Goal: Task Accomplishment & Management: Manage account settings

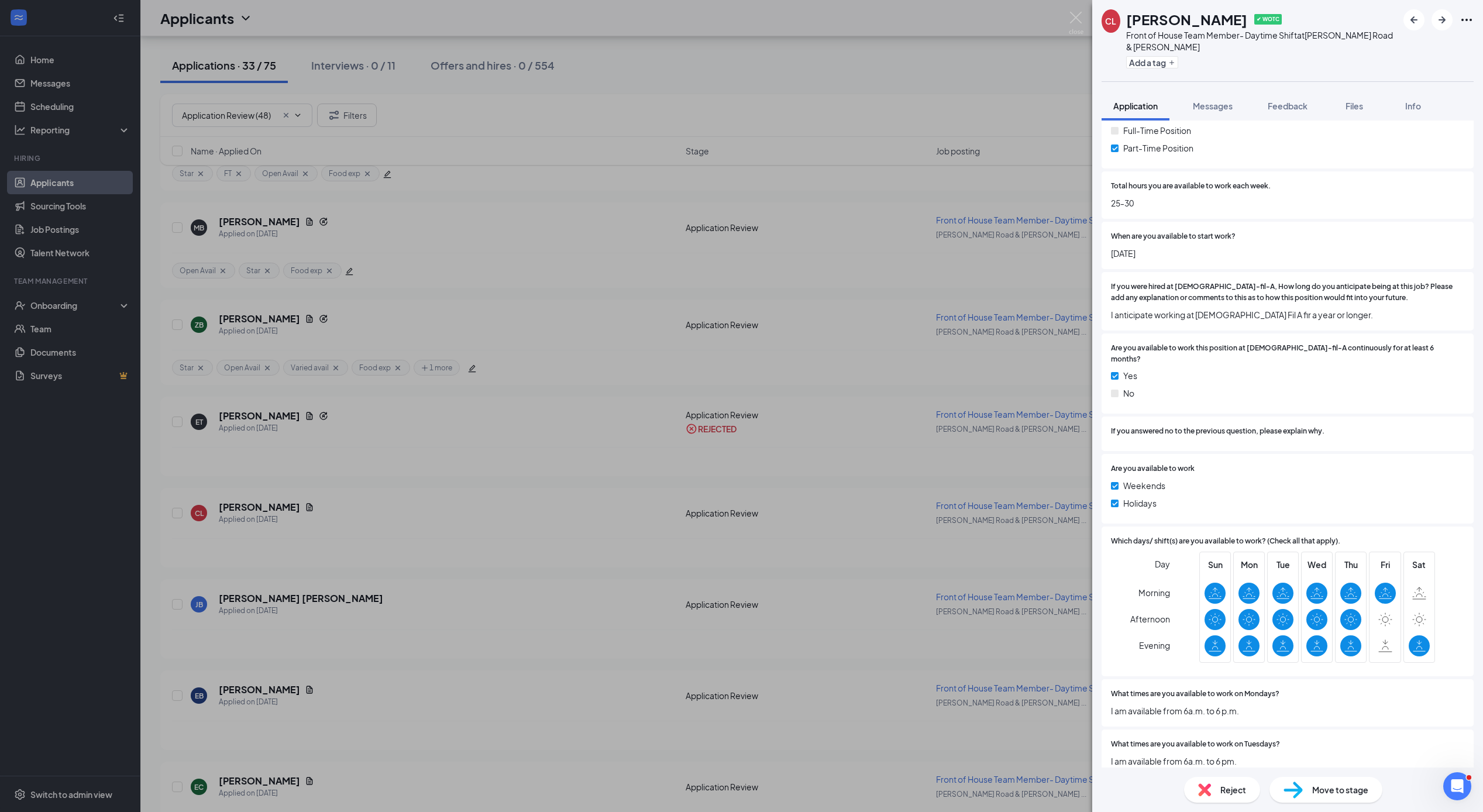
scroll to position [2428, 0]
click at [1299, 103] on span "Feedback" at bounding box center [1287, 106] width 40 height 10
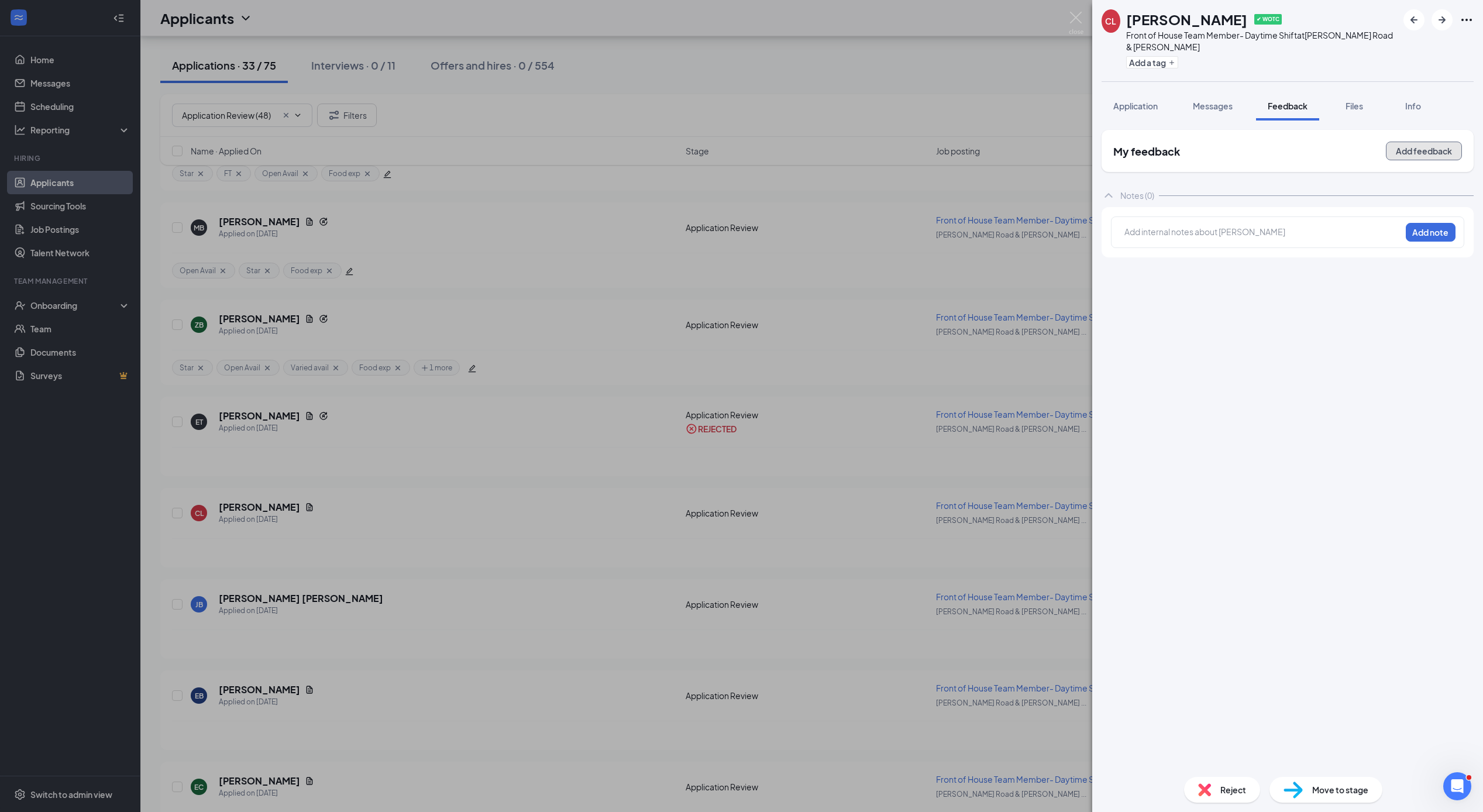
click at [1412, 155] on button "Add feedback" at bounding box center [1423, 151] width 76 height 19
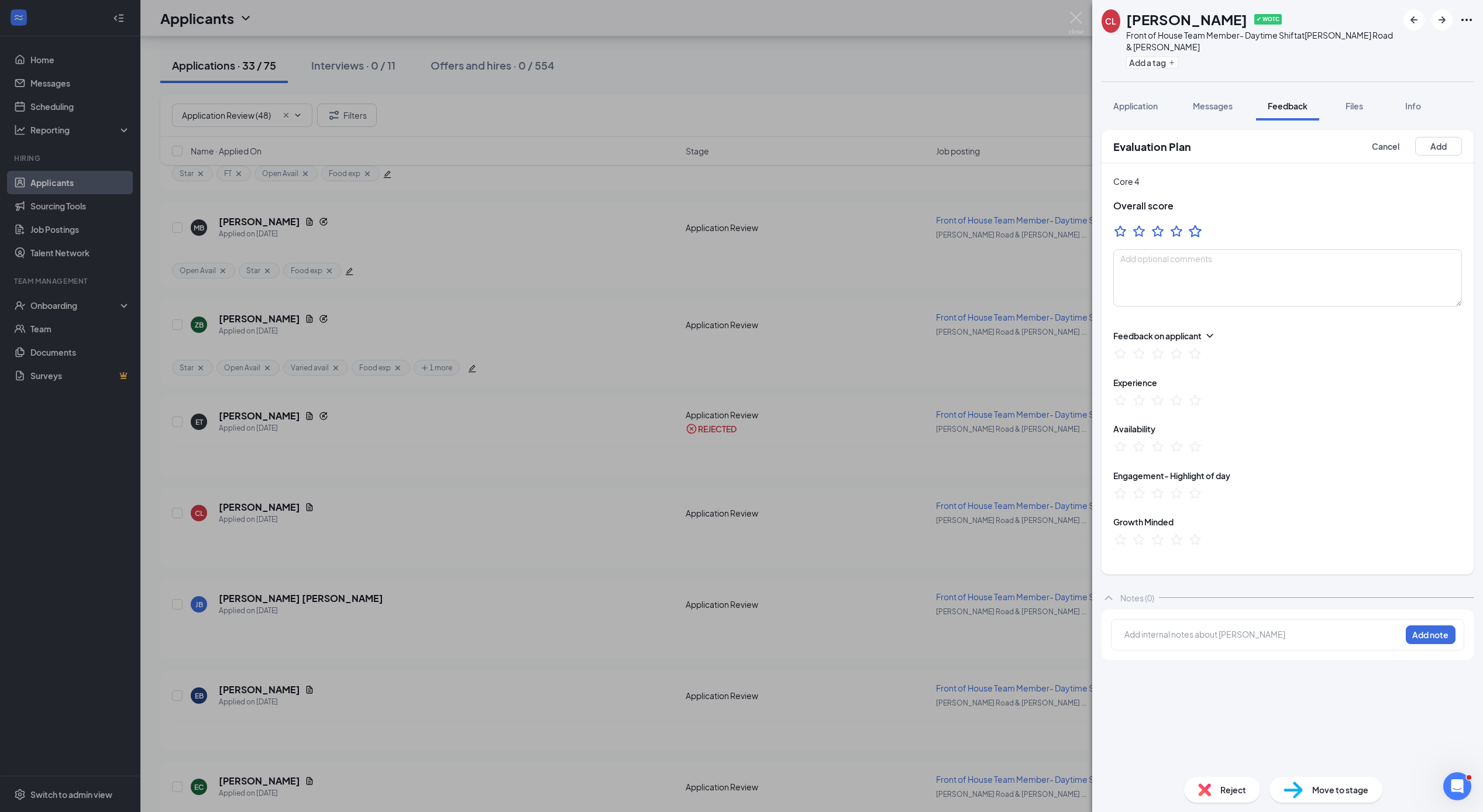
click at [1196, 233] on icon "StarBorder" at bounding box center [1195, 231] width 15 height 15
click at [1166, 66] on button "Add a tag" at bounding box center [1151, 62] width 52 height 12
click at [1140, 94] on input "Star" at bounding box center [1151, 96] width 31 height 13
checkbox input "true"
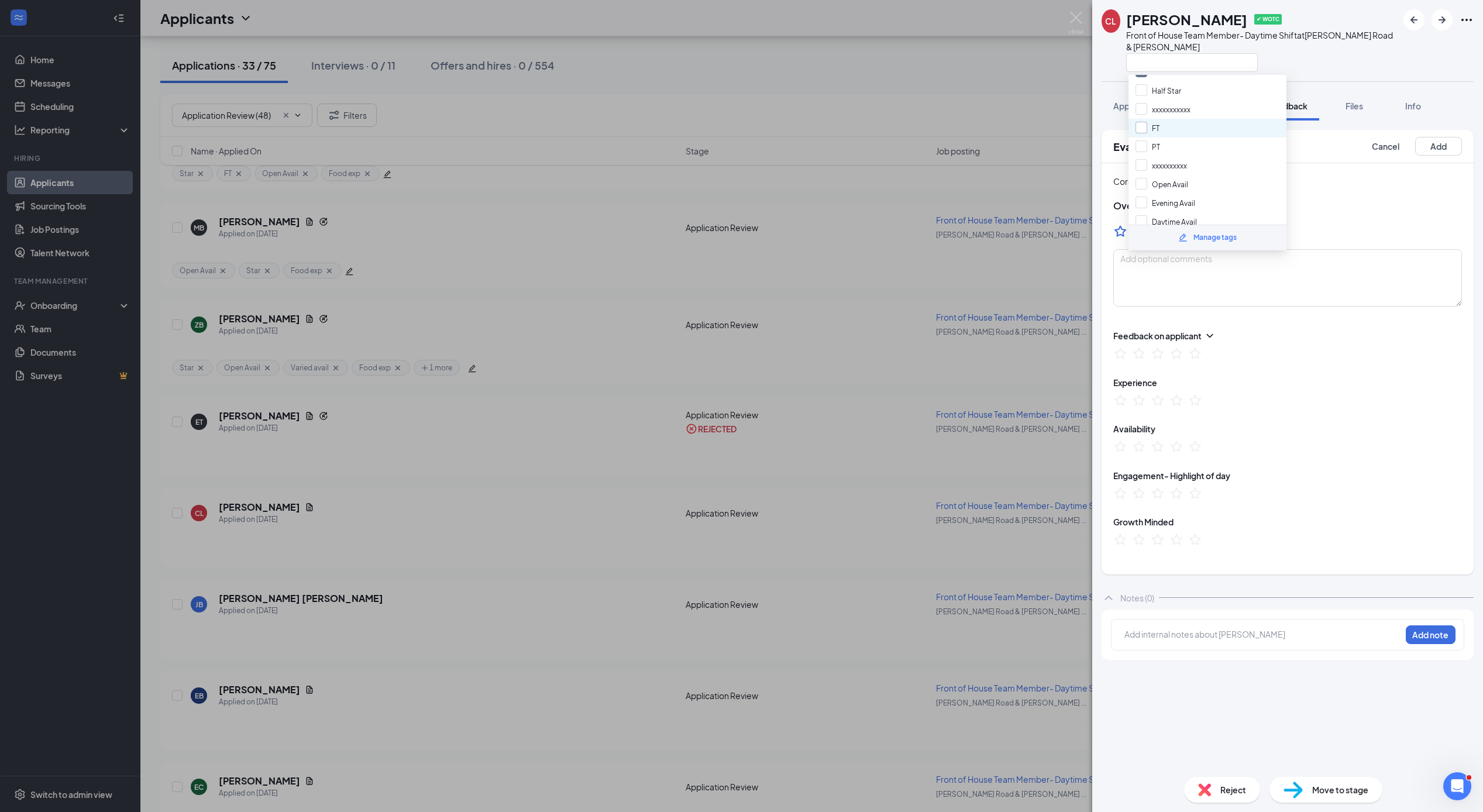
click at [1143, 128] on input "FT" at bounding box center [1147, 128] width 24 height 13
checkbox input "true"
click at [1144, 120] on input "Daytime Avail" at bounding box center [1166, 126] width 61 height 13
checkbox input "true"
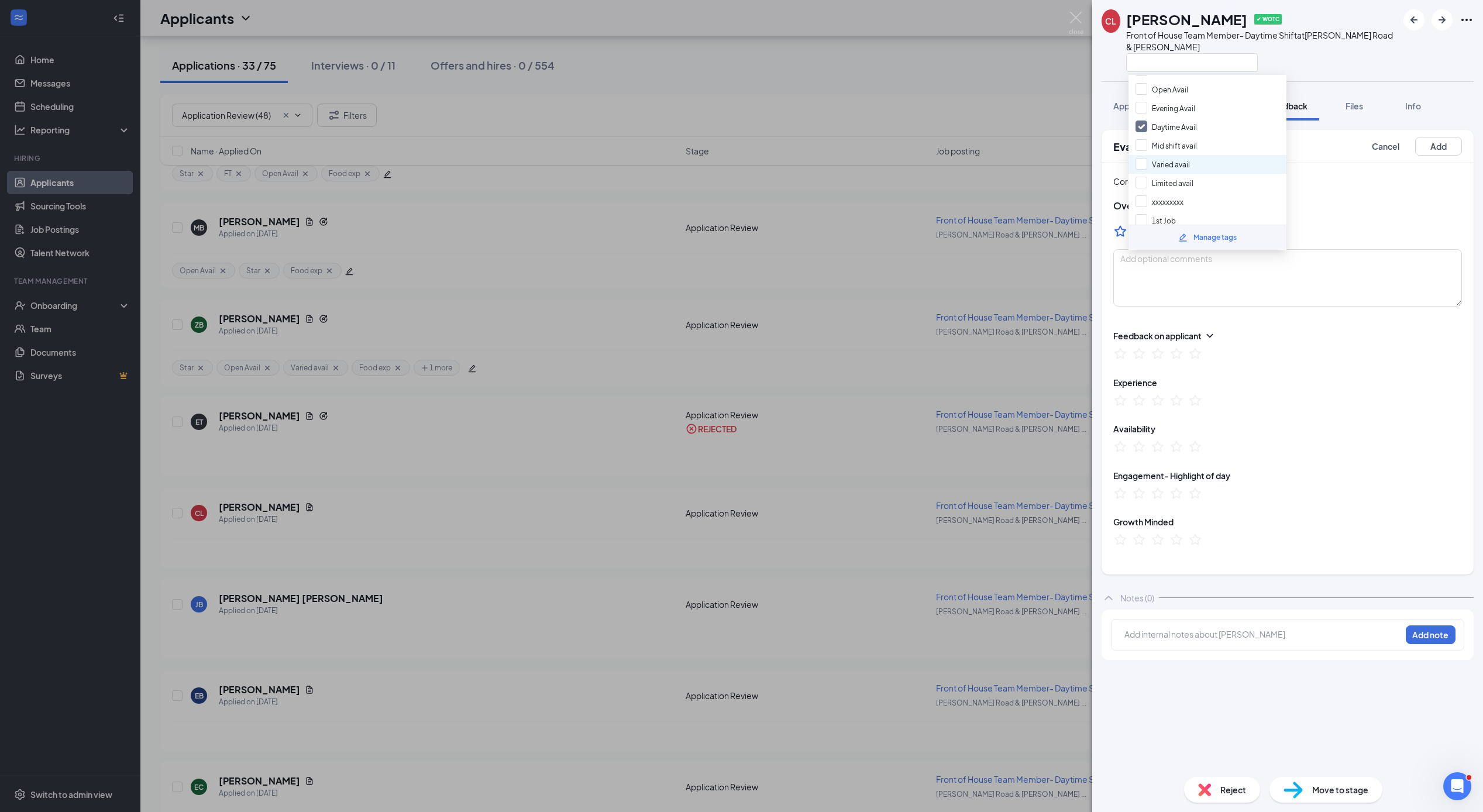
scroll to position [243, 0]
click at [1138, 147] on input "Food exp" at bounding box center [1159, 153] width 48 height 13
checkbox input "true"
click at [1144, 166] on input "Other Exp" at bounding box center [1160, 172] width 49 height 13
checkbox input "true"
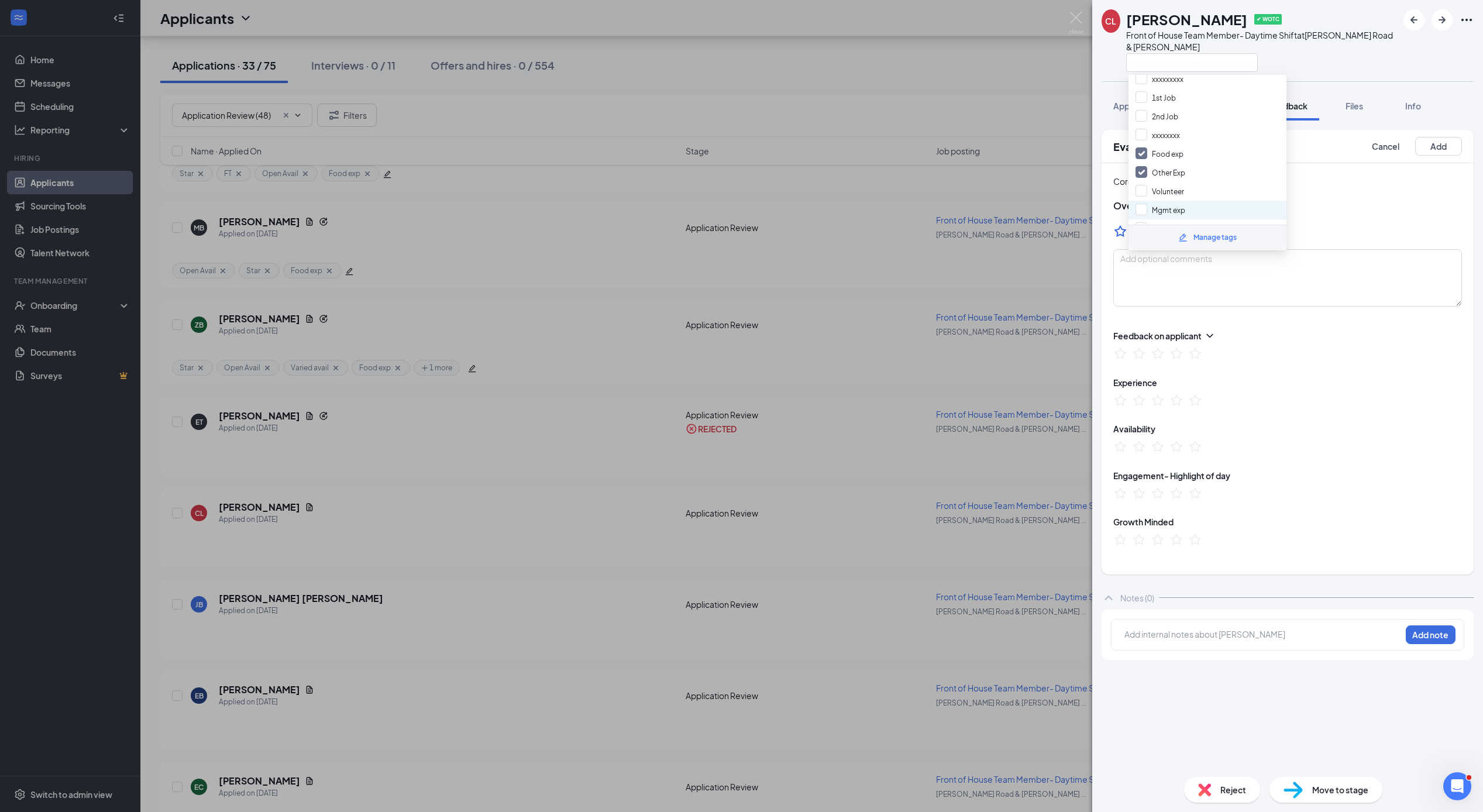
drag, startPoint x: 1145, startPoint y: 217, endPoint x: 1216, endPoint y: 197, distance: 73.8
click at [1145, 222] on input "CFA Exp" at bounding box center [1157, 228] width 43 height 13
checkbox input "true"
click at [1444, 149] on button "Add" at bounding box center [1438, 147] width 47 height 19
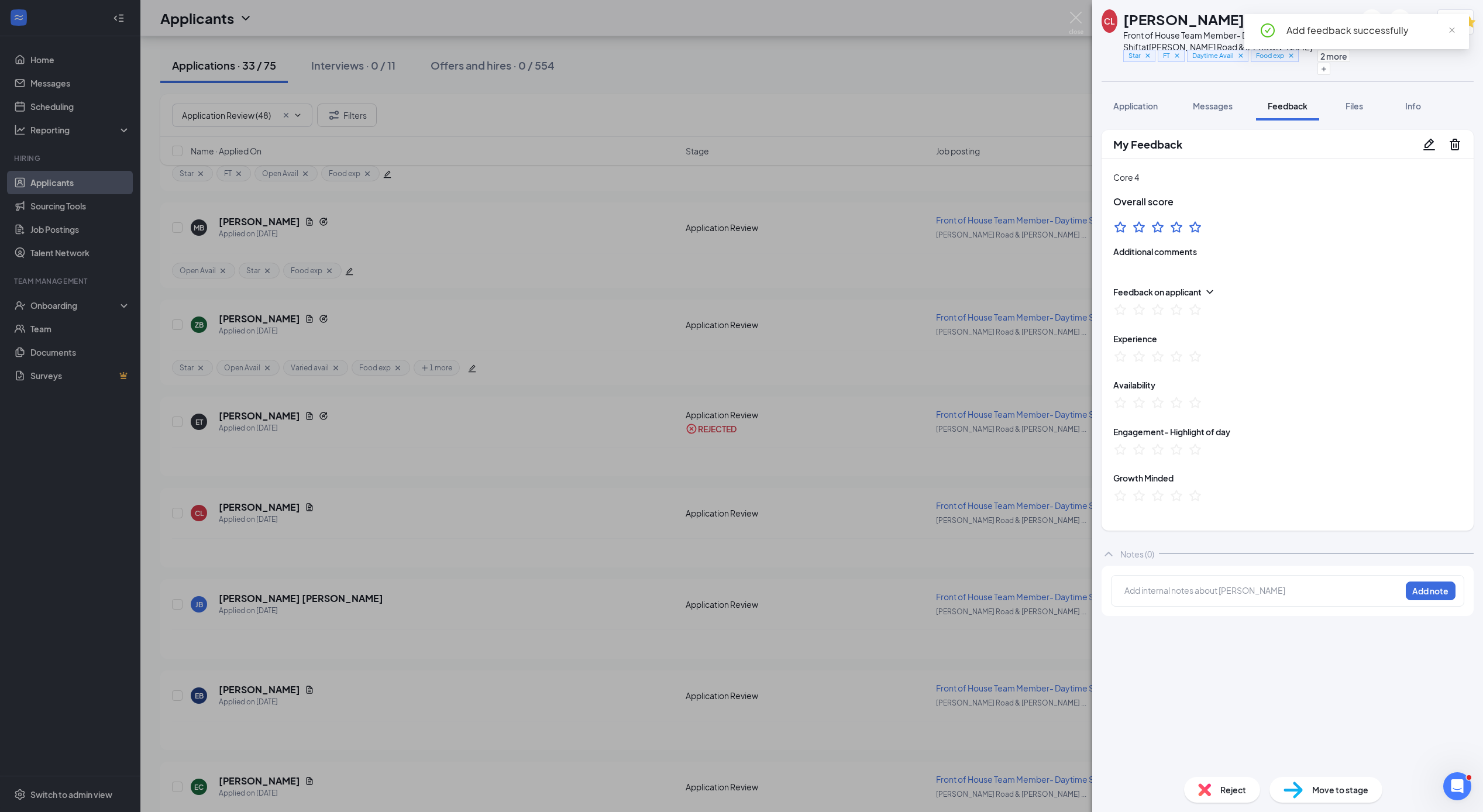
click at [500, 542] on div "CL [PERSON_NAME] ✔ WOTC Front of House Team Member- Daytime Shift at [PERSON_NA…" at bounding box center [742, 406] width 1483 height 812
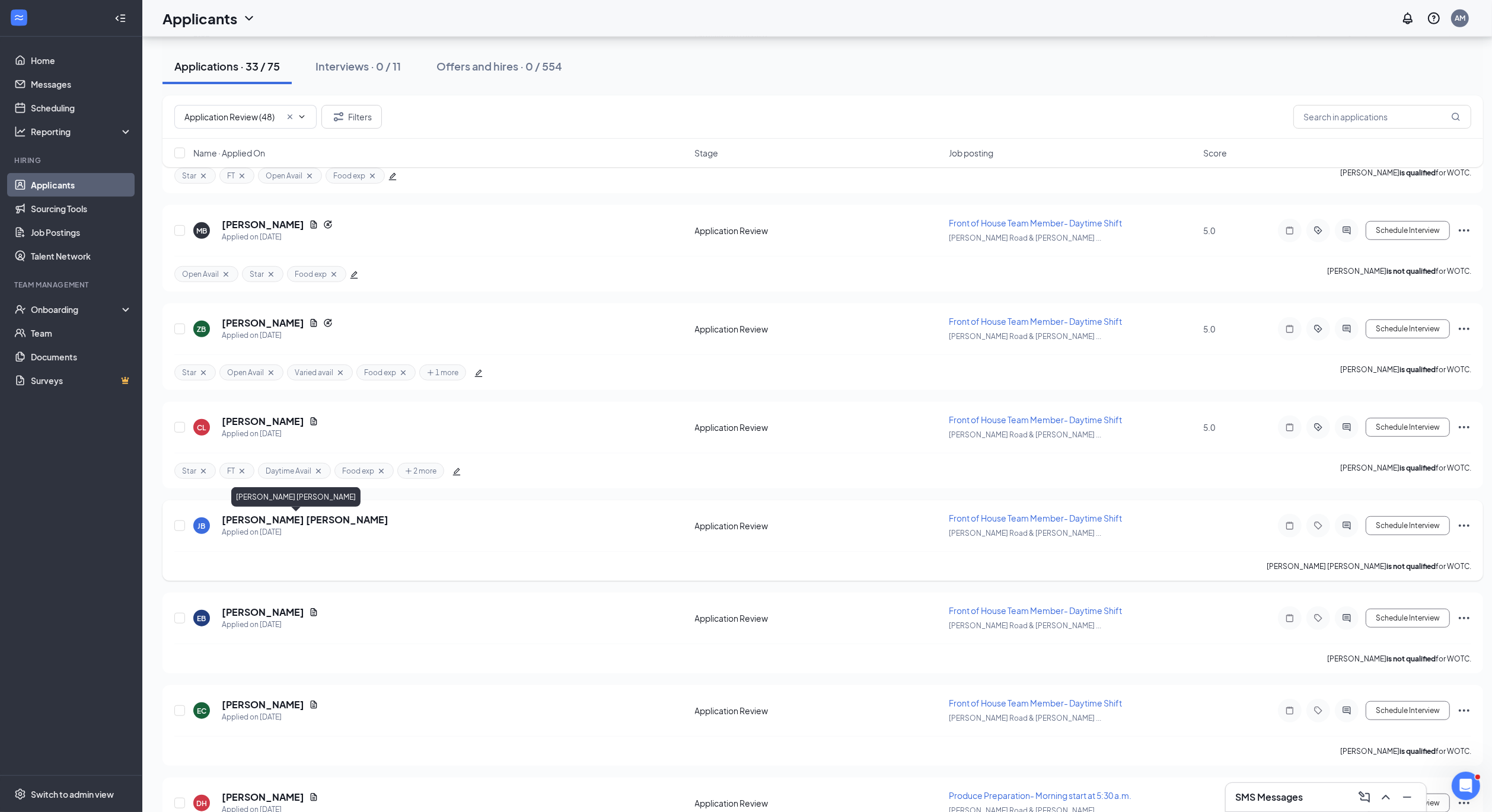
click at [275, 518] on h5 "[PERSON_NAME] [PERSON_NAME]" at bounding box center [305, 519] width 167 height 13
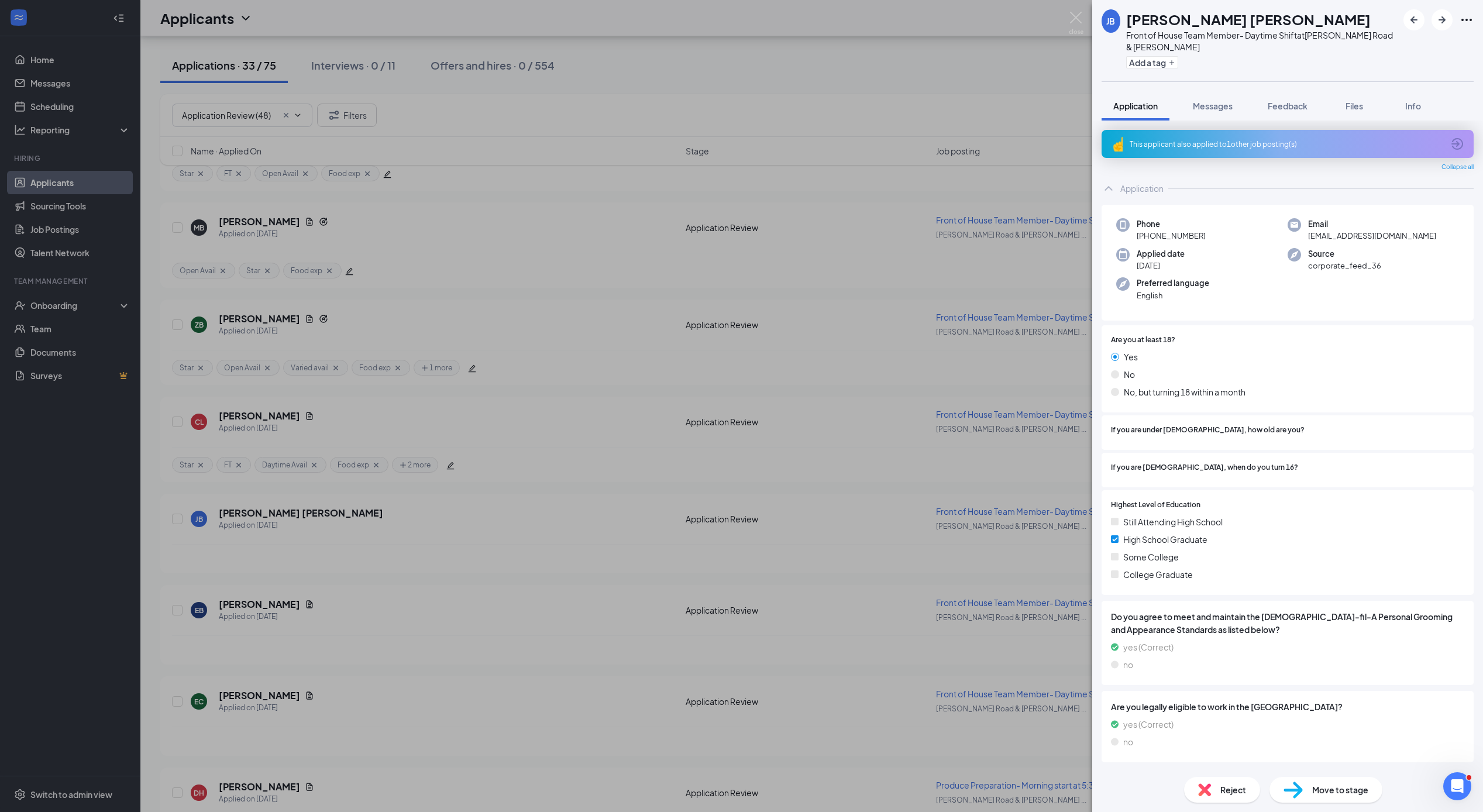
click at [1235, 147] on div "This applicant also applied to 1 other job posting(s)" at bounding box center [1286, 144] width 314 height 10
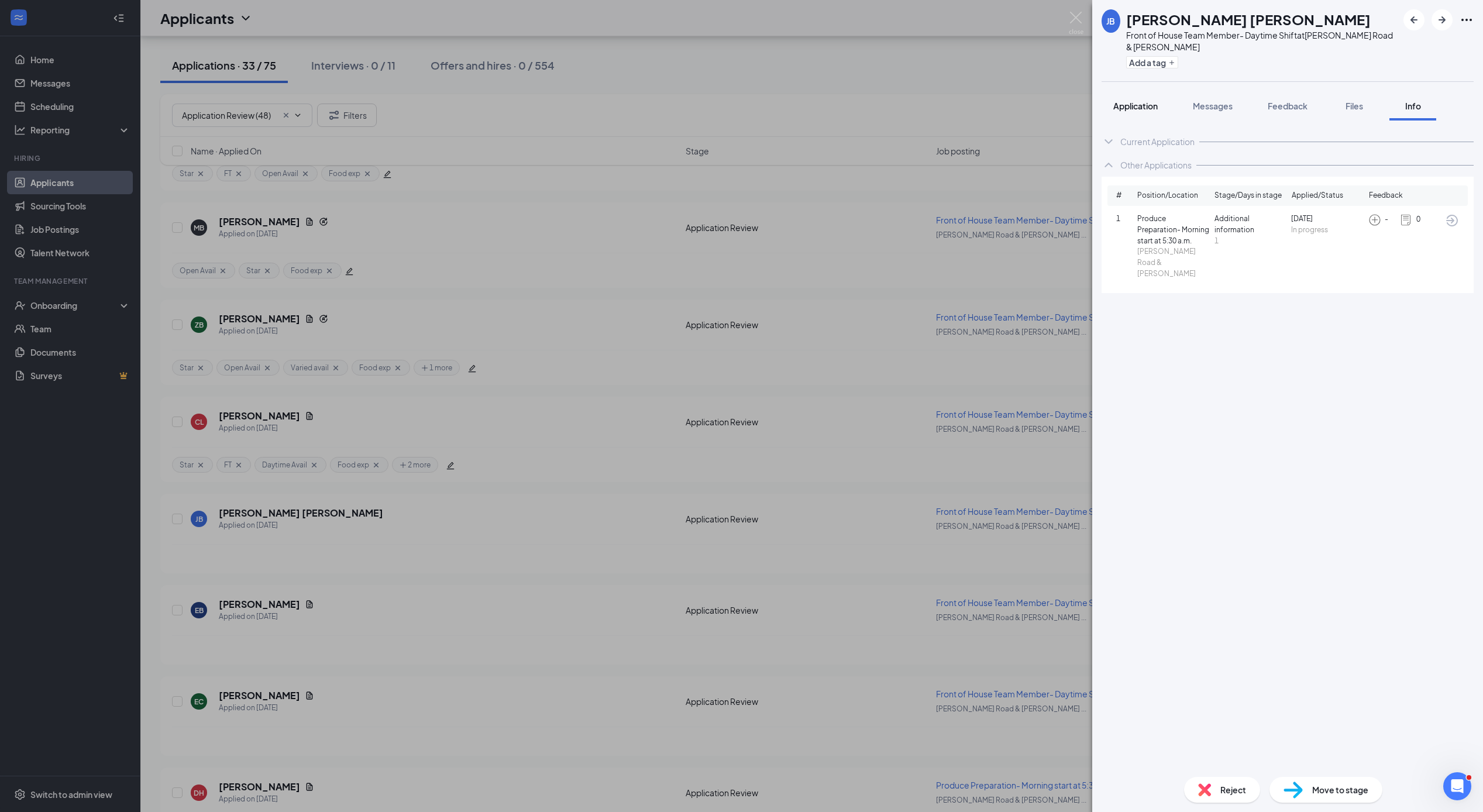
click at [1136, 105] on span "Application" at bounding box center [1135, 106] width 44 height 10
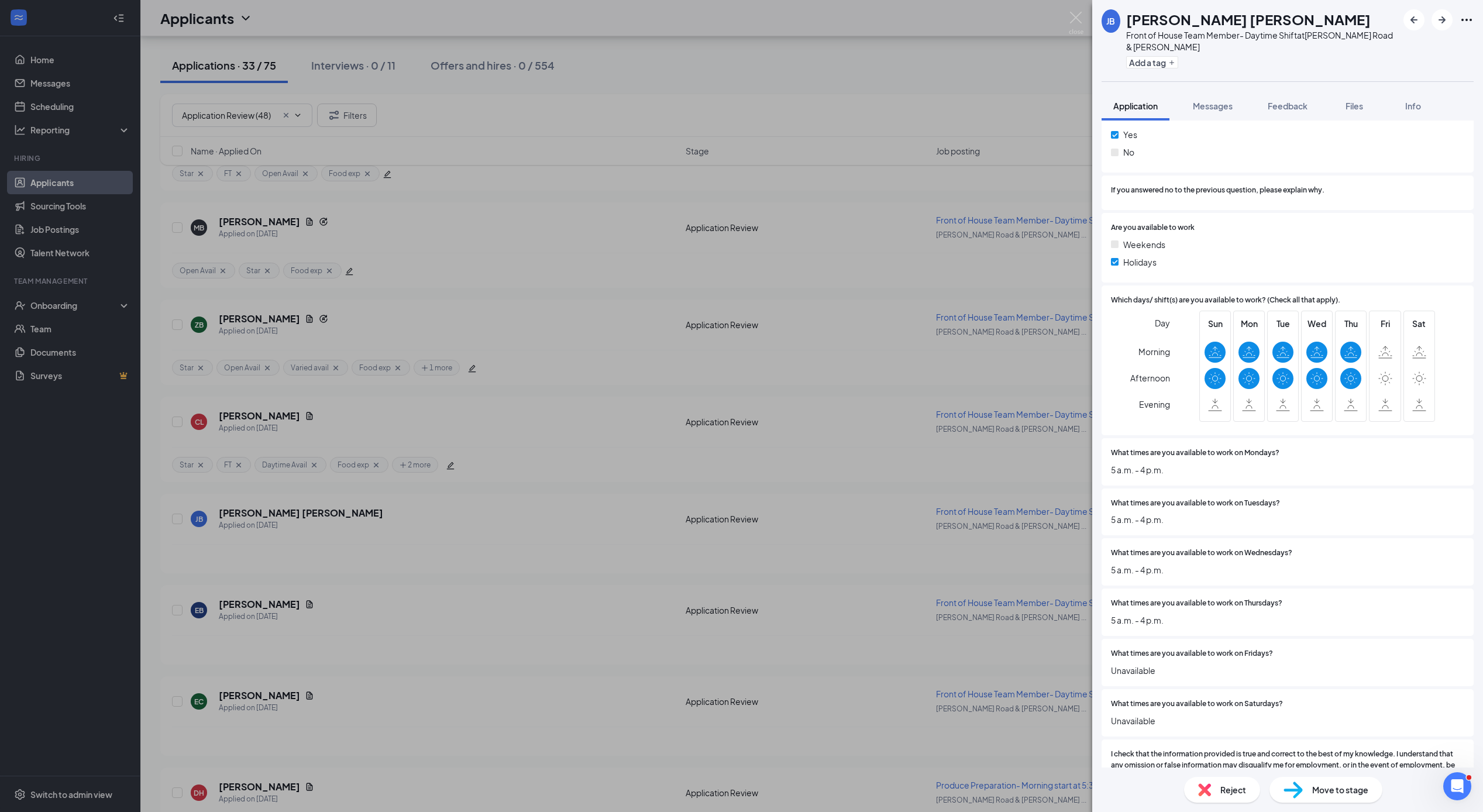
scroll to position [2606, 0]
click at [1213, 794] on div "Reject" at bounding box center [1221, 789] width 76 height 26
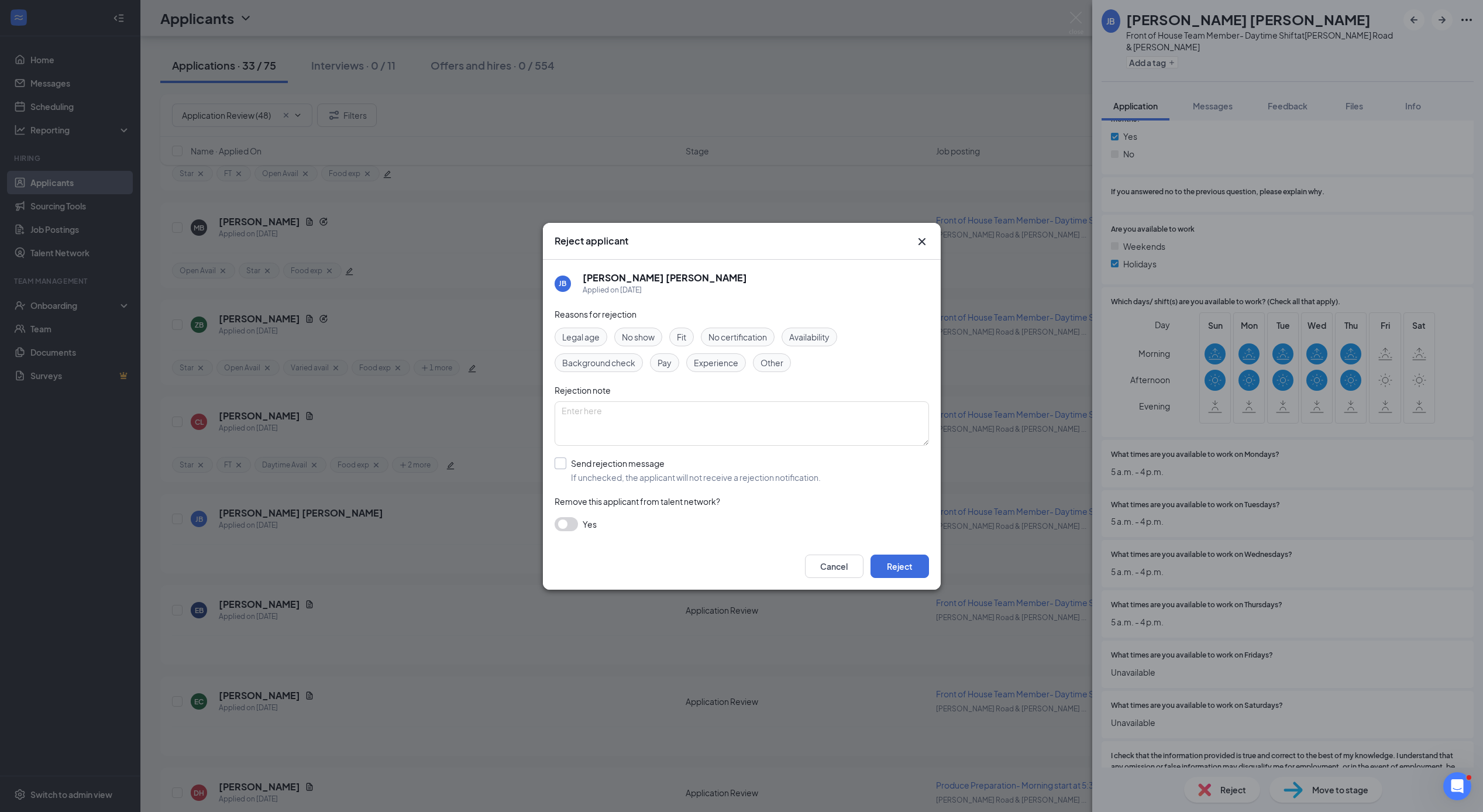
click at [558, 464] on input "Send rejection message If unchecked, the applicant will not receive a rejection…" at bounding box center [688, 470] width 266 height 26
checkbox input "true"
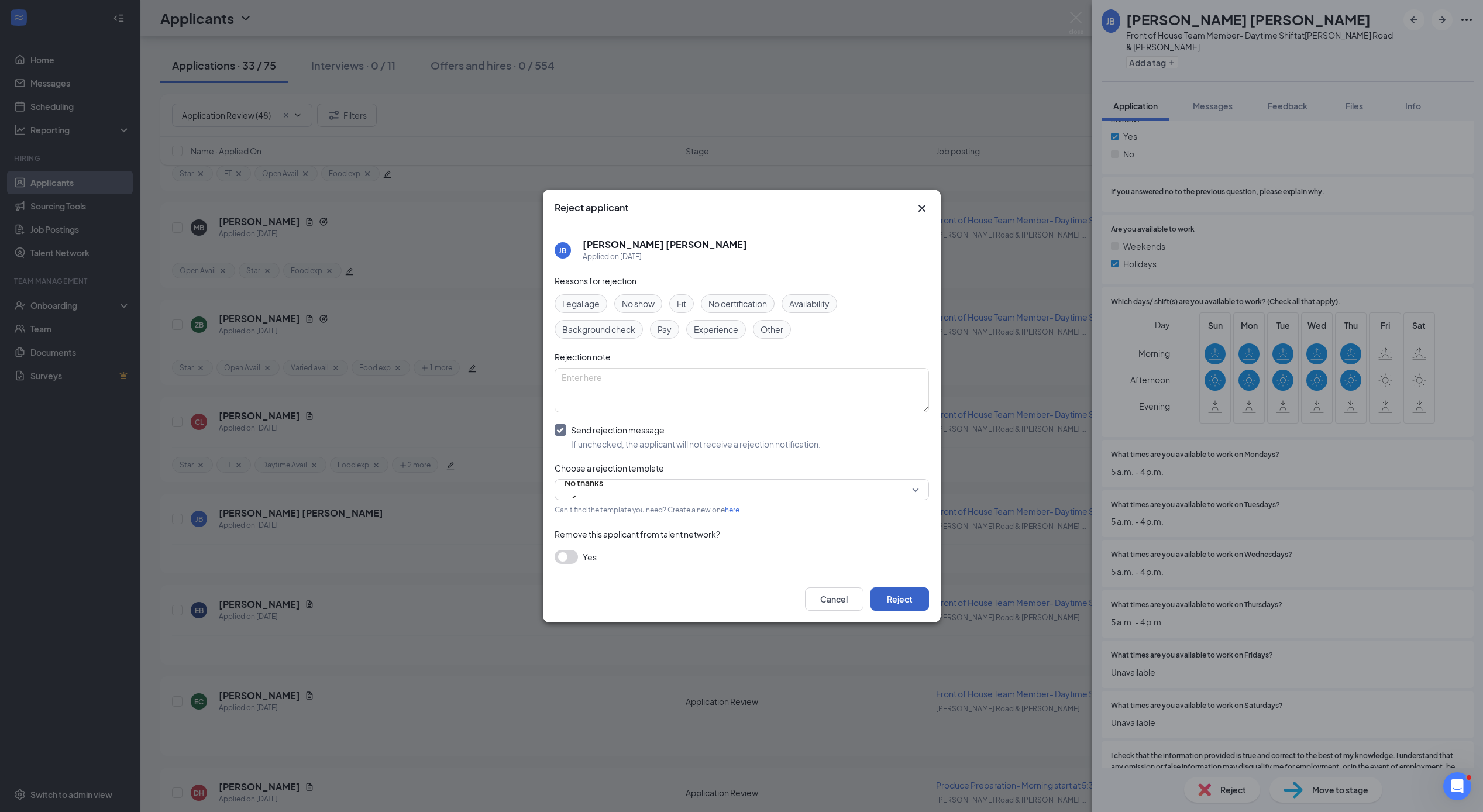
click at [894, 596] on button "Reject" at bounding box center [899, 598] width 59 height 23
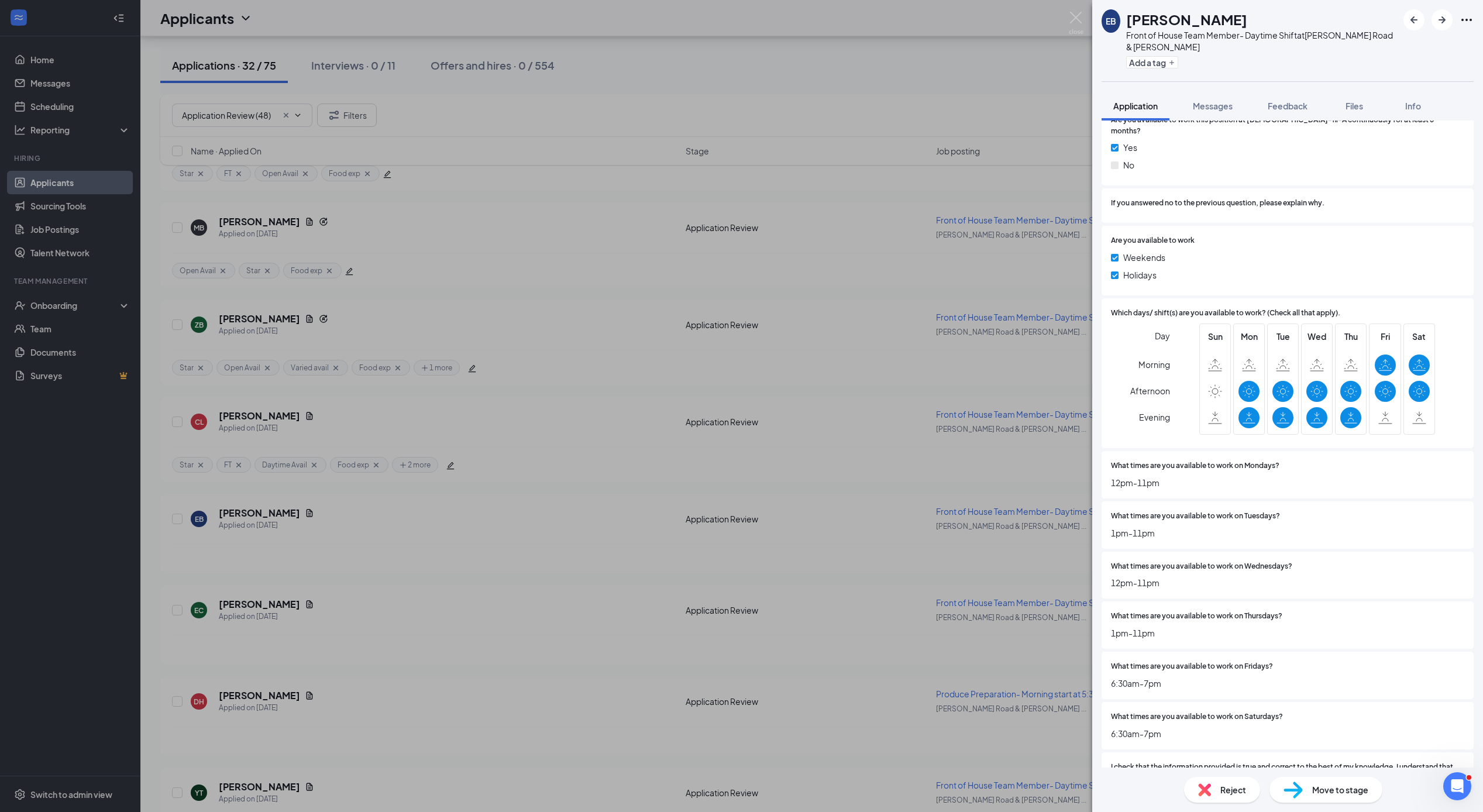
scroll to position [2653, 0]
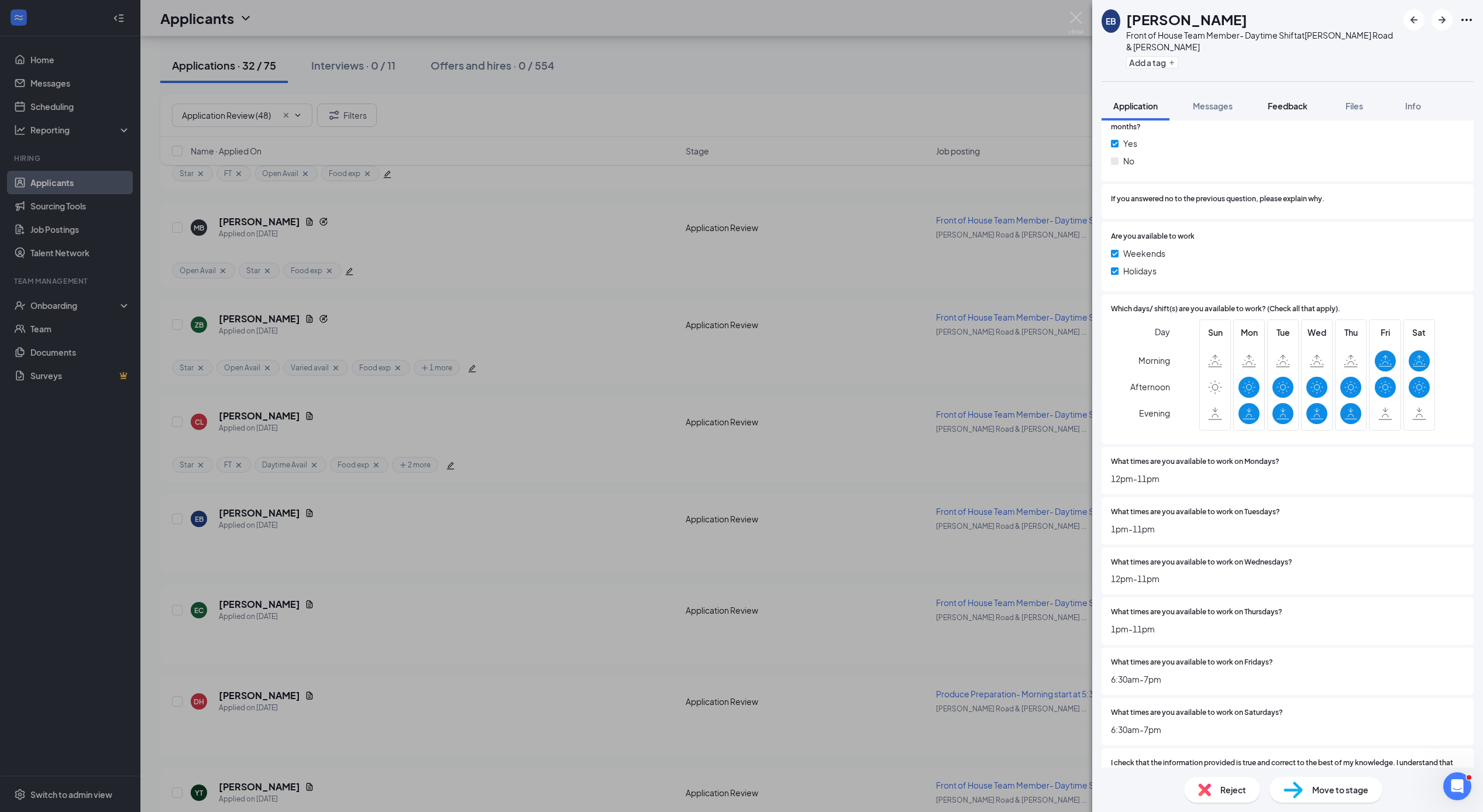
click at [1300, 103] on span "Feedback" at bounding box center [1287, 106] width 40 height 10
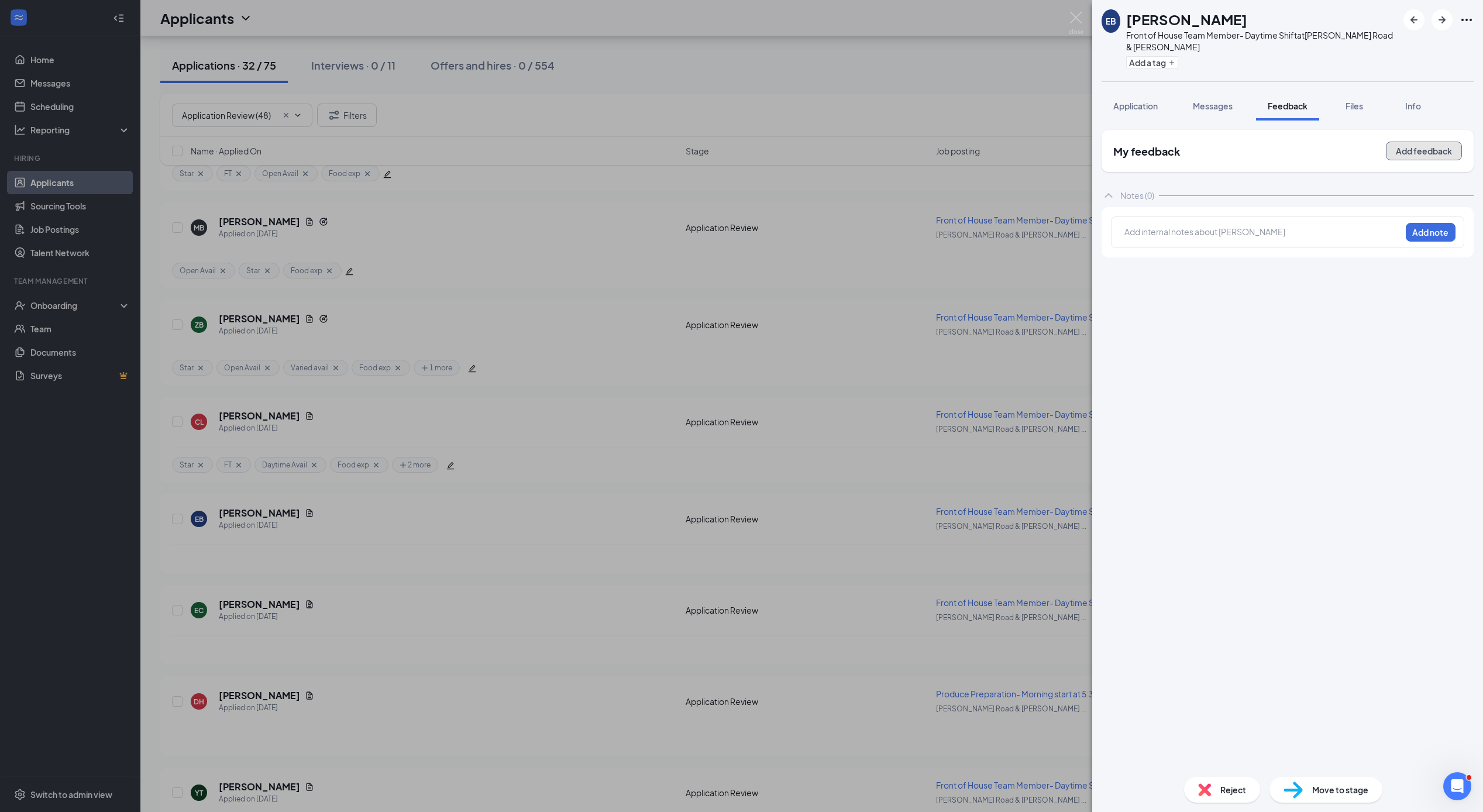
click at [1436, 151] on button "Add feedback" at bounding box center [1423, 151] width 76 height 19
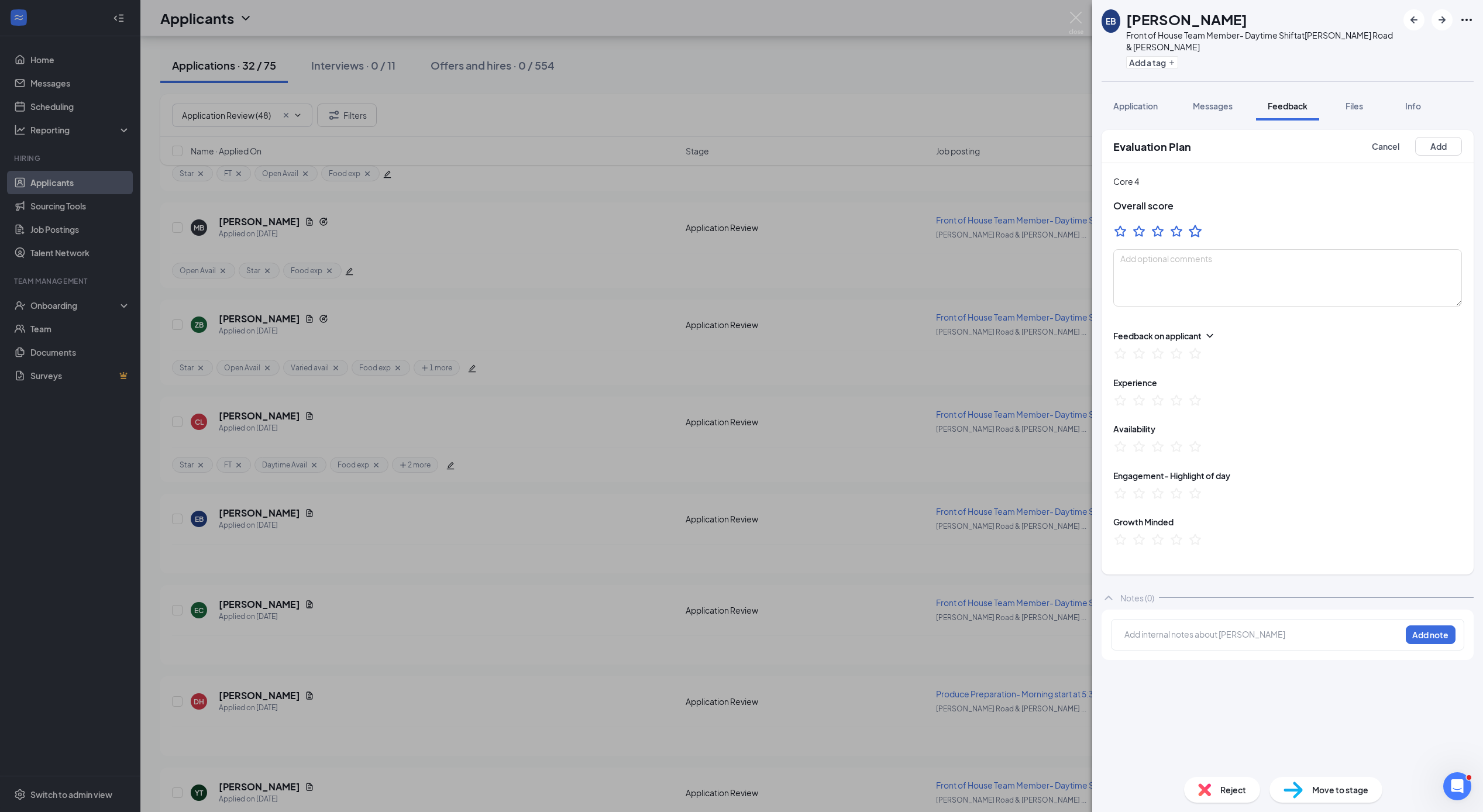
click at [1199, 232] on icon "StarBorder" at bounding box center [1195, 231] width 15 height 15
click at [1163, 63] on button "Add a tag" at bounding box center [1151, 62] width 52 height 12
click at [1142, 94] on input "Star" at bounding box center [1151, 96] width 31 height 13
checkbox input "true"
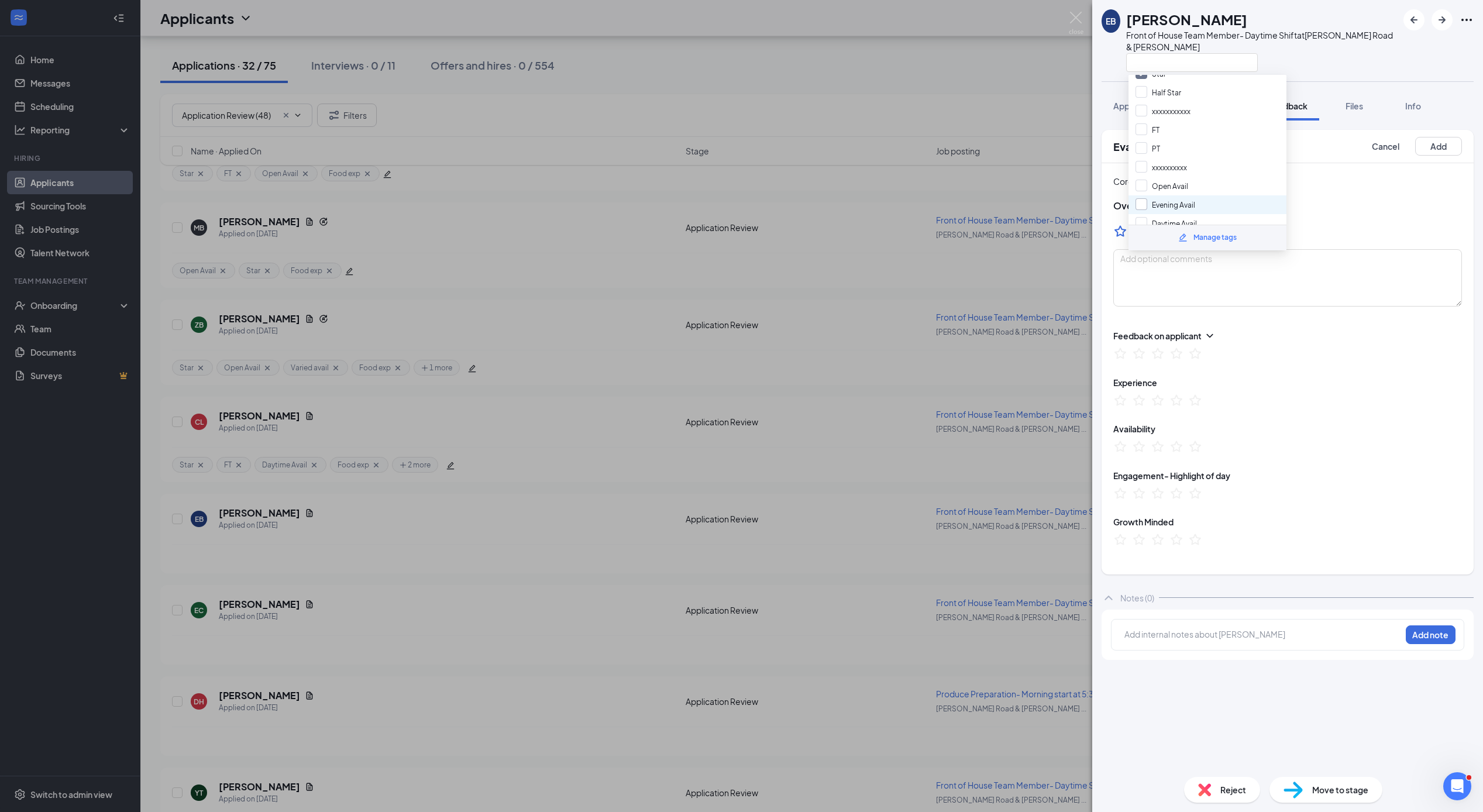
click at [1143, 200] on input "Evening Avail" at bounding box center [1165, 204] width 60 height 13
checkbox input "true"
drag, startPoint x: 1146, startPoint y: 208, endPoint x: 1197, endPoint y: 189, distance: 54.4
click at [1147, 208] on input "Varied avail" at bounding box center [1163, 214] width 55 height 13
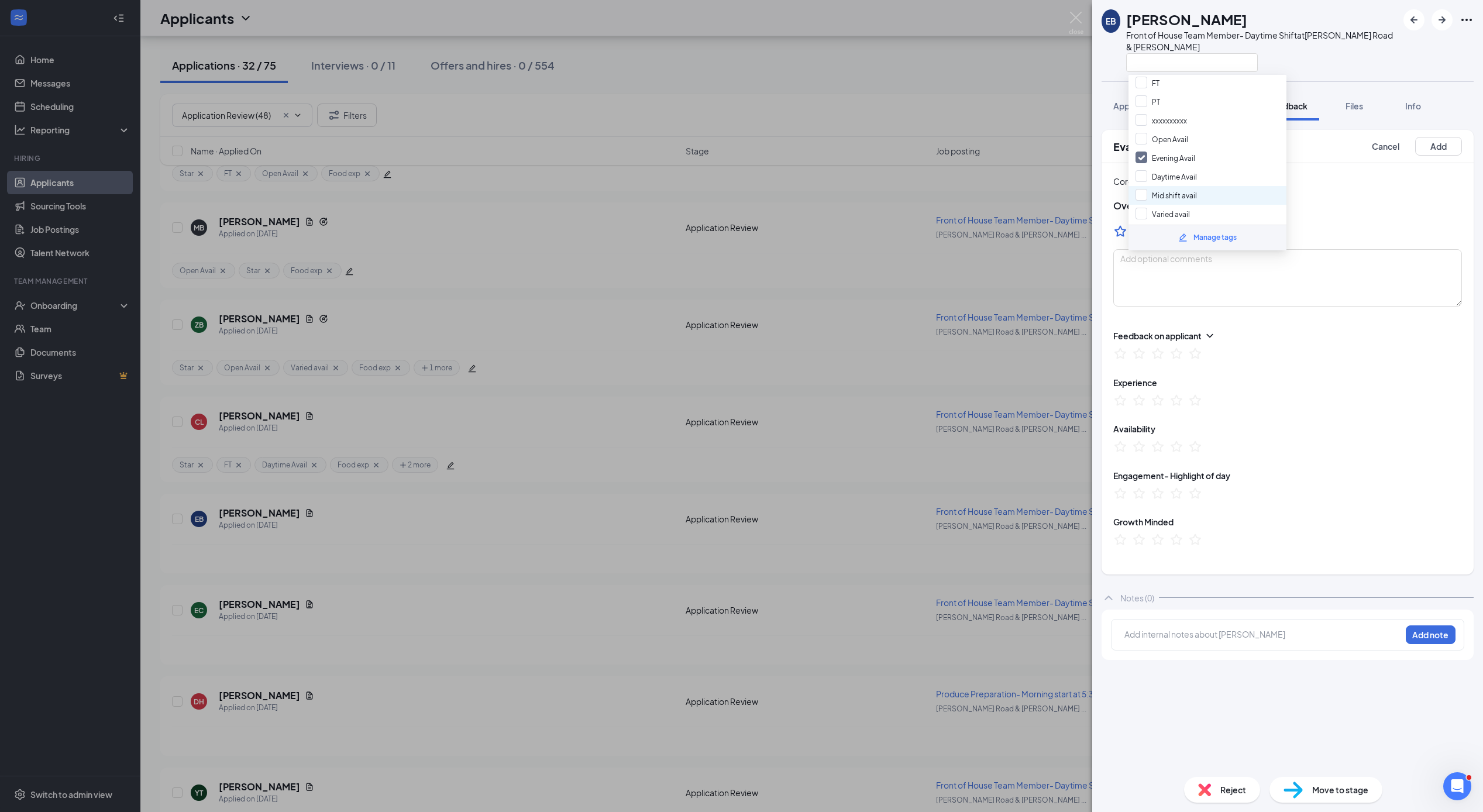
checkbox input "true"
drag, startPoint x: 1140, startPoint y: 187, endPoint x: 1146, endPoint y: 183, distance: 7.2
click at [1140, 187] on input "Food exp" at bounding box center [1159, 193] width 48 height 13
checkbox input "true"
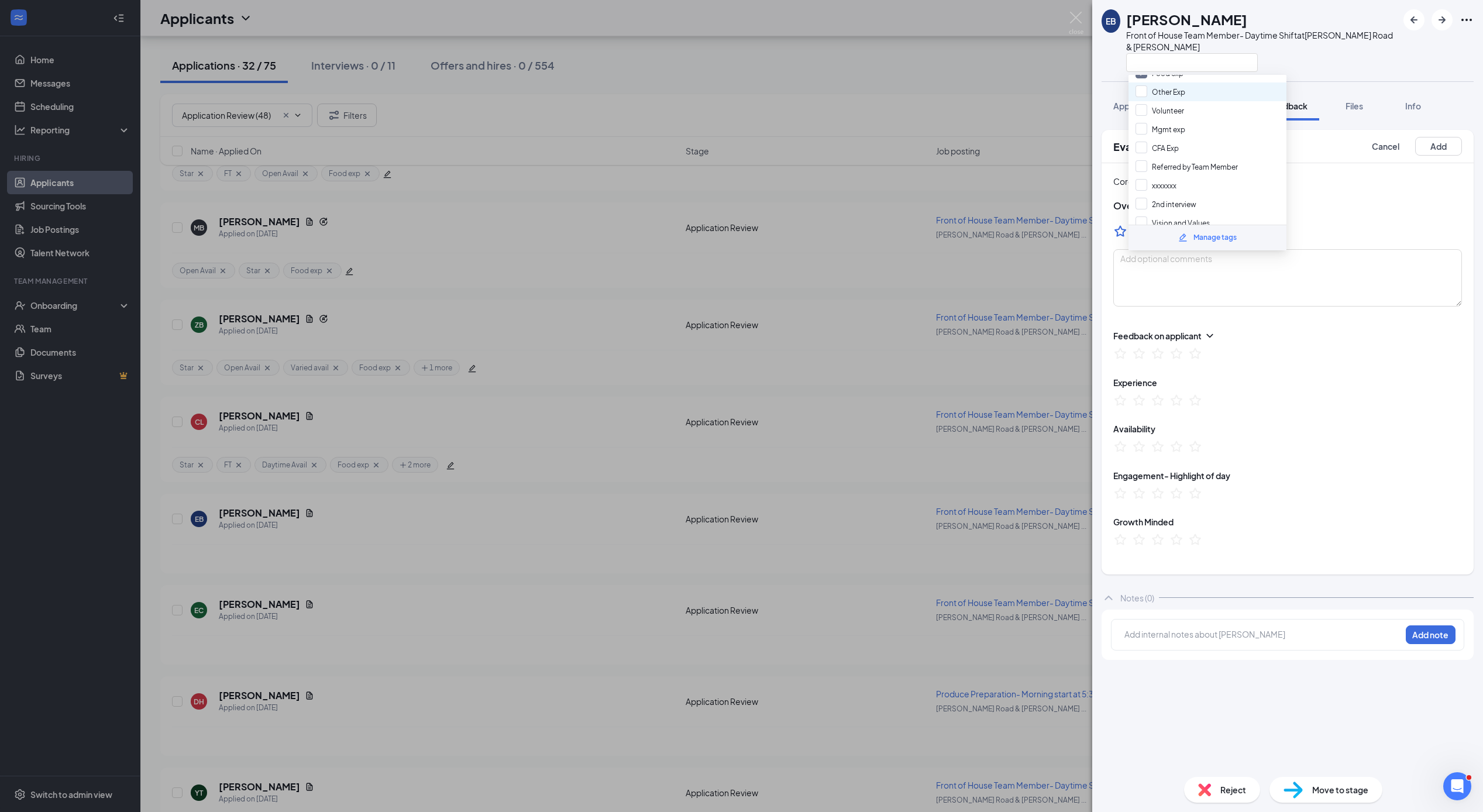
scroll to position [326, 0]
click at [1444, 146] on button "Add" at bounding box center [1438, 147] width 47 height 19
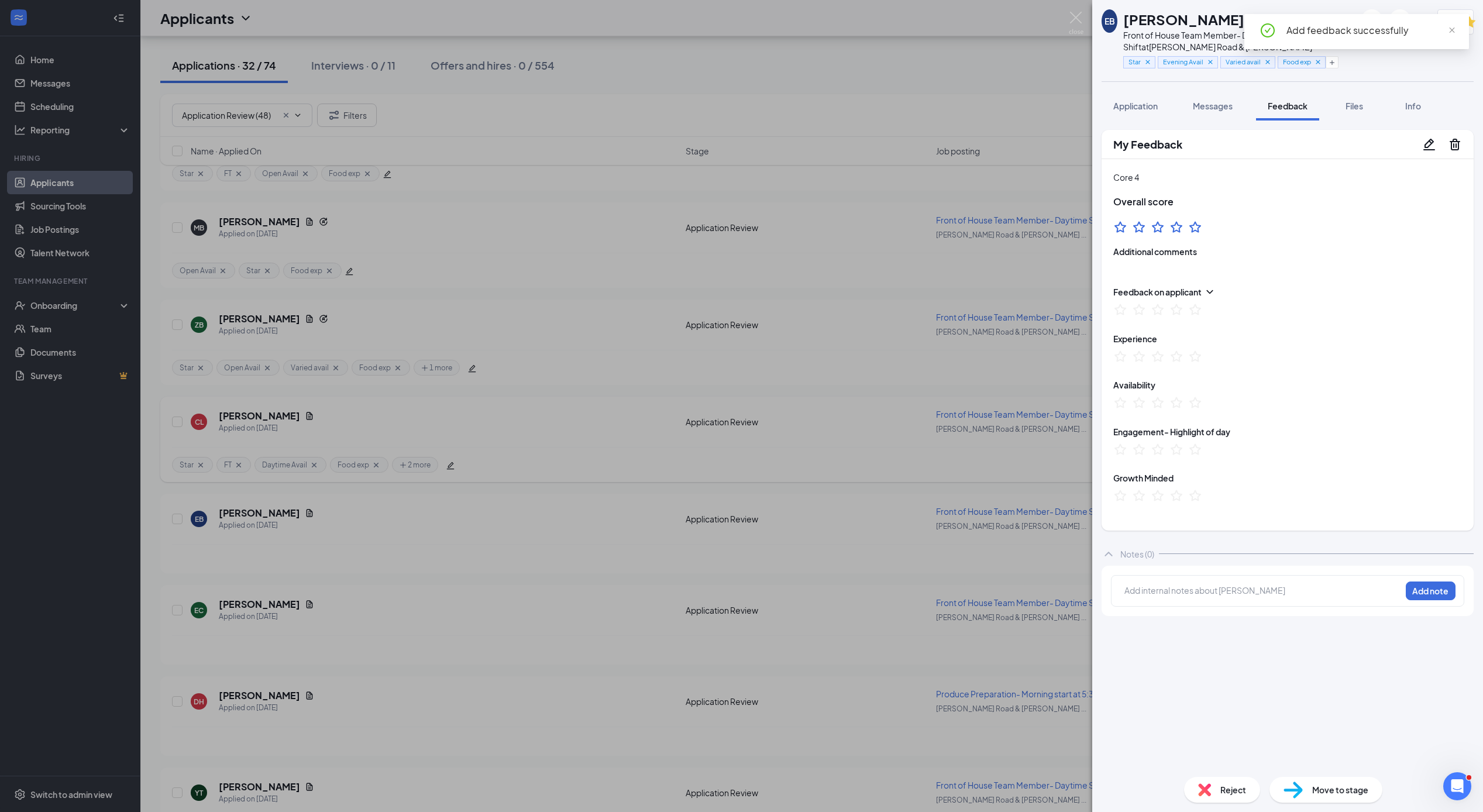
click at [862, 441] on div "EB [PERSON_NAME] Front of House Team Member- Daytime Shift at [PERSON_NAME] Roa…" at bounding box center [742, 406] width 1483 height 812
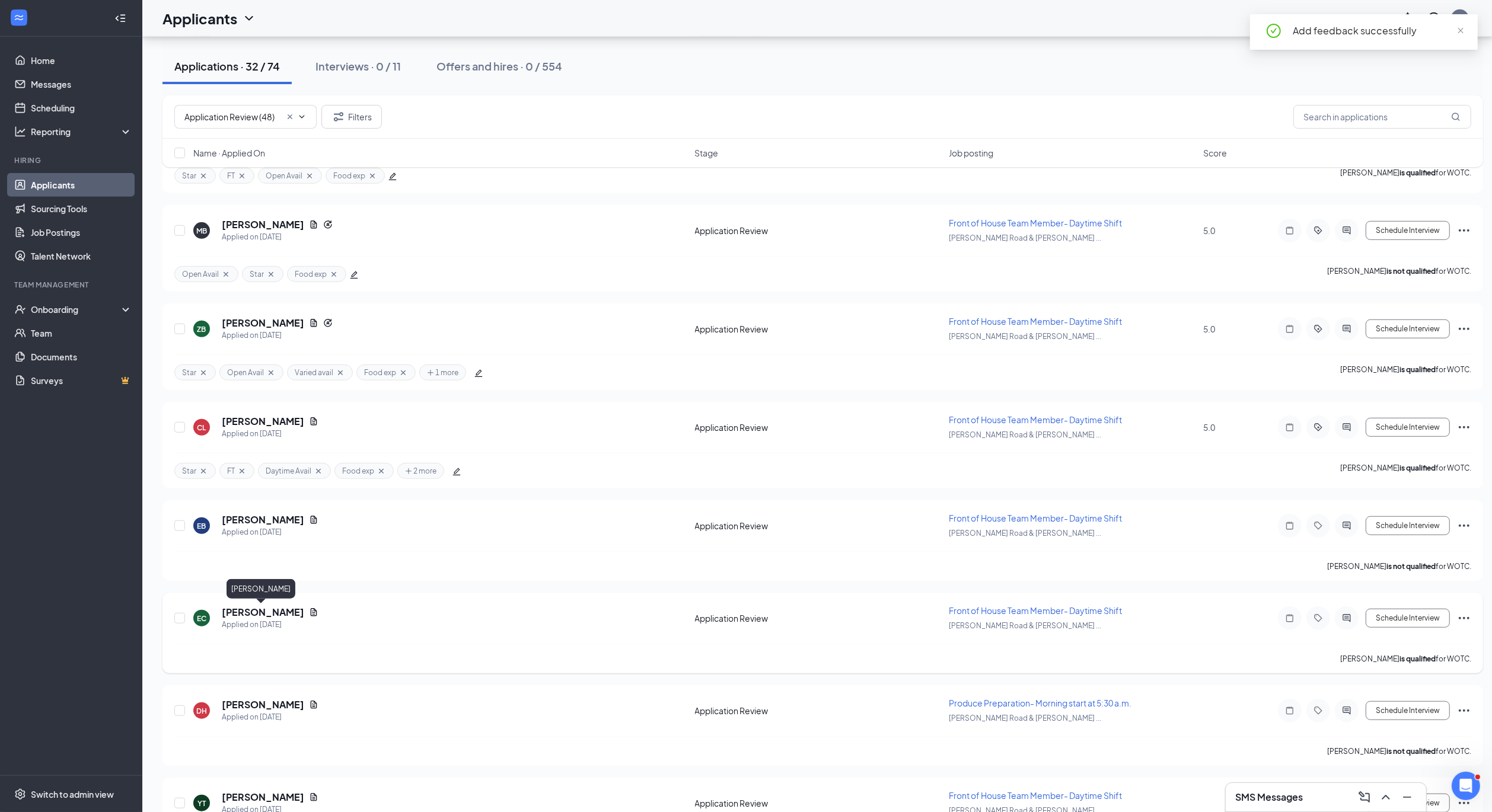
click at [260, 614] on h5 "[PERSON_NAME]" at bounding box center [263, 612] width 82 height 13
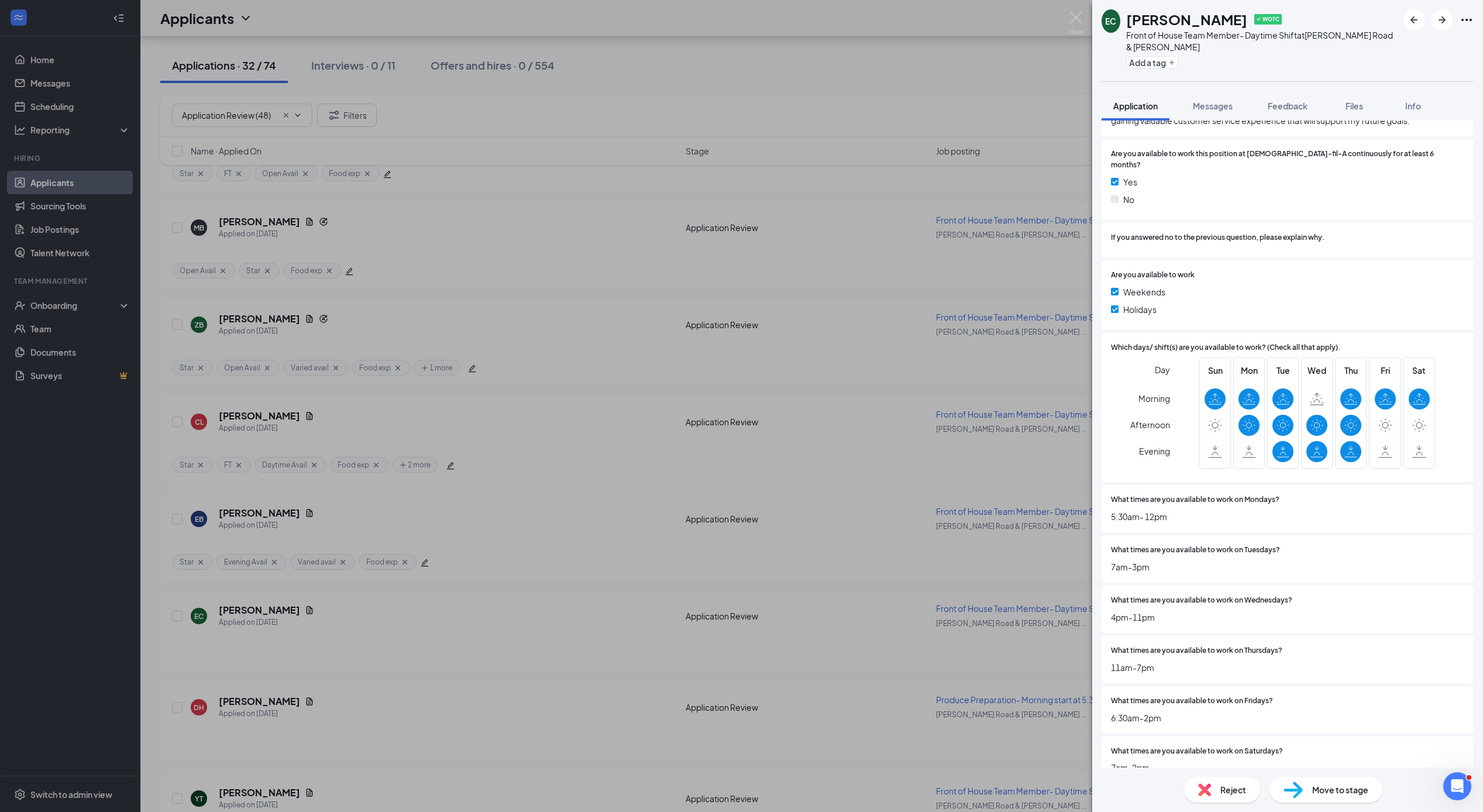
scroll to position [2793, 0]
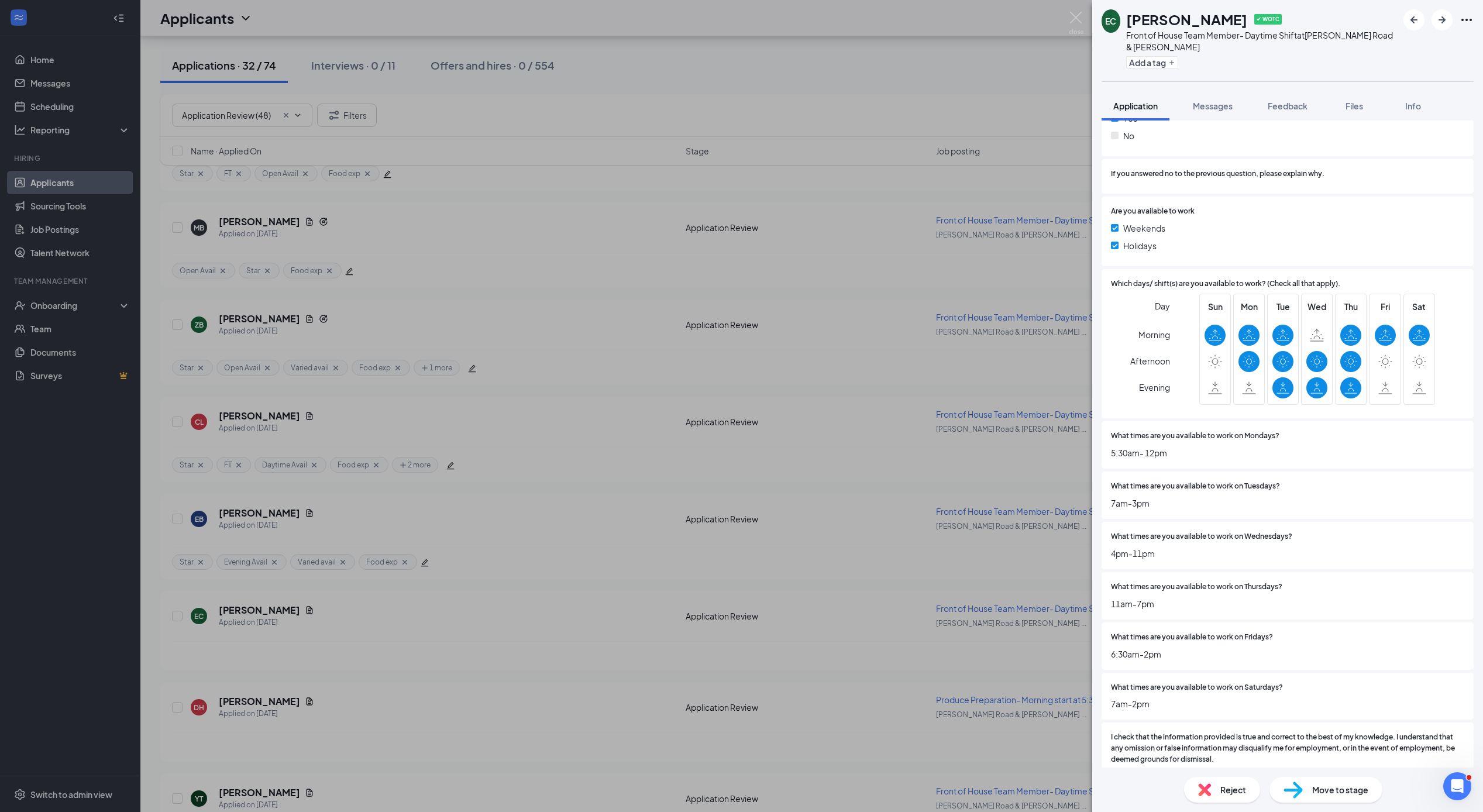
click at [1221, 794] on span "Reject" at bounding box center [1233, 789] width 26 height 13
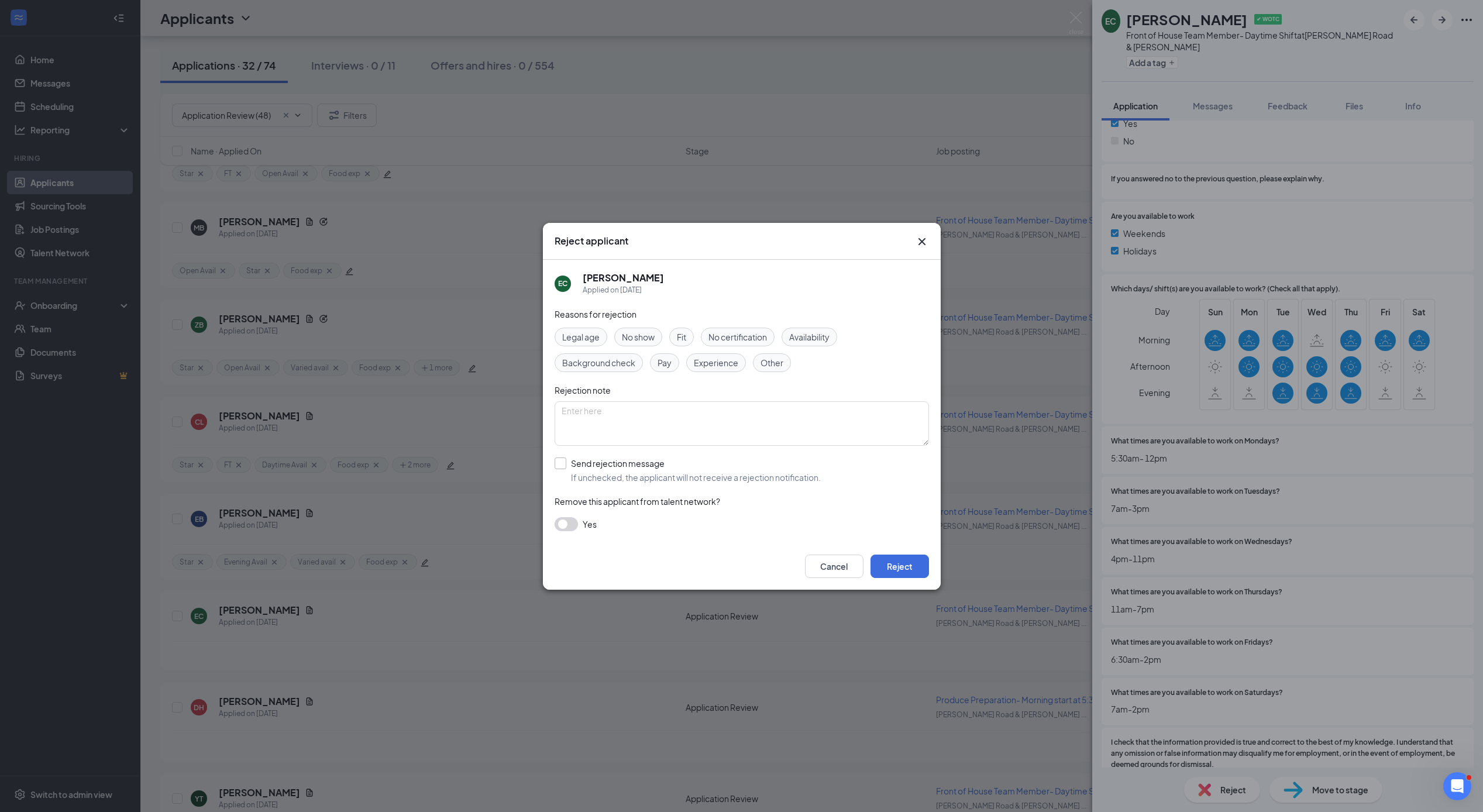
click at [564, 464] on input "Send rejection message If unchecked, the applicant will not receive a rejection…" at bounding box center [688, 470] width 266 height 26
checkbox input "true"
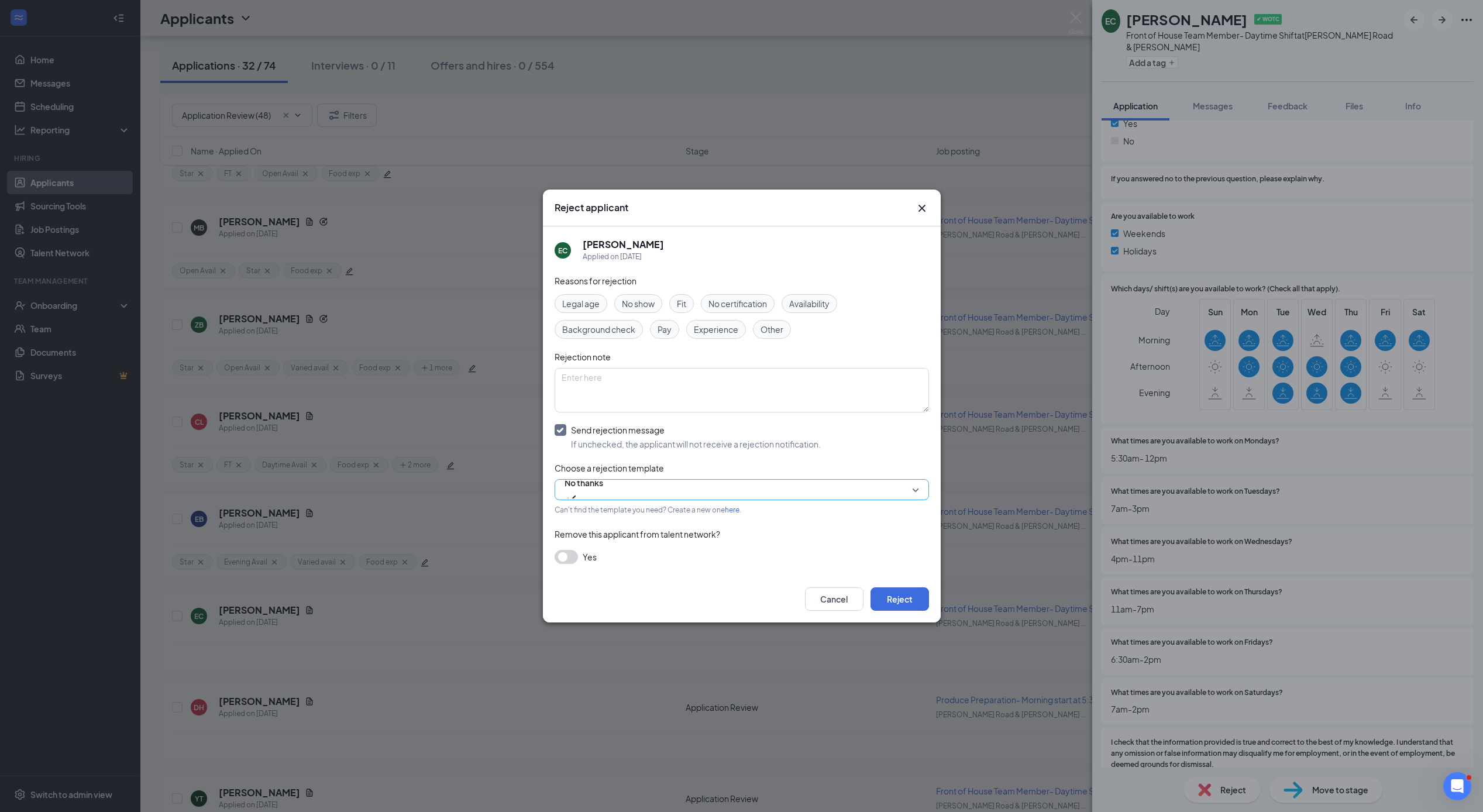
click at [585, 491] on span "No thanks" at bounding box center [583, 482] width 38 height 18
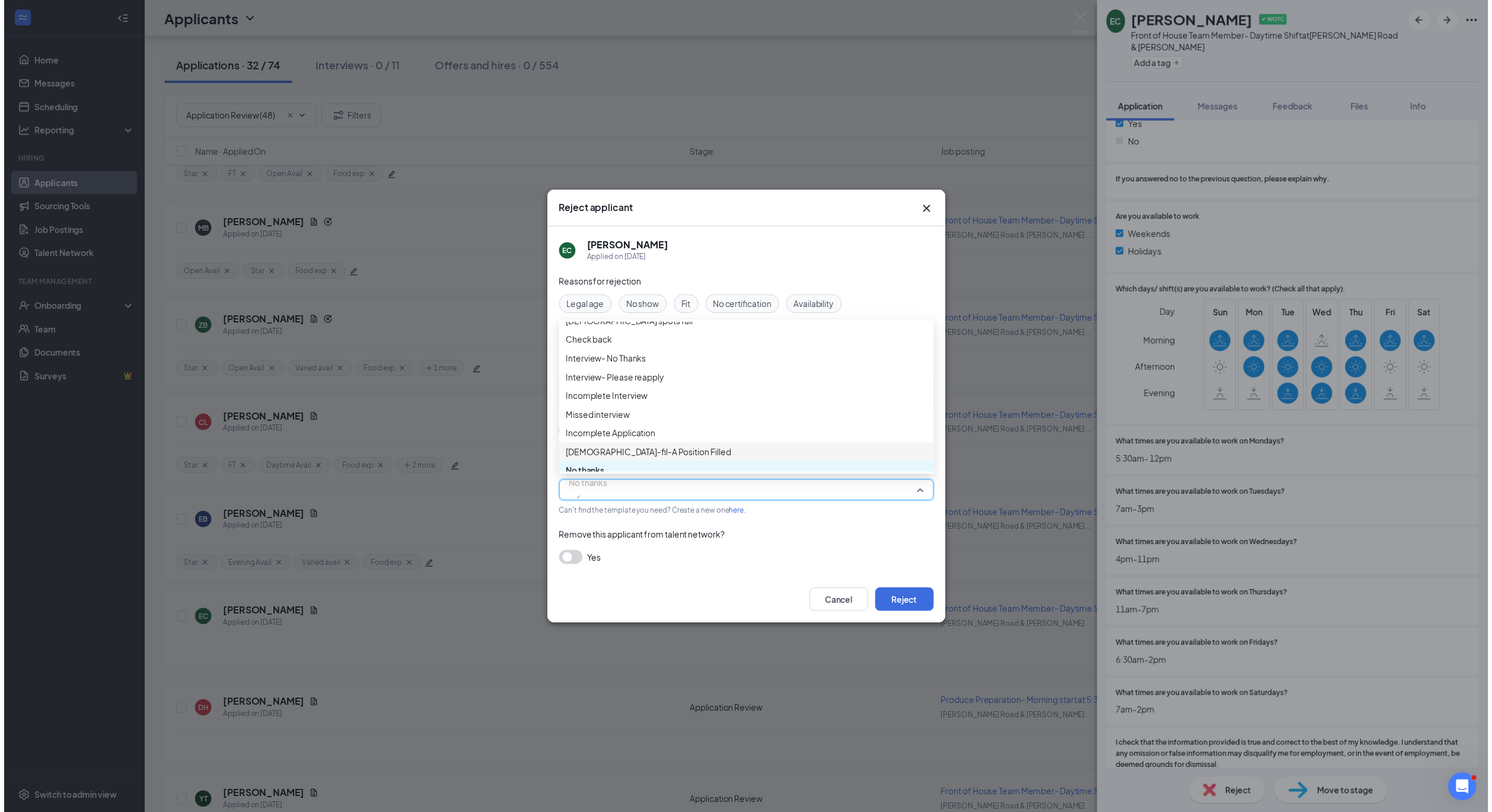
scroll to position [0, 0]
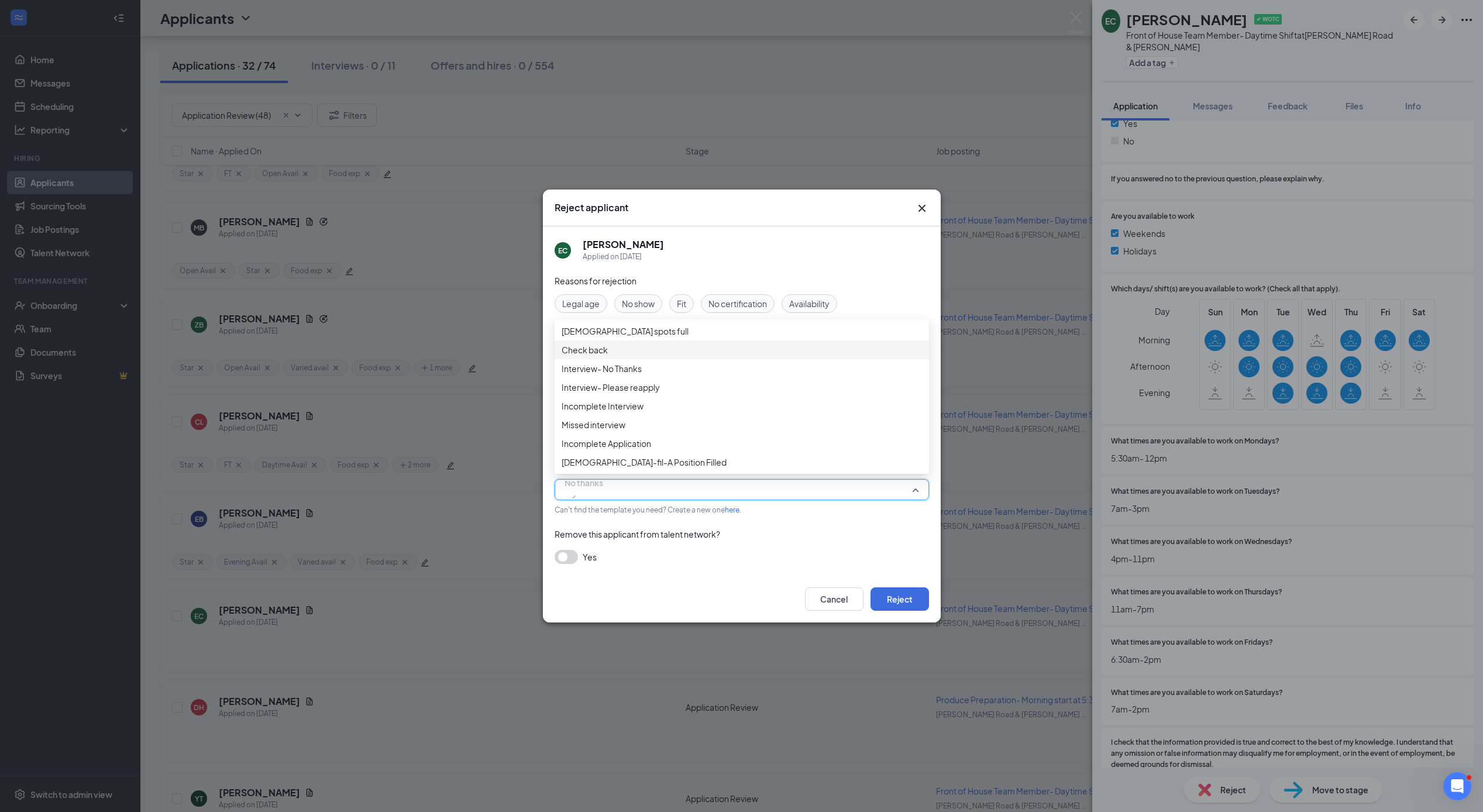
click at [581, 356] on span "Check back" at bounding box center [585, 349] width 46 height 13
click at [908, 602] on button "Reject" at bounding box center [899, 598] width 59 height 23
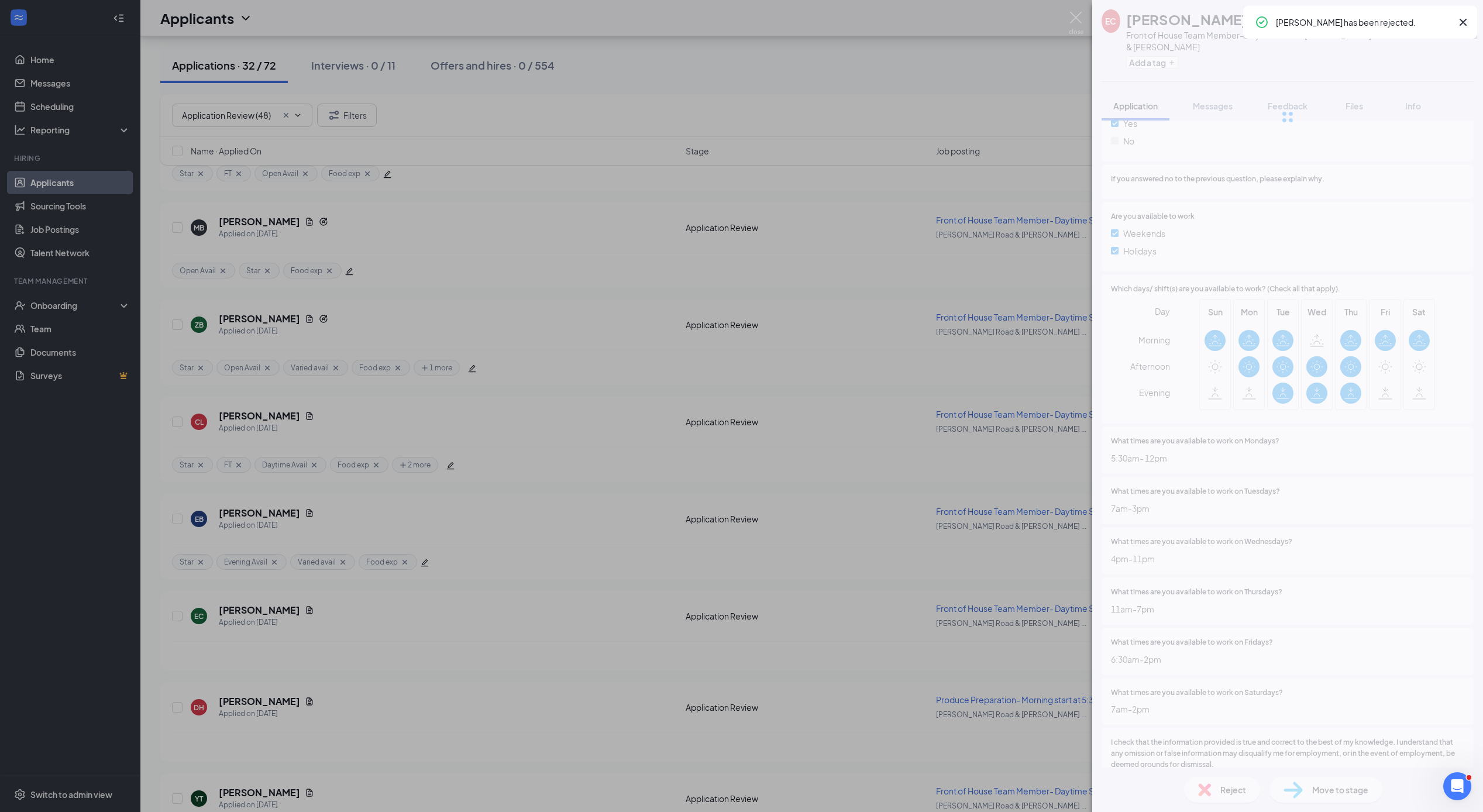
click at [357, 590] on div "EC [PERSON_NAME] ✔ WOTC Front of House Team Member- Daytime Shift at [PERSON_NA…" at bounding box center [742, 406] width 1483 height 812
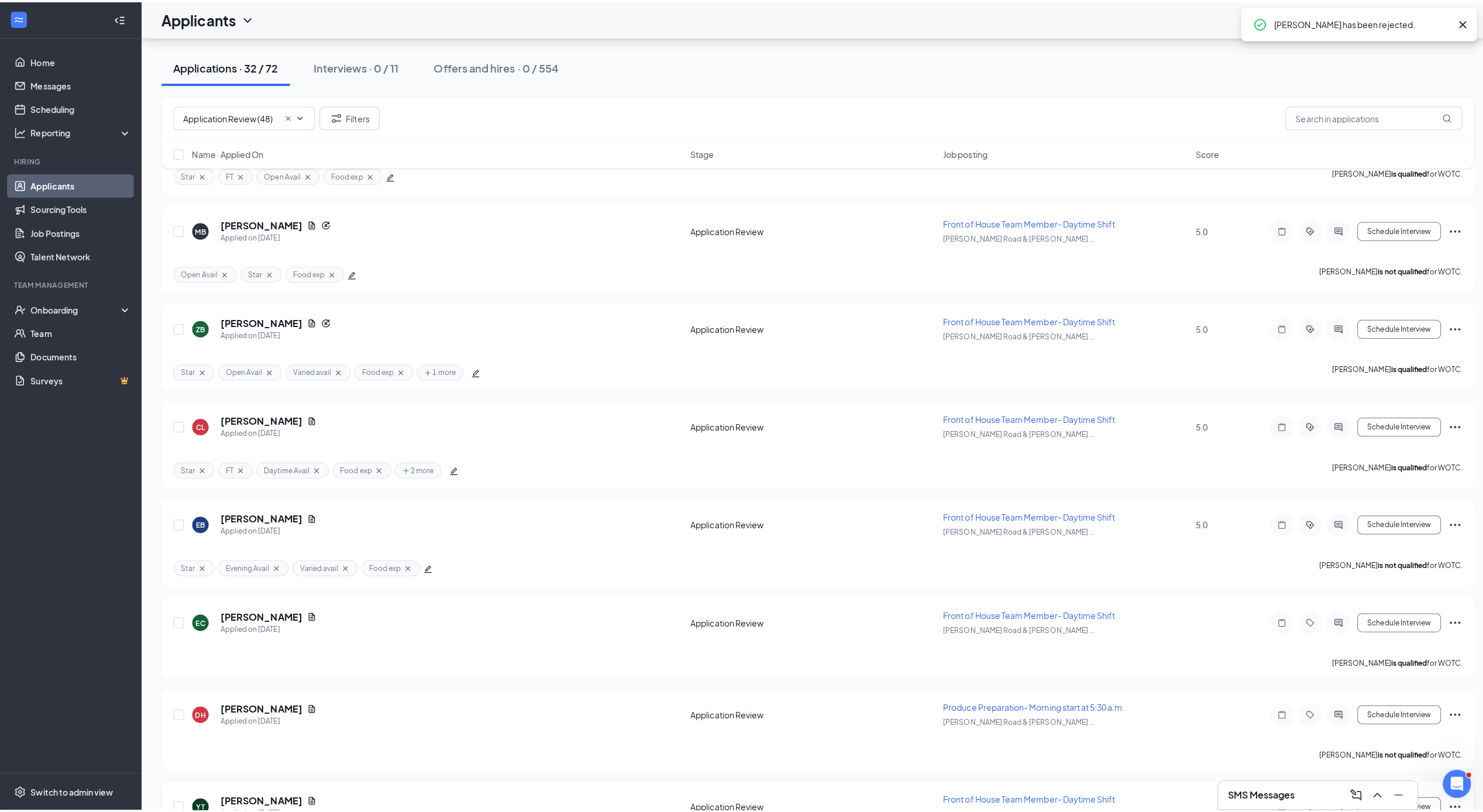
scroll to position [1277, 0]
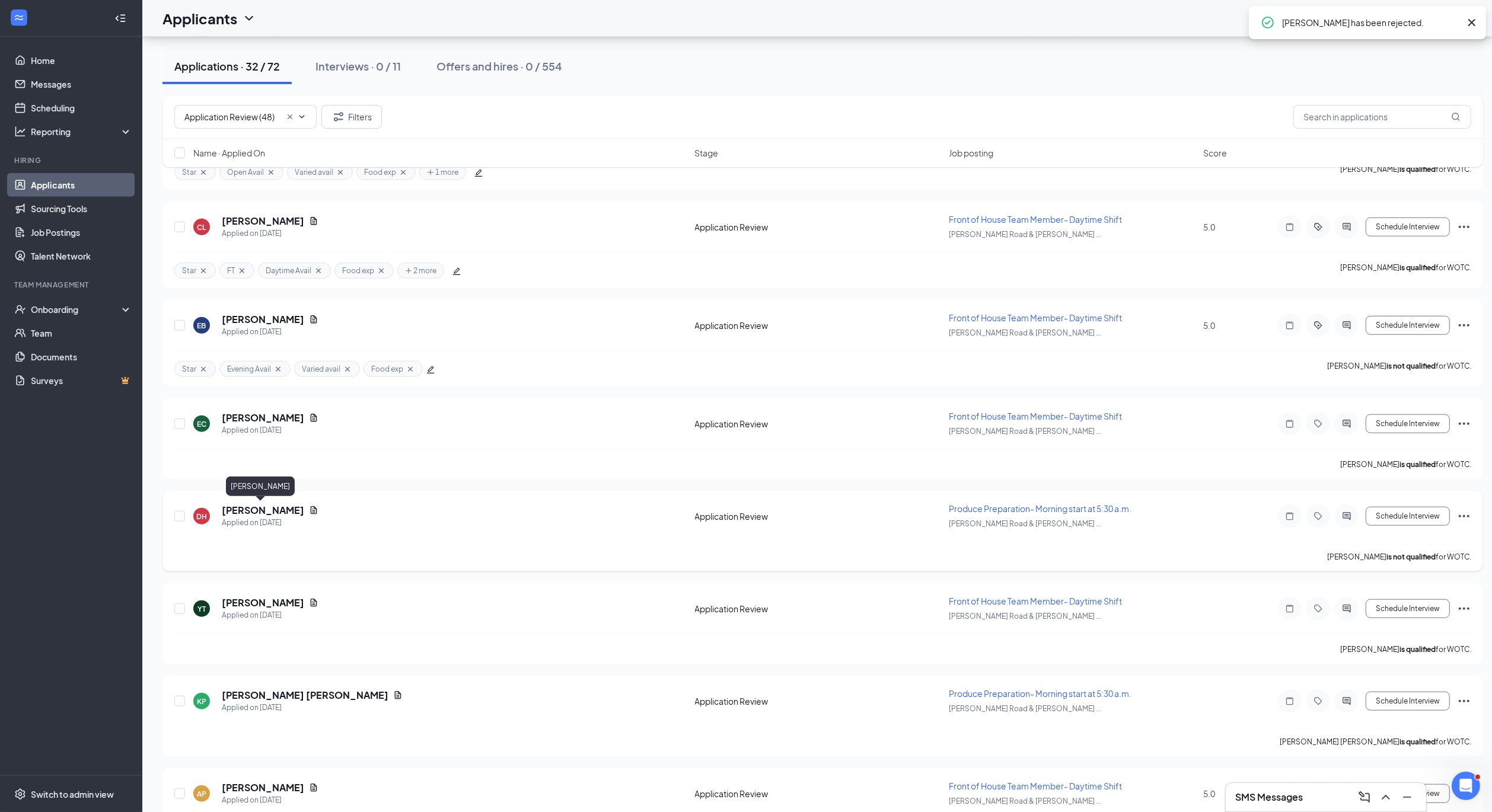
click at [276, 511] on h5 "[PERSON_NAME]" at bounding box center [263, 510] width 82 height 13
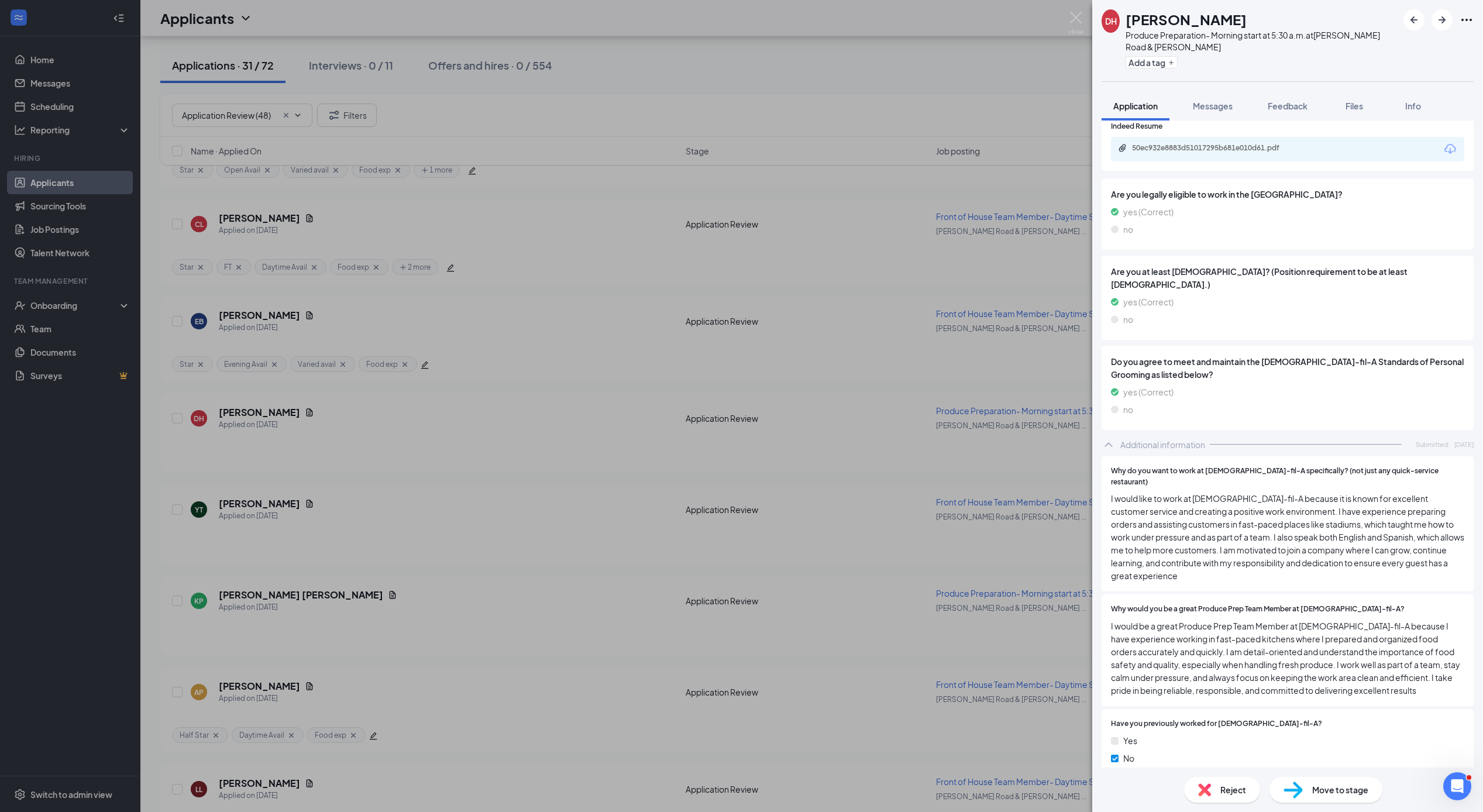
scroll to position [388, 0]
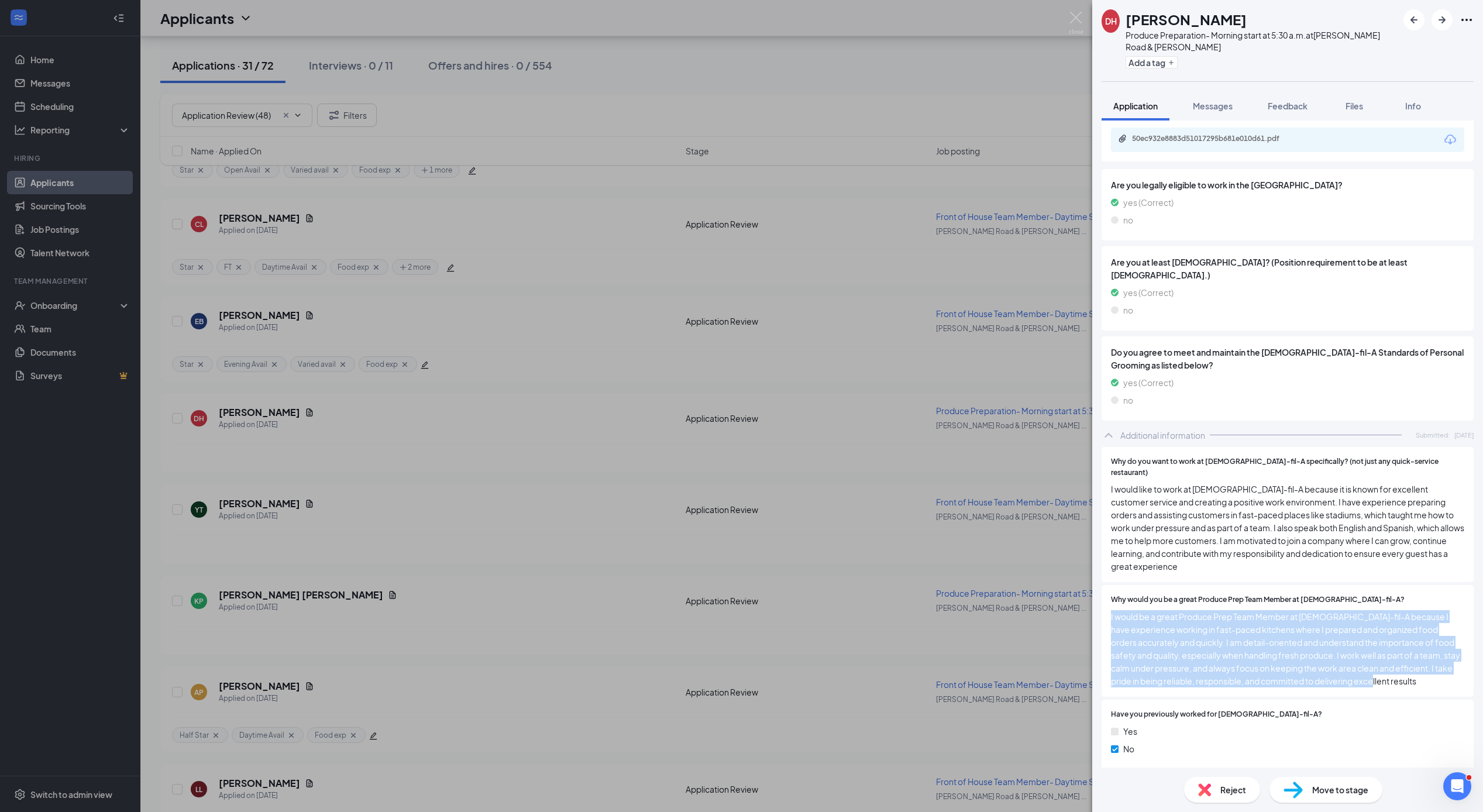
drag, startPoint x: 1427, startPoint y: 663, endPoint x: 1114, endPoint y: 595, distance: 320.3
click at [1101, 590] on div "Why would you be a great Produce Prep Team Member at [DEMOGRAPHIC_DATA]-fil-A? …" at bounding box center [1287, 640] width 372 height 112
copy span "I would be a great Produce Prep Team Member at [DEMOGRAPHIC_DATA]-fil-A because…"
click at [1284, 98] on button "Feedback" at bounding box center [1287, 106] width 63 height 29
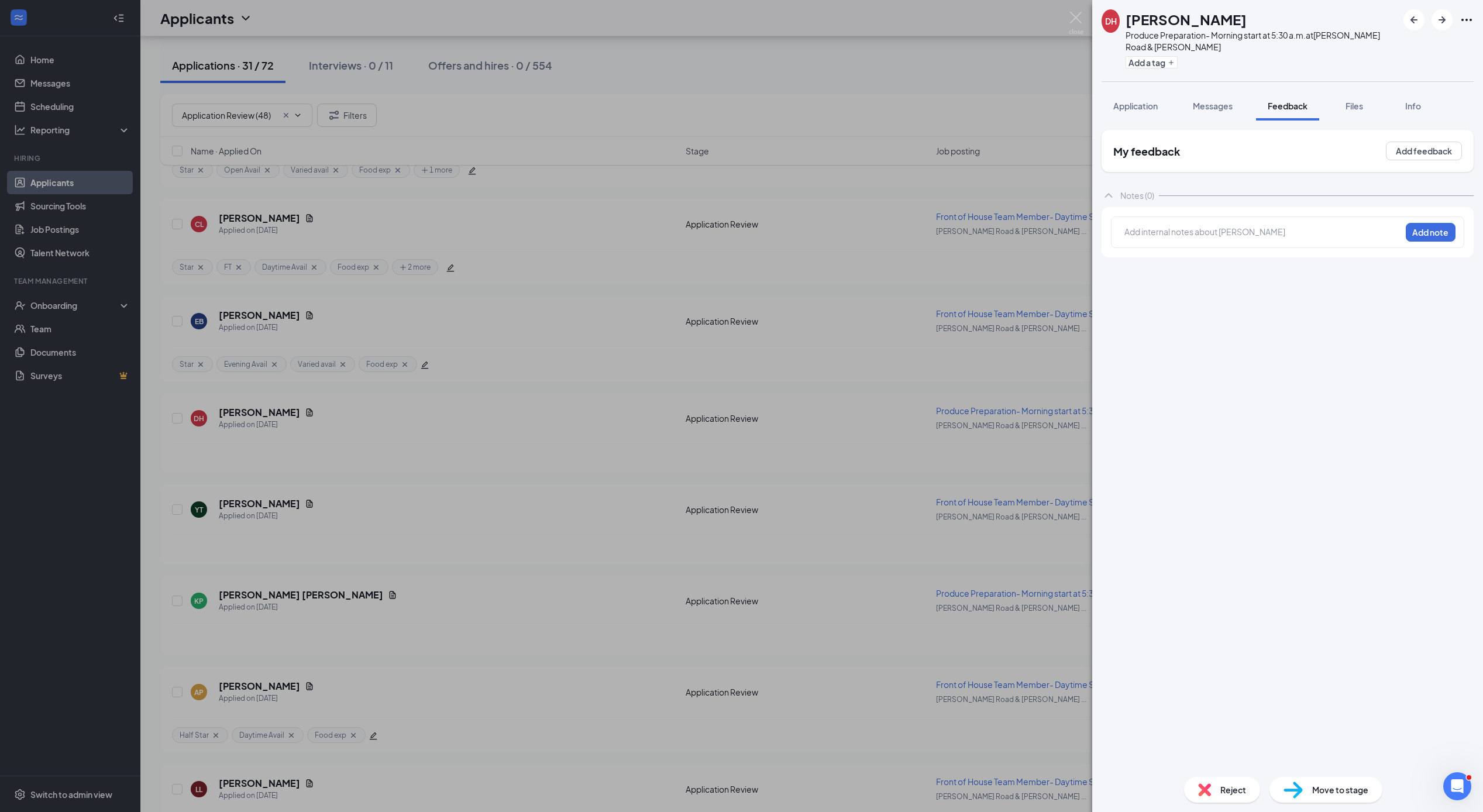
click at [1232, 791] on span "Reject" at bounding box center [1233, 789] width 26 height 13
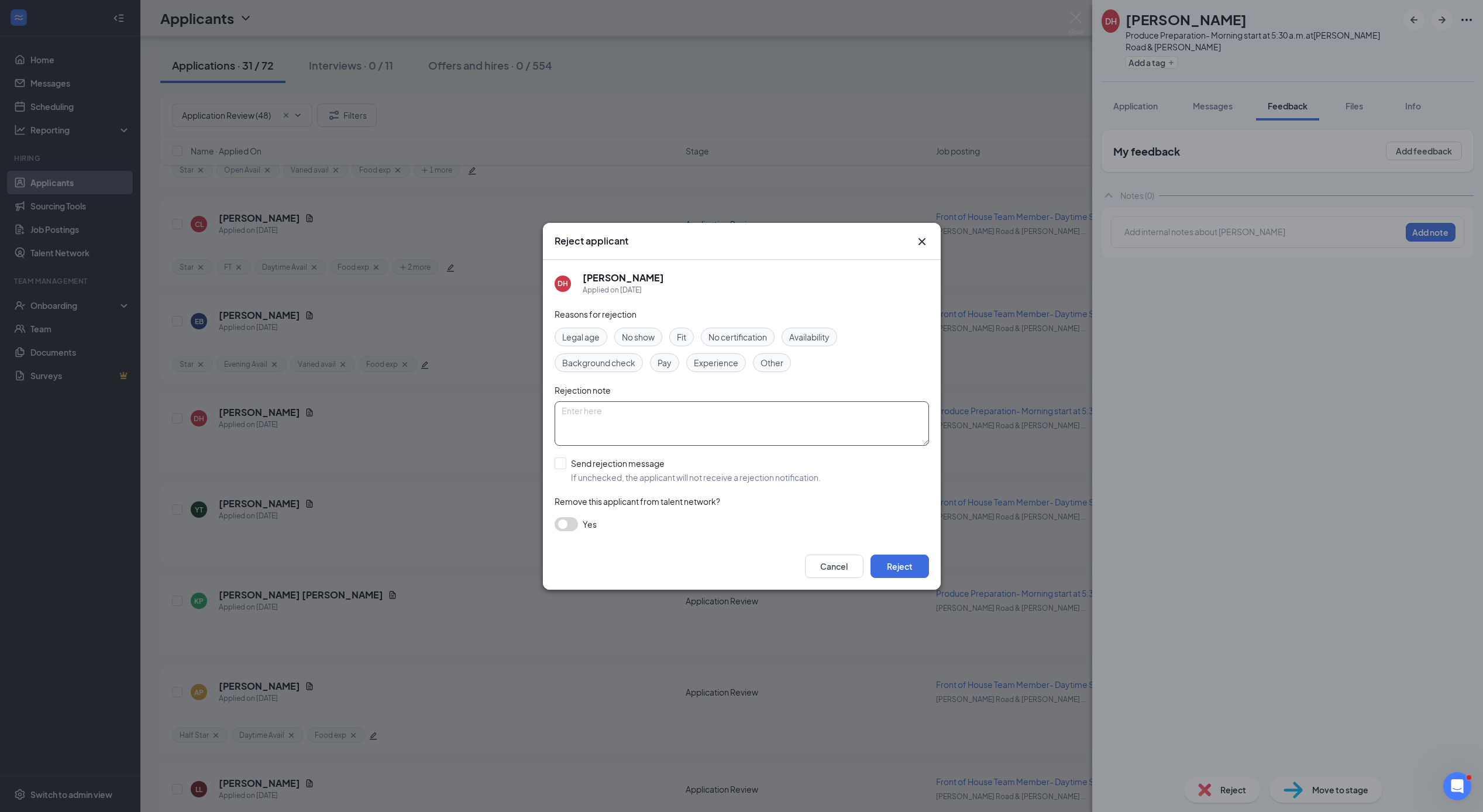
click at [596, 412] on textarea at bounding box center [742, 423] width 374 height 44
type textarea "ai"
click at [557, 464] on input "Send rejection message If unchecked, the applicant will not receive a rejection…" at bounding box center [688, 470] width 266 height 26
checkbox input "true"
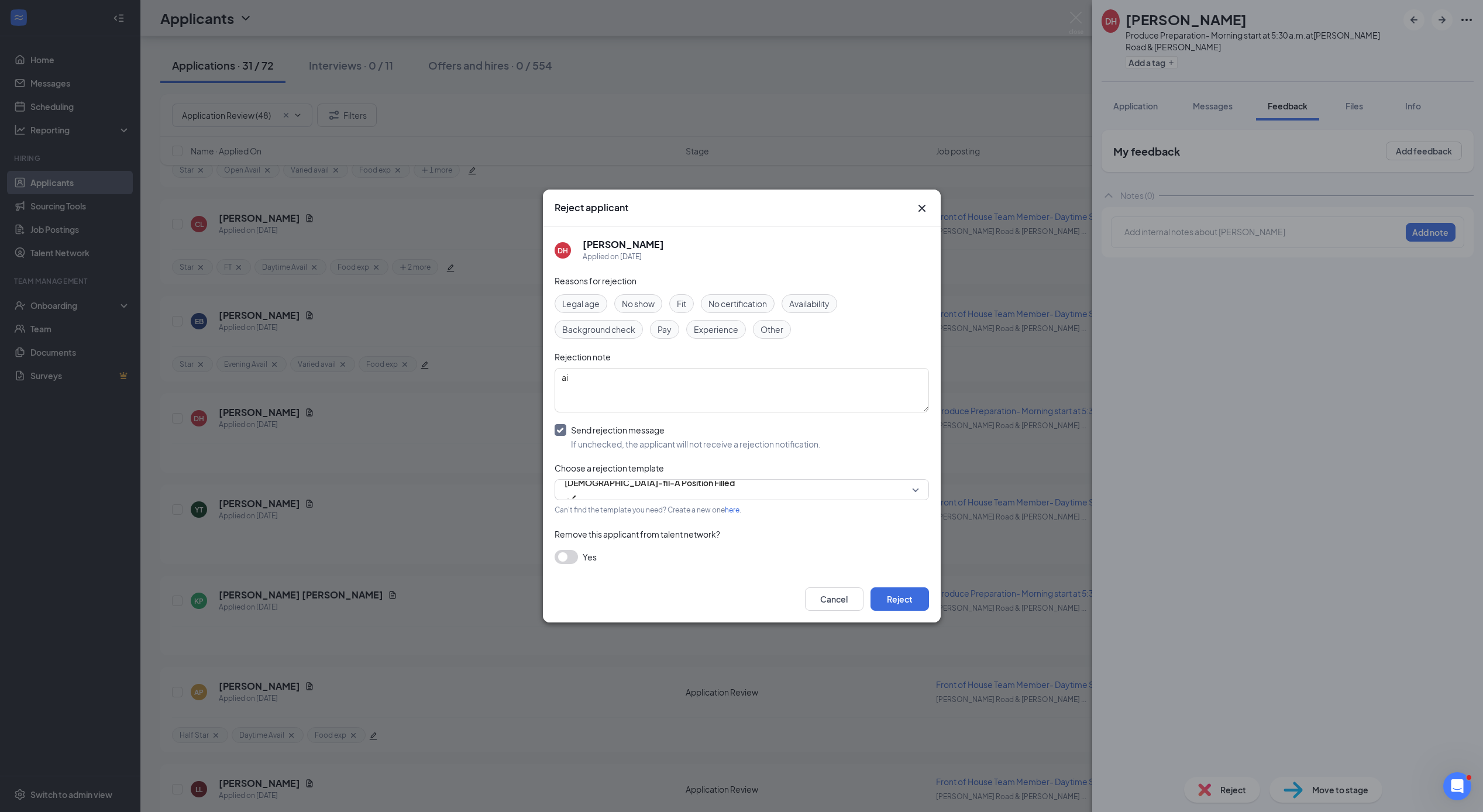
click at [622, 510] on span "Can't find the template you need? Create a new one here ." at bounding box center [648, 510] width 187 height 9
click at [620, 491] on span "[DEMOGRAPHIC_DATA]-fil-A Position Filled" at bounding box center [649, 482] width 170 height 18
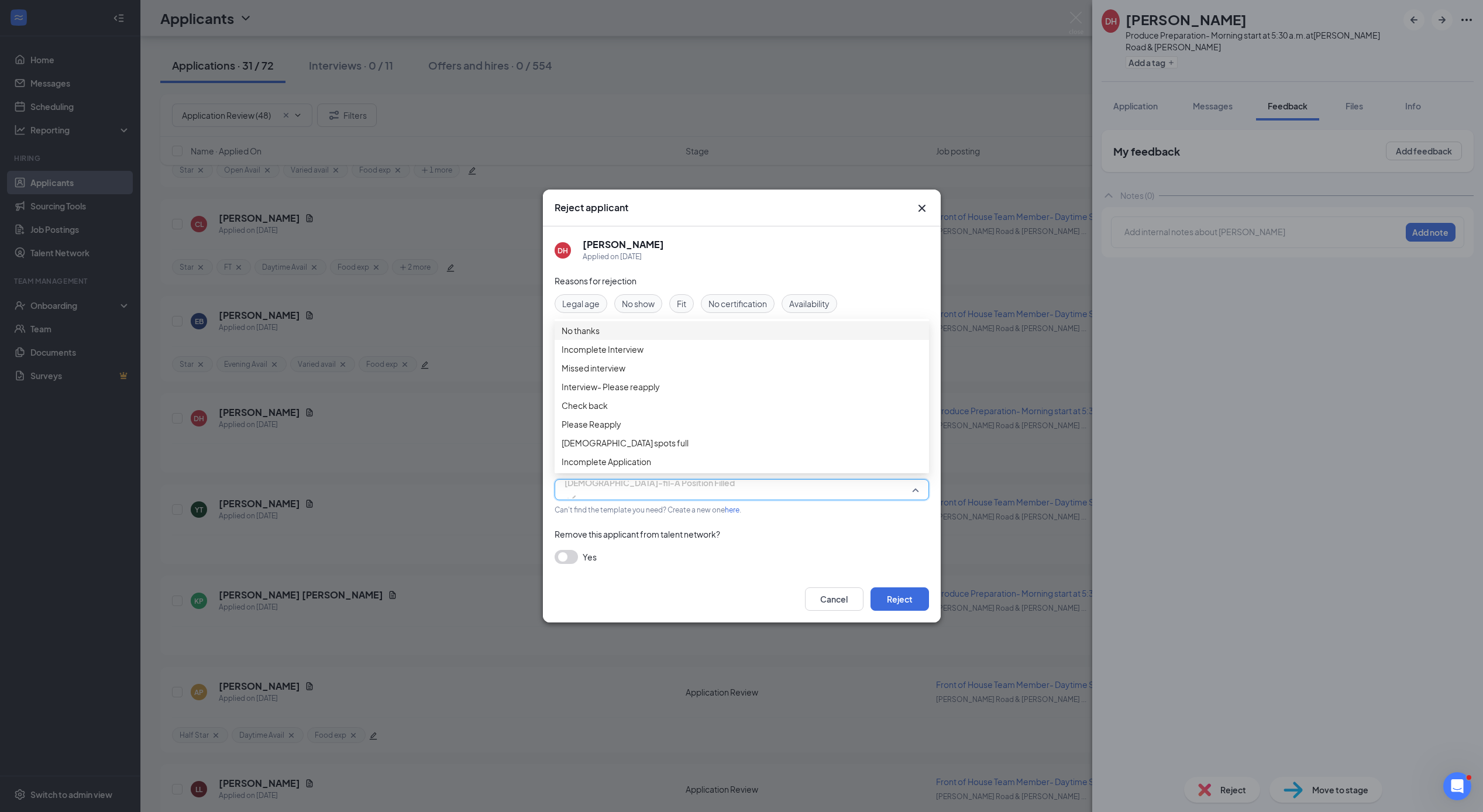
drag, startPoint x: 594, startPoint y: 338, endPoint x: 642, endPoint y: 371, distance: 58.2
click at [594, 337] on span "No thanks" at bounding box center [580, 330] width 38 height 13
click at [883, 593] on button "Reject" at bounding box center [899, 598] width 59 height 23
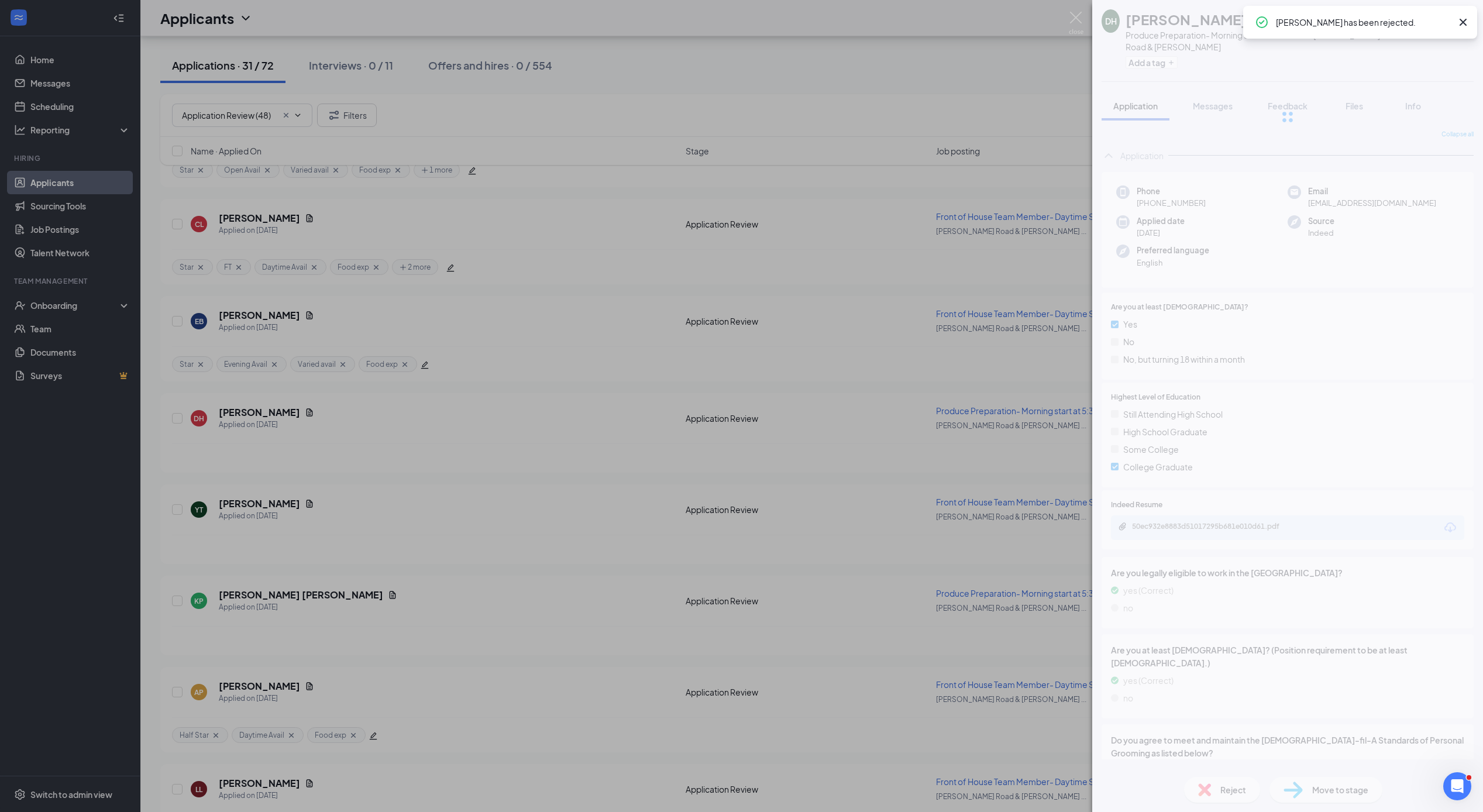
click at [258, 504] on div "[PERSON_NAME] Produce Preparation- Morning start at 5:30 a.m. at [PERSON_NAME][…" at bounding box center [742, 406] width 1483 height 812
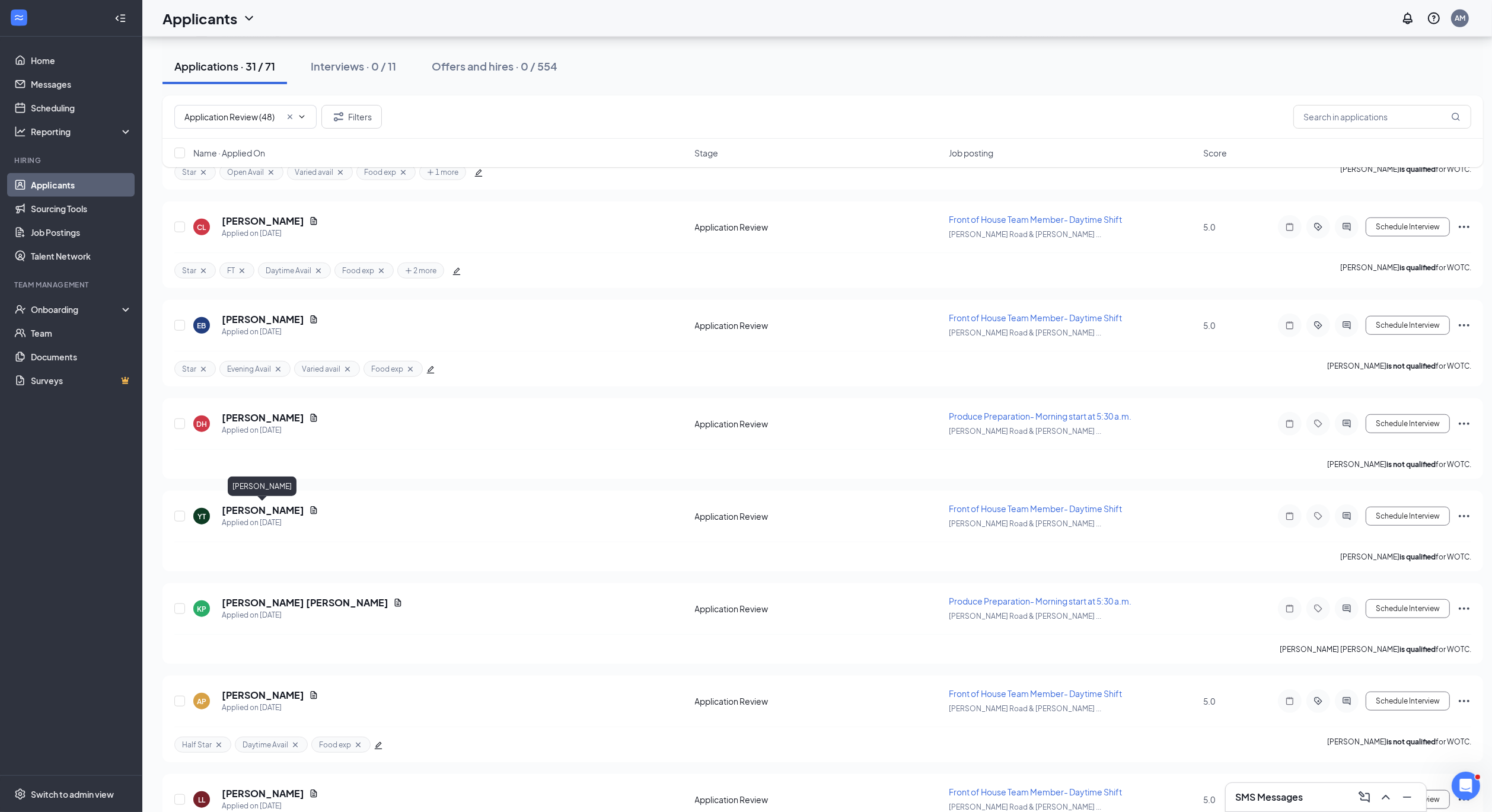
click at [261, 511] on h5 "[PERSON_NAME]" at bounding box center [263, 510] width 82 height 13
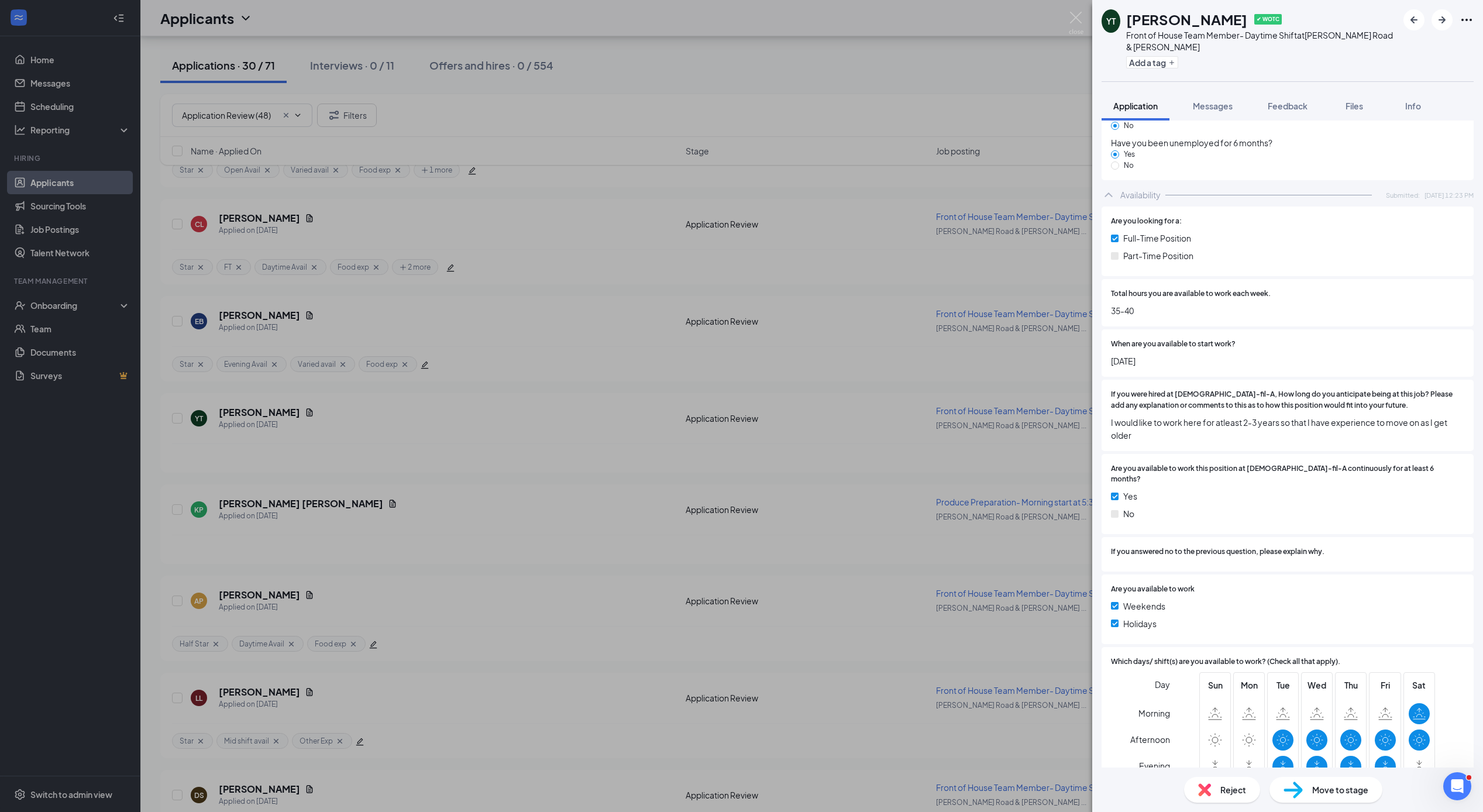
scroll to position [2267, 0]
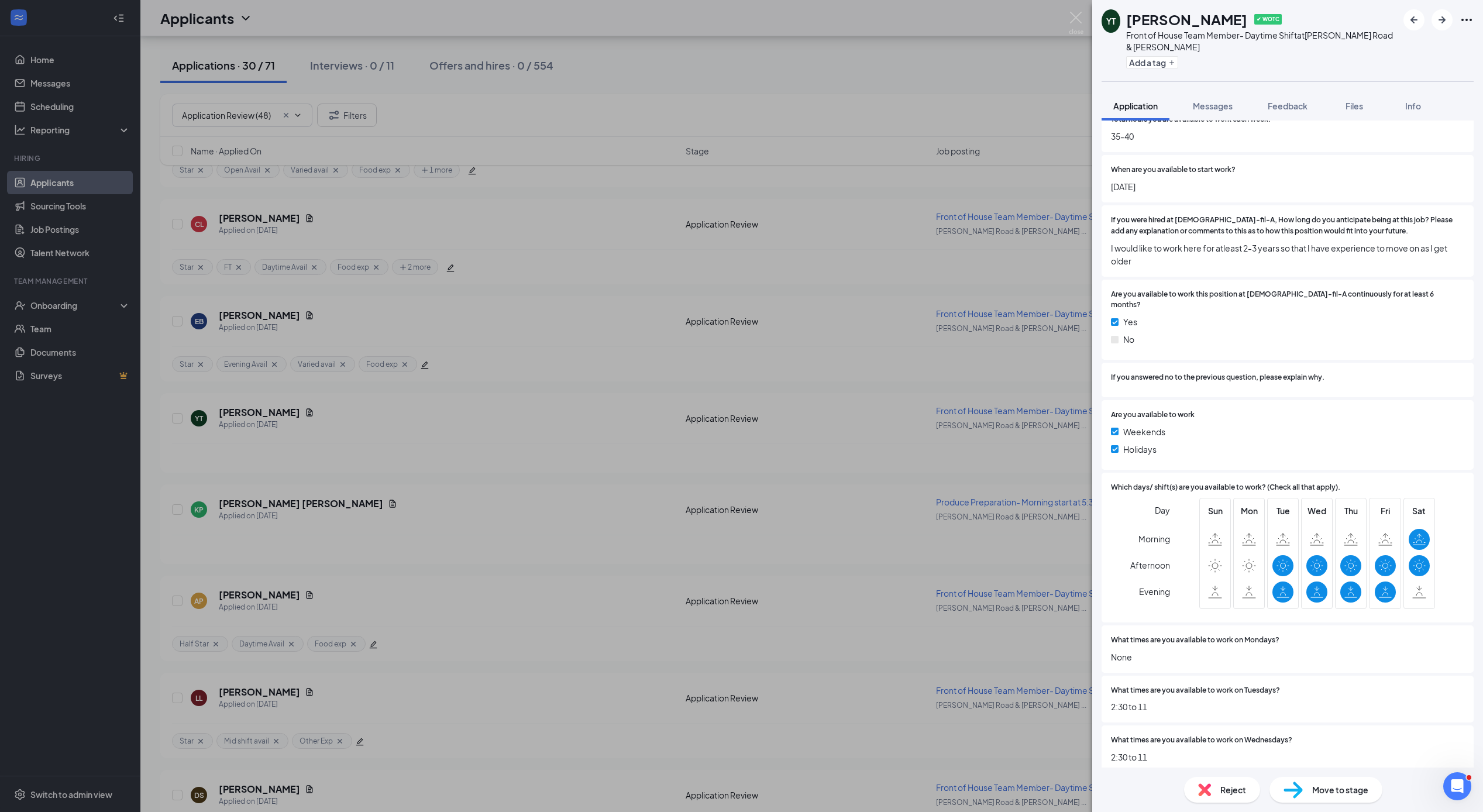
click at [1209, 787] on img at bounding box center [1203, 789] width 13 height 13
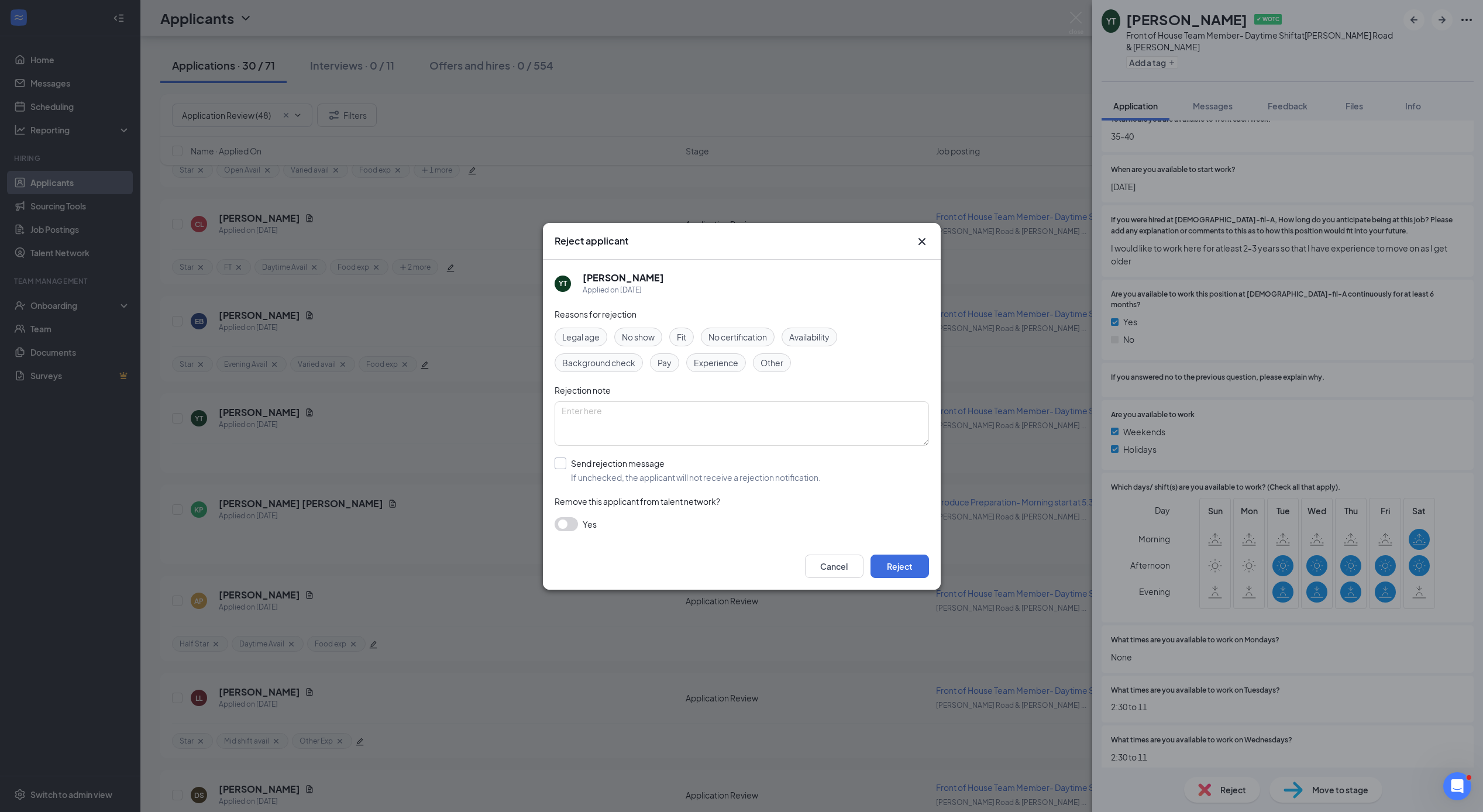
click at [561, 464] on input "Send rejection message If unchecked, the applicant will not receive a rejection…" at bounding box center [688, 470] width 266 height 26
checkbox input "true"
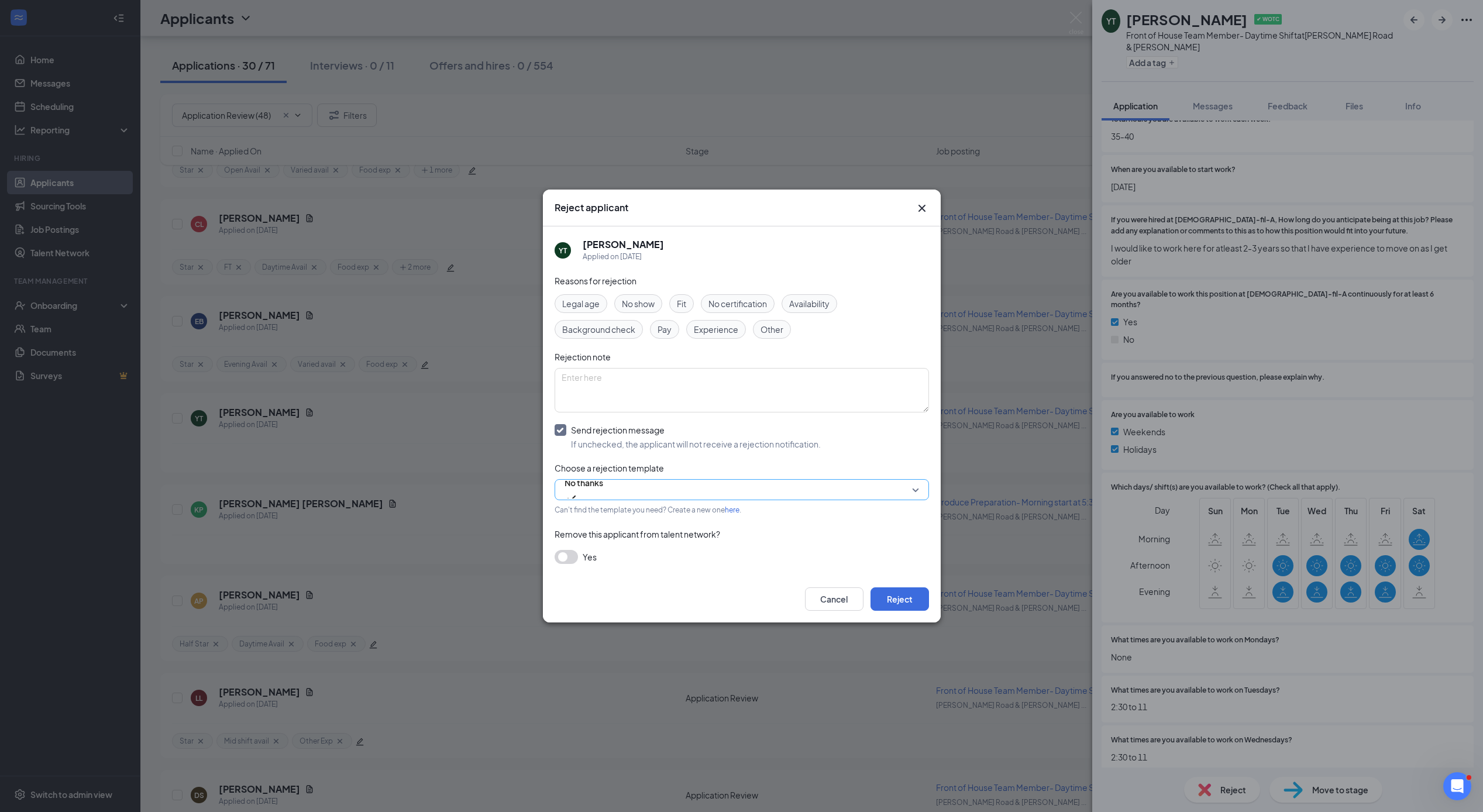
click at [603, 491] on span "No thanks" at bounding box center [583, 489] width 38 height 32
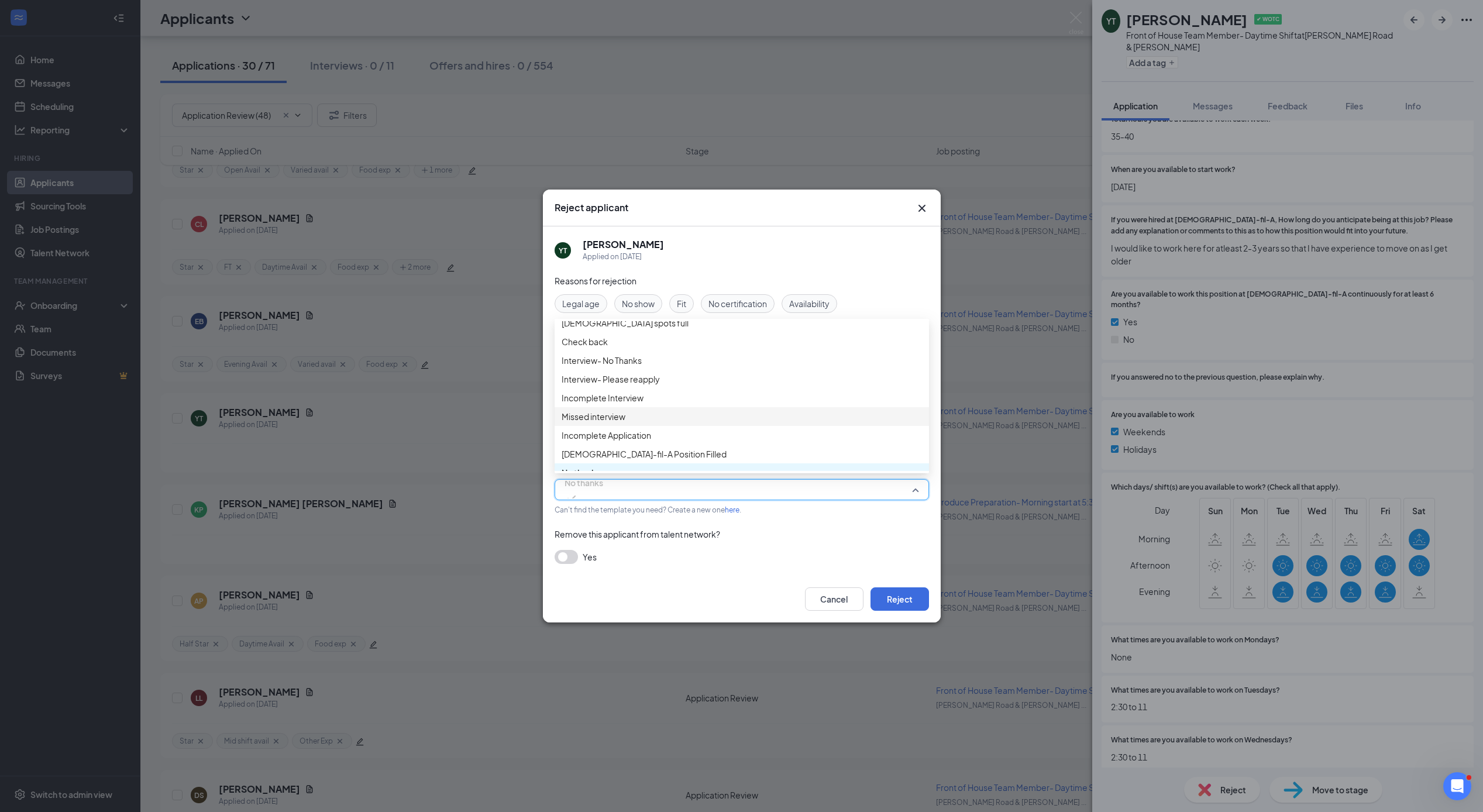
scroll to position [0, 0]
click at [597, 355] on span "Check back" at bounding box center [585, 348] width 46 height 13
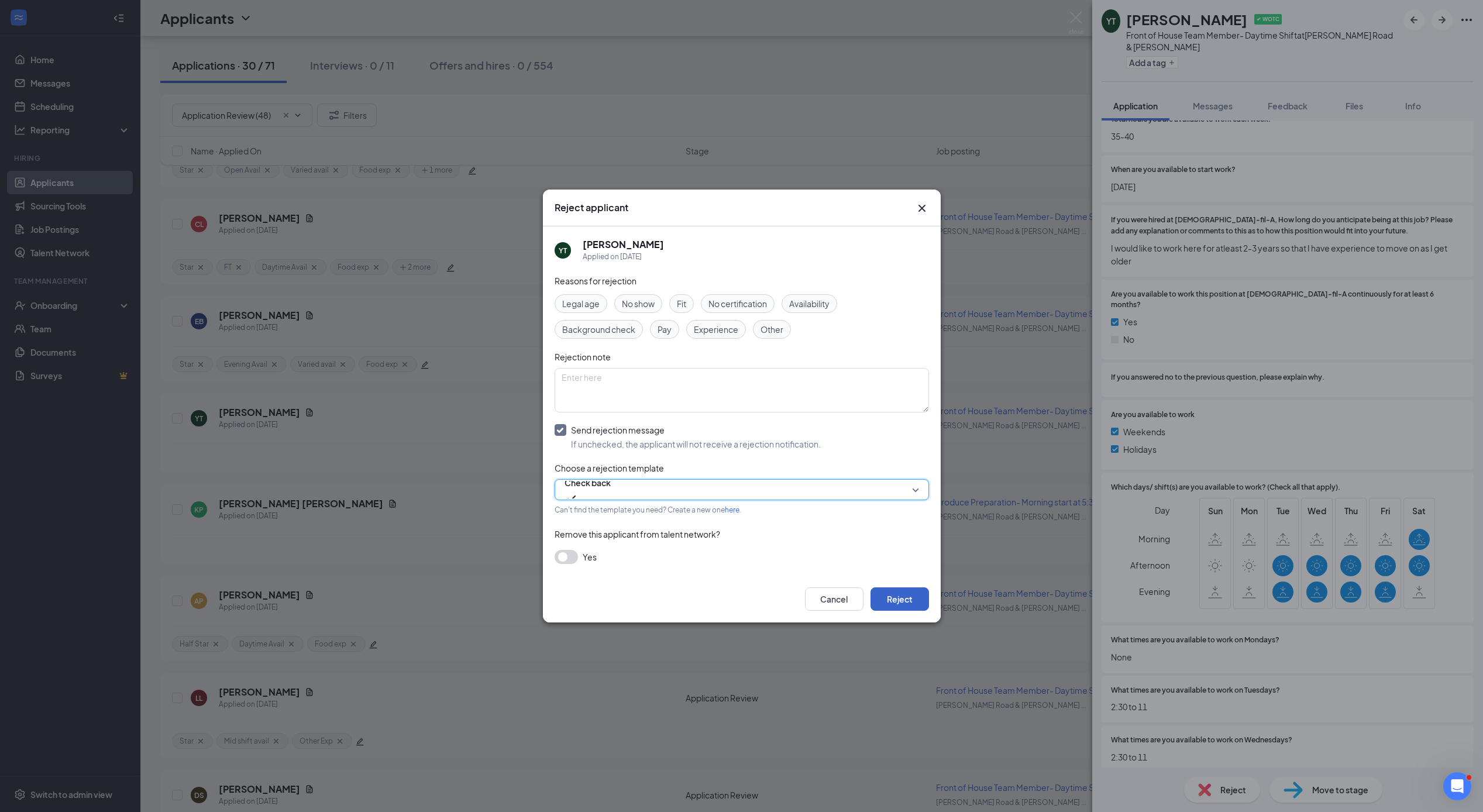
click at [892, 596] on button "Reject" at bounding box center [899, 598] width 59 height 23
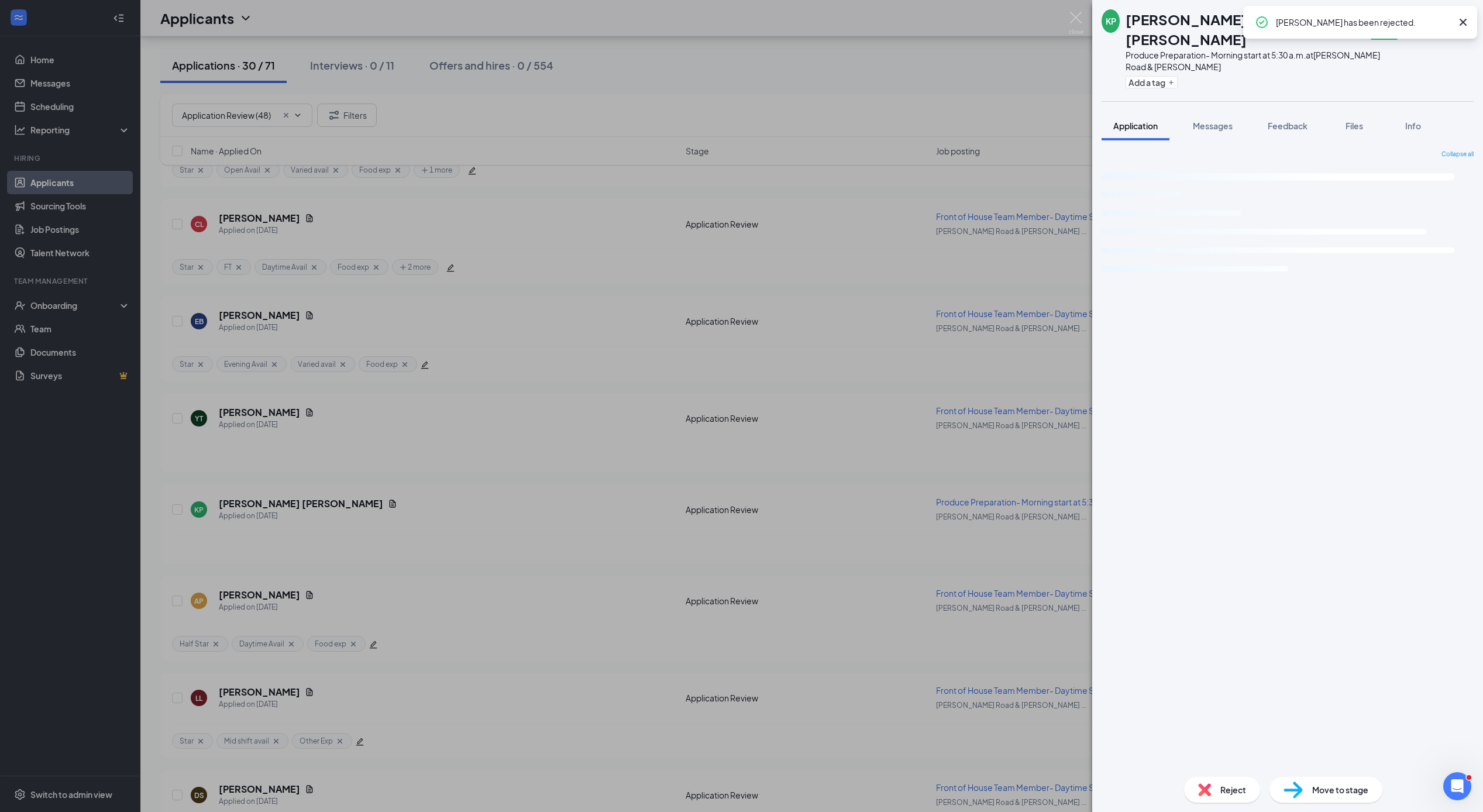
click at [247, 502] on div "[PERSON_NAME] ✔ WOTC Produce Preparation- Morning start at 5:30 a.m. at [PERSON…" at bounding box center [742, 406] width 1483 height 812
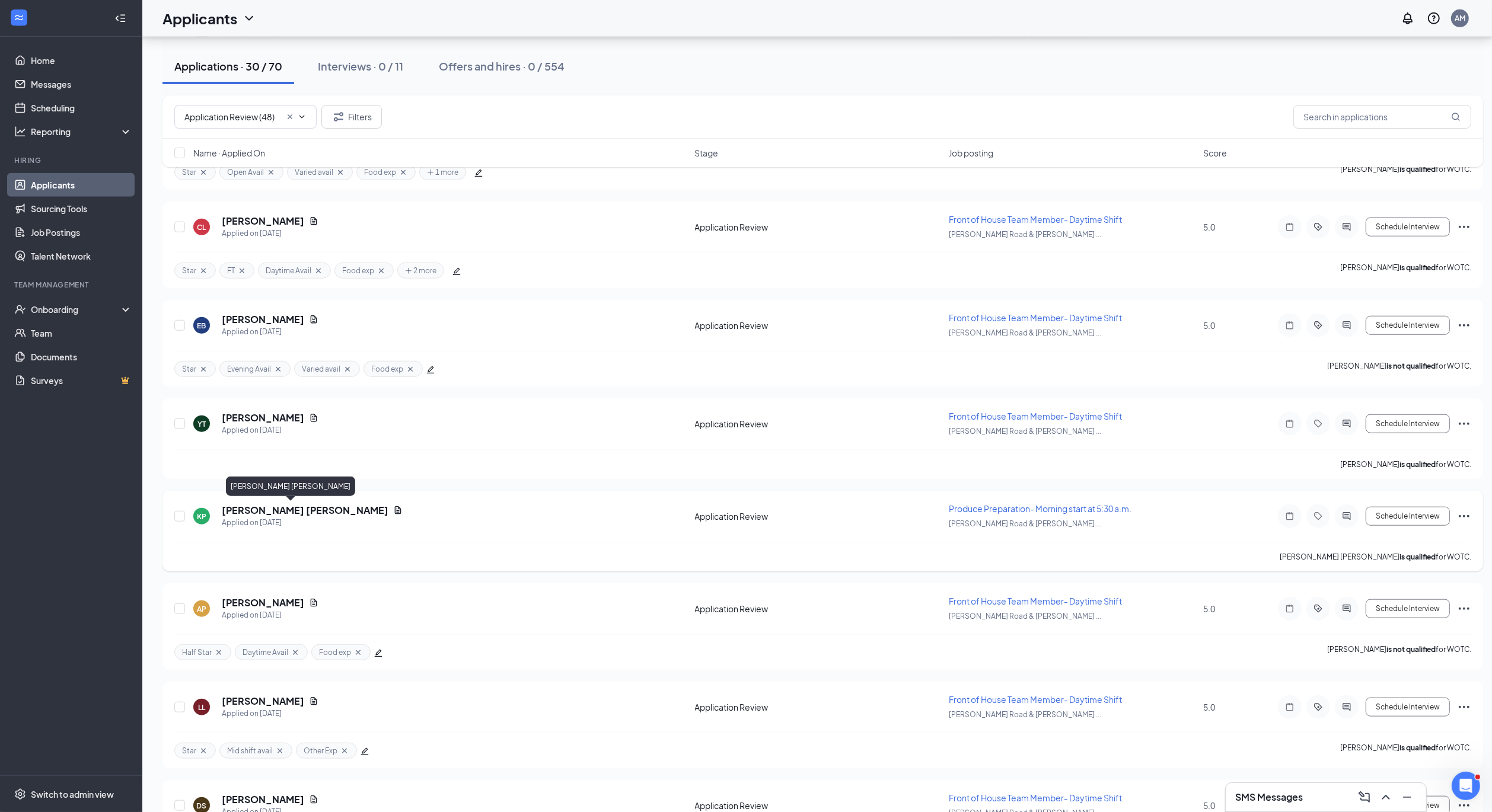
click at [250, 510] on h5 "[PERSON_NAME] [PERSON_NAME]" at bounding box center [305, 510] width 167 height 13
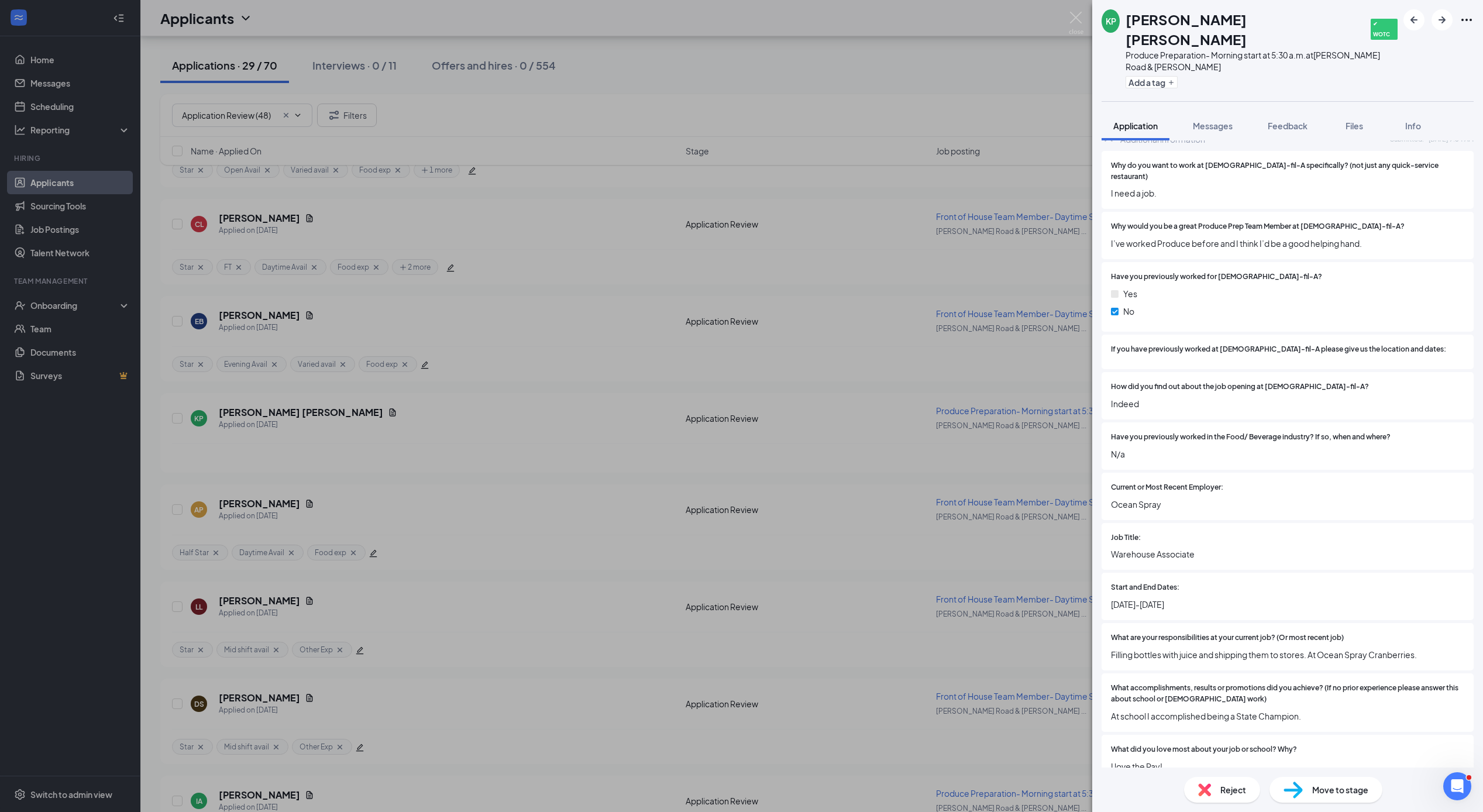
scroll to position [708, 0]
click at [1244, 786] on span "Reject" at bounding box center [1233, 789] width 26 height 13
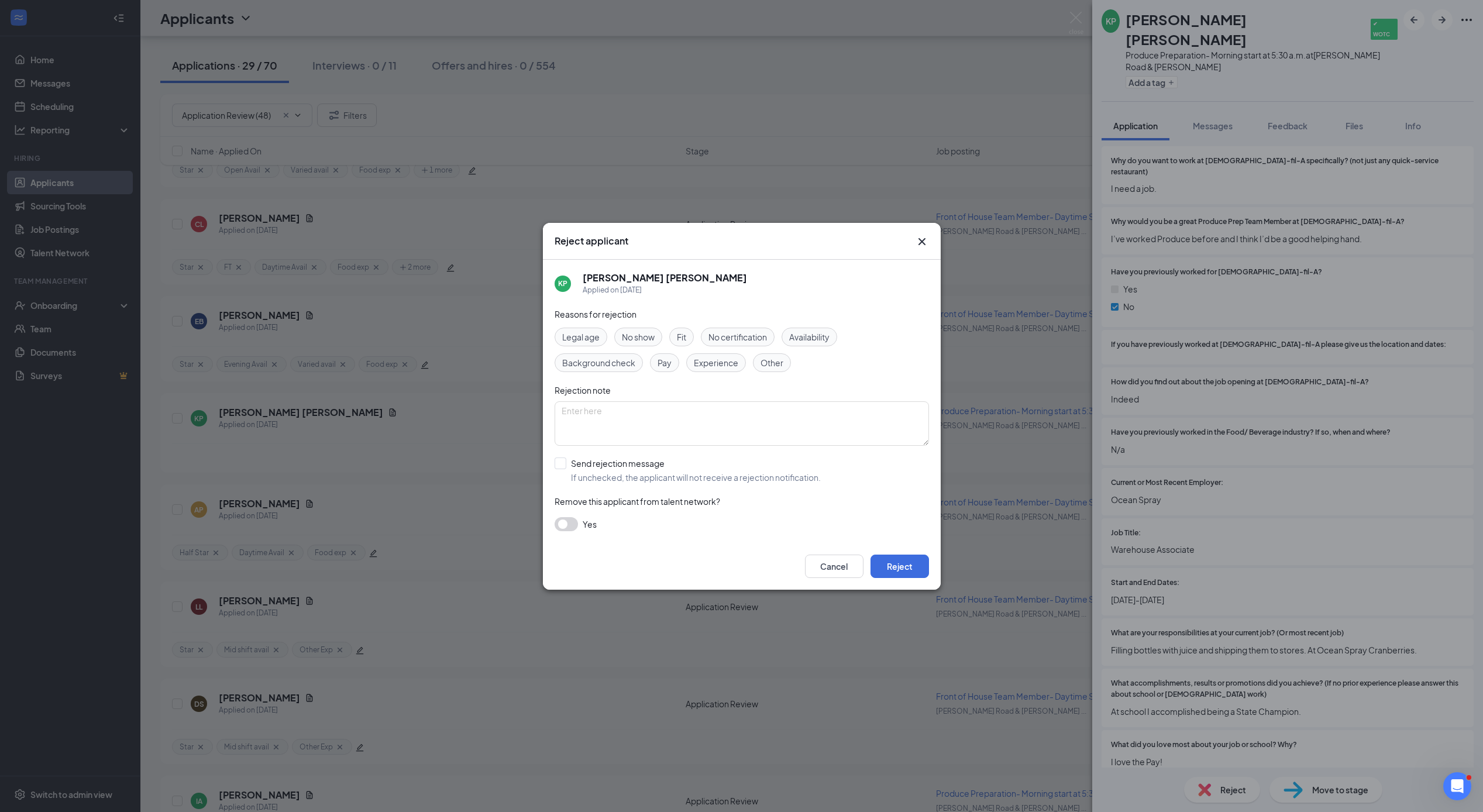
click at [559, 459] on input "Send rejection message If unchecked, the applicant will not receive a rejection…" at bounding box center [688, 470] width 266 height 26
checkbox input "true"
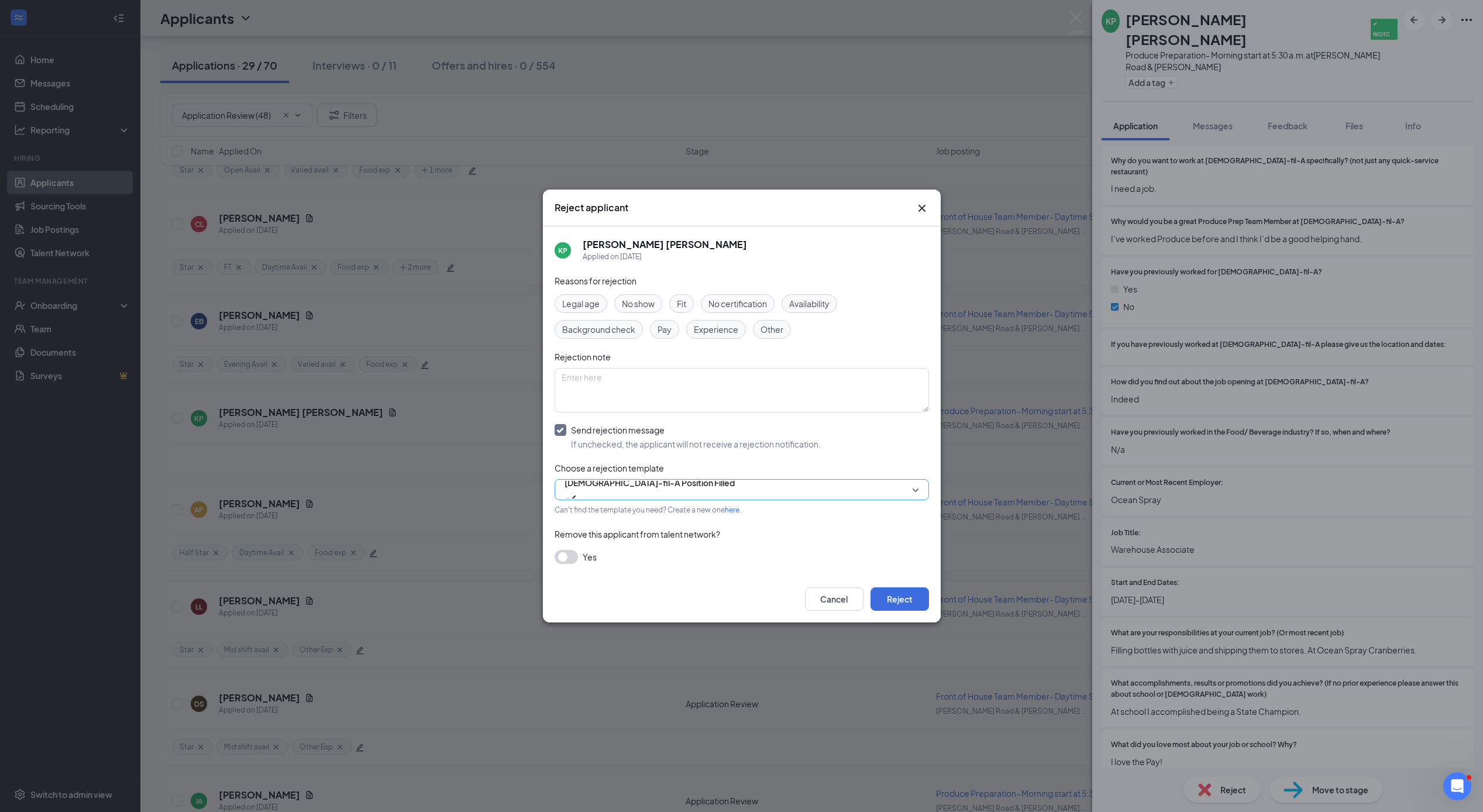
click at [624, 491] on span "[DEMOGRAPHIC_DATA]-fil-A Position Filled" at bounding box center [649, 482] width 170 height 18
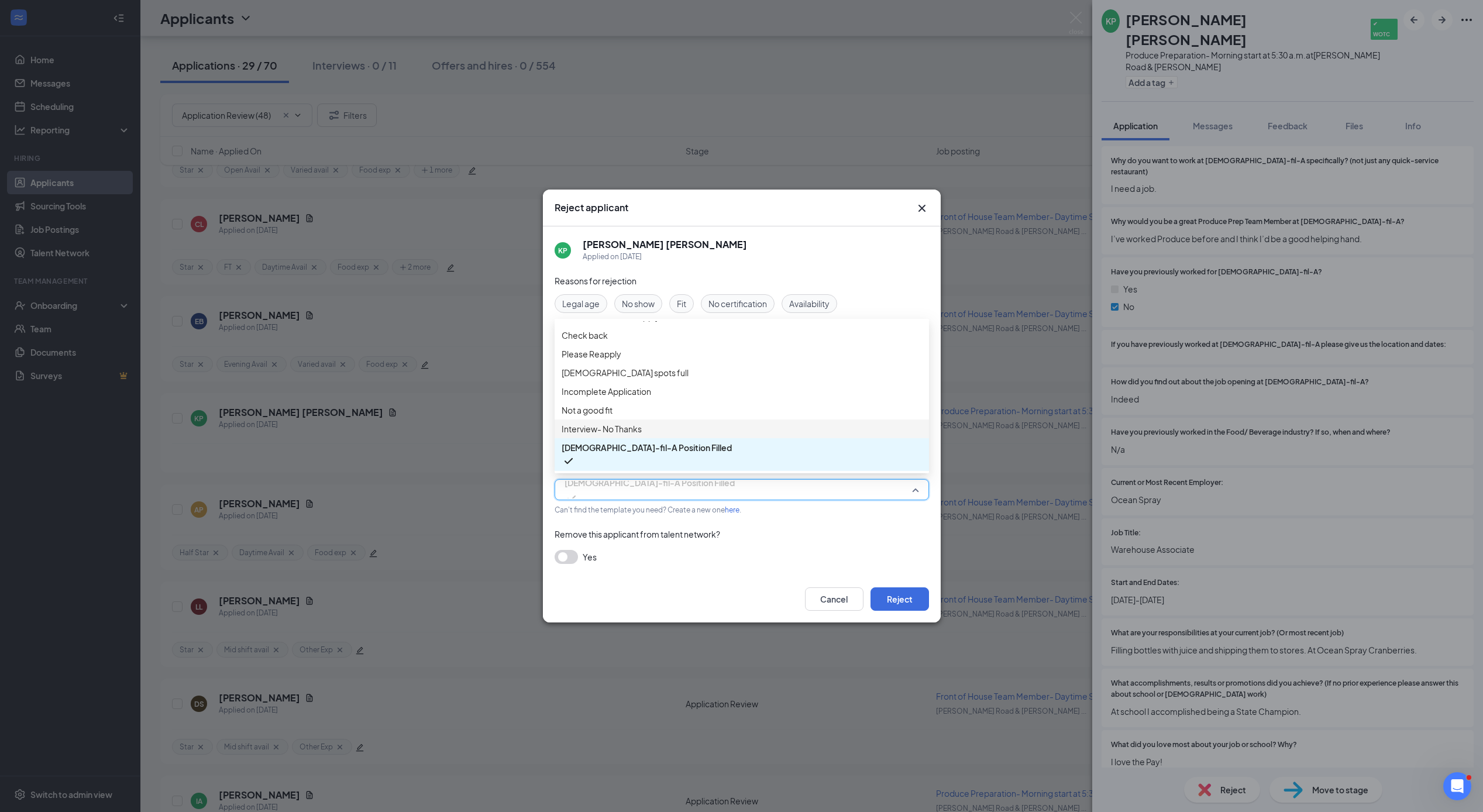
scroll to position [0, 0]
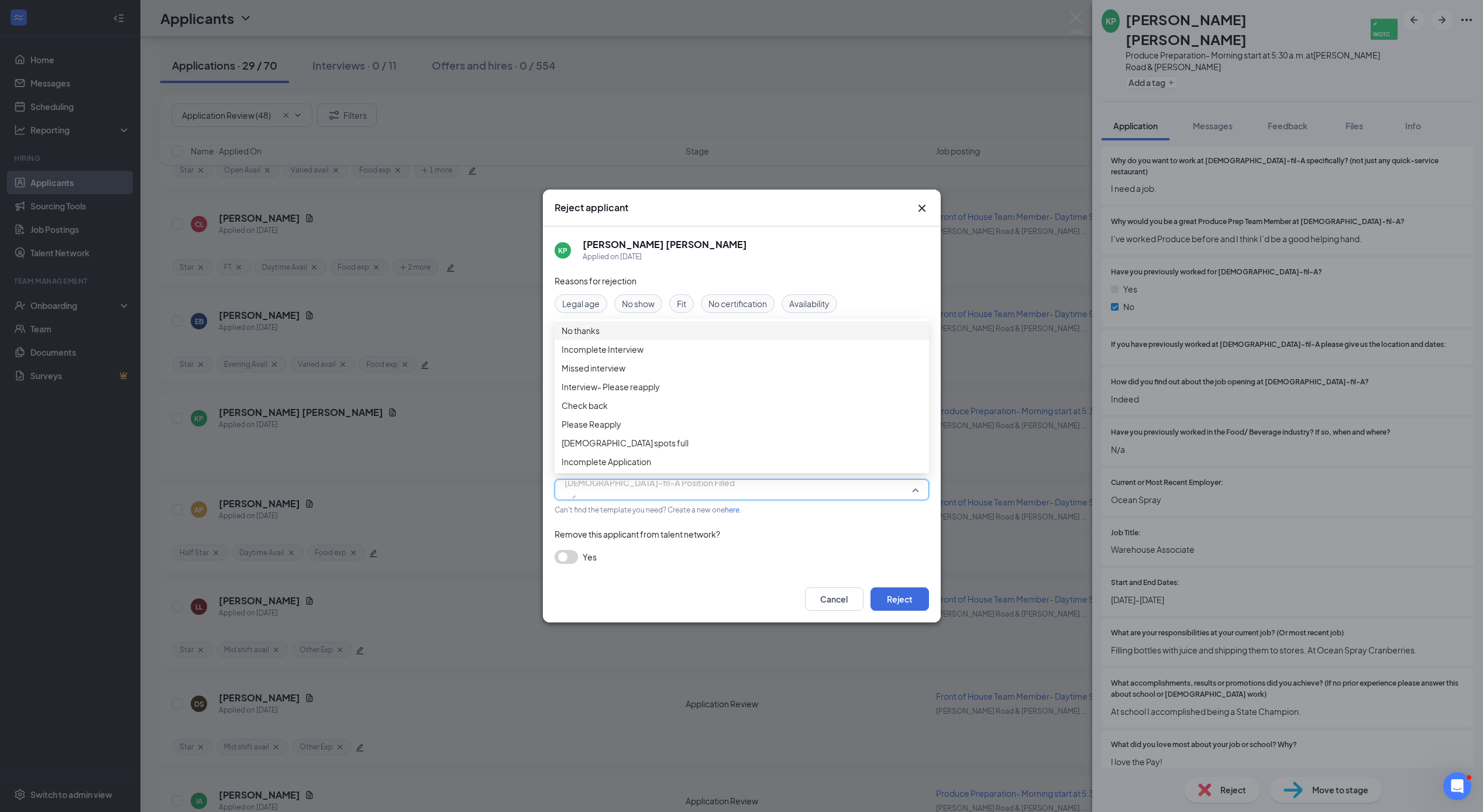
click at [589, 335] on span "No thanks" at bounding box center [580, 330] width 38 height 13
click at [881, 597] on button "Reject" at bounding box center [899, 598] width 59 height 23
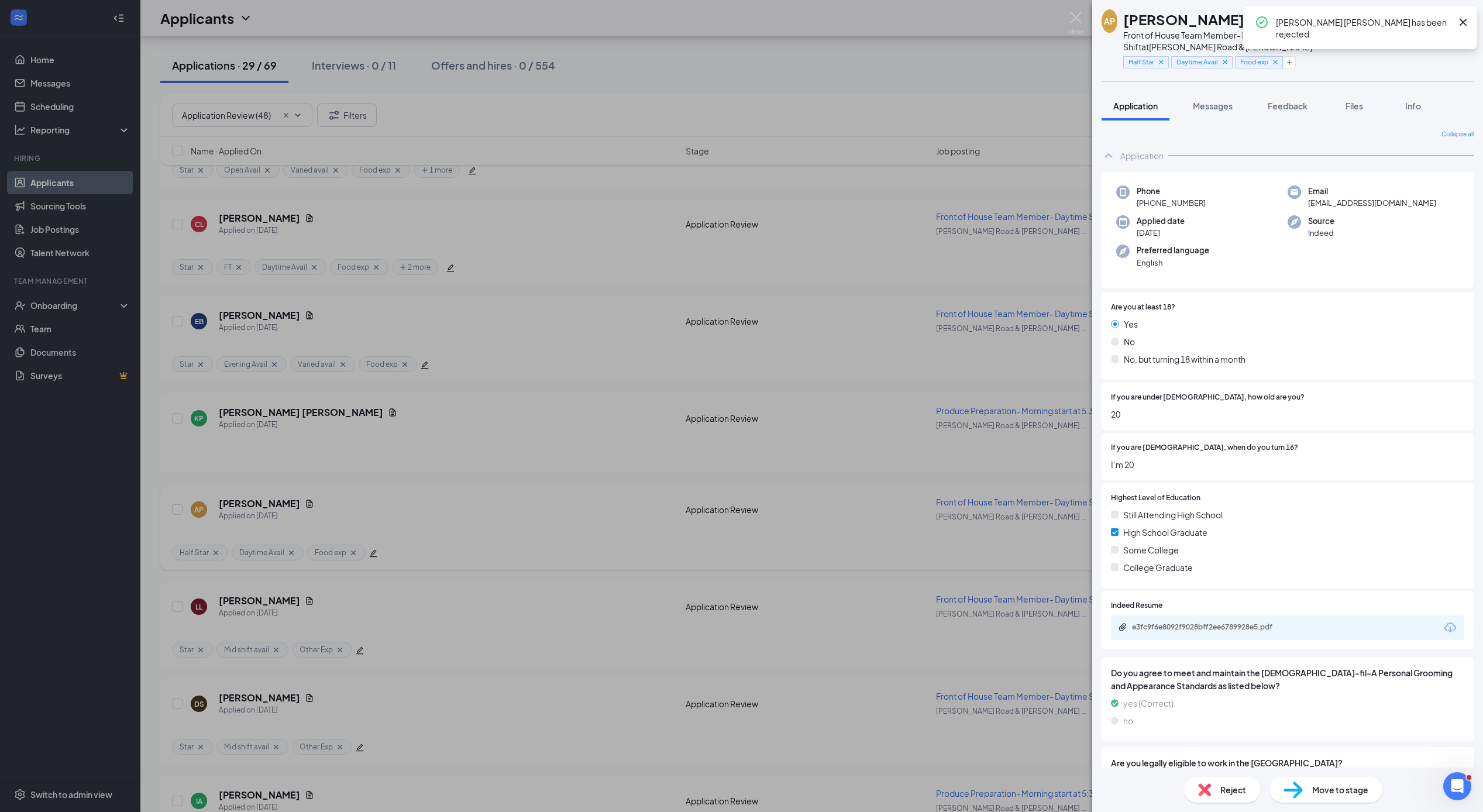
click at [551, 553] on div "AP [PERSON_NAME] Front of House Team Member- Daytime Shift at [PERSON_NAME][GEO…" at bounding box center [742, 406] width 1483 height 812
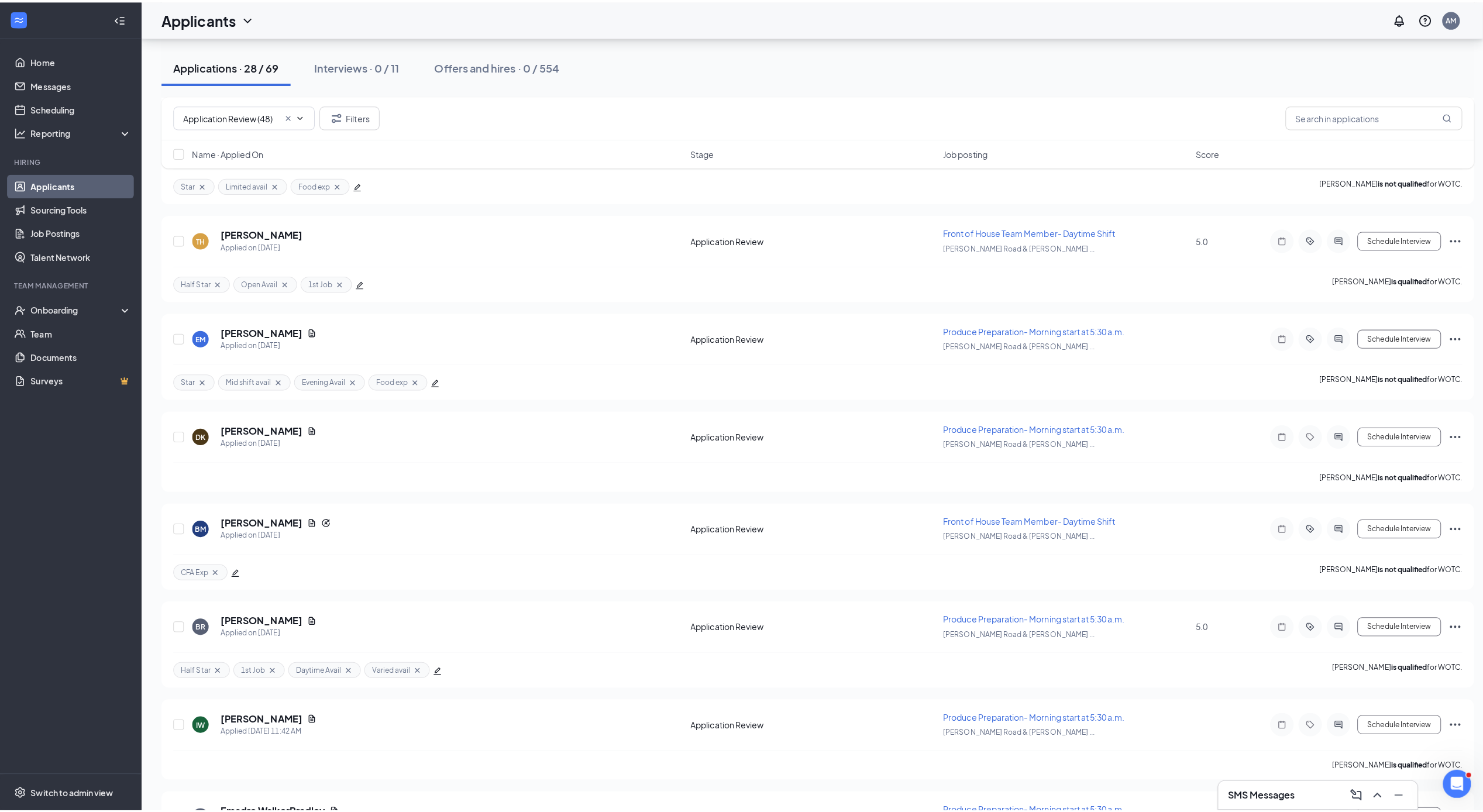
scroll to position [2241, 0]
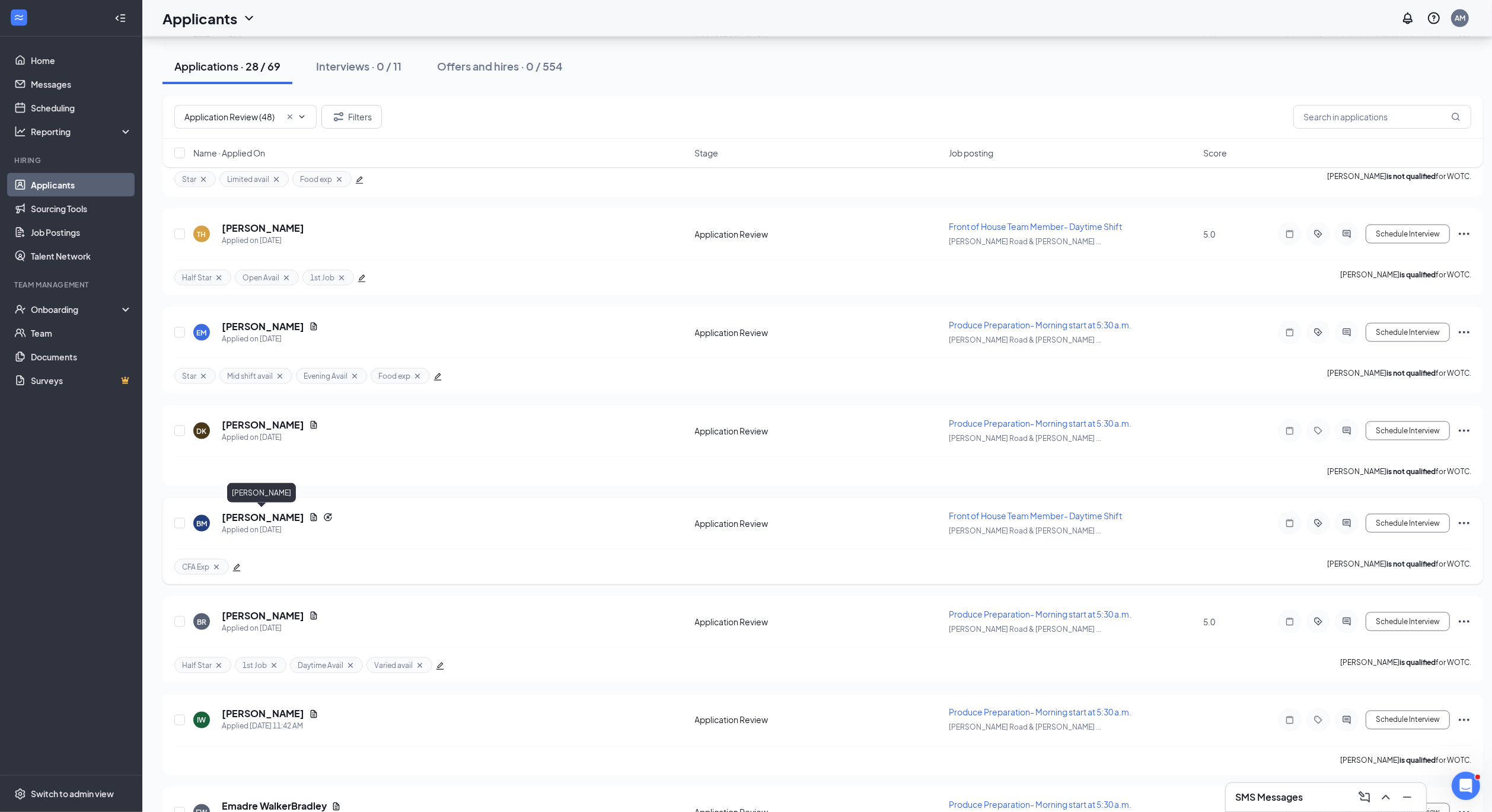
click at [265, 517] on h5 "[PERSON_NAME]" at bounding box center [263, 517] width 82 height 13
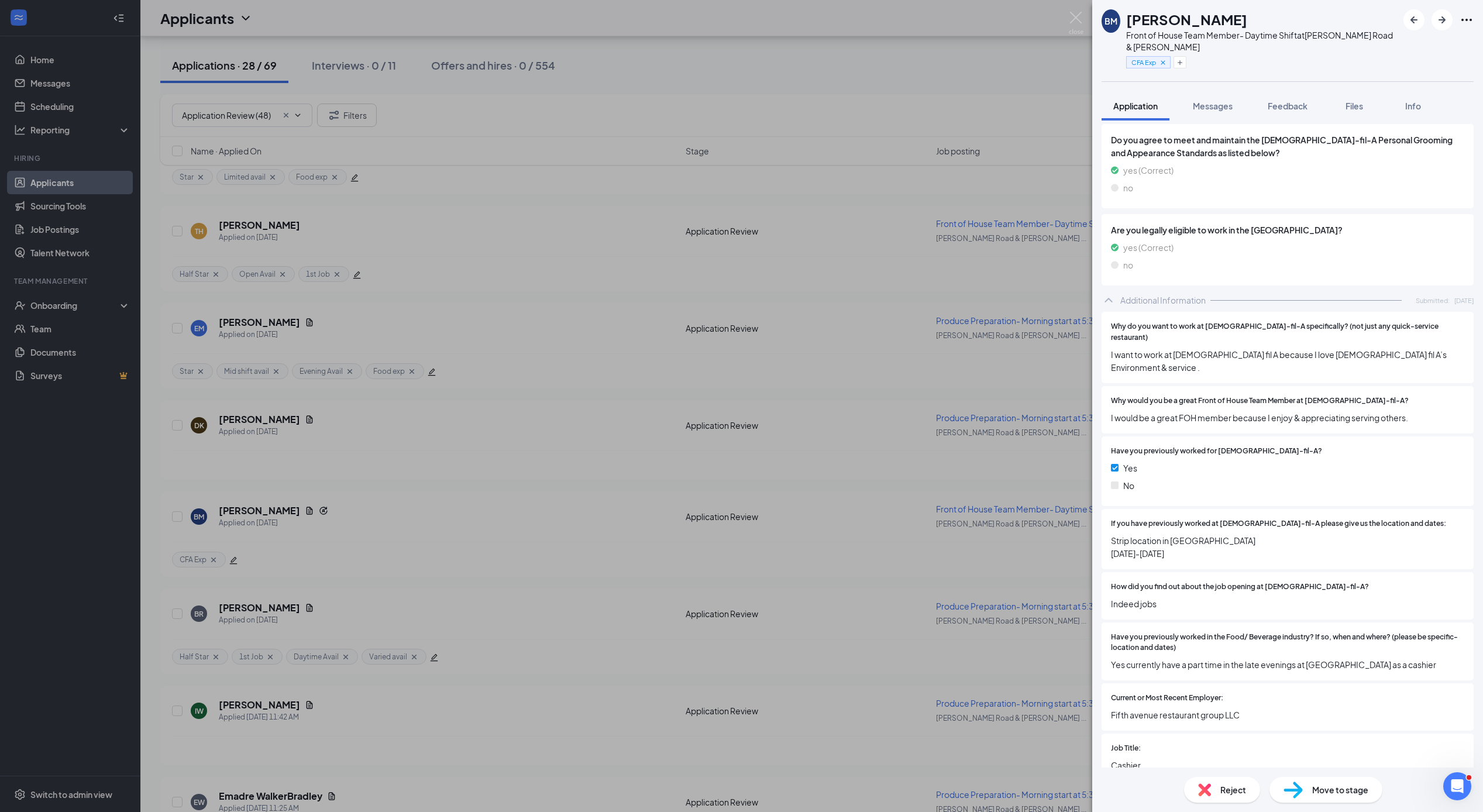
scroll to position [1022, 0]
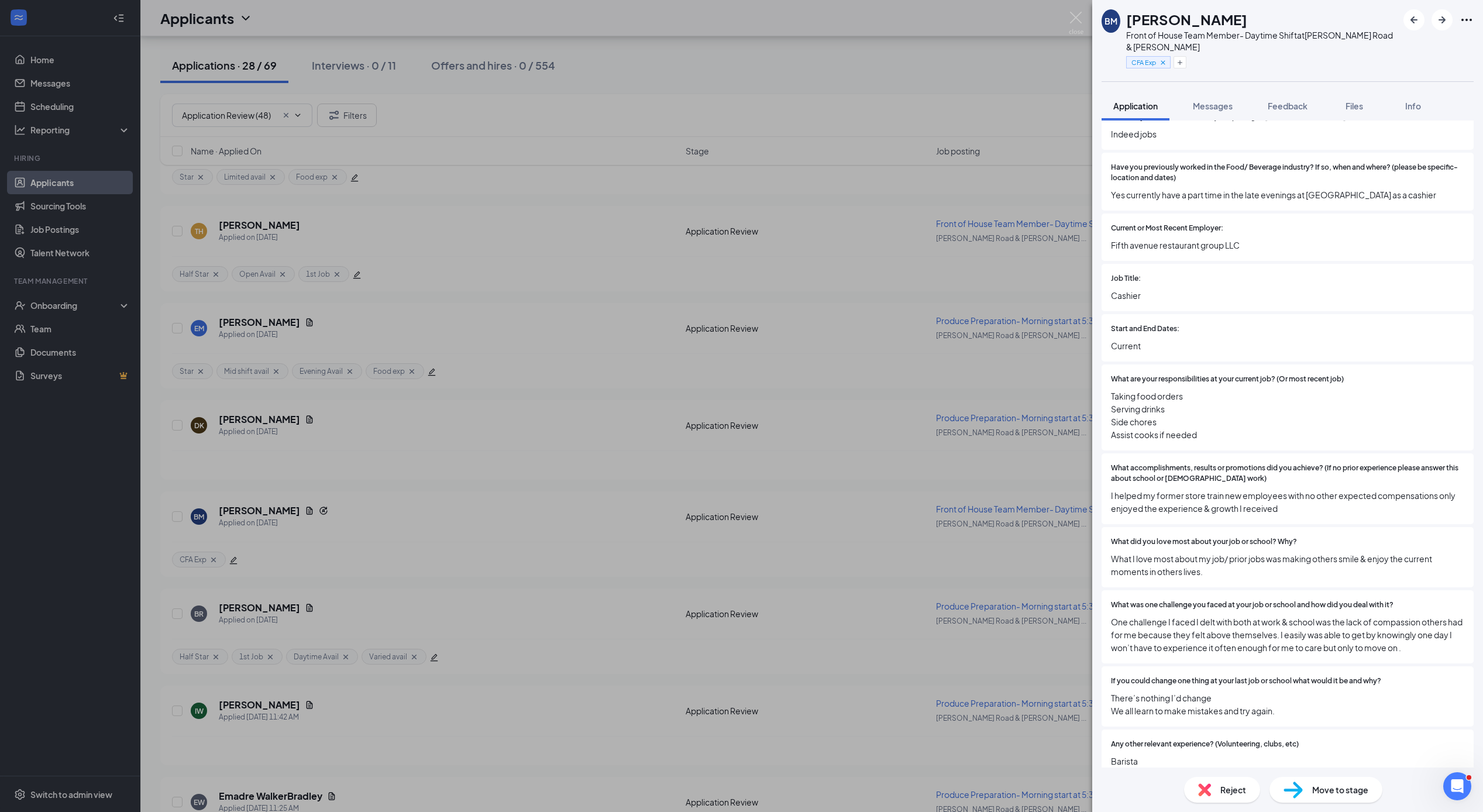
click at [1213, 784] on div "Reject" at bounding box center [1221, 789] width 76 height 26
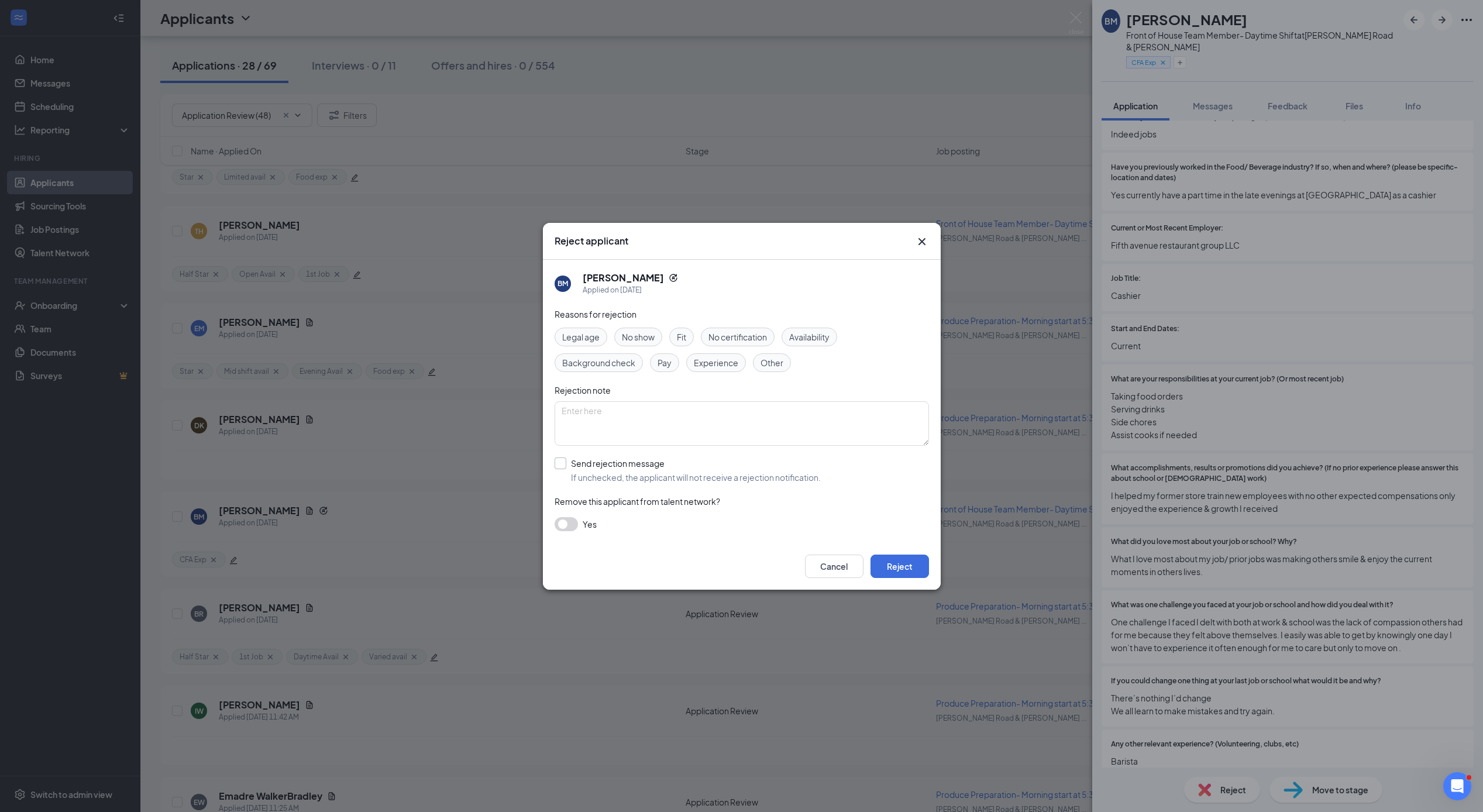
click at [562, 461] on input "Send rejection message If unchecked, the applicant will not receive a rejection…" at bounding box center [688, 470] width 266 height 26
checkbox input "true"
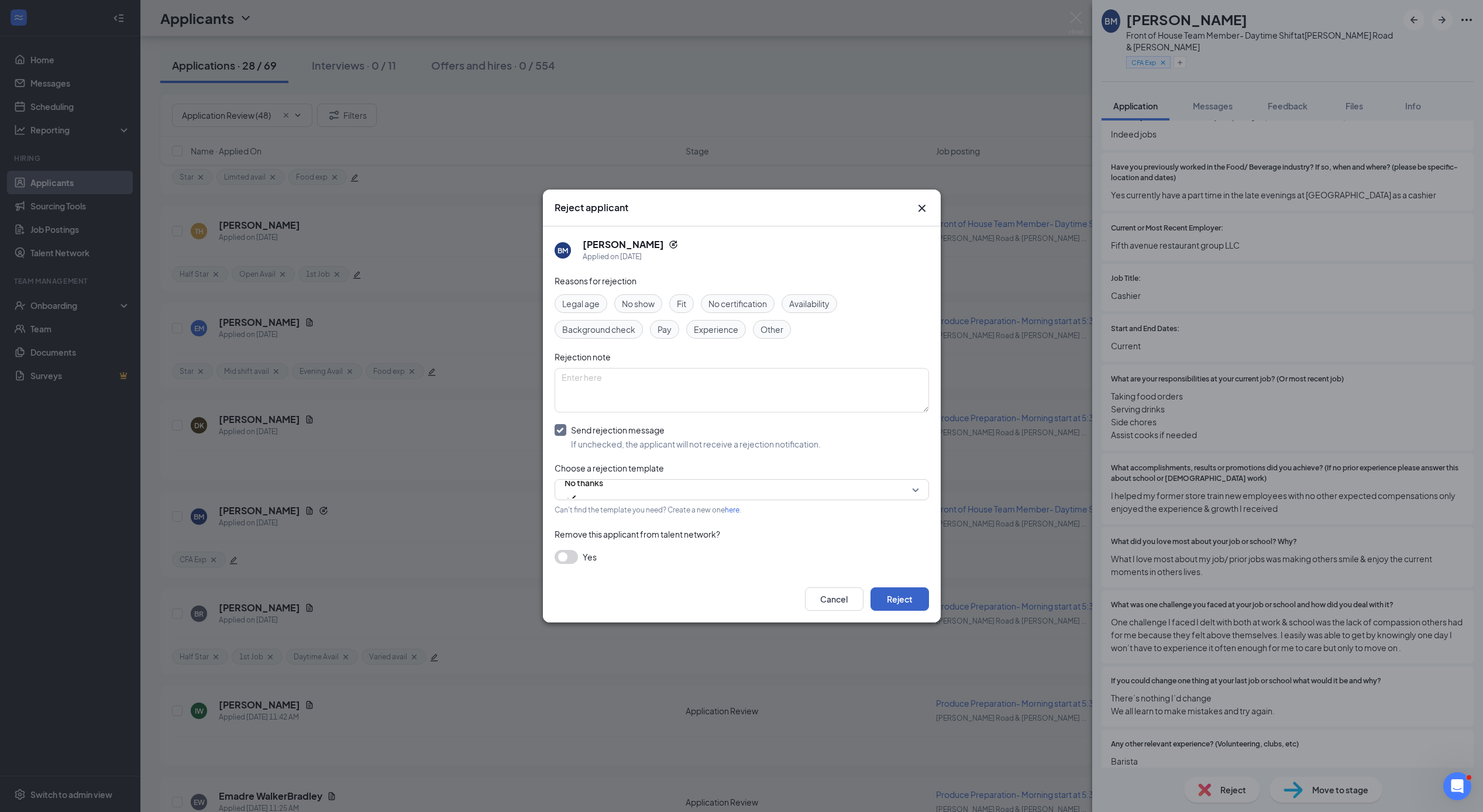
click at [902, 598] on button "Reject" at bounding box center [899, 598] width 59 height 23
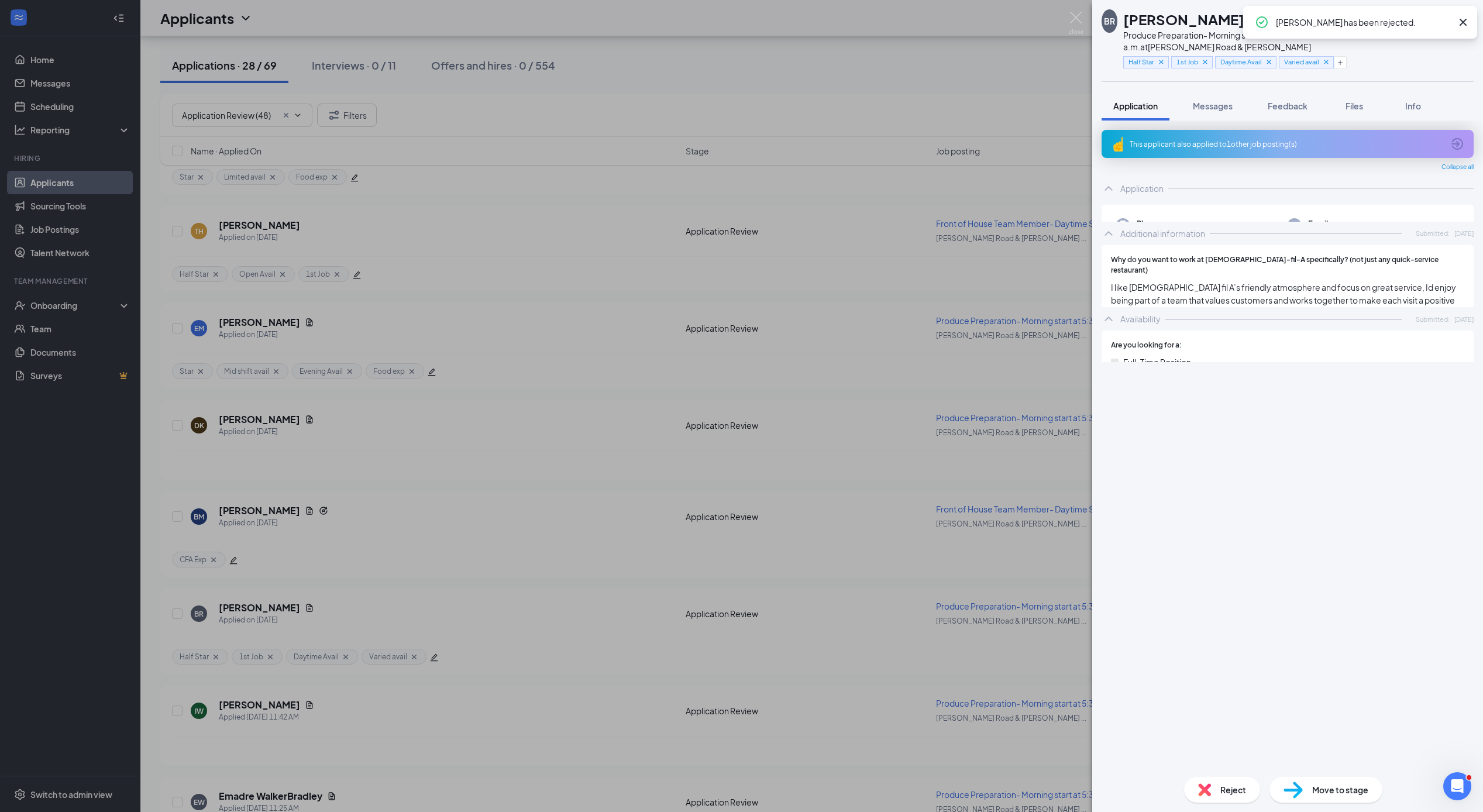
click at [241, 418] on div "BR [PERSON_NAME] ✔ WOTC Produce Preparation- Morning start at 5:30 a.m. at [PER…" at bounding box center [742, 406] width 1483 height 812
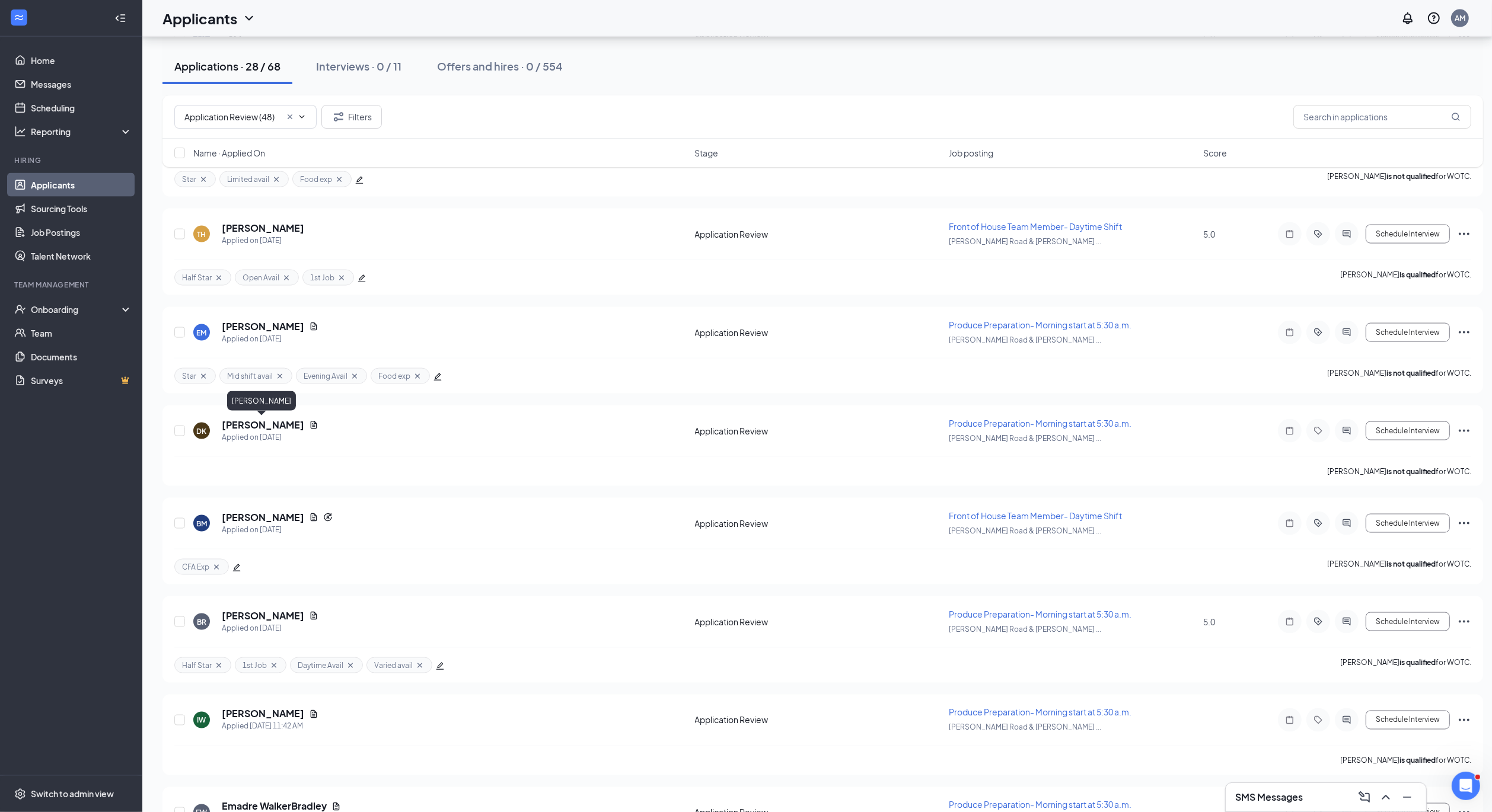
click at [244, 424] on h5 "[PERSON_NAME]" at bounding box center [263, 424] width 82 height 13
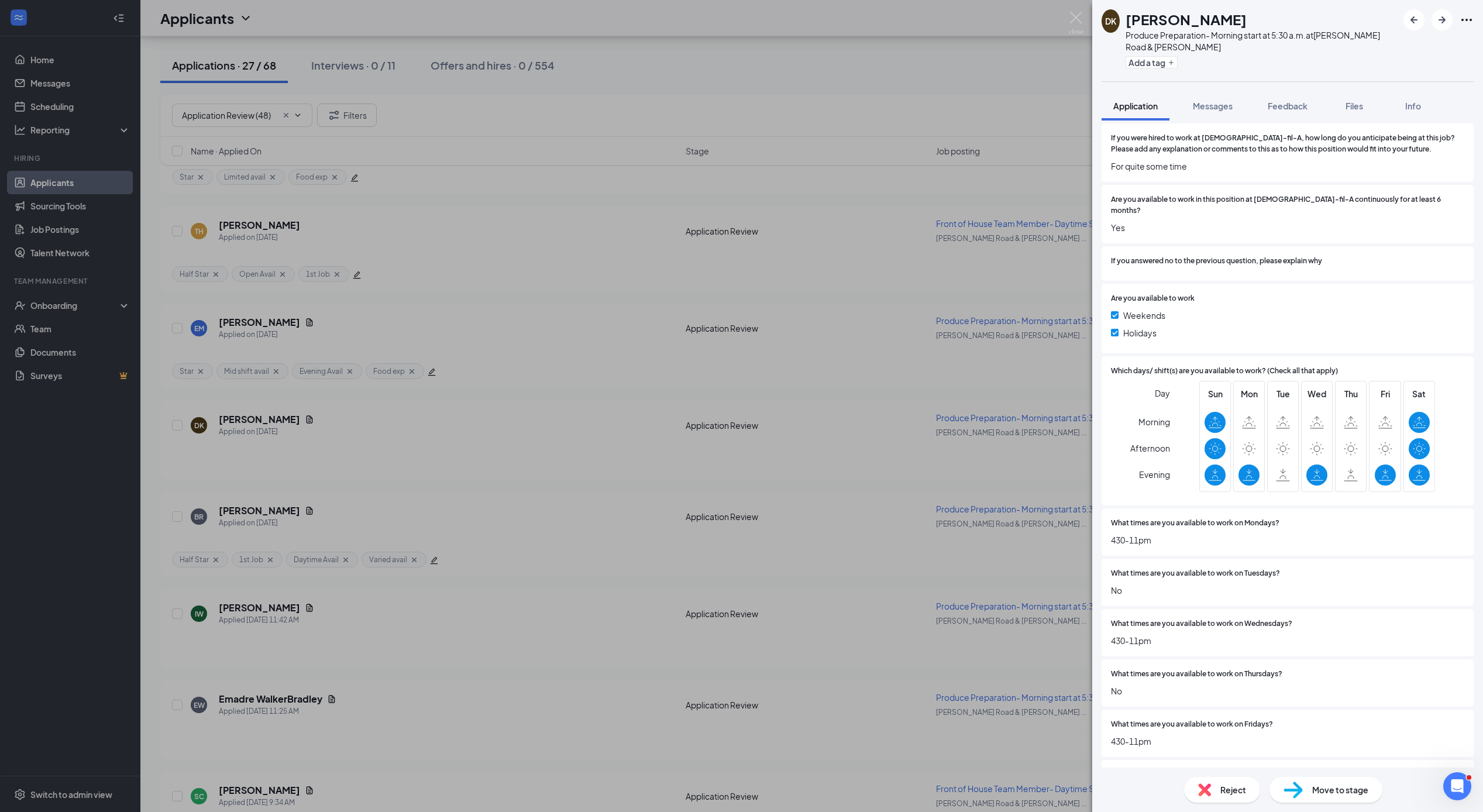
scroll to position [2530, 0]
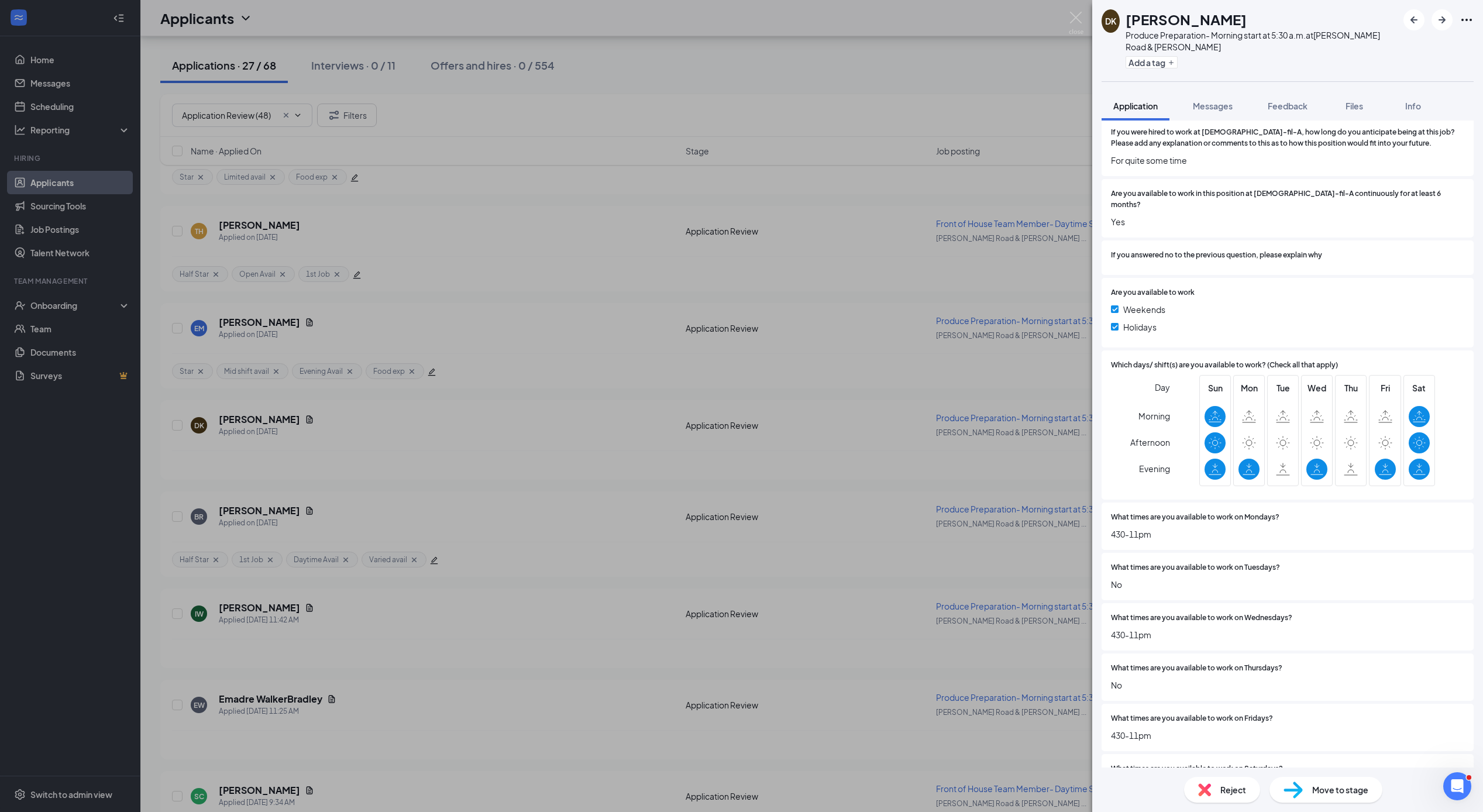
click at [1230, 786] on span "Reject" at bounding box center [1233, 789] width 26 height 13
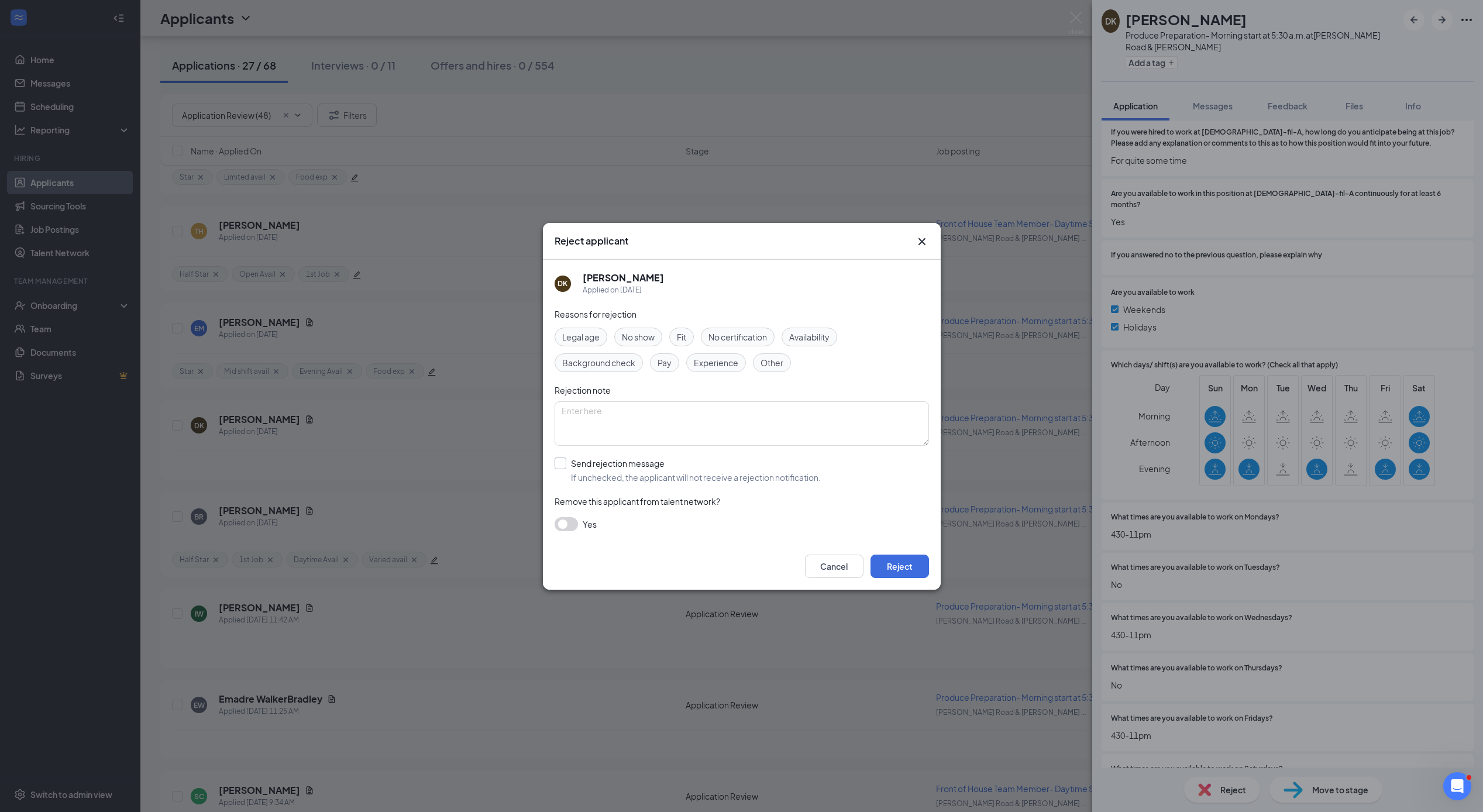
click at [557, 463] on input "Send rejection message If unchecked, the applicant will not receive a rejection…" at bounding box center [688, 470] width 266 height 26
checkbox input "true"
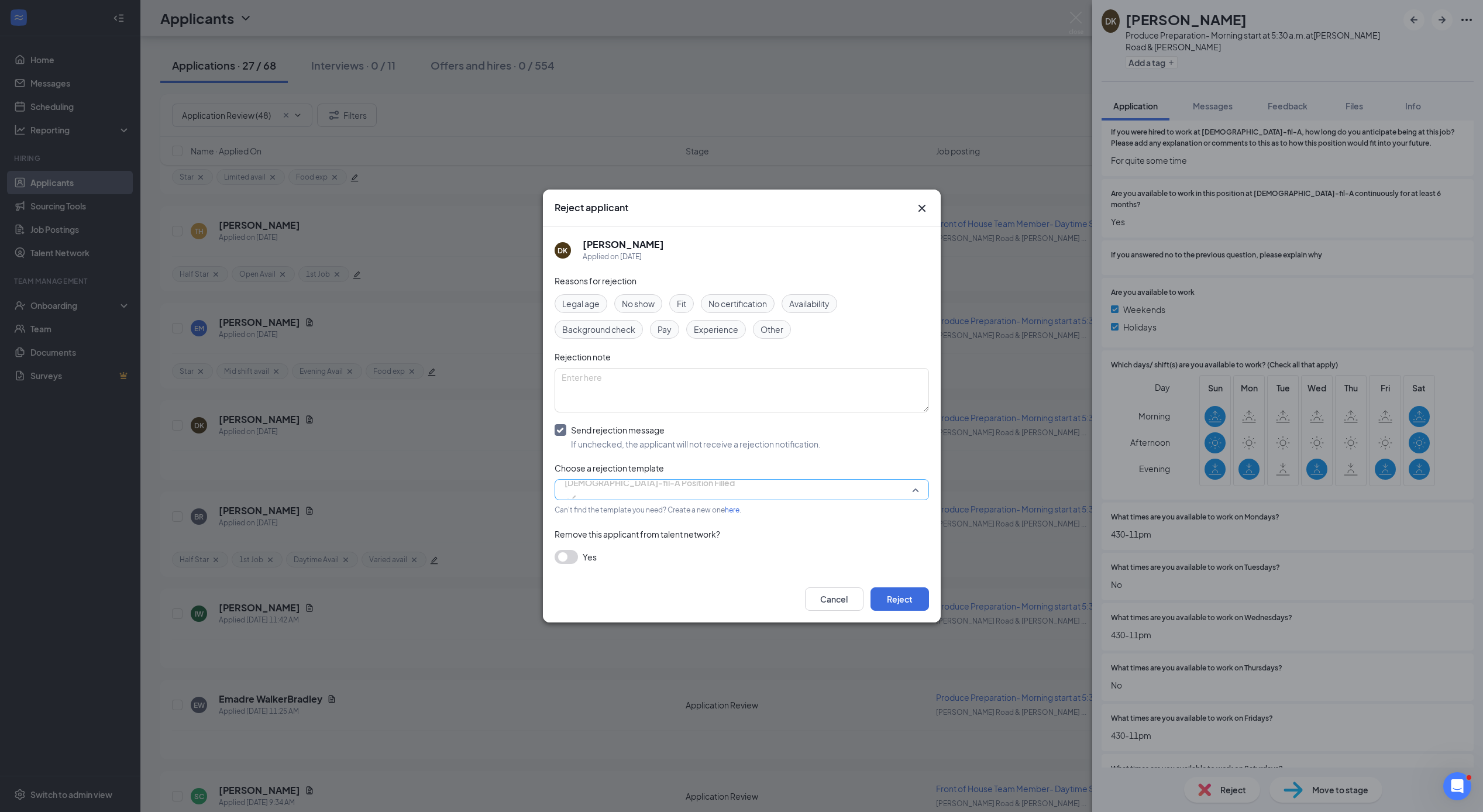
click at [603, 490] on span "[DEMOGRAPHIC_DATA]-fil-A Position Filled" at bounding box center [649, 482] width 170 height 18
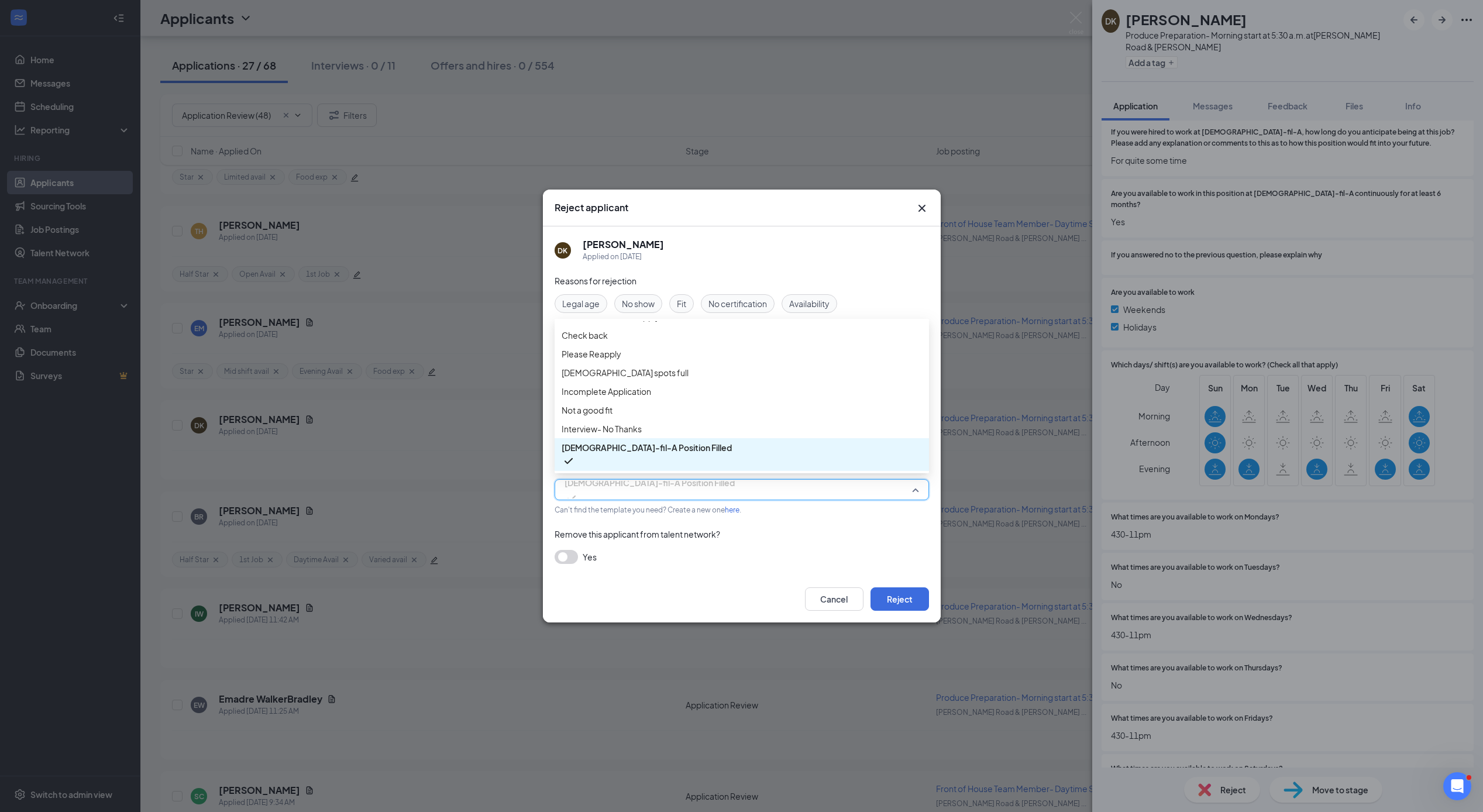
scroll to position [2, 0]
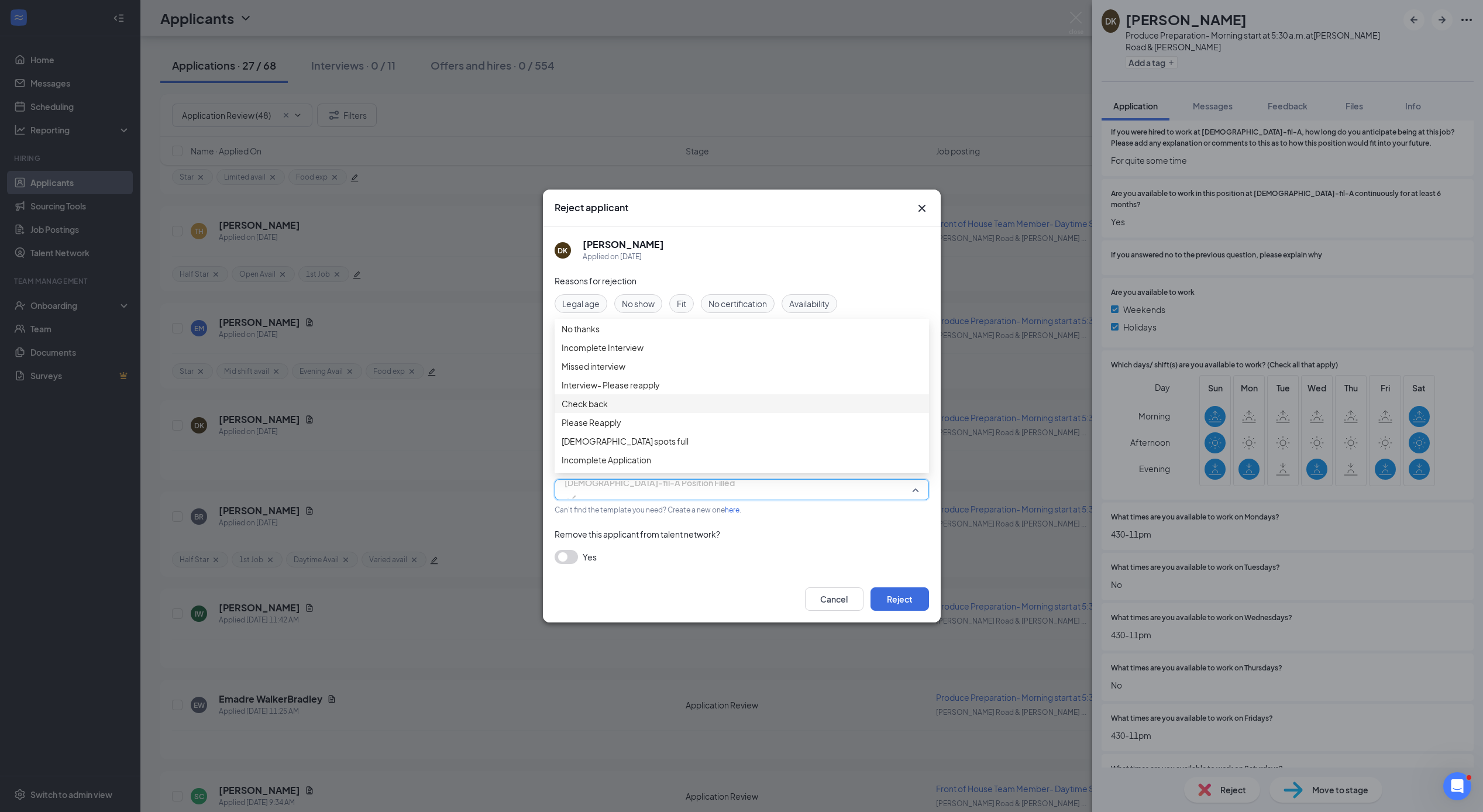
click at [592, 410] on span "Check back" at bounding box center [585, 403] width 46 height 13
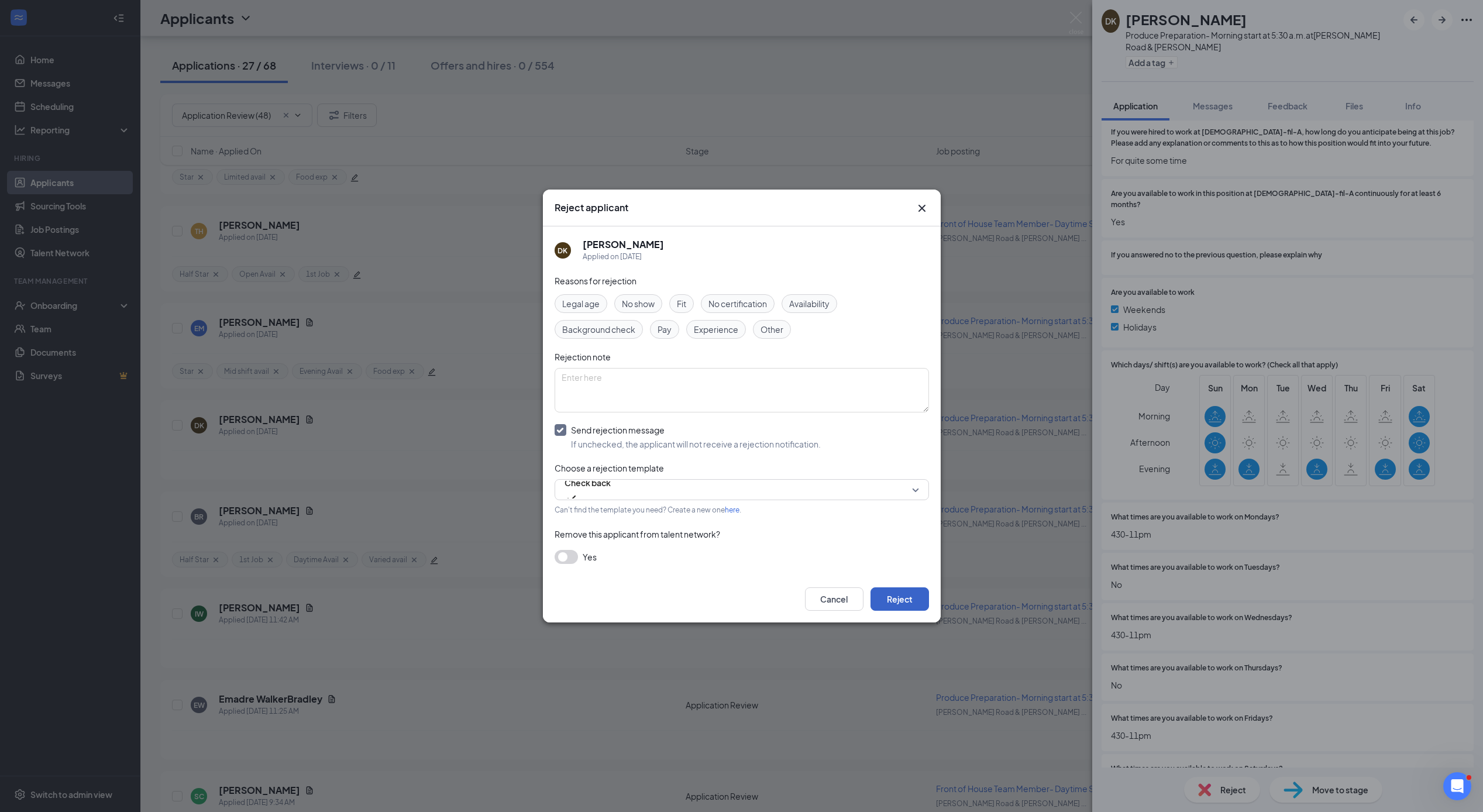
click at [909, 594] on button "Reject" at bounding box center [899, 598] width 59 height 23
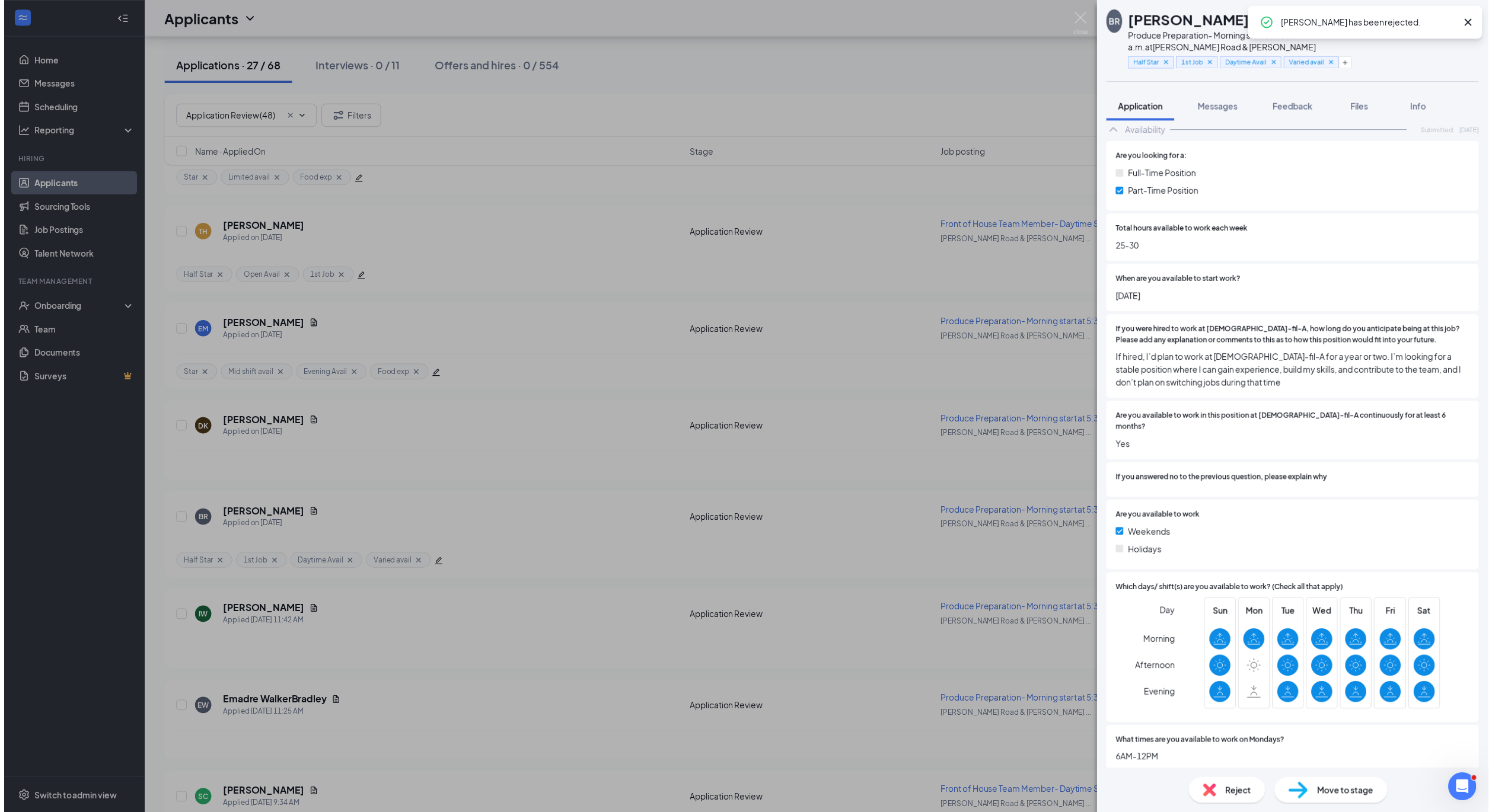
scroll to position [2660, 0]
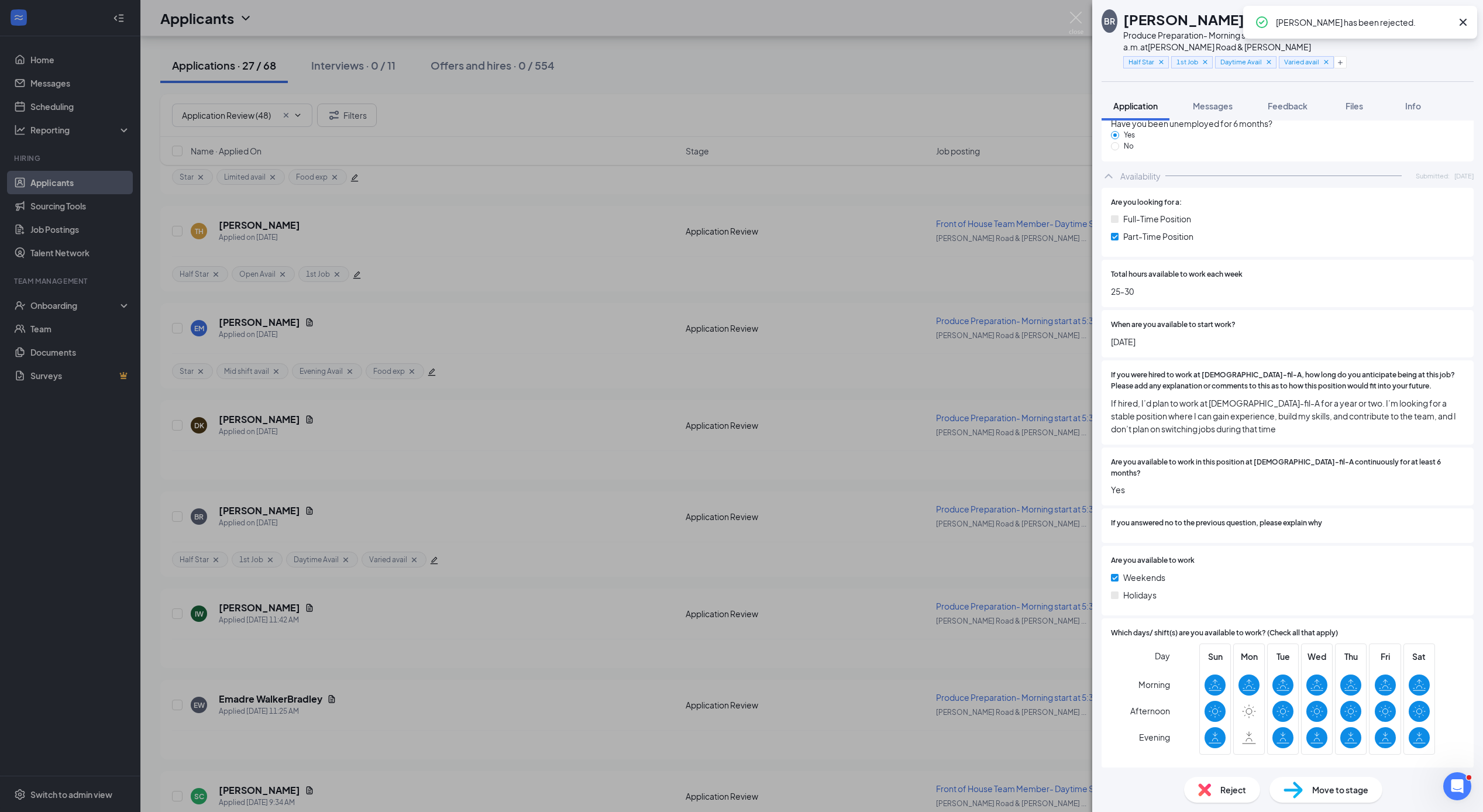
click at [613, 596] on div "BR [PERSON_NAME] ✔ WOTC Produce Preparation- Morning start at 5:30 a.m. at [PER…" at bounding box center [742, 406] width 1483 height 812
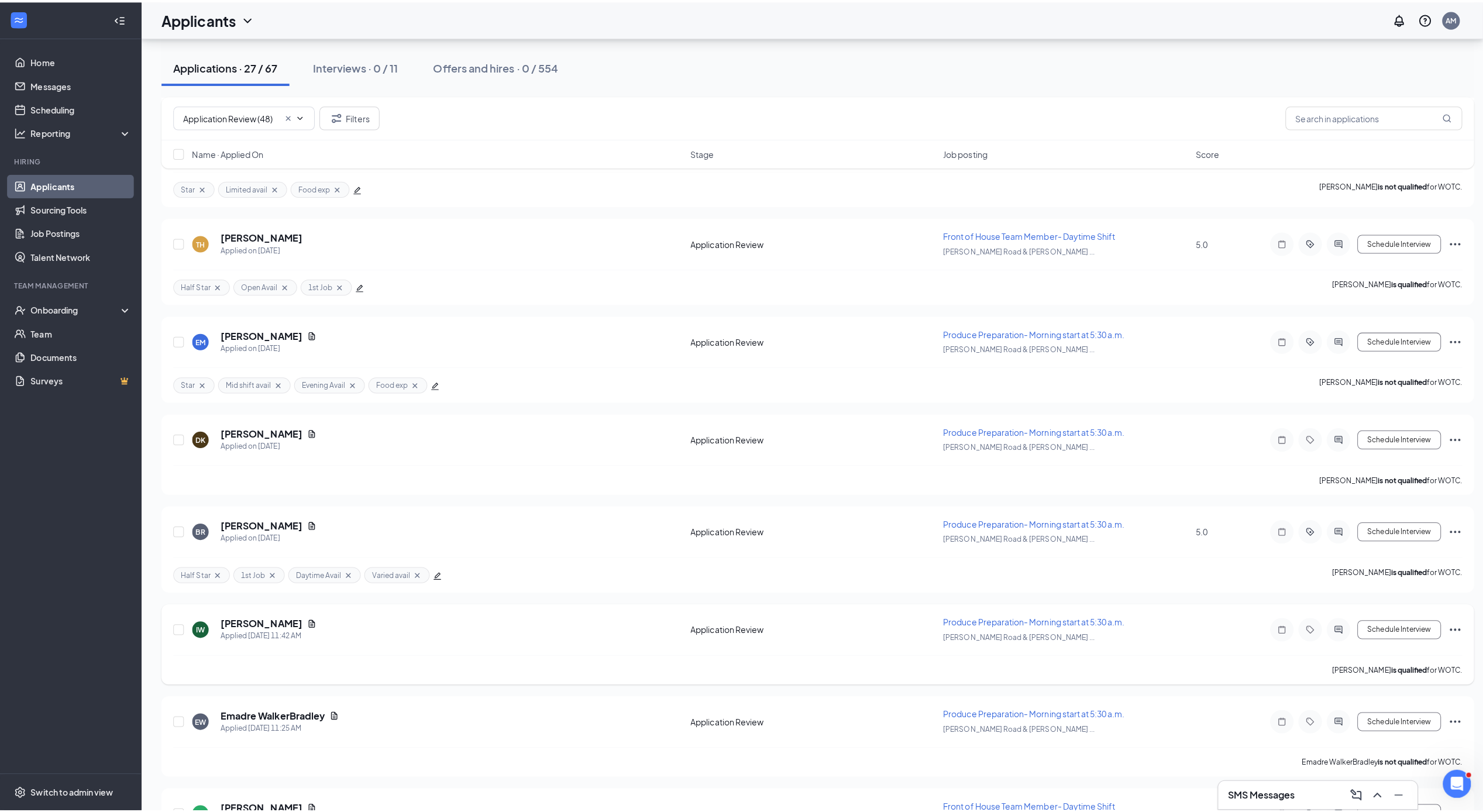
scroll to position [2187, 0]
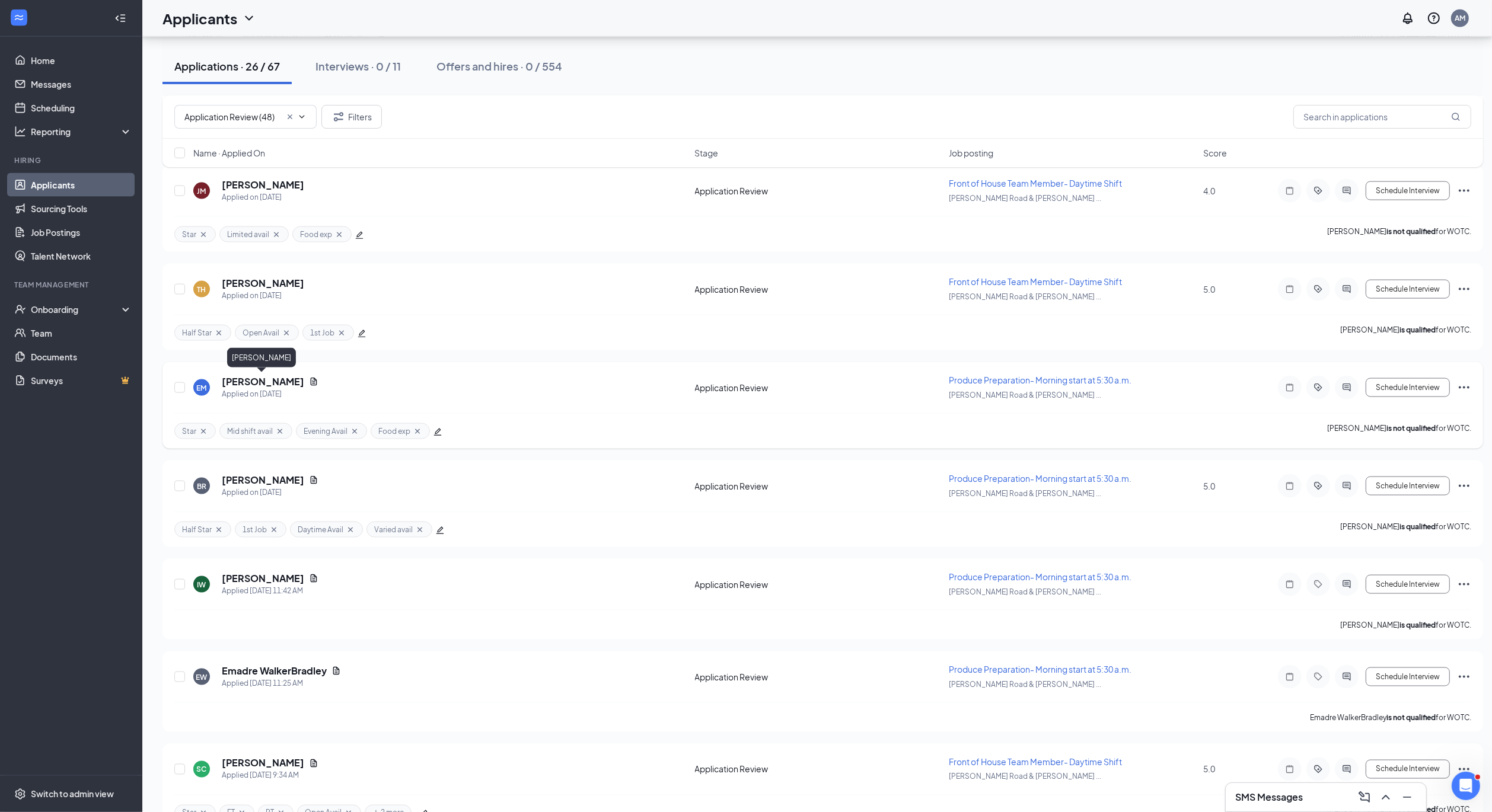
click at [251, 382] on h5 "[PERSON_NAME]" at bounding box center [263, 381] width 82 height 13
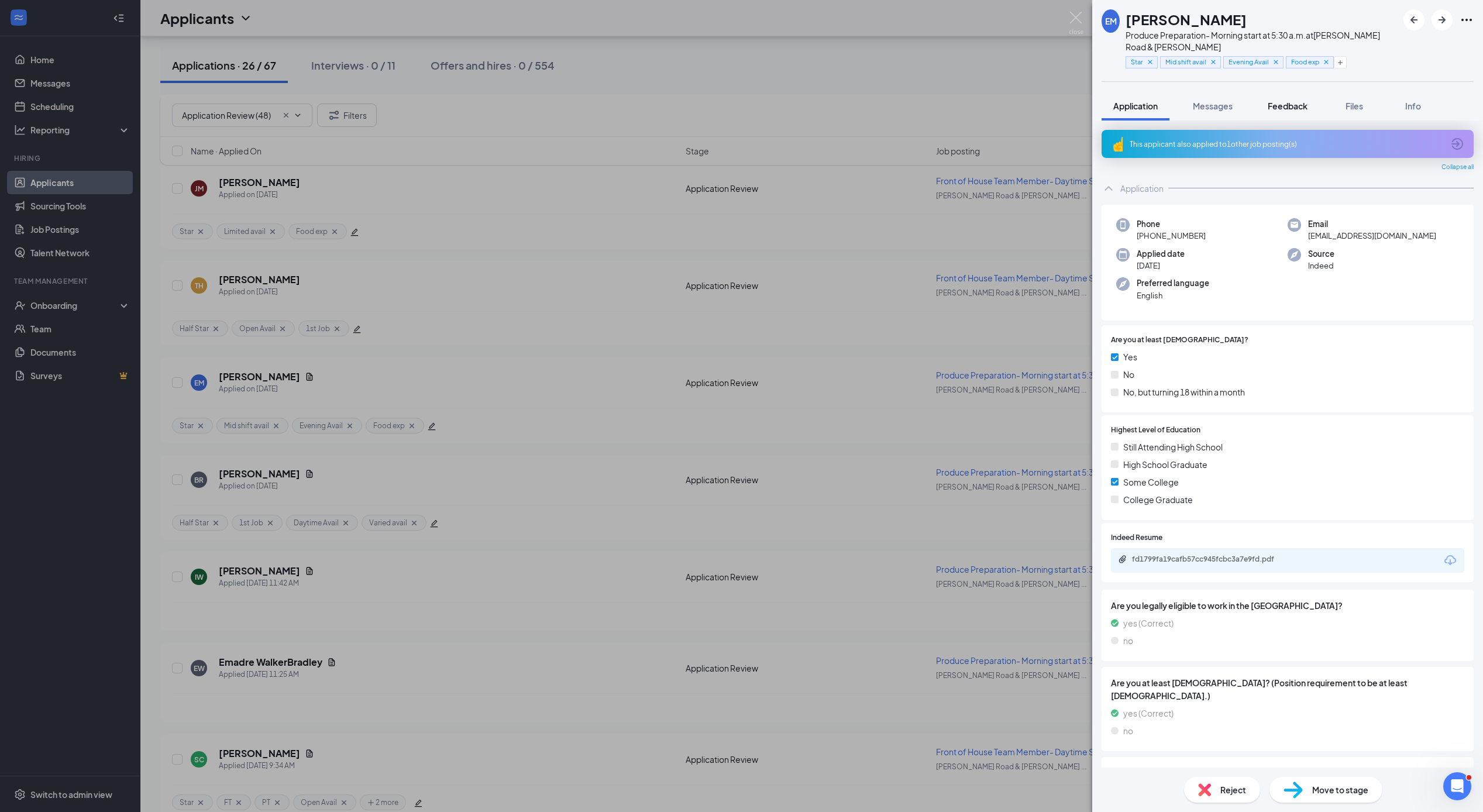
click at [1287, 103] on span "Feedback" at bounding box center [1287, 106] width 40 height 10
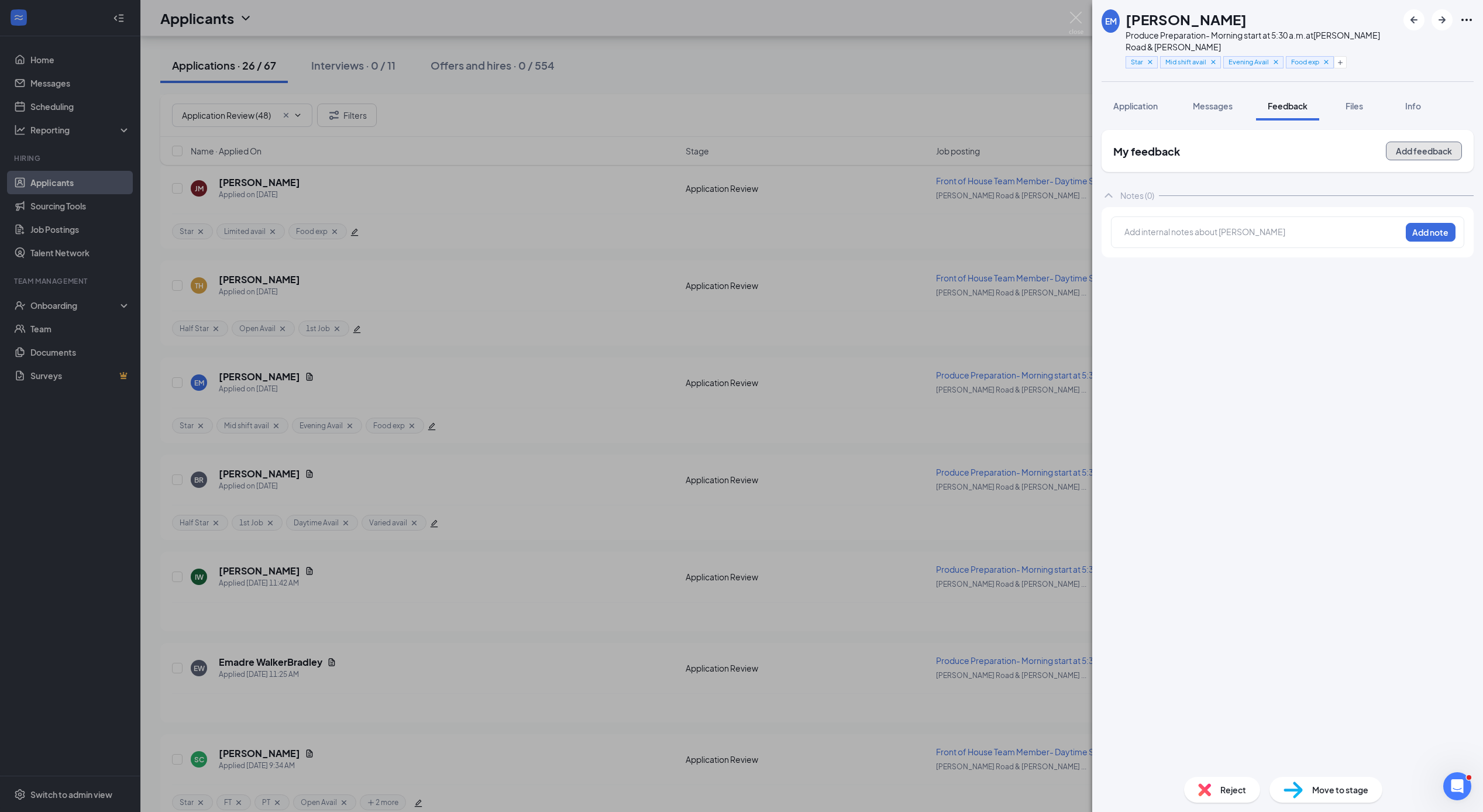
click at [1421, 150] on button "Add feedback" at bounding box center [1423, 151] width 76 height 19
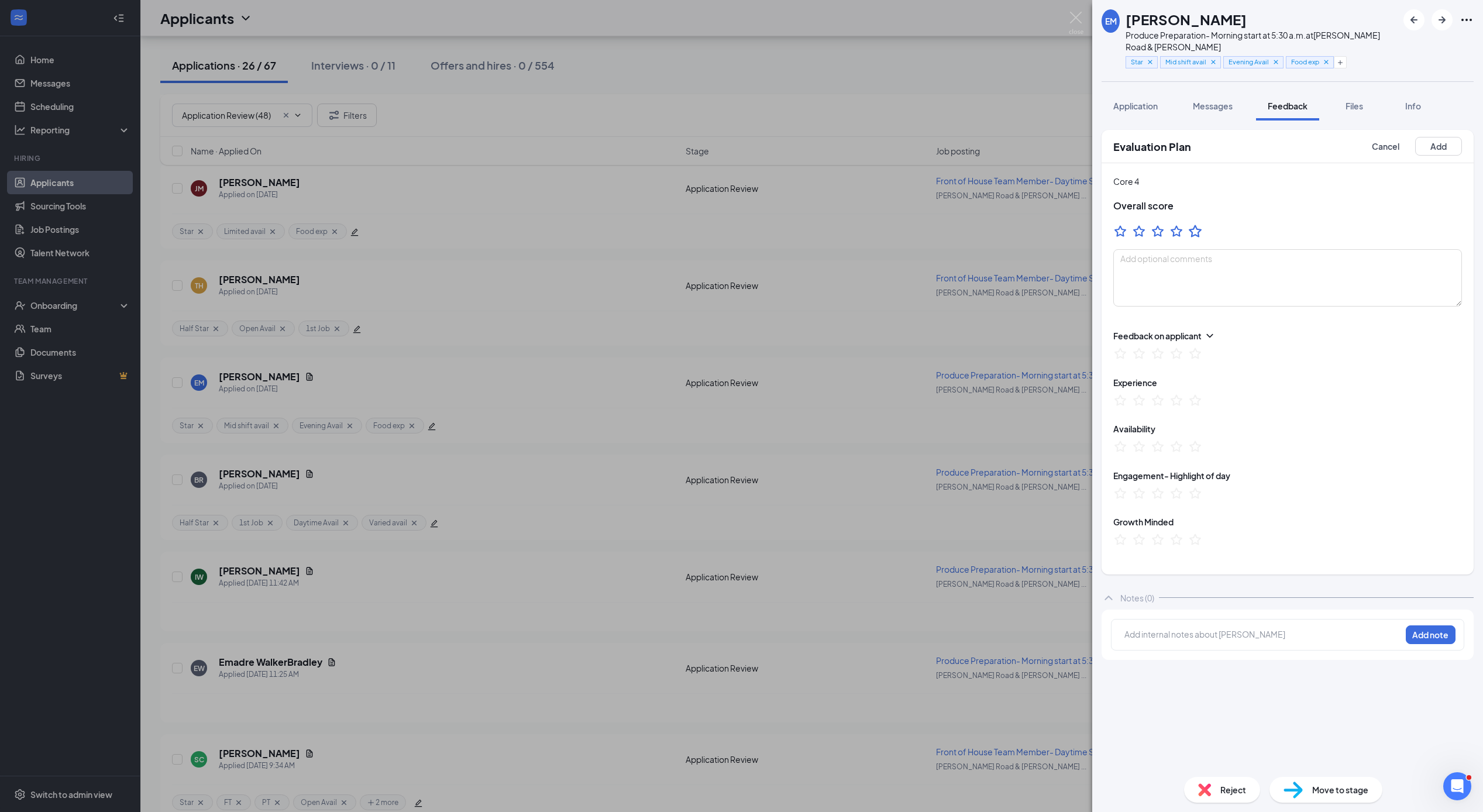
click at [1197, 229] on icon "StarBorder" at bounding box center [1194, 231] width 13 height 12
click at [1442, 147] on button "Add" at bounding box center [1438, 147] width 47 height 19
click at [562, 530] on div "EM [PERSON_NAME] Produce Preparation- Morning start at 5:30 a.m. at [PERSON_NAM…" at bounding box center [742, 406] width 1483 height 812
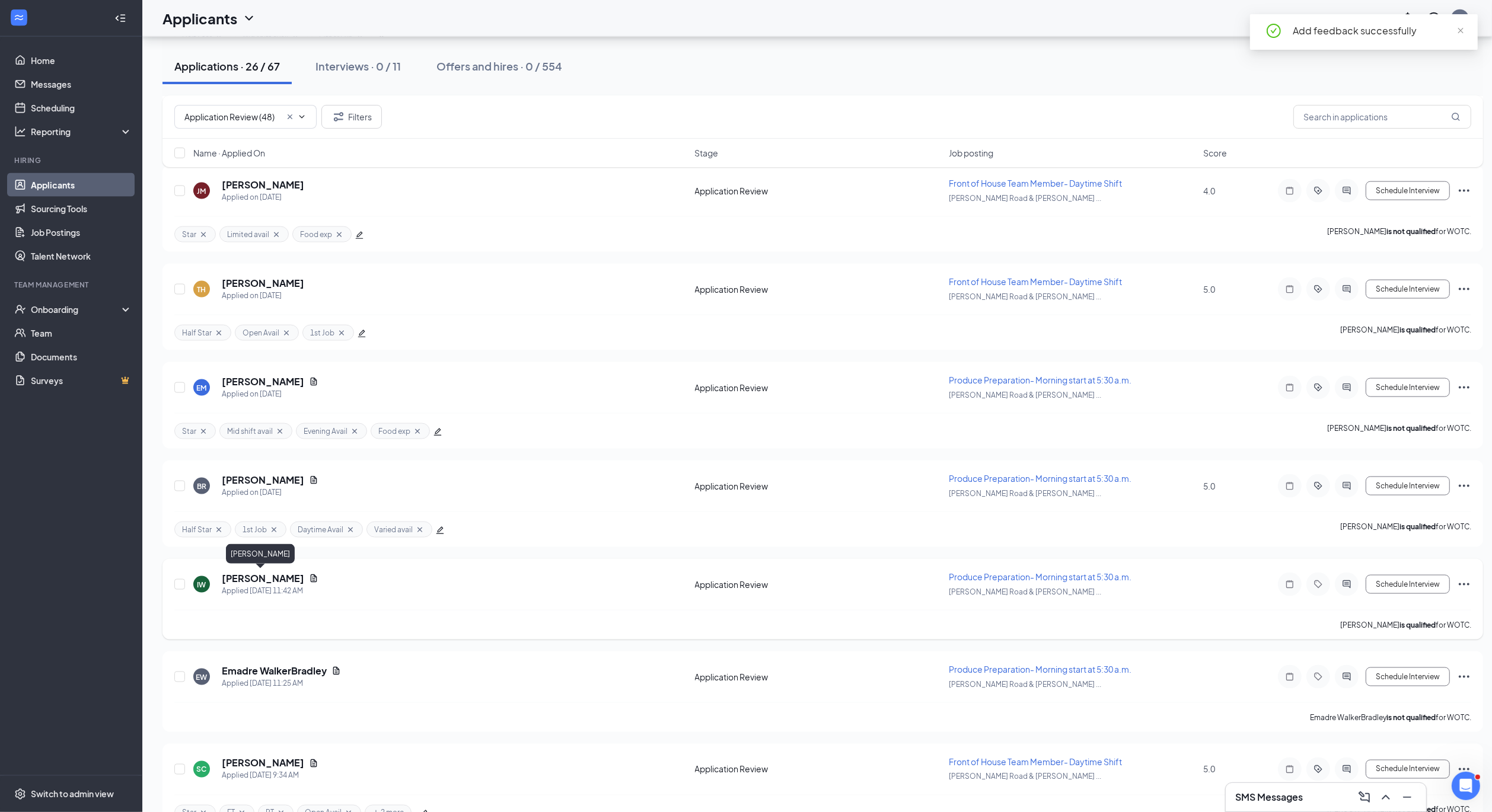
click at [253, 576] on h5 "[PERSON_NAME]" at bounding box center [263, 578] width 82 height 13
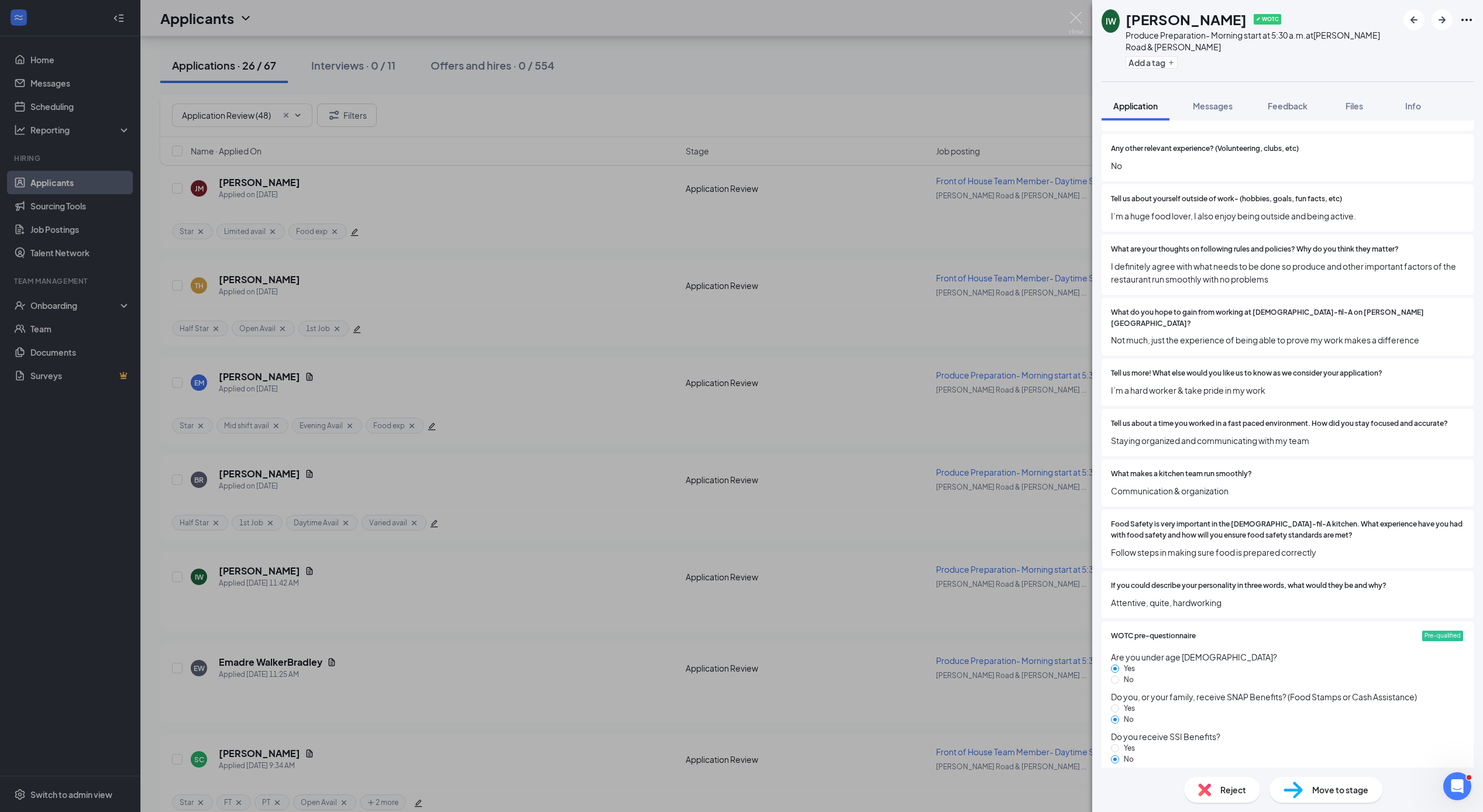
scroll to position [1525, 0]
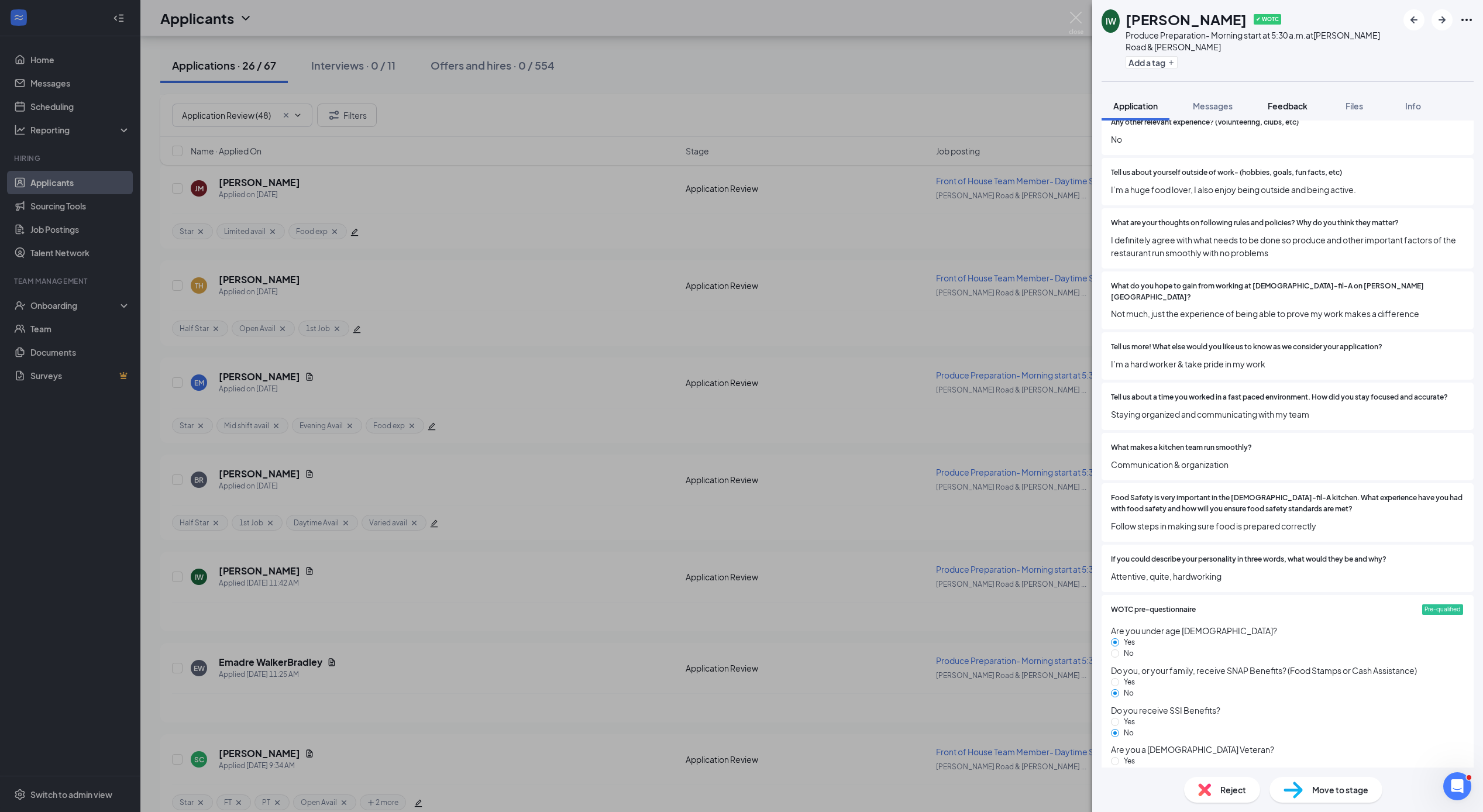
click at [1295, 107] on span "Feedback" at bounding box center [1287, 106] width 40 height 10
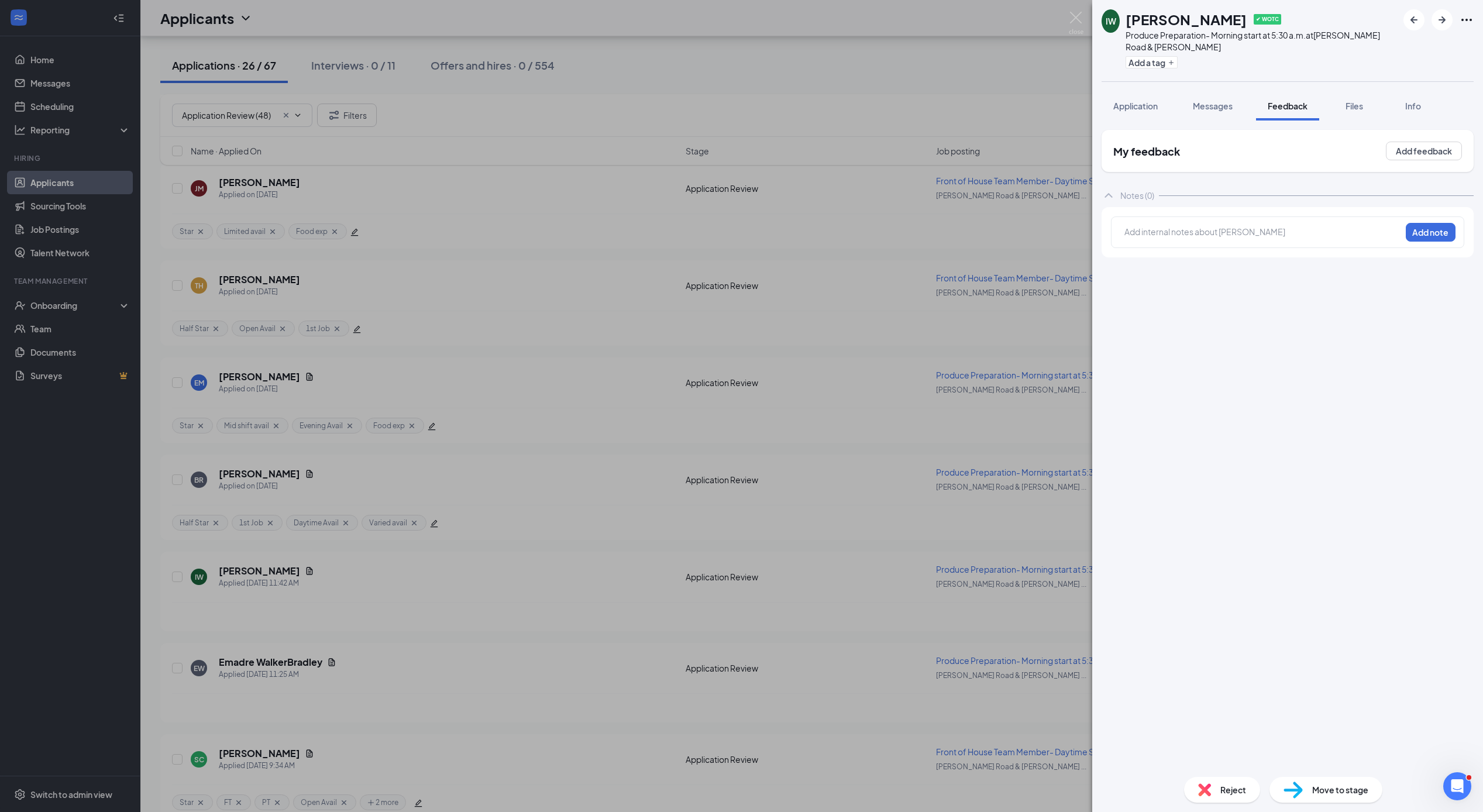
click at [1203, 152] on div "My feedback Add feedback" at bounding box center [1287, 150] width 372 height 42
click at [1412, 147] on button "Add feedback" at bounding box center [1423, 151] width 76 height 19
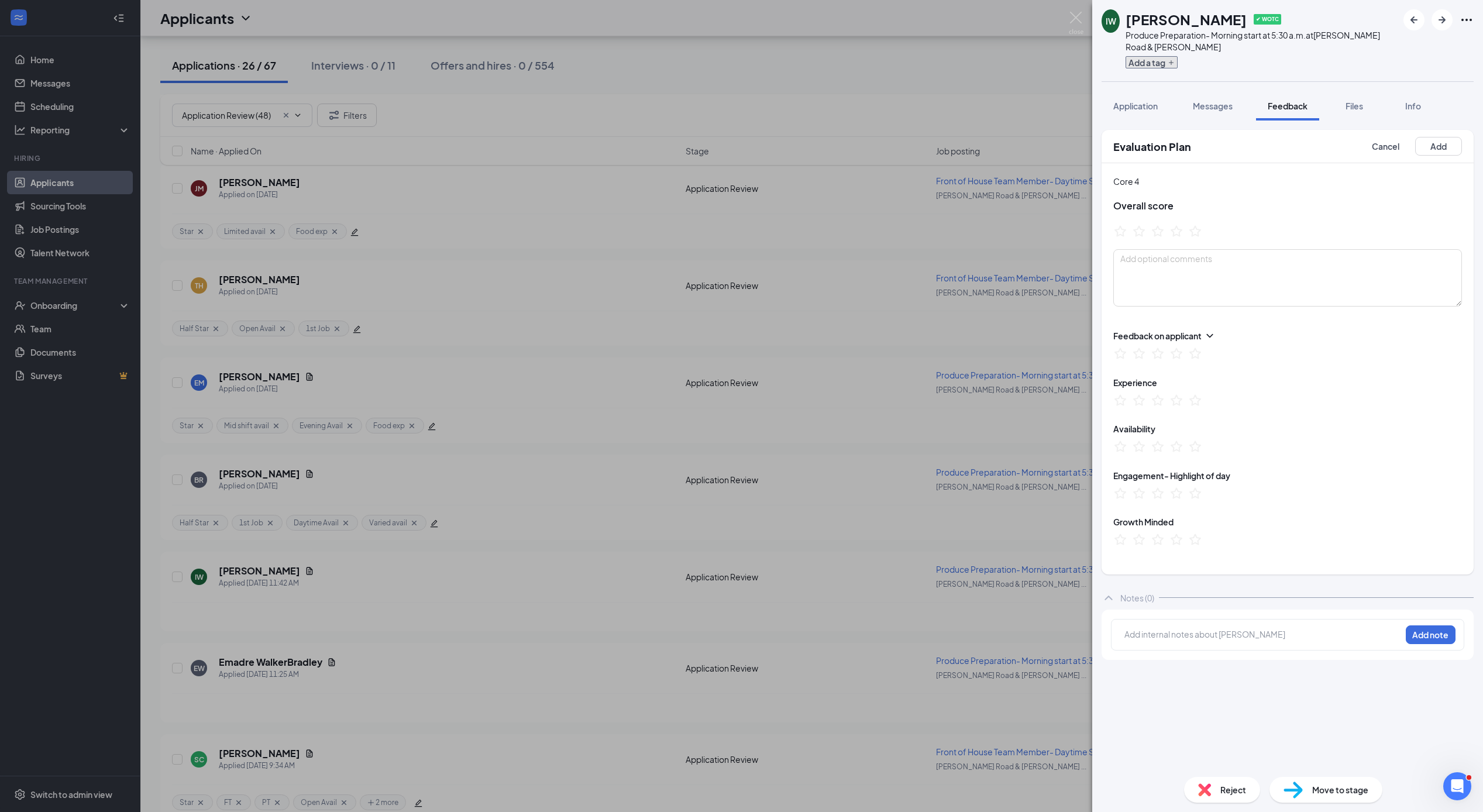
click at [1158, 62] on button "Add a tag" at bounding box center [1151, 62] width 52 height 12
click at [1139, 113] on input "Half Star" at bounding box center [1157, 115] width 46 height 13
checkbox input "true"
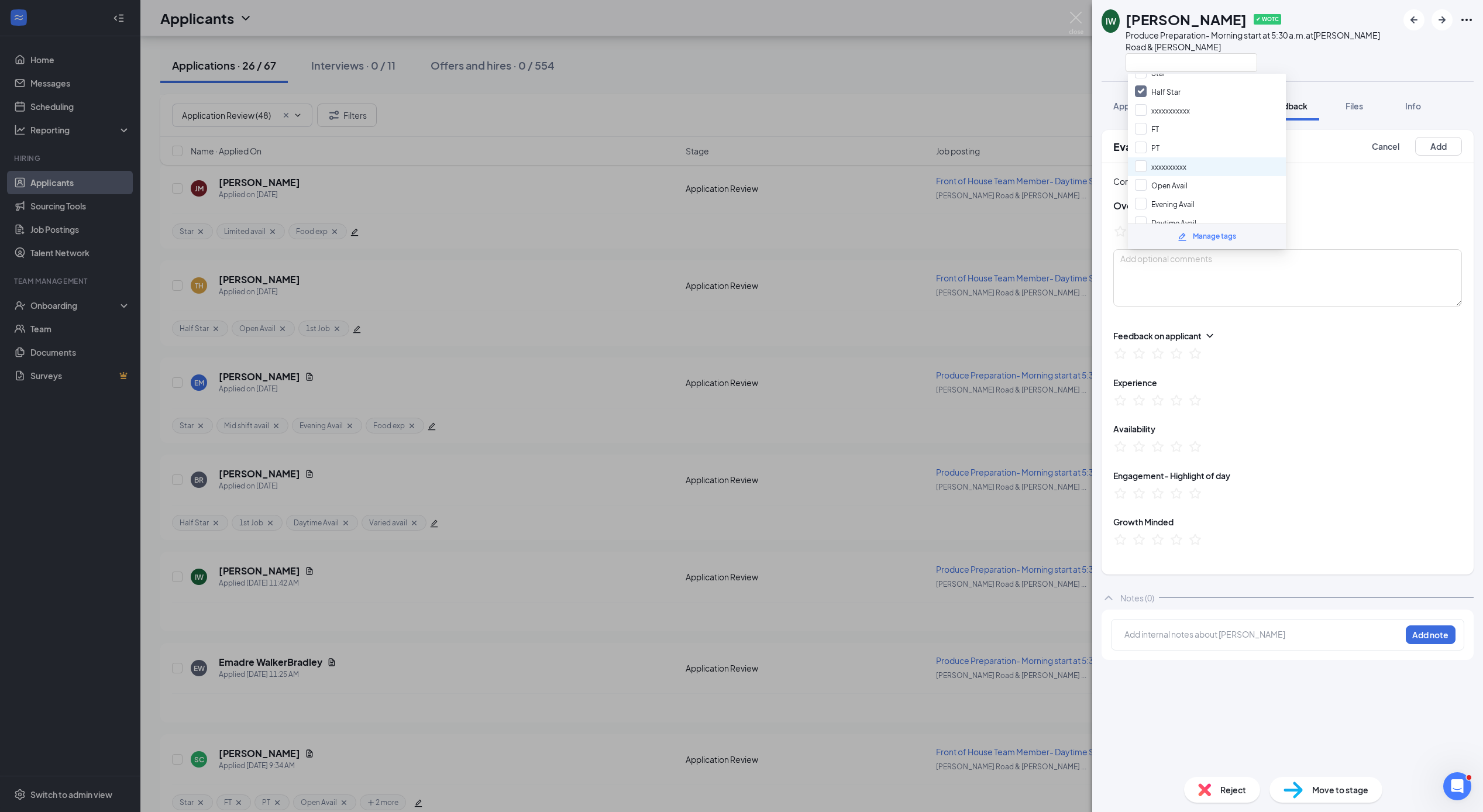
scroll to position [44, 0]
click at [1141, 195] on input "Daytime Avail" at bounding box center [1165, 201] width 61 height 13
checkbox input "true"
click at [1138, 129] on input "Food exp" at bounding box center [1158, 135] width 48 height 13
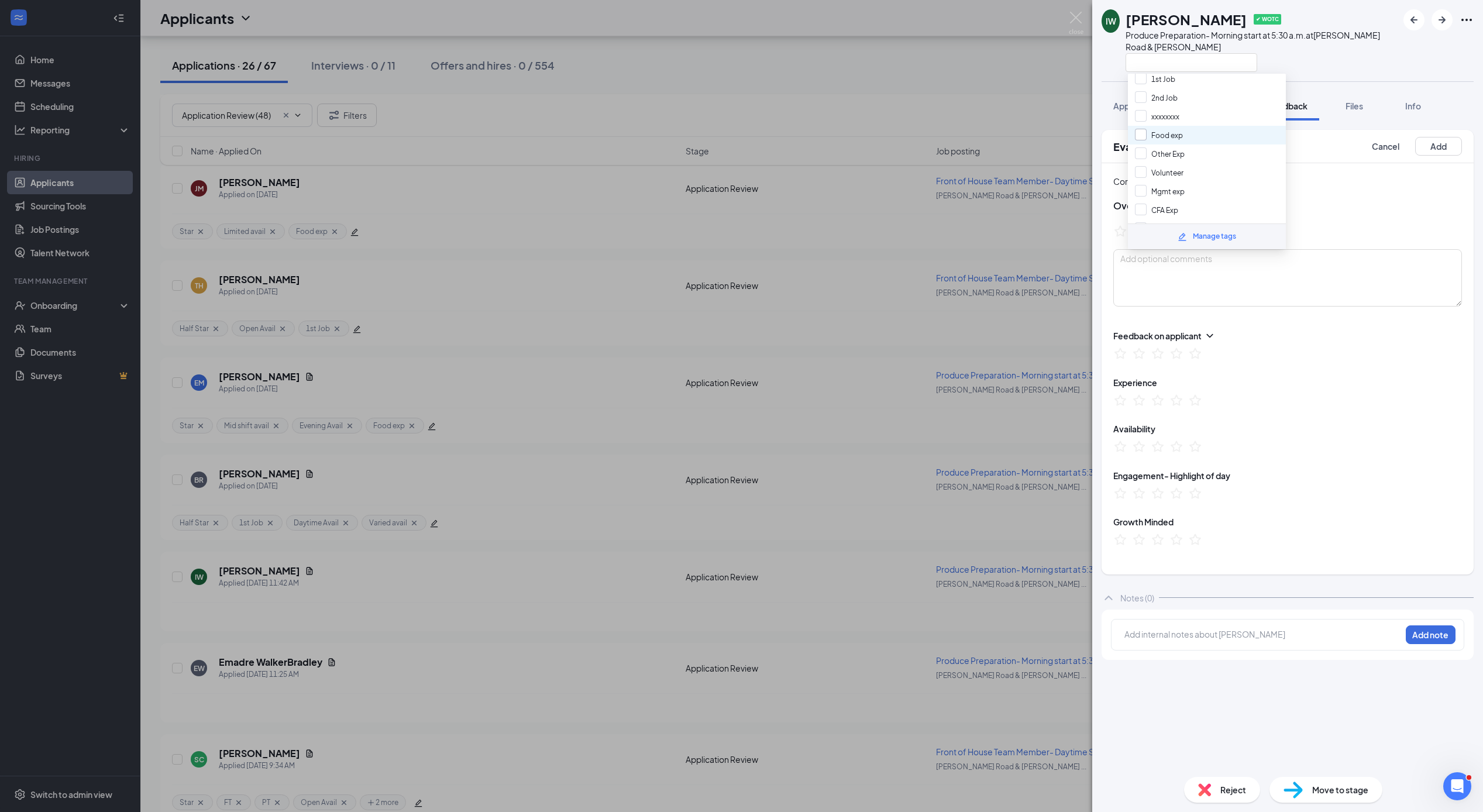
checkbox input "true"
click at [1442, 147] on button "Add" at bounding box center [1438, 147] width 47 height 19
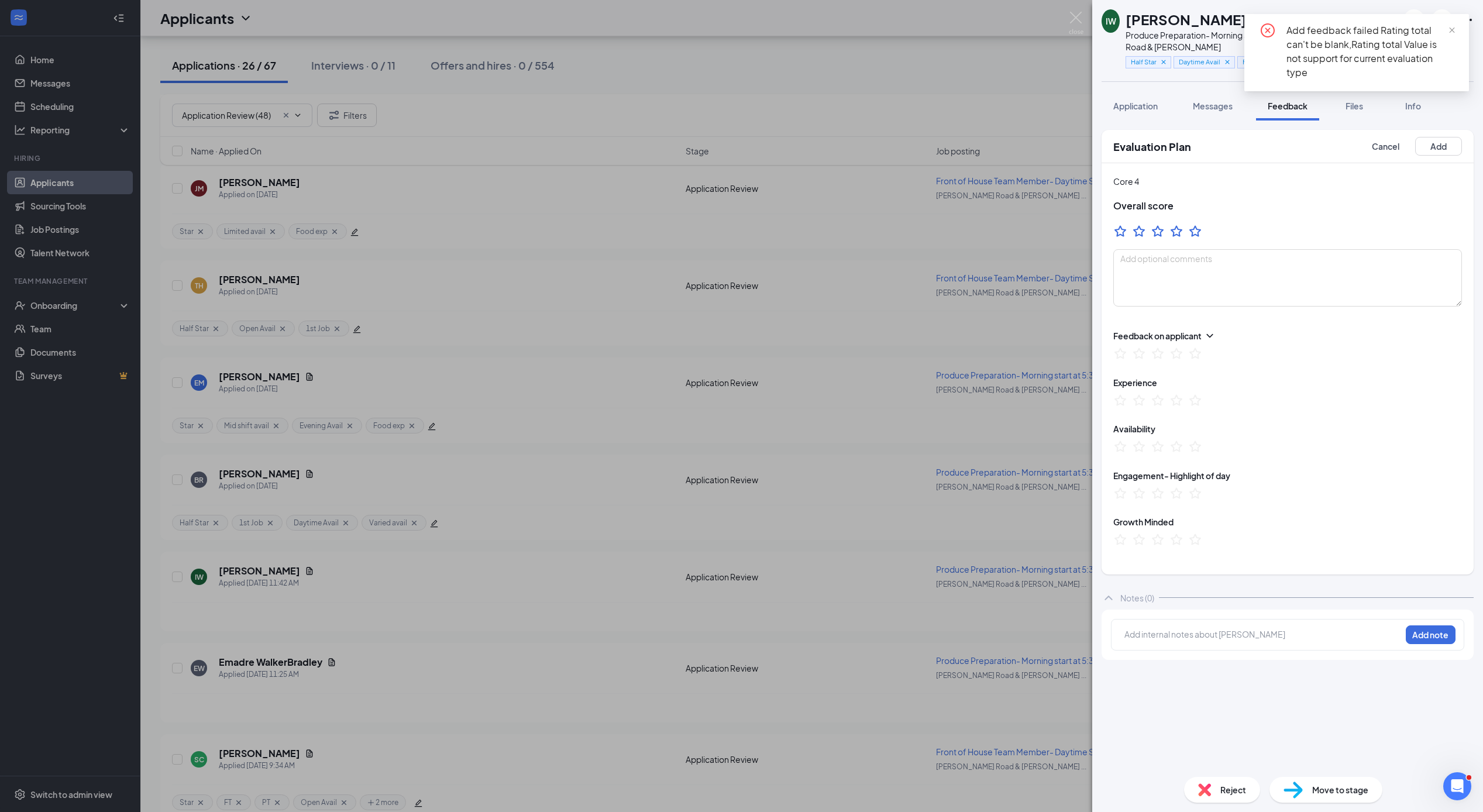
drag, startPoint x: 1198, startPoint y: 233, endPoint x: 1254, endPoint y: 210, distance: 60.5
click at [1199, 233] on icon "StarBorder" at bounding box center [1195, 231] width 14 height 14
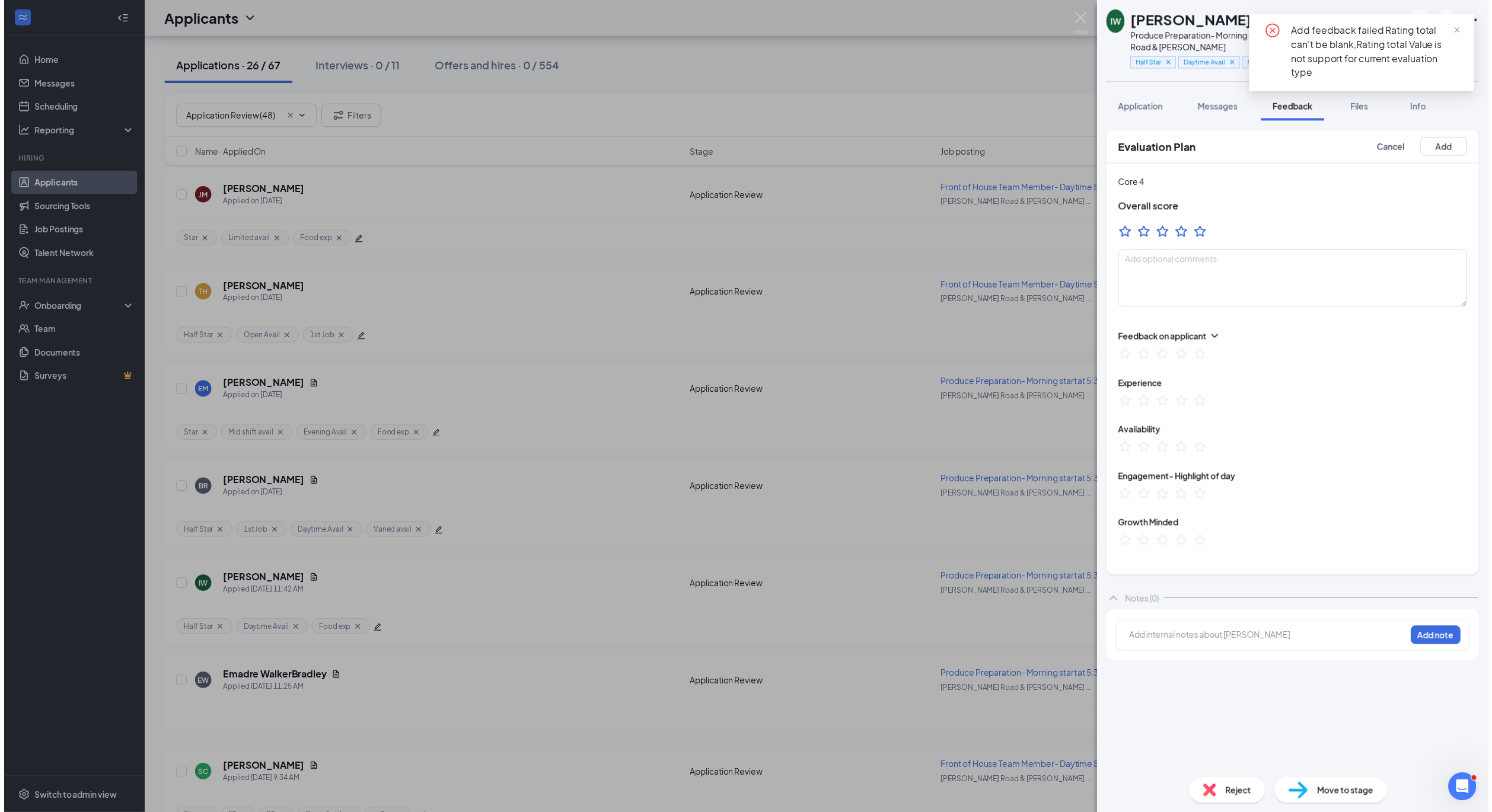
scroll to position [2223, 0]
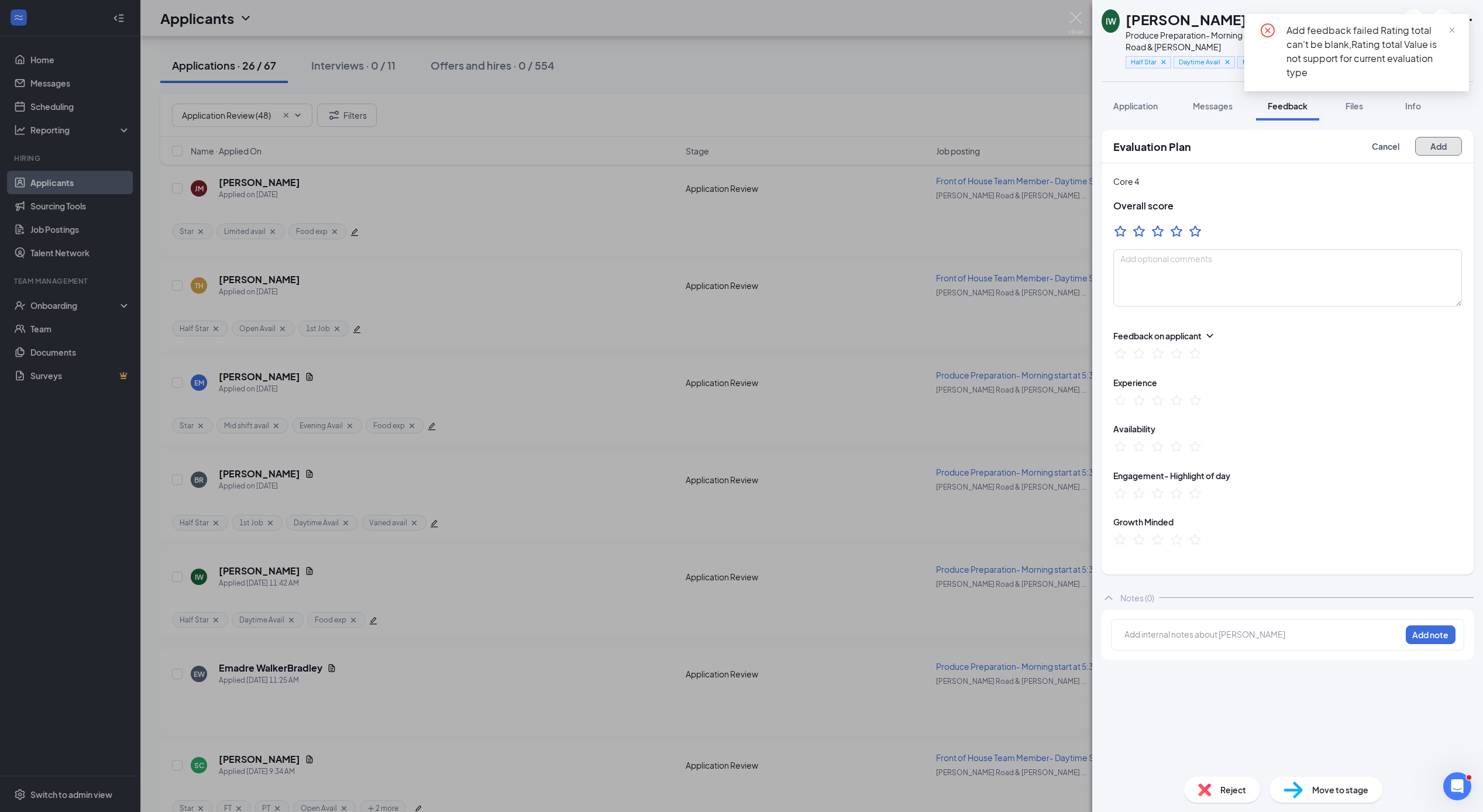
drag, startPoint x: 1433, startPoint y: 142, endPoint x: 1412, endPoint y: 128, distance: 25.2
click at [1433, 142] on button "Add" at bounding box center [1438, 147] width 47 height 19
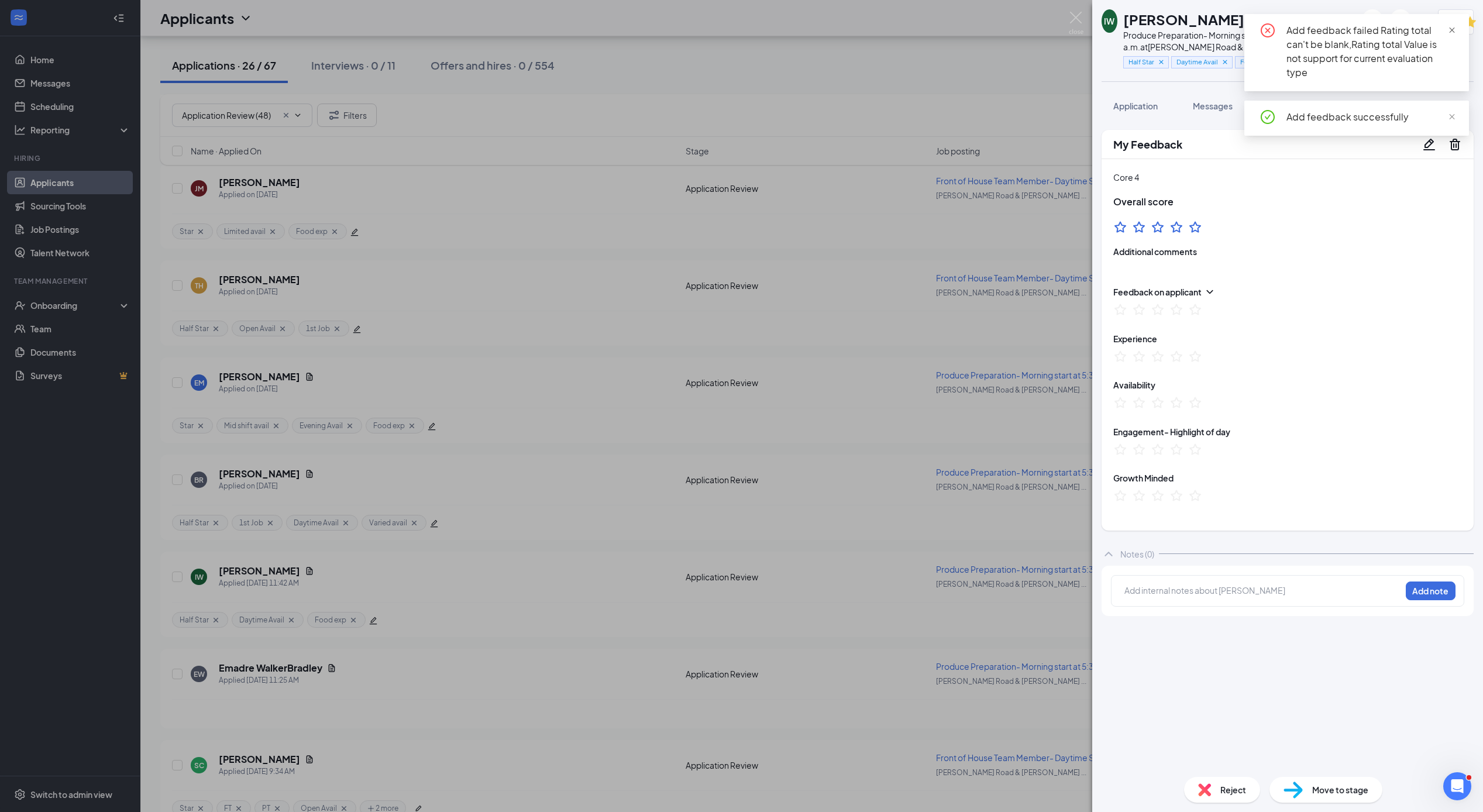
click at [1453, 27] on span "close" at bounding box center [1451, 31] width 9 height 9
drag, startPoint x: 959, startPoint y: 273, endPoint x: 761, endPoint y: 444, distance: 261.6
click at [959, 273] on div "IW [PERSON_NAME] ✔ WOTC Produce Preparation- Morning start at 5:30 a.m. at [PER…" at bounding box center [742, 406] width 1483 height 812
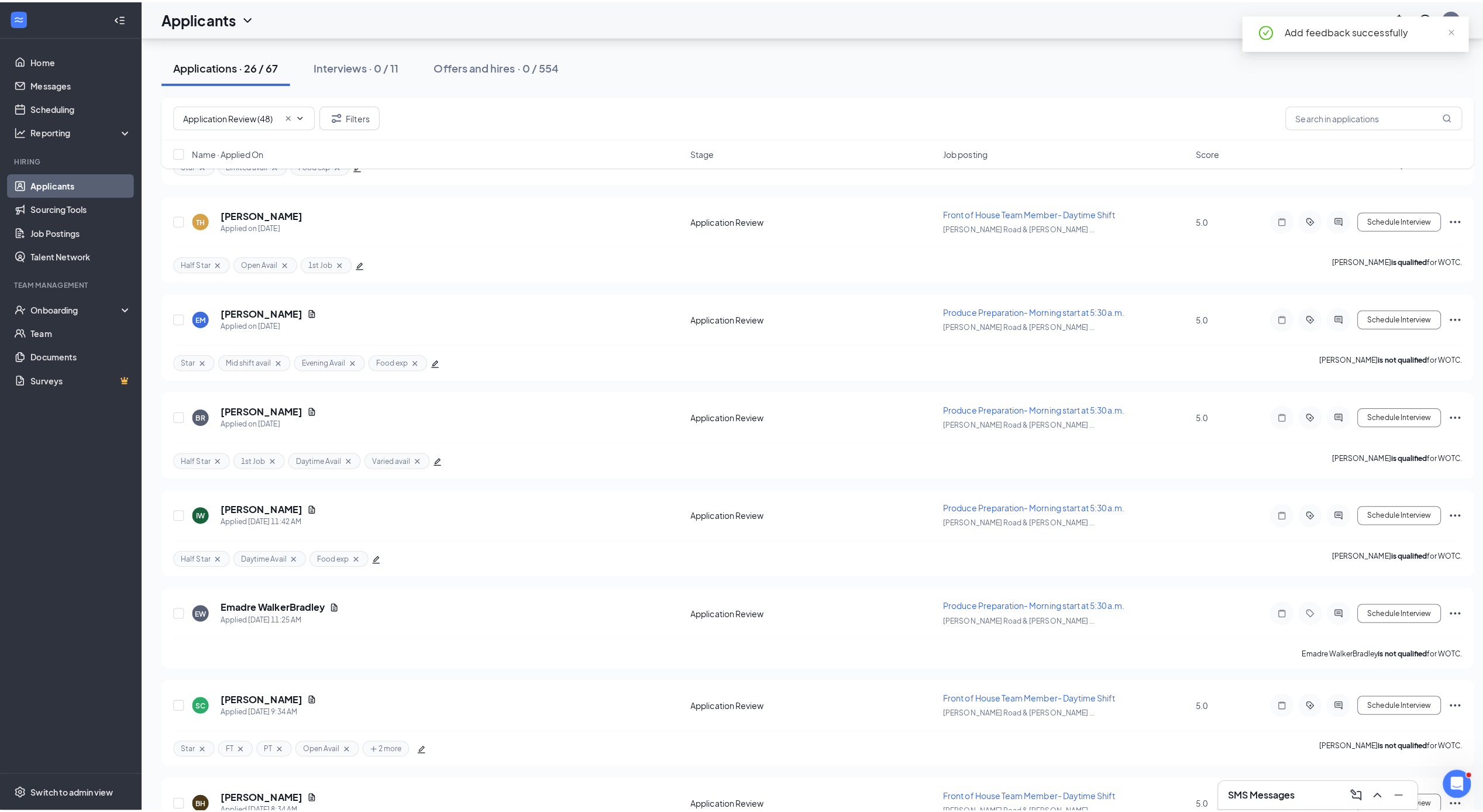
scroll to position [2335, 0]
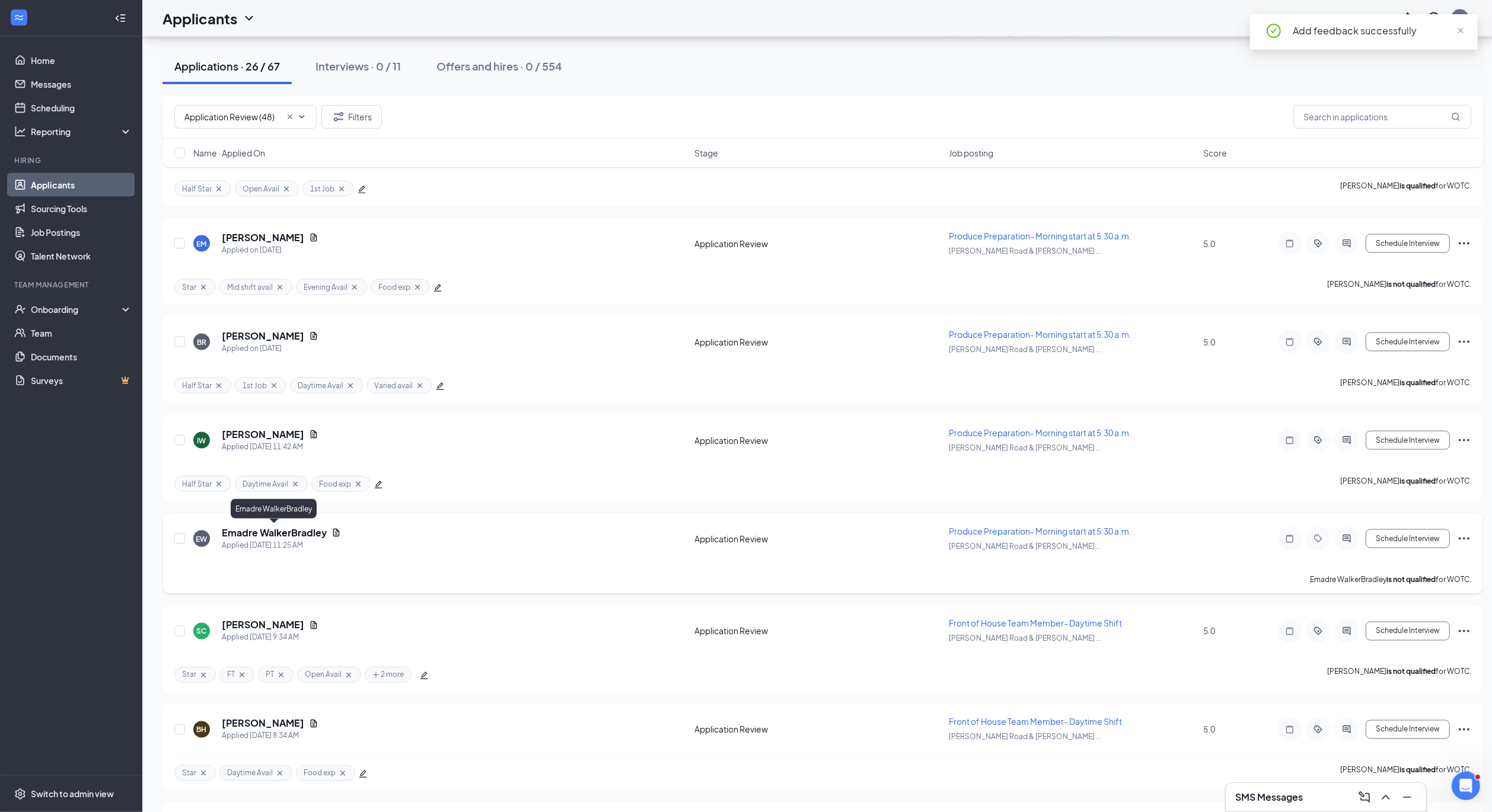
click at [285, 530] on h5 "Emadre WalkerBradley" at bounding box center [274, 532] width 105 height 13
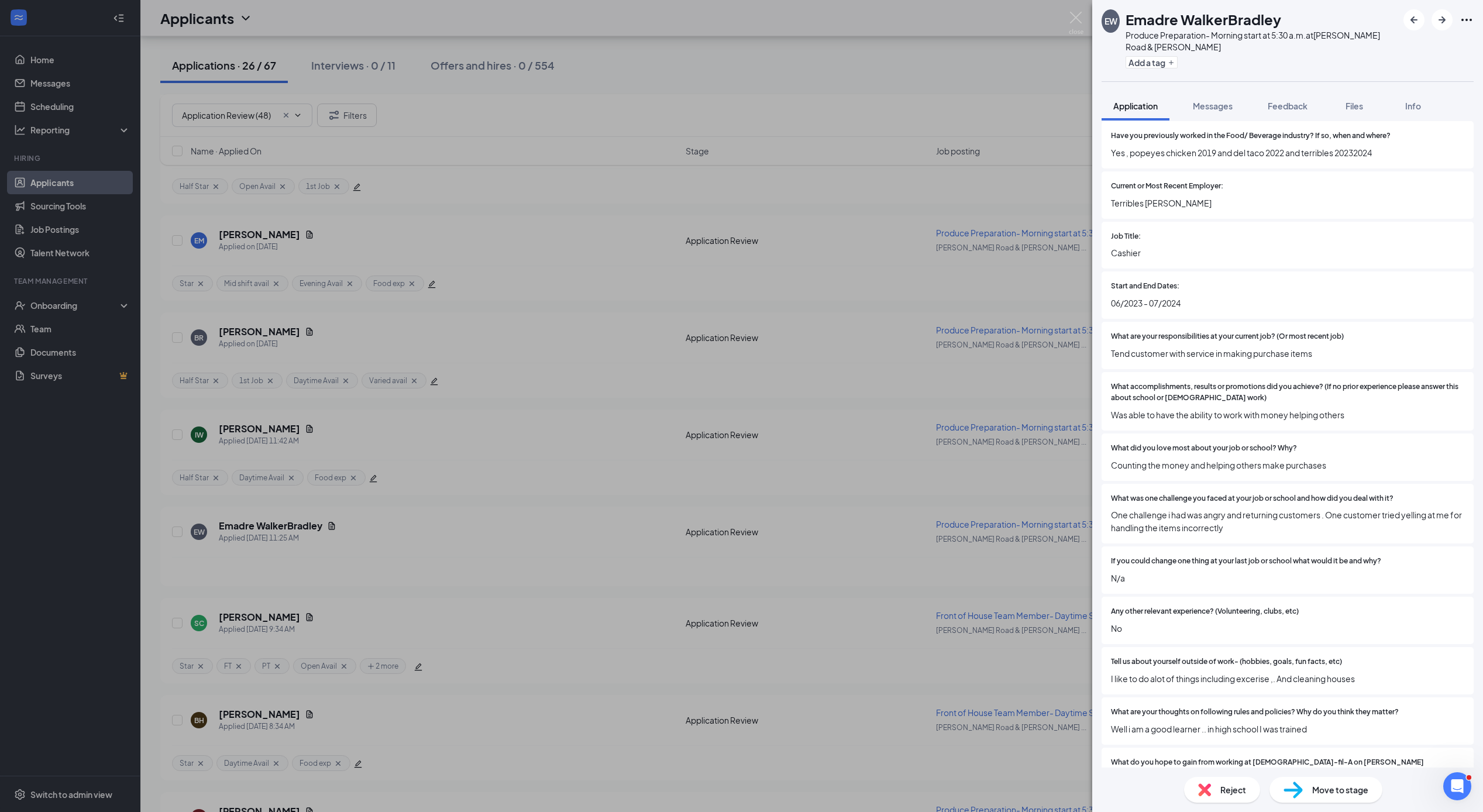
scroll to position [1114, 0]
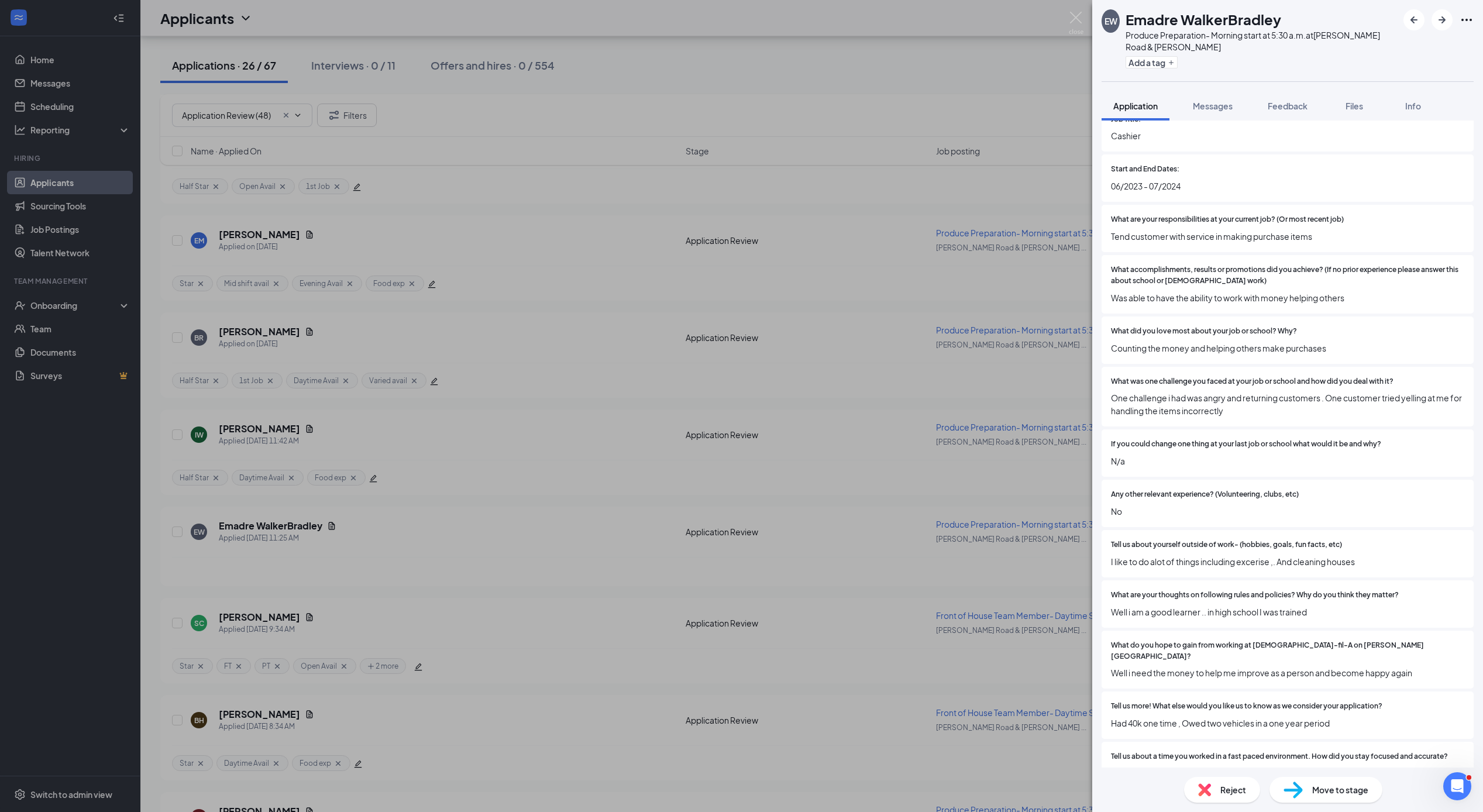
click at [1229, 785] on span "Reject" at bounding box center [1233, 789] width 26 height 13
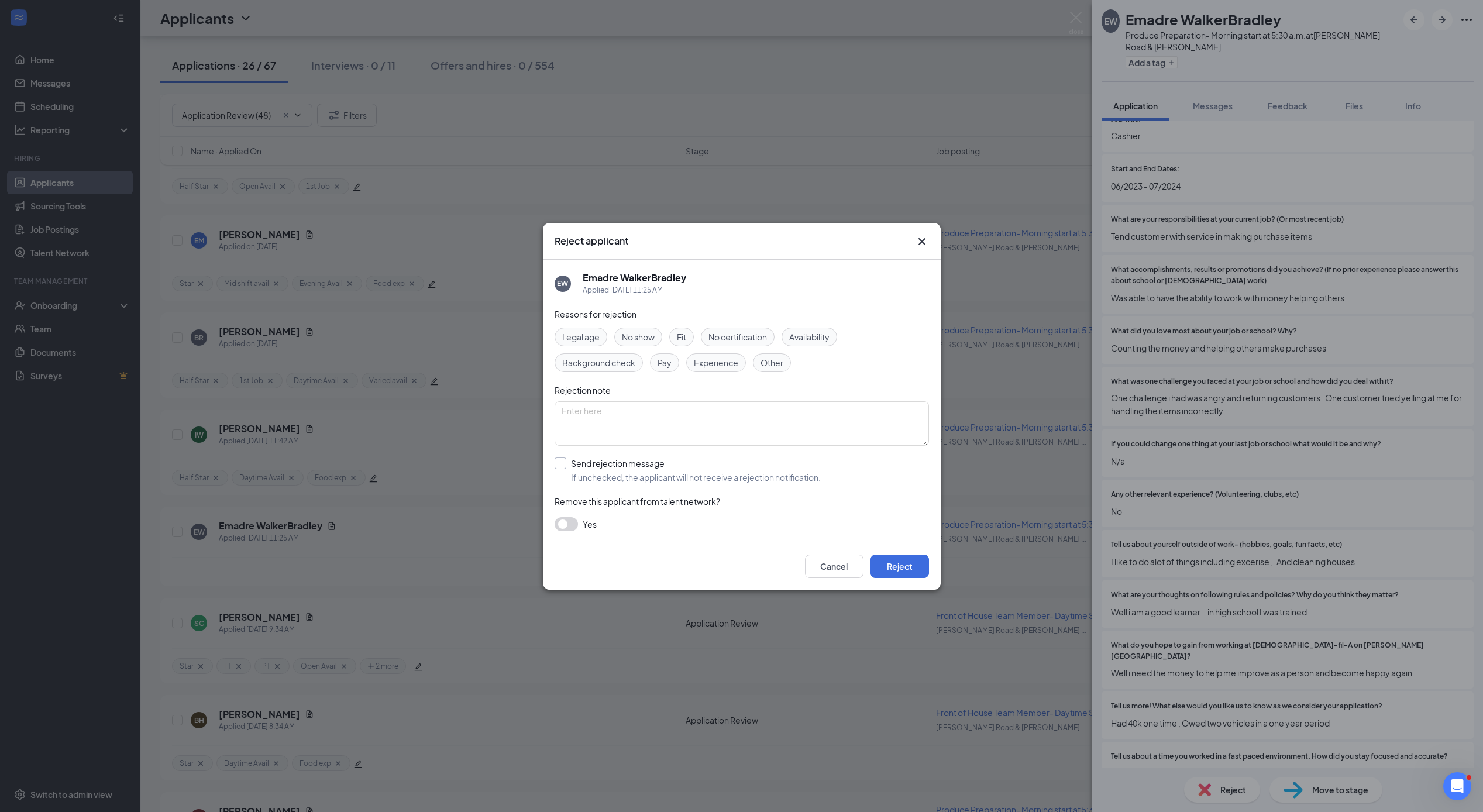
click at [558, 461] on input "Send rejection message If unchecked, the applicant will not receive a rejection…" at bounding box center [688, 470] width 266 height 26
checkbox input "true"
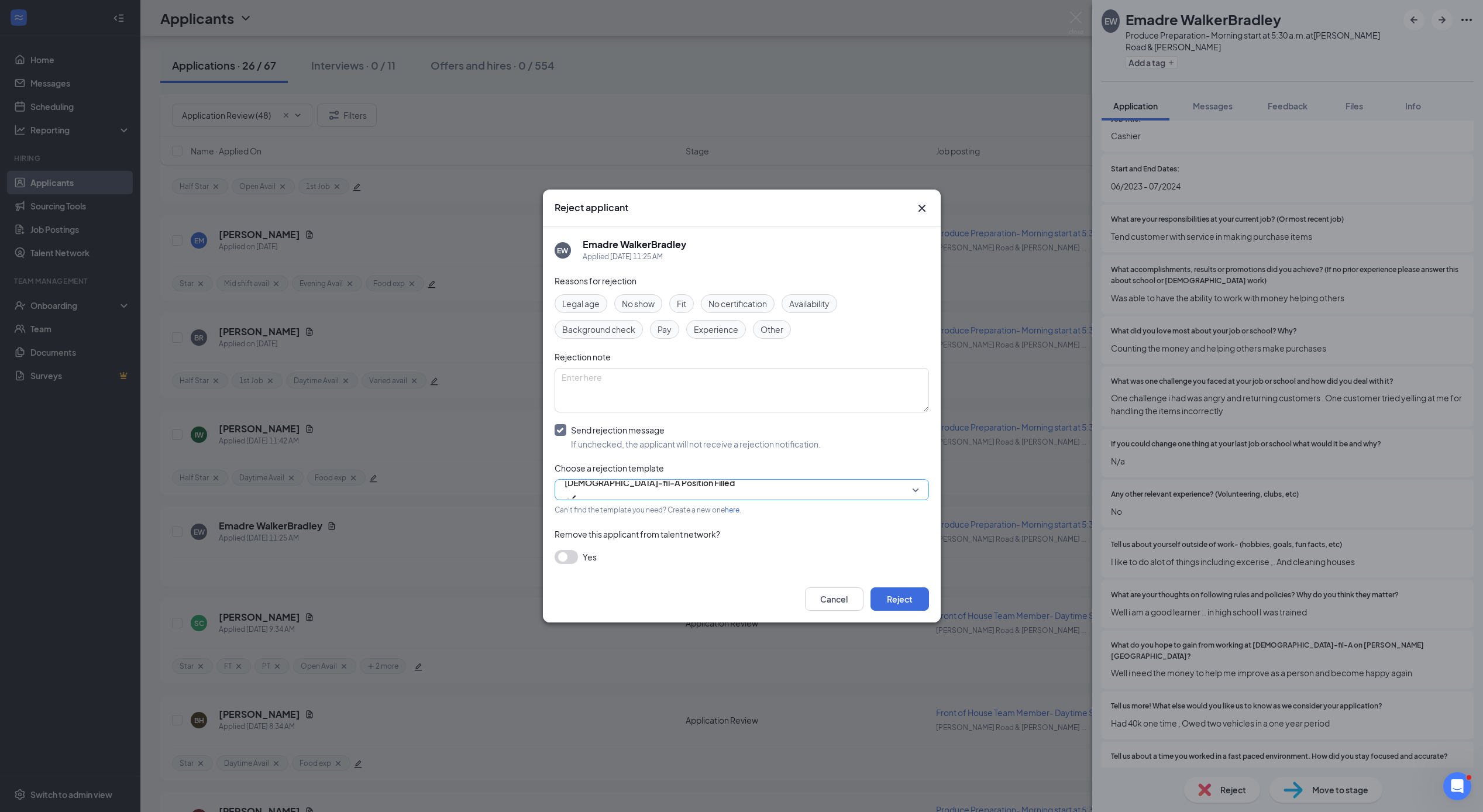
click at [735, 492] on span "[DEMOGRAPHIC_DATA]-fil-A Position Filled" at bounding box center [649, 489] width 170 height 32
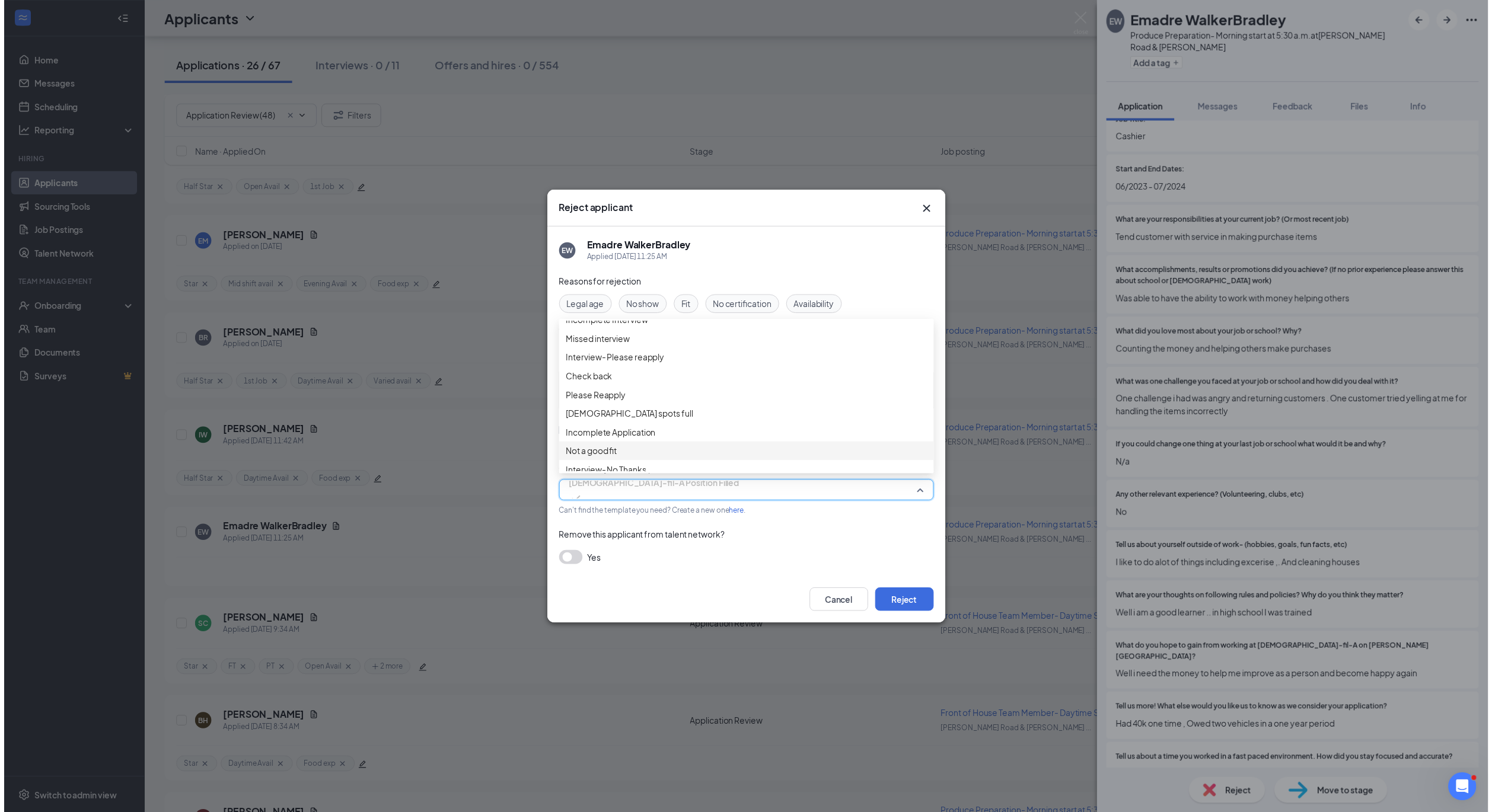
scroll to position [0, 0]
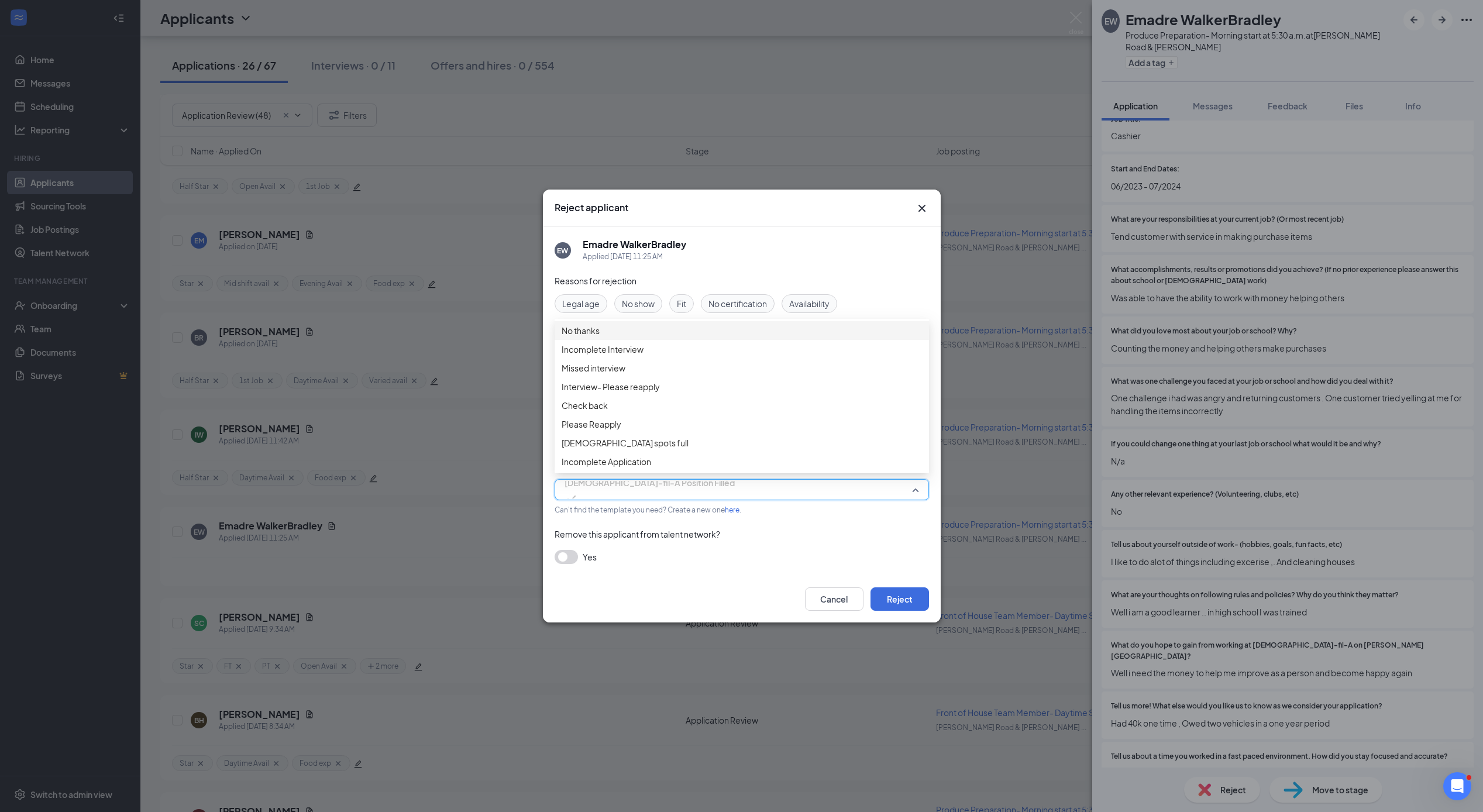
click at [590, 327] on div "No thanks" at bounding box center [742, 331] width 374 height 19
click at [888, 603] on button "Reject" at bounding box center [899, 598] width 59 height 23
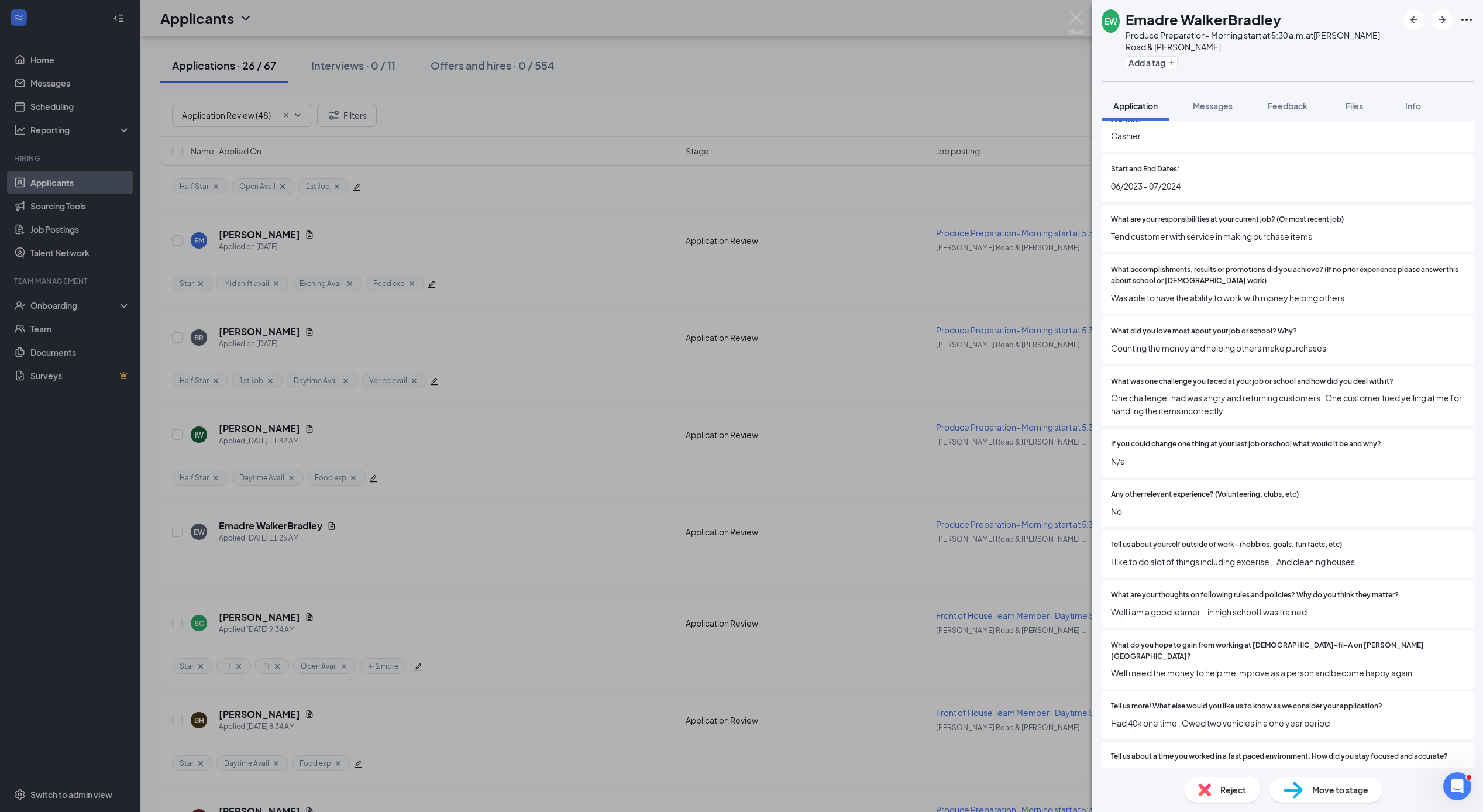
click at [458, 611] on div "EW Emadre WalkerBradley Produce Preparation- Morning start at 5:30 a.m. at [PER…" at bounding box center [742, 406] width 1483 height 812
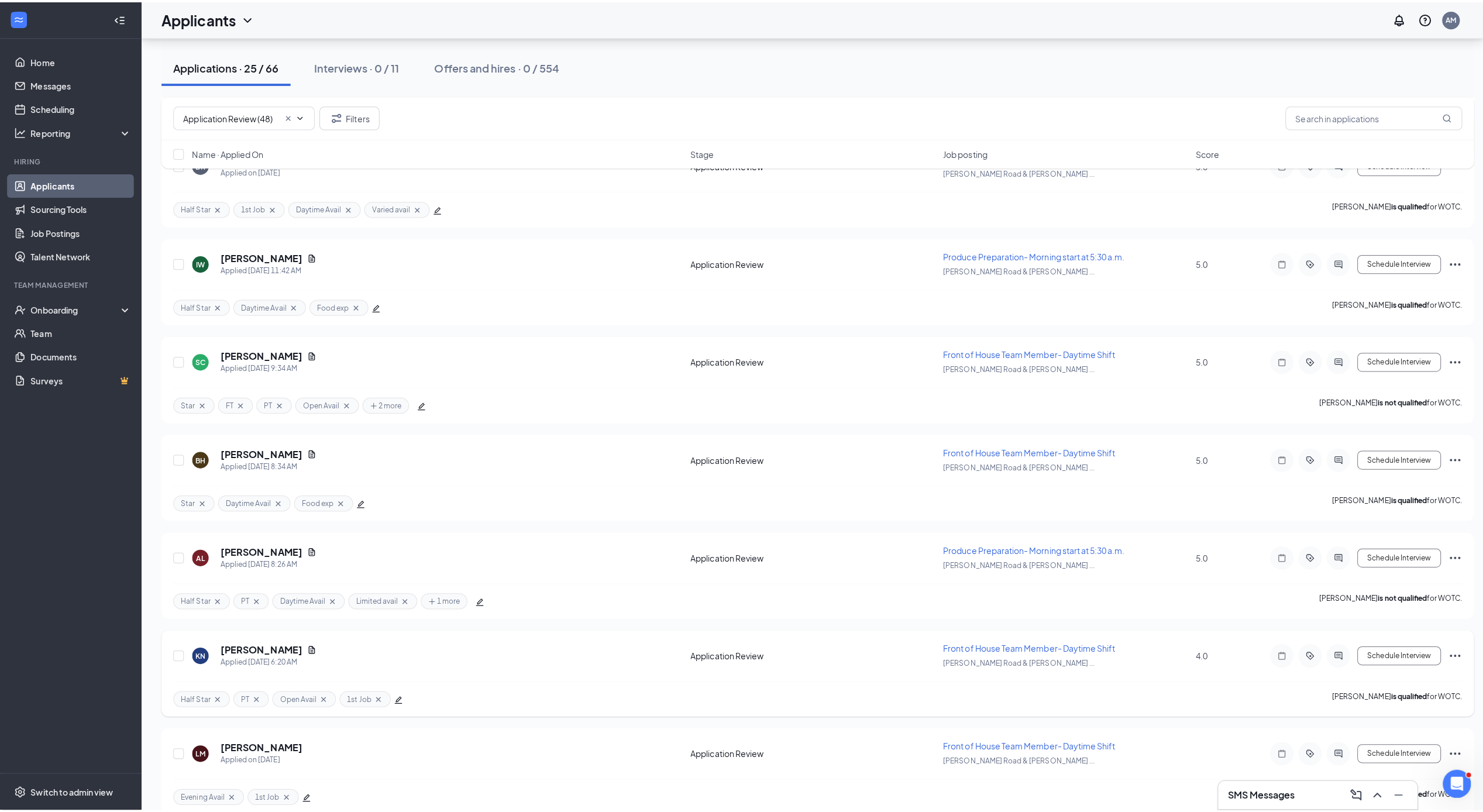
scroll to position [2527, 0]
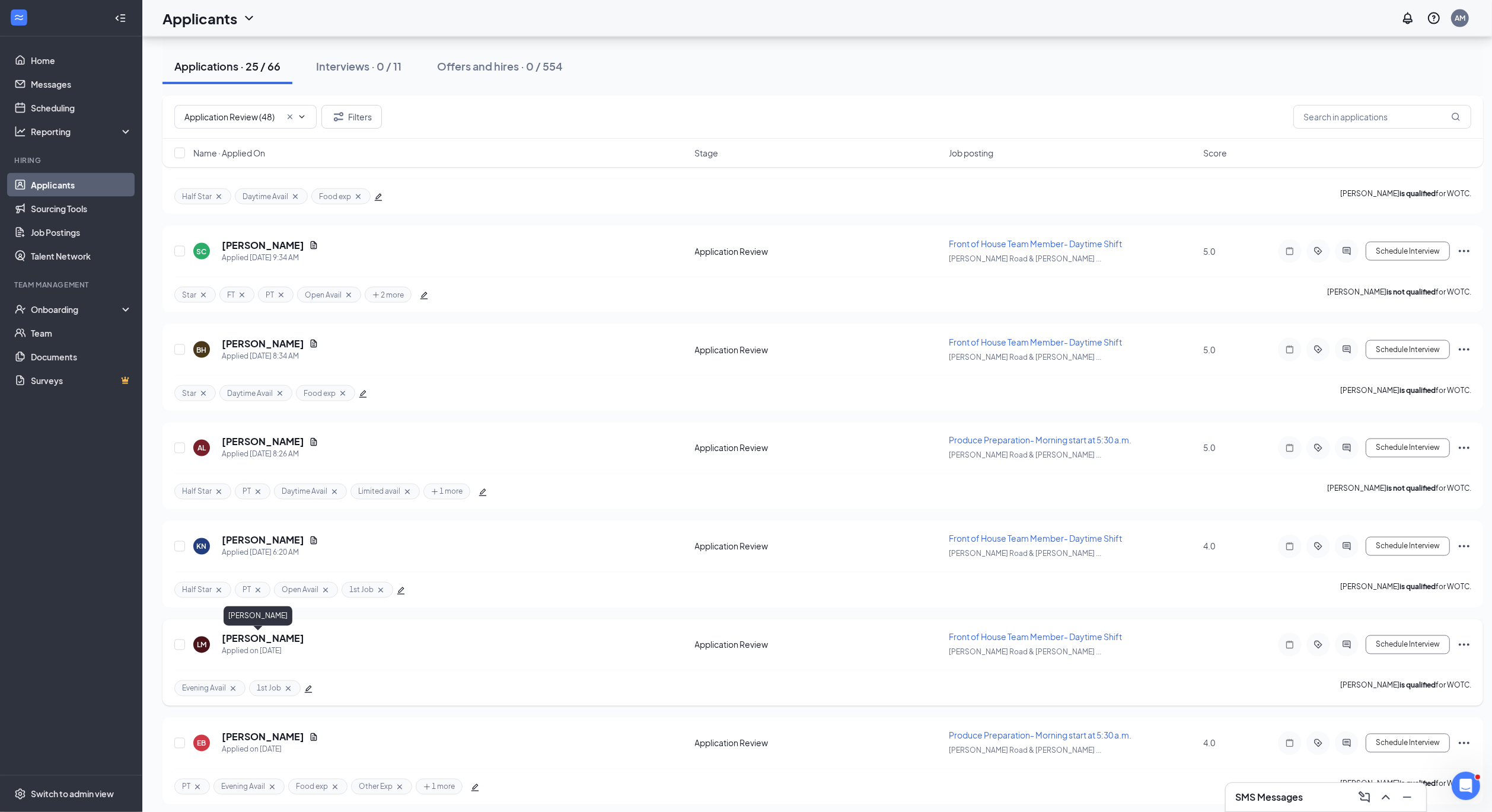
click at [260, 638] on h5 "[PERSON_NAME]" at bounding box center [263, 638] width 82 height 13
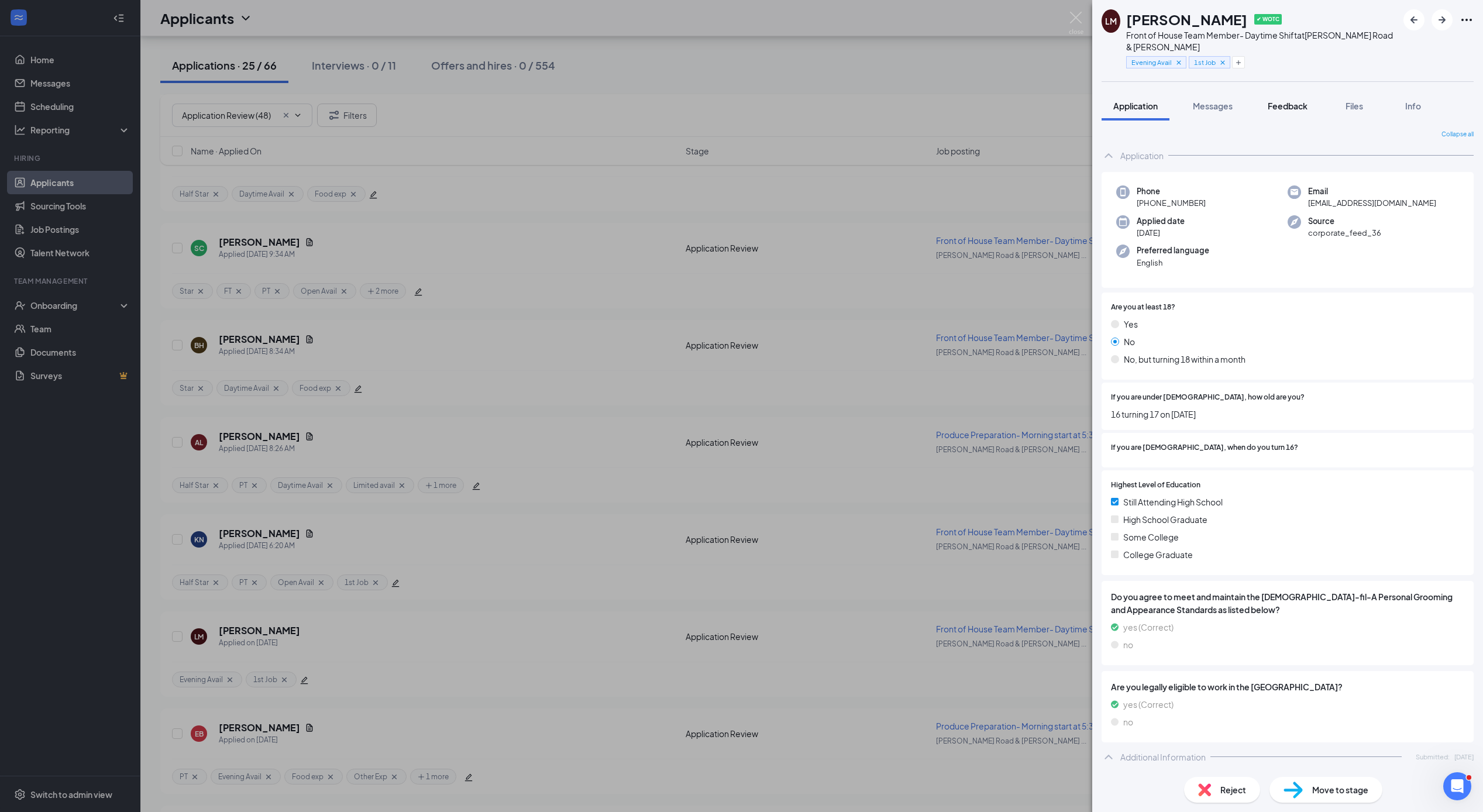
click at [1295, 107] on span "Feedback" at bounding box center [1287, 106] width 40 height 10
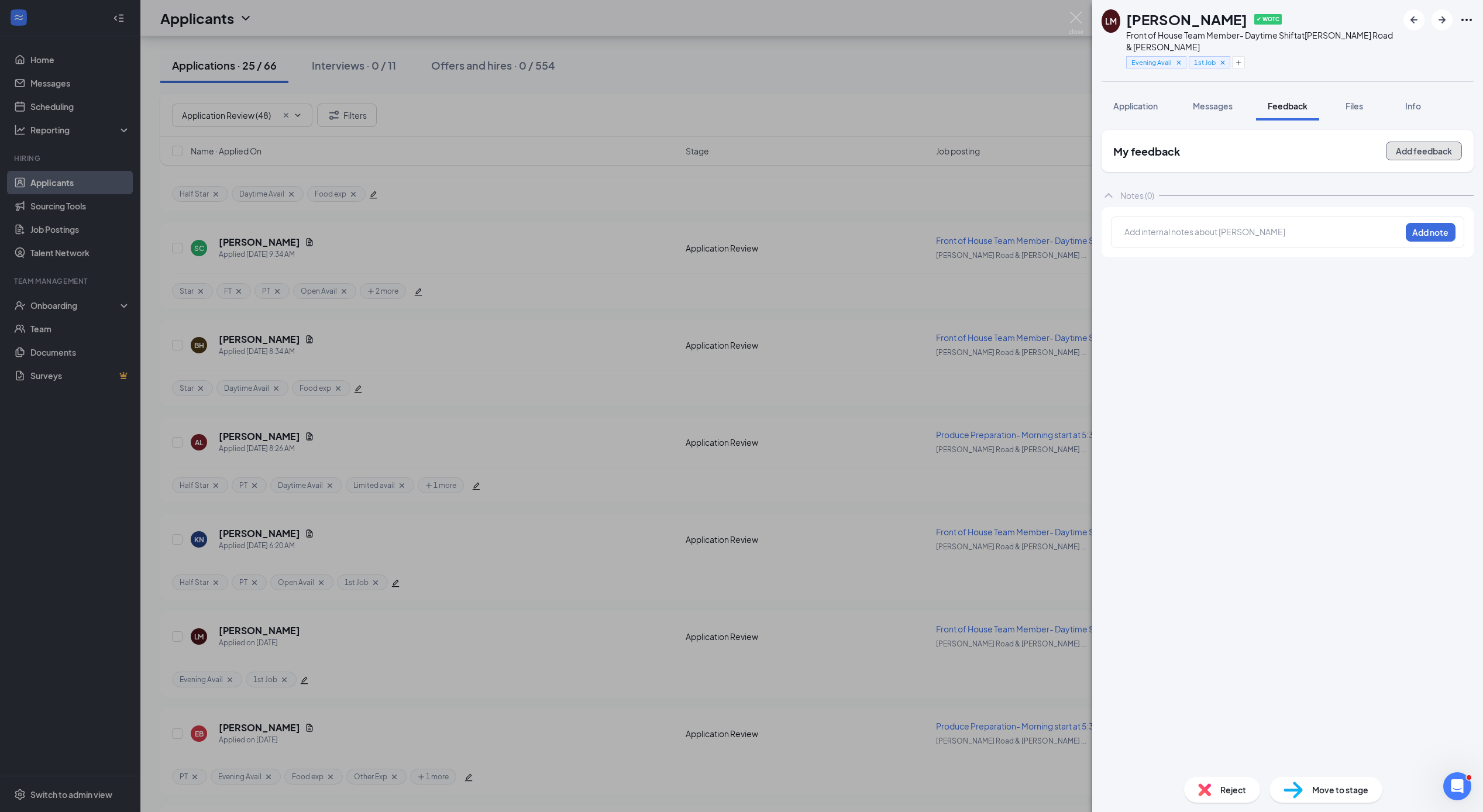
click at [1411, 152] on button "Add feedback" at bounding box center [1423, 151] width 76 height 19
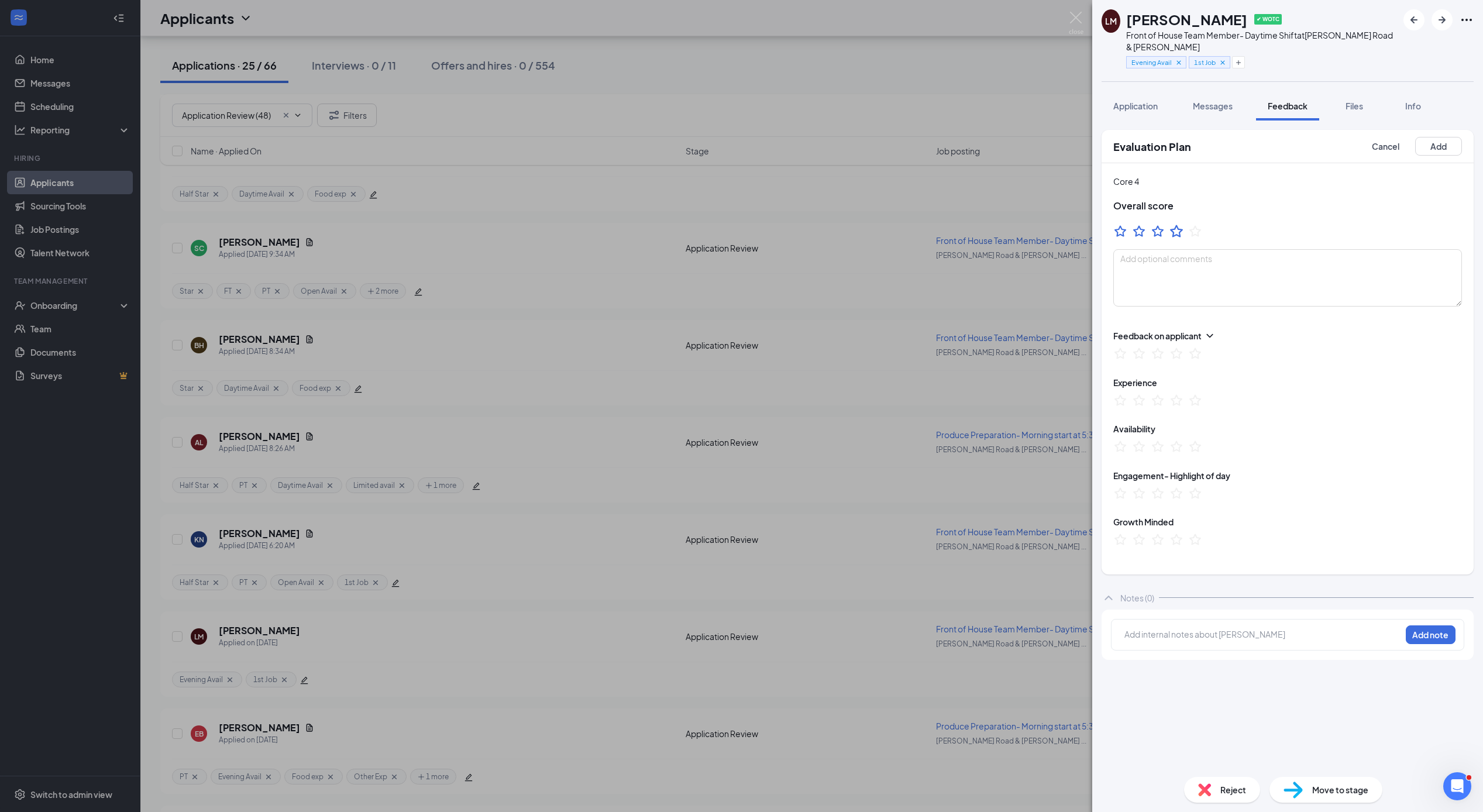
click at [1174, 233] on icon "StarBorder" at bounding box center [1175, 231] width 13 height 12
click at [1442, 148] on button "Add" at bounding box center [1438, 147] width 47 height 19
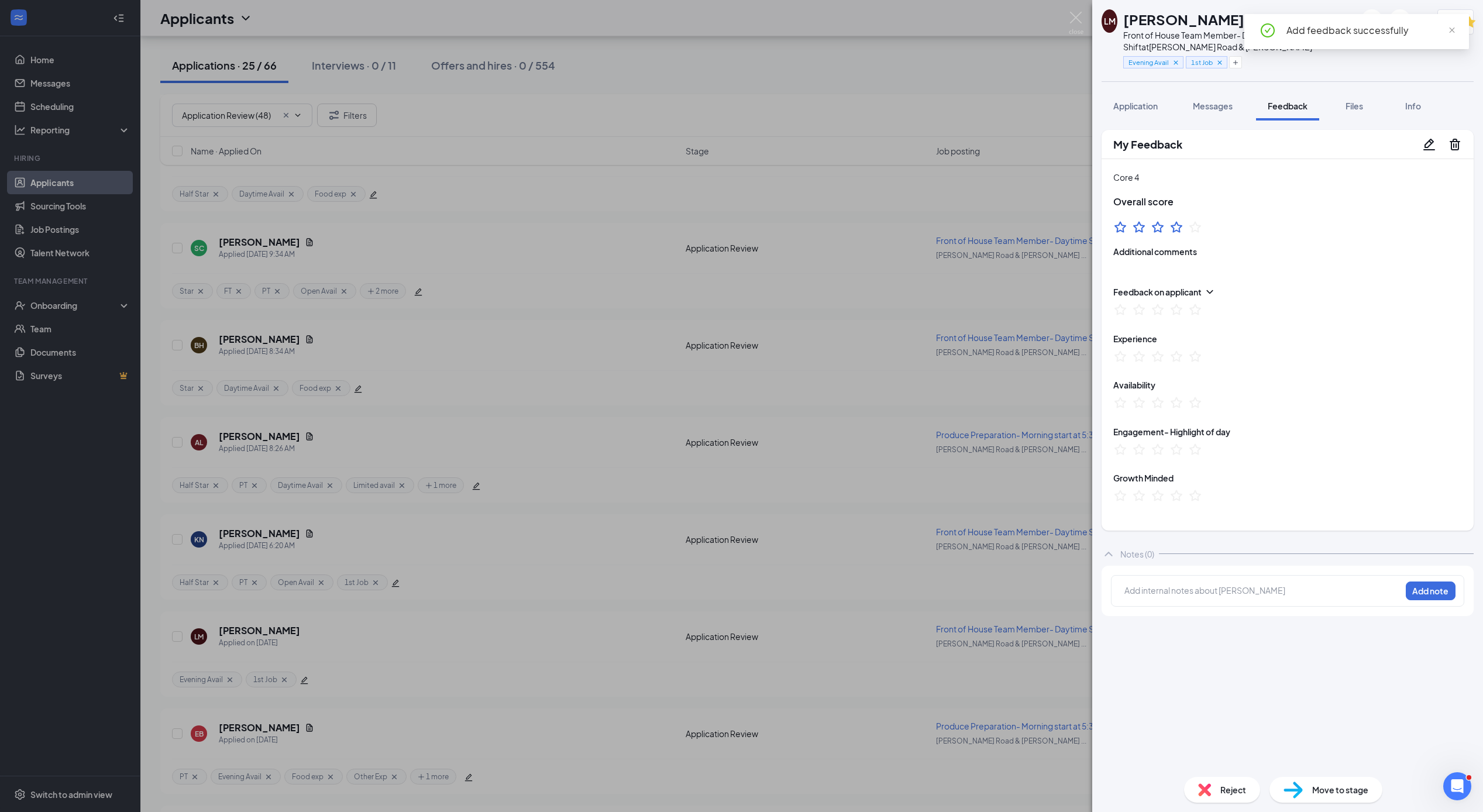
click at [424, 514] on div "[PERSON_NAME] ✔ WOTC Front of House Team Member- Daytime Shift at [PERSON_NAME]…" at bounding box center [742, 406] width 1483 height 812
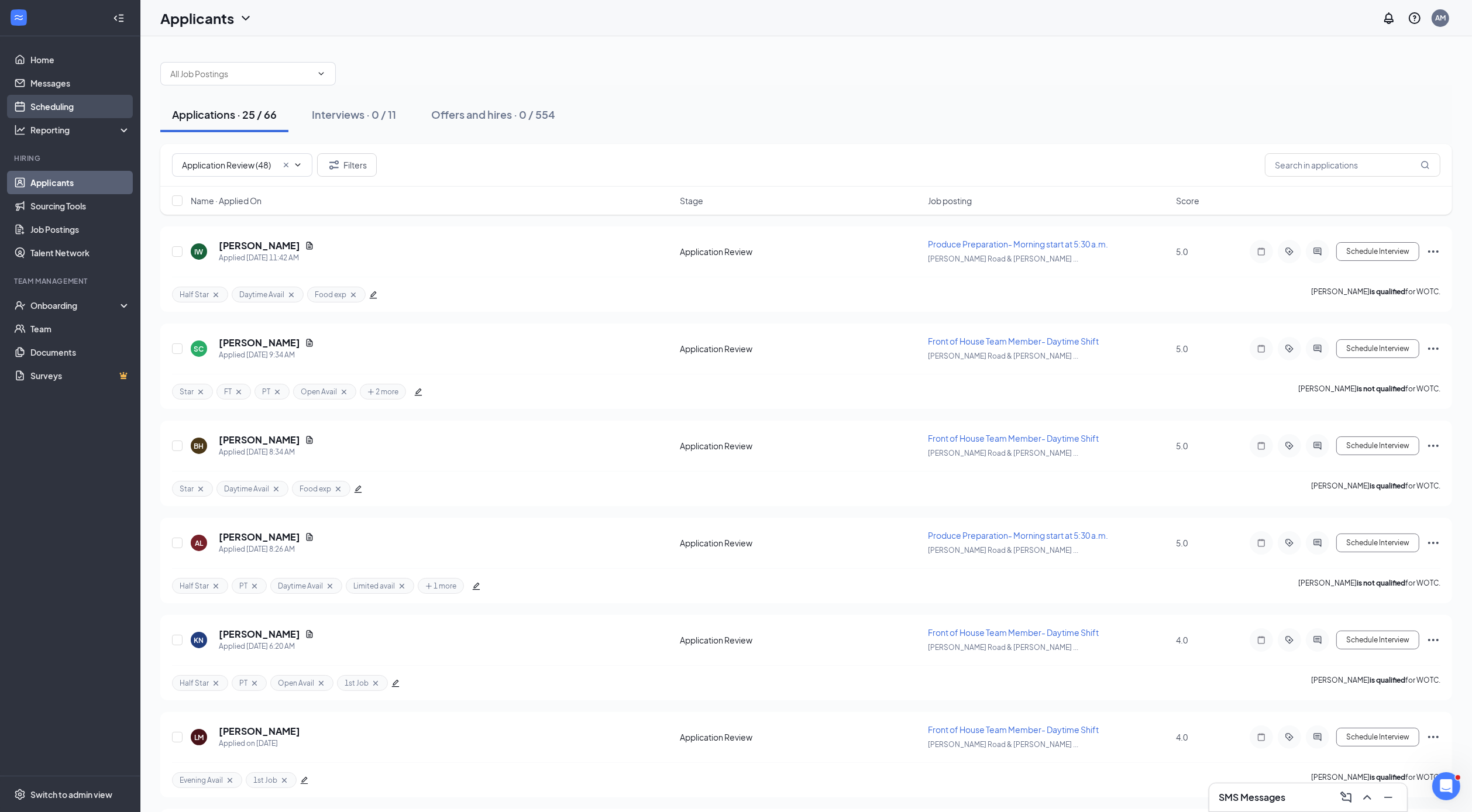
click at [52, 105] on link "Scheduling" at bounding box center [80, 106] width 100 height 23
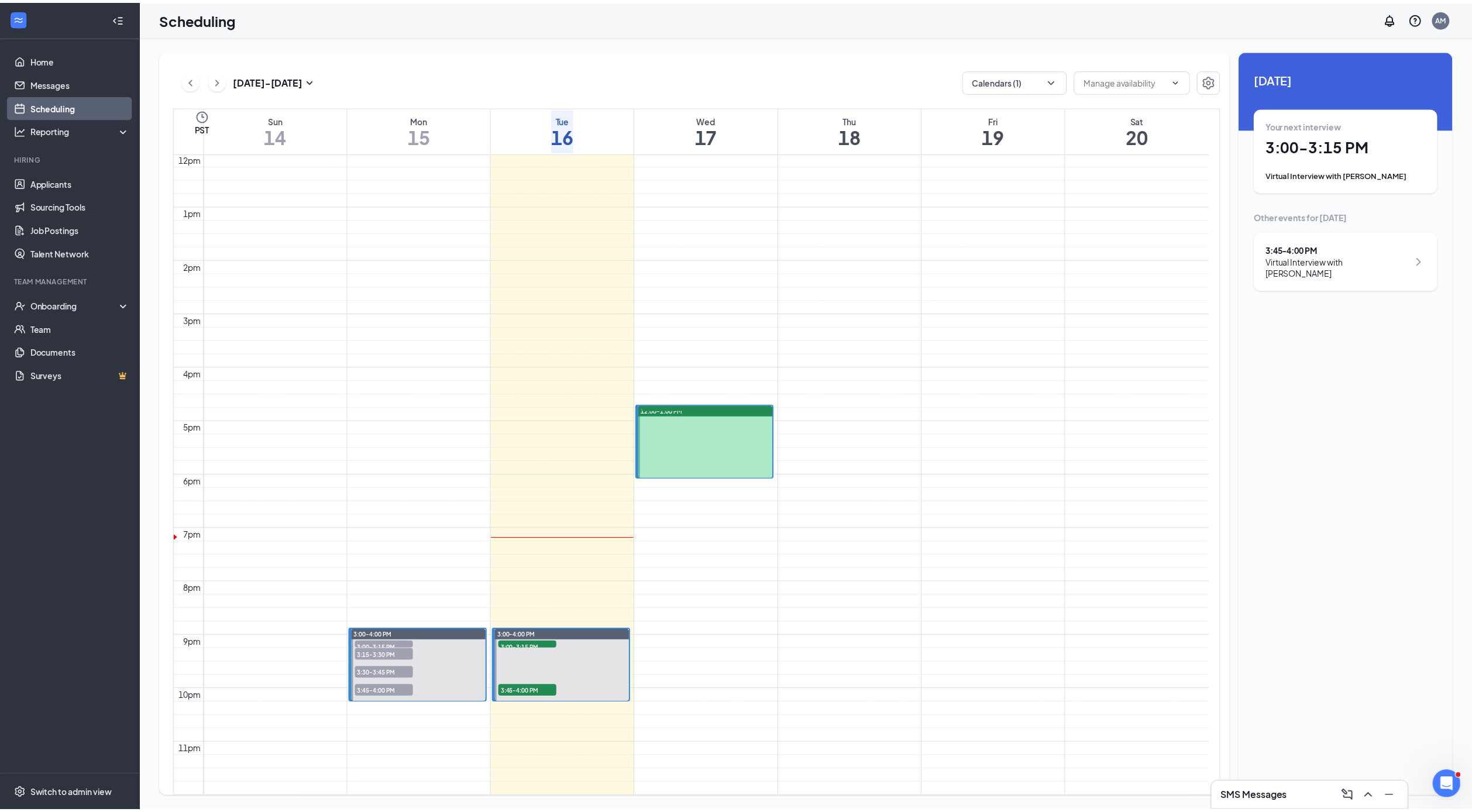
scroll to position [691, 0]
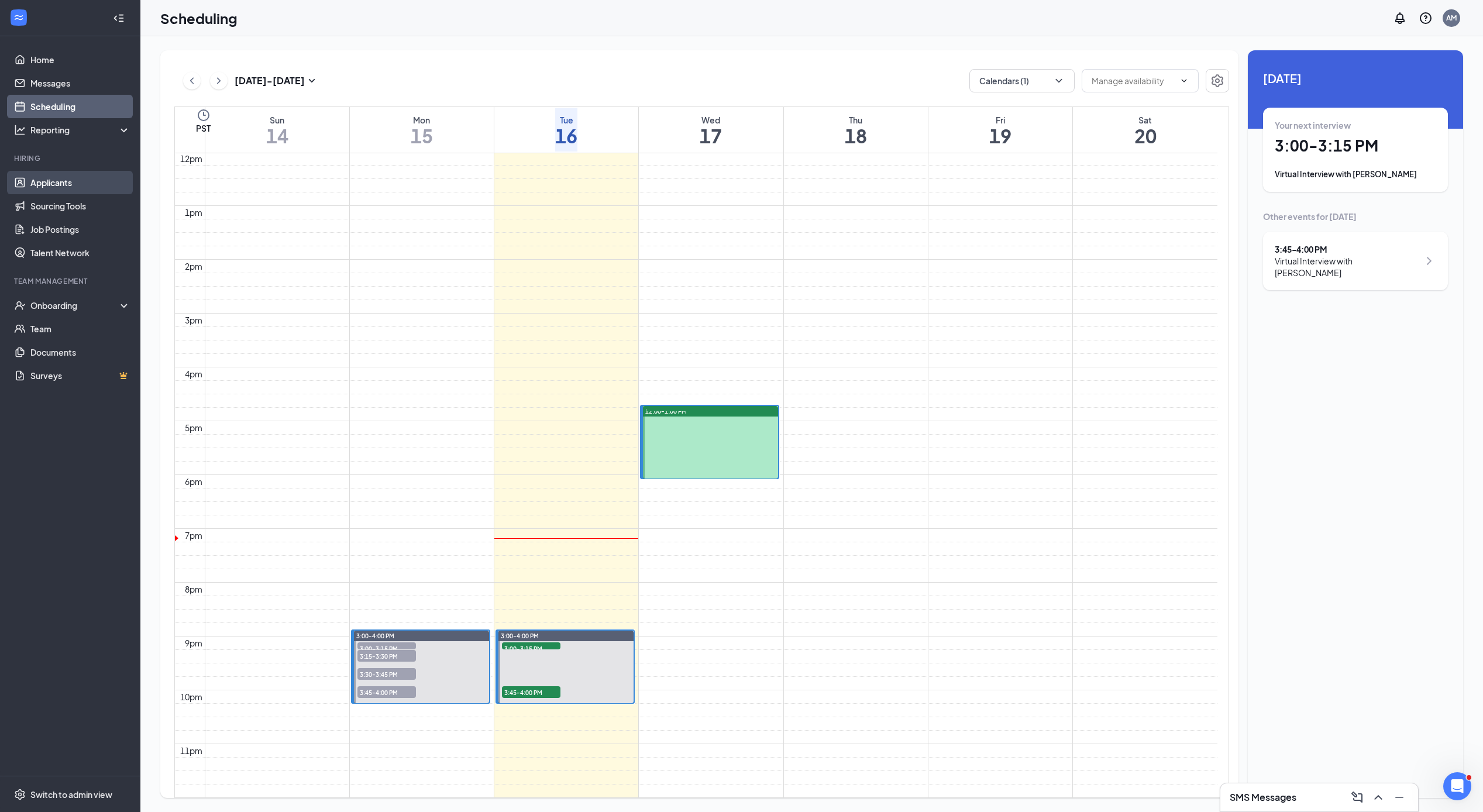
click at [59, 186] on link "Applicants" at bounding box center [80, 181] width 100 height 23
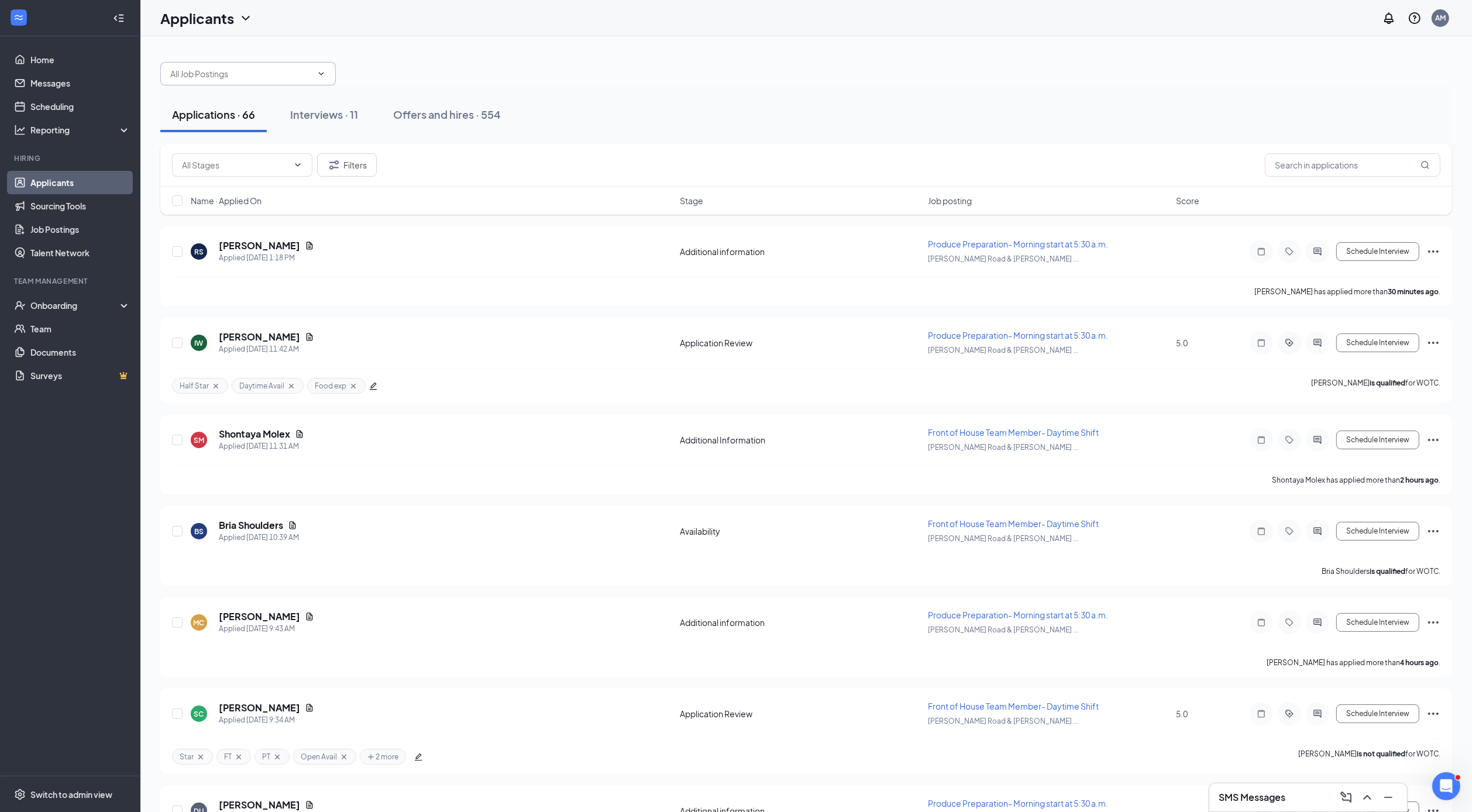
click at [318, 76] on icon "ChevronDown" at bounding box center [320, 73] width 9 height 9
click at [321, 73] on icon "ChevronDown" at bounding box center [321, 72] width 5 height 3
click at [323, 73] on icon "ChevronDown" at bounding box center [320, 73] width 9 height 9
click at [323, 74] on icon "ChevronDown" at bounding box center [320, 73] width 9 height 9
click at [320, 74] on icon "ChevronDown" at bounding box center [320, 73] width 9 height 9
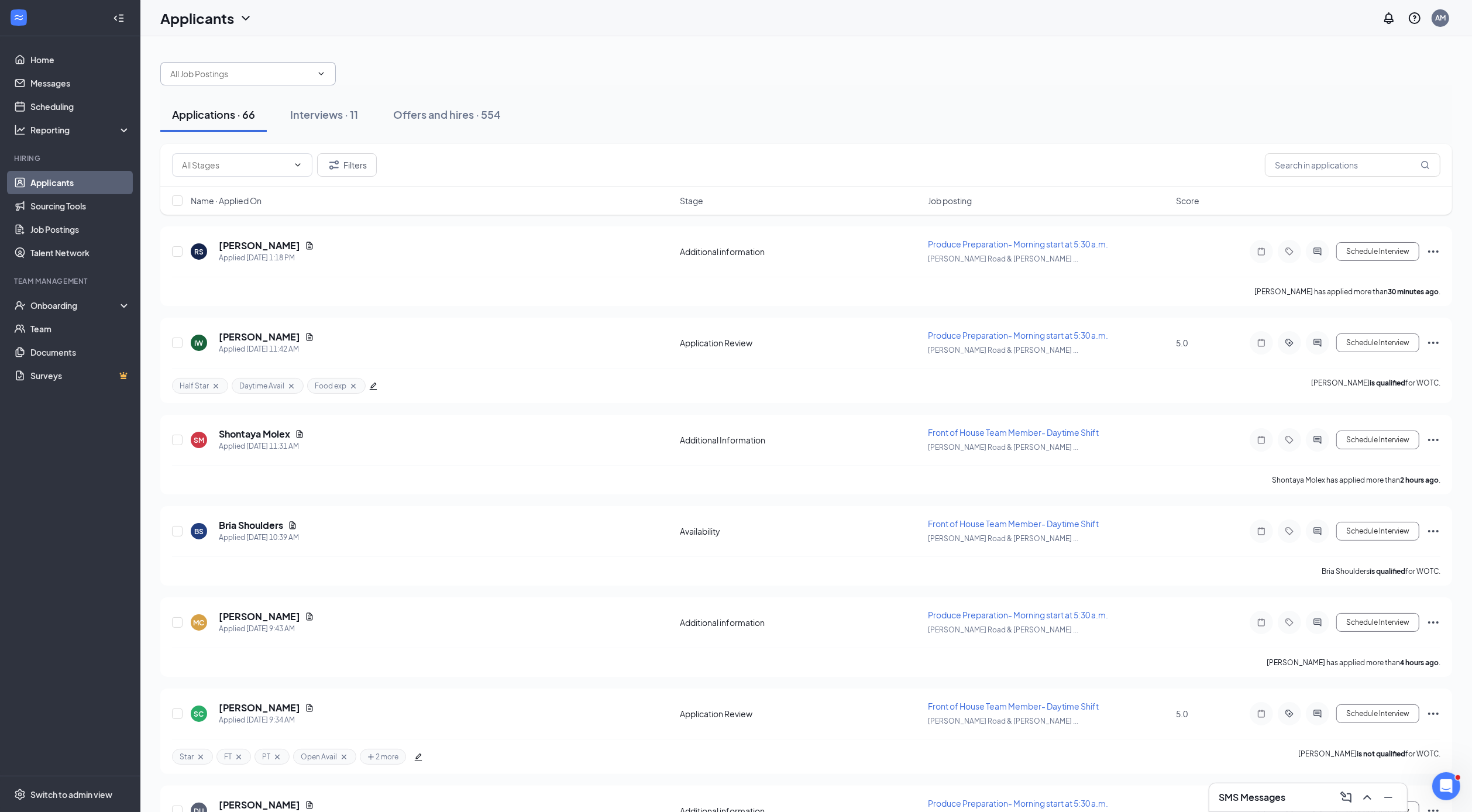
click at [277, 71] on input "text" at bounding box center [241, 73] width 141 height 13
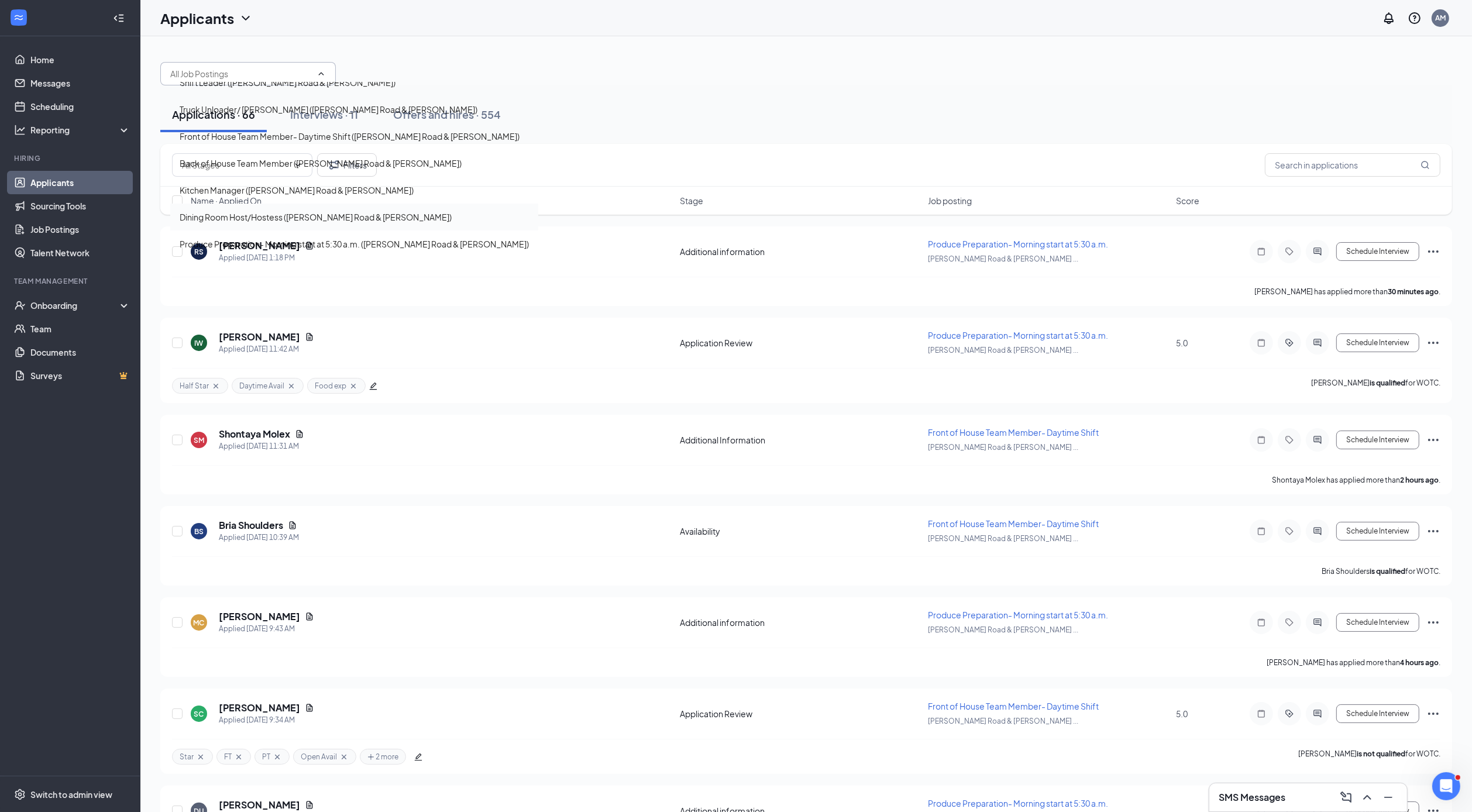
scroll to position [168, 0]
click at [231, 238] on div "Produce Preparation- Morning start at 5:30 a.m. ([PERSON_NAME] Road & [PERSON_N…" at bounding box center [355, 244] width 349 height 13
type input "Produce Preparation- Morning start at 5:30 a.m. ([PERSON_NAME] Road & [PERSON_N…"
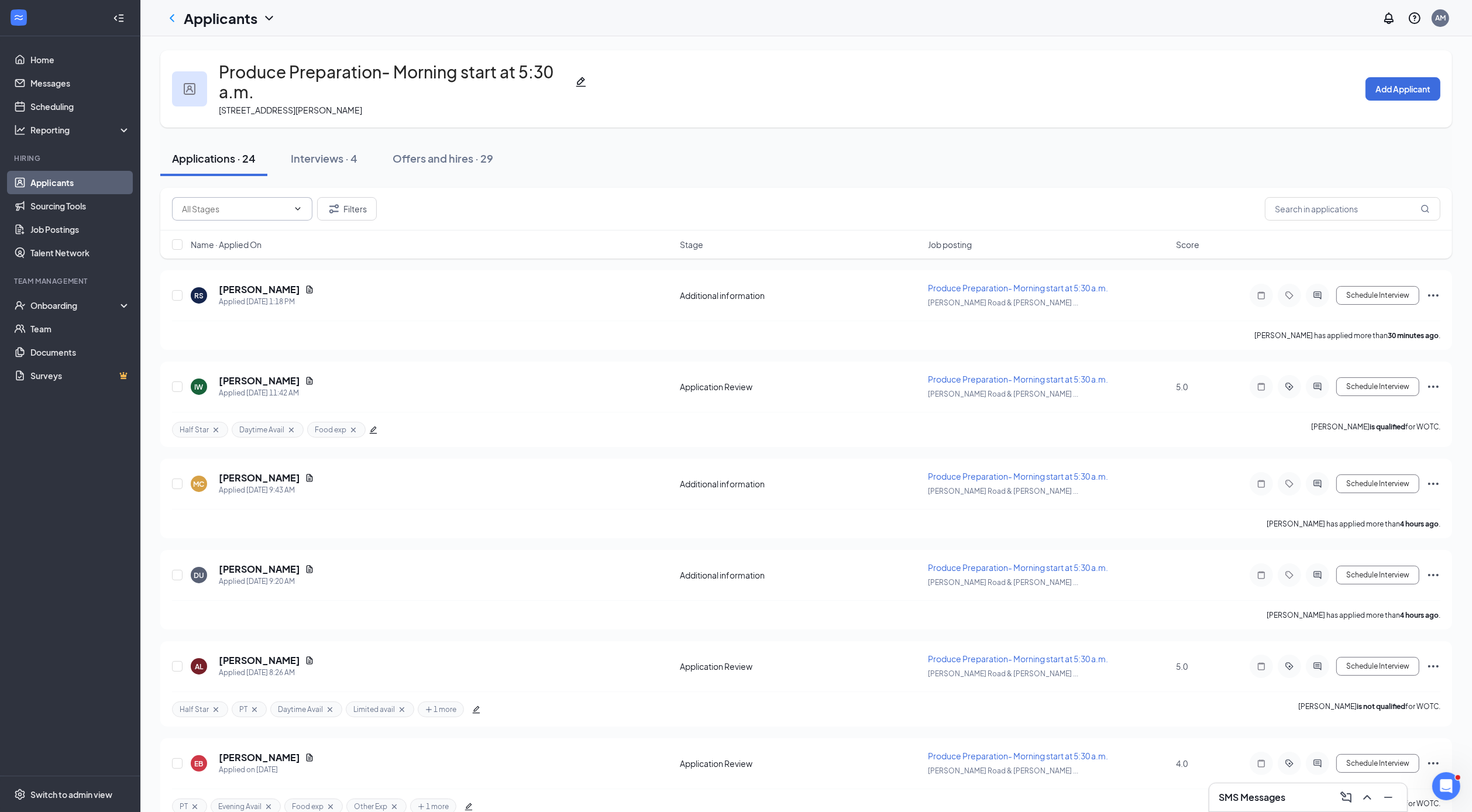
click at [257, 202] on input "text" at bounding box center [234, 208] width 107 height 13
click at [251, 251] on div "Application Review (8)" at bounding box center [232, 256] width 83 height 13
type input "Application Review (8)"
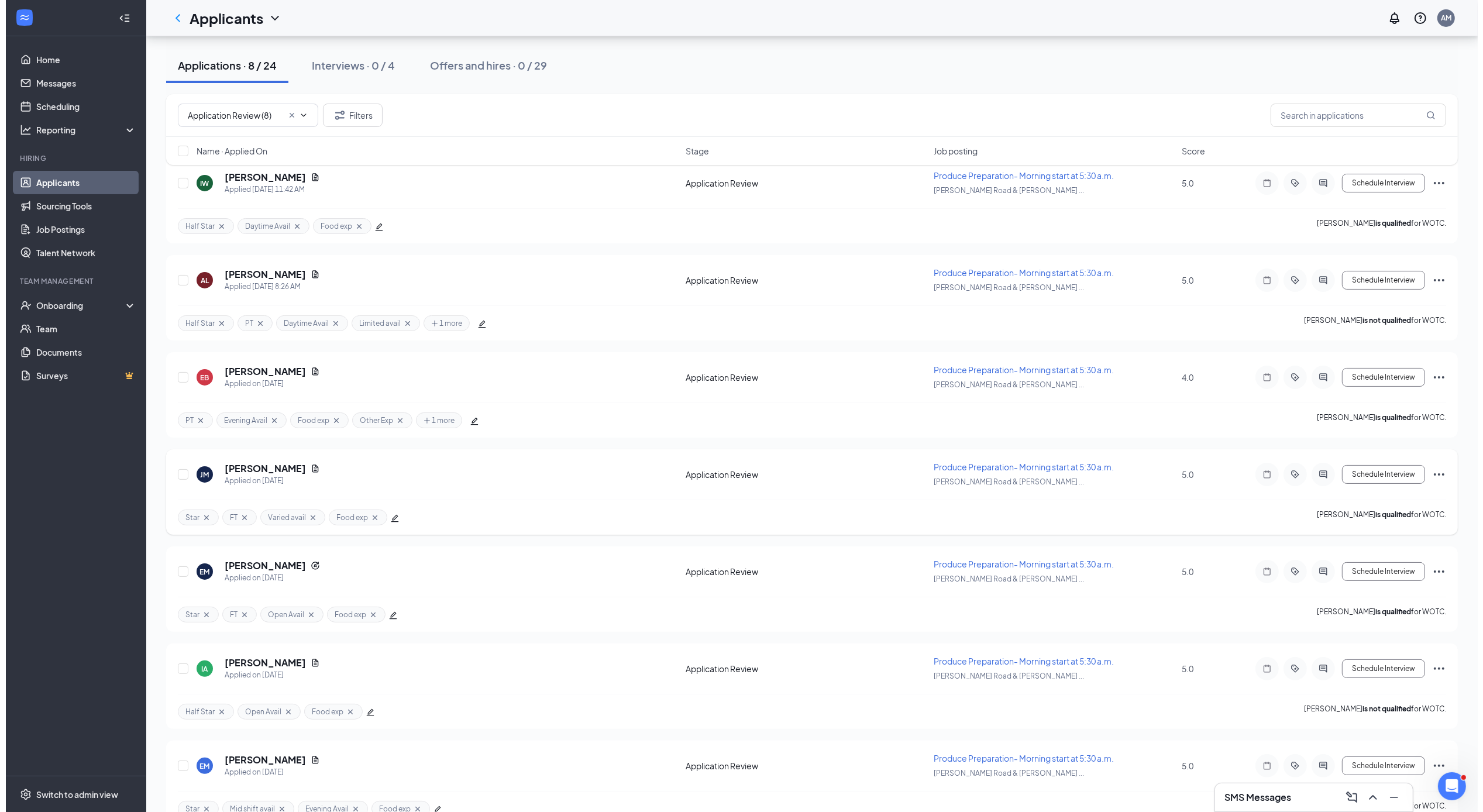
scroll to position [115, 0]
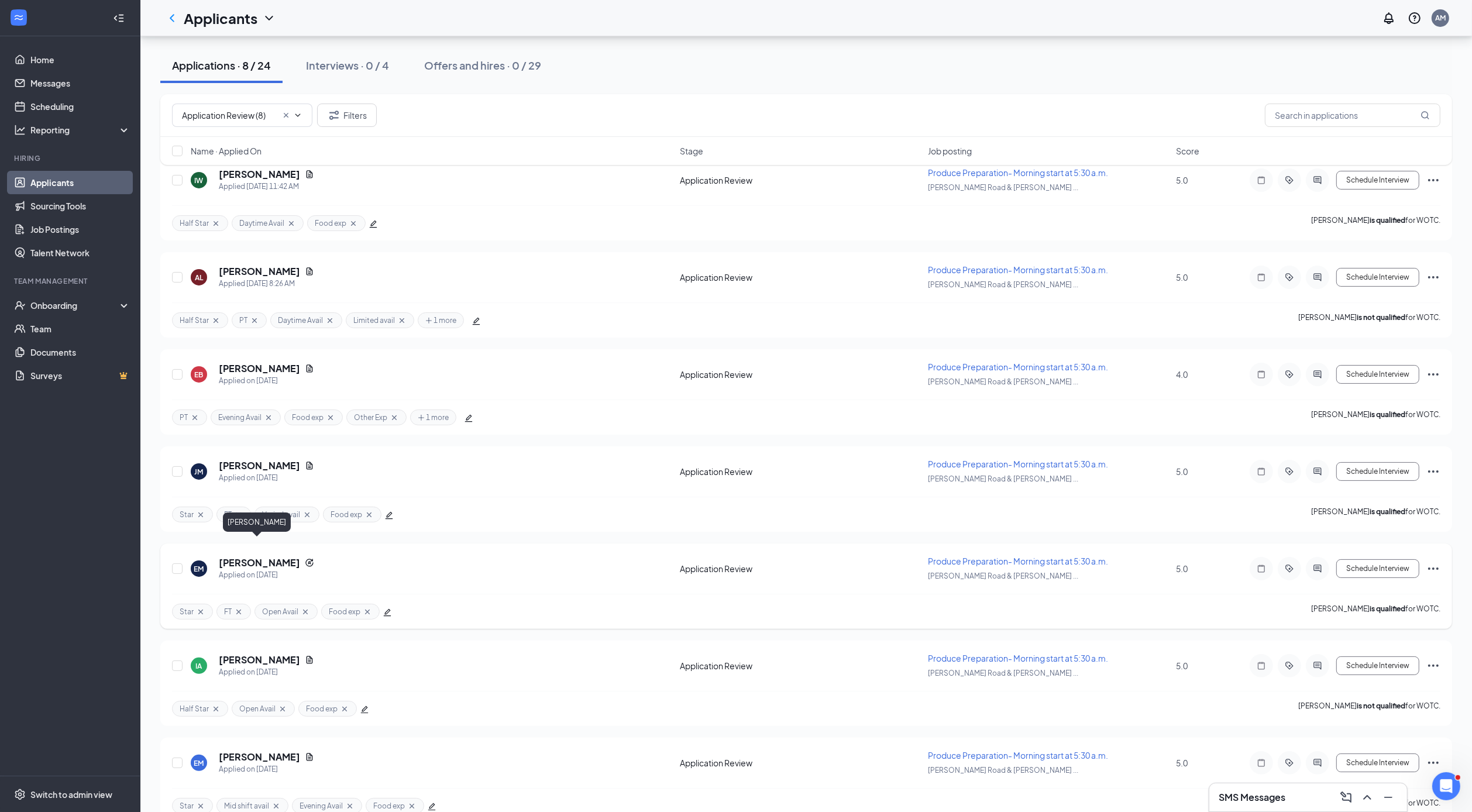
click at [255, 556] on h5 "[PERSON_NAME]" at bounding box center [259, 562] width 81 height 13
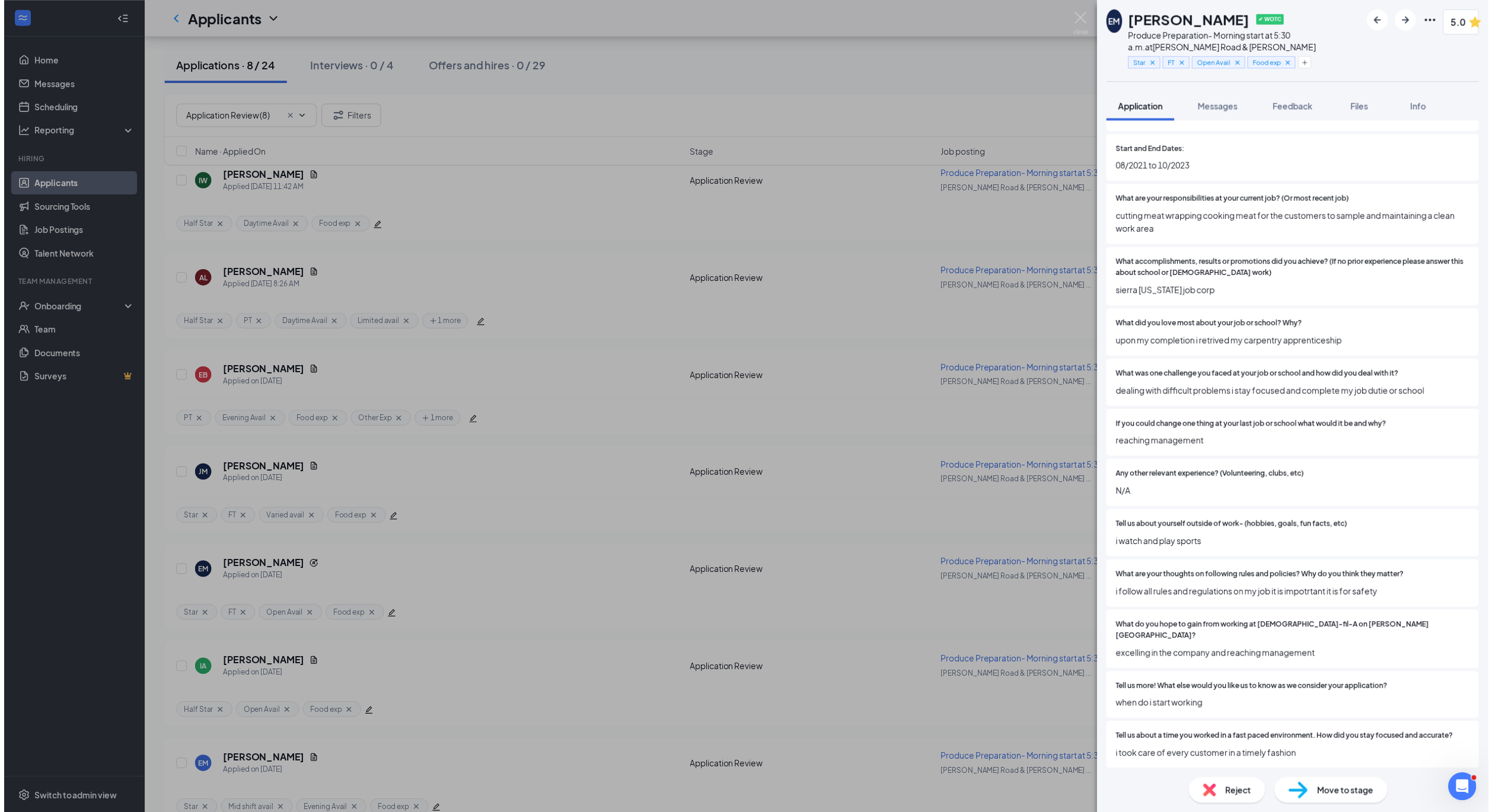
scroll to position [1423, 0]
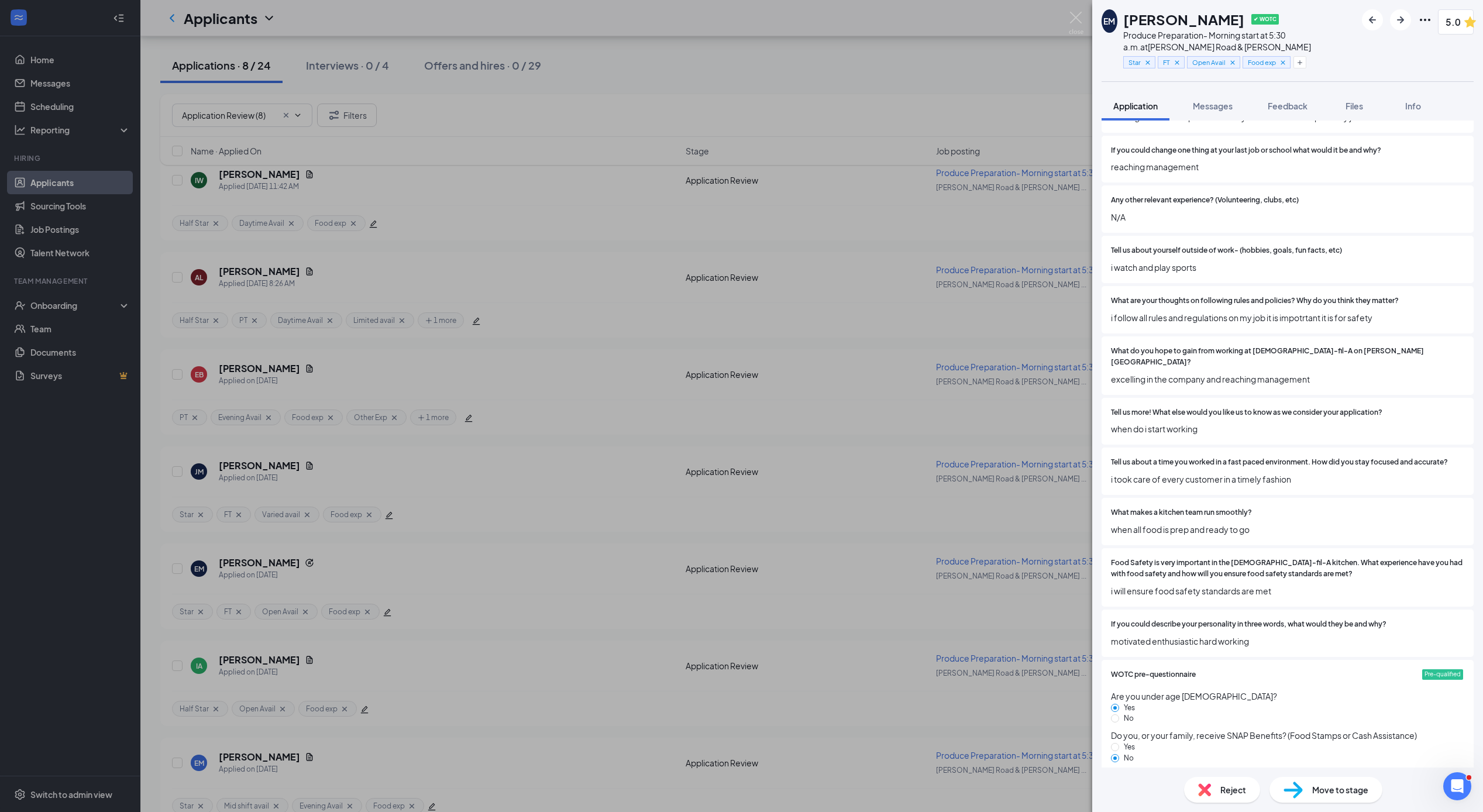
click at [556, 543] on div "EM Emijae [PERSON_NAME] ✔ WOTC Produce Preparation- Morning start at 5:30 a.m. …" at bounding box center [742, 406] width 1483 height 812
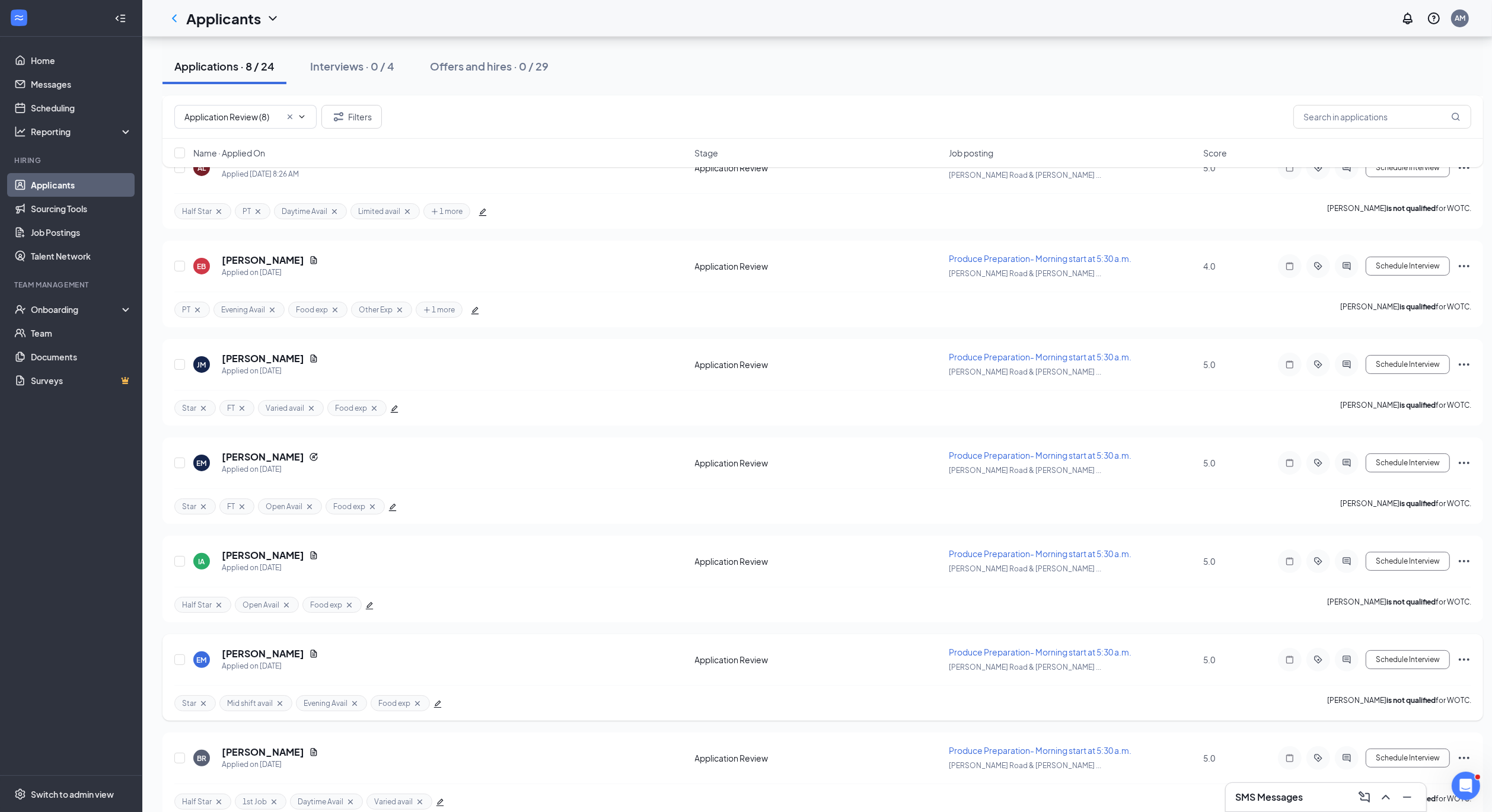
scroll to position [232, 0]
click at [271, 645] on h5 "[PERSON_NAME]" at bounding box center [263, 651] width 82 height 13
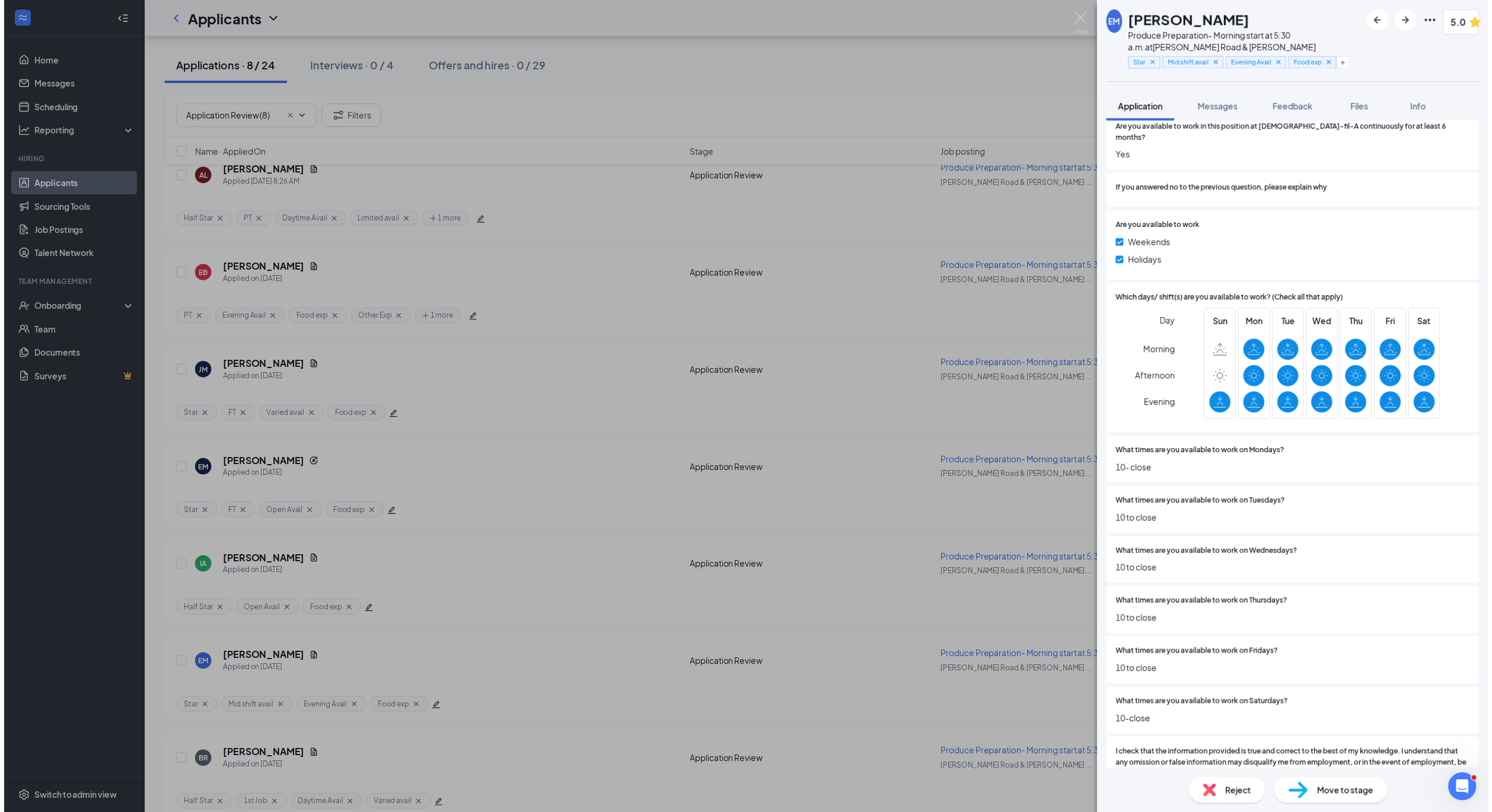
scroll to position [2590, 0]
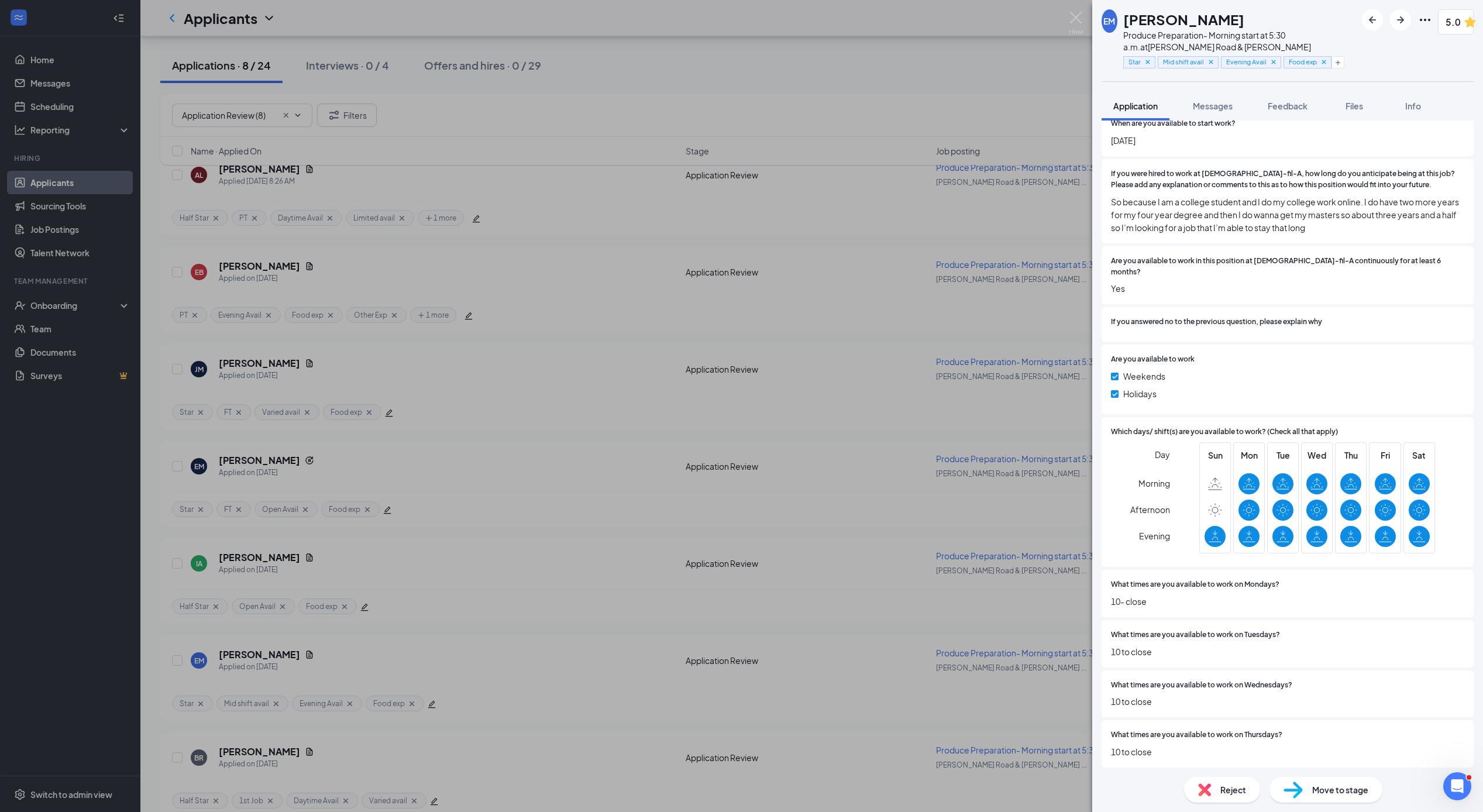
click at [488, 642] on div "EM [PERSON_NAME] Produce Preparation- Morning start at 5:30 a.m. at [PERSON_NAM…" at bounding box center [742, 406] width 1483 height 812
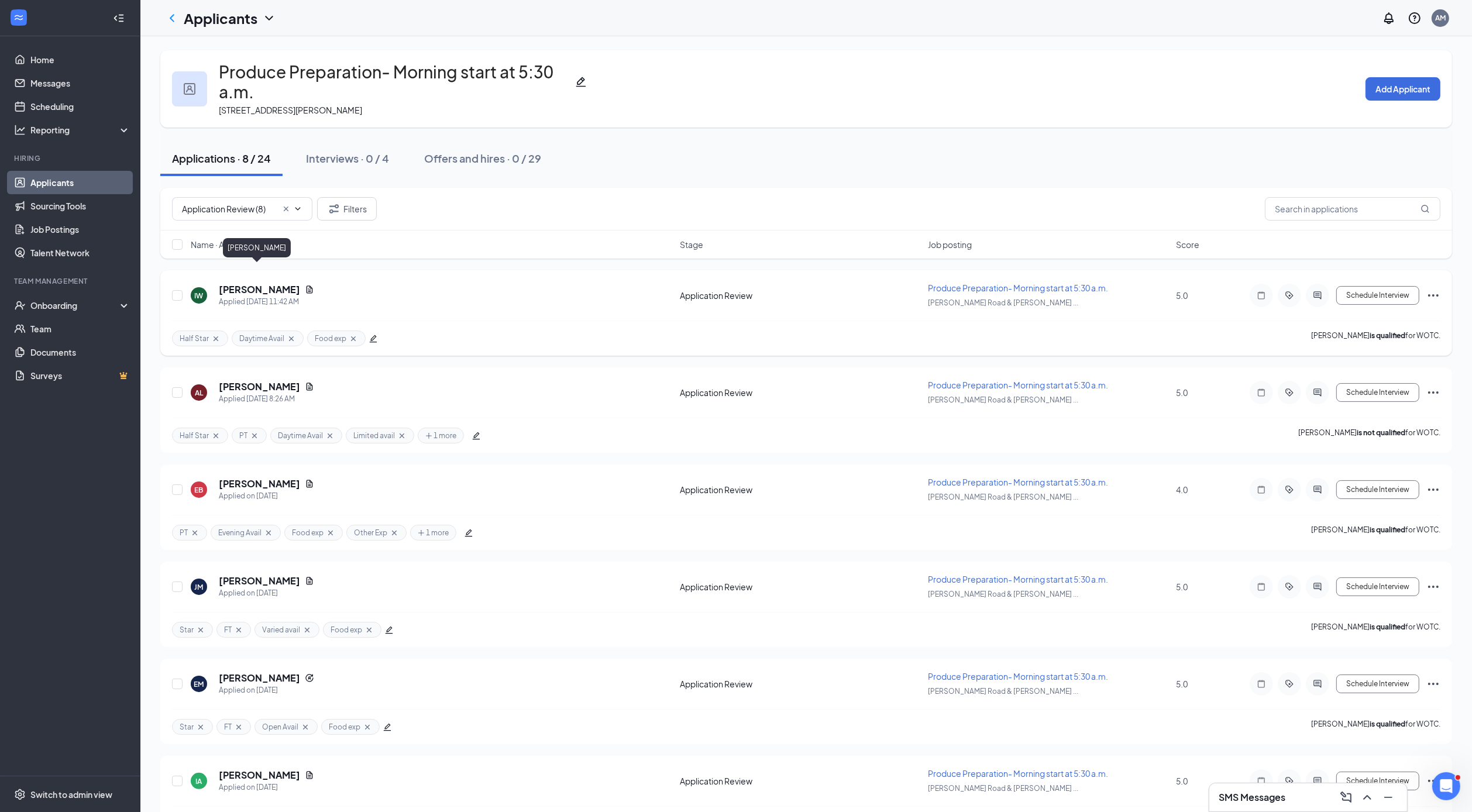
click at [257, 283] on h5 "[PERSON_NAME]" at bounding box center [259, 289] width 81 height 13
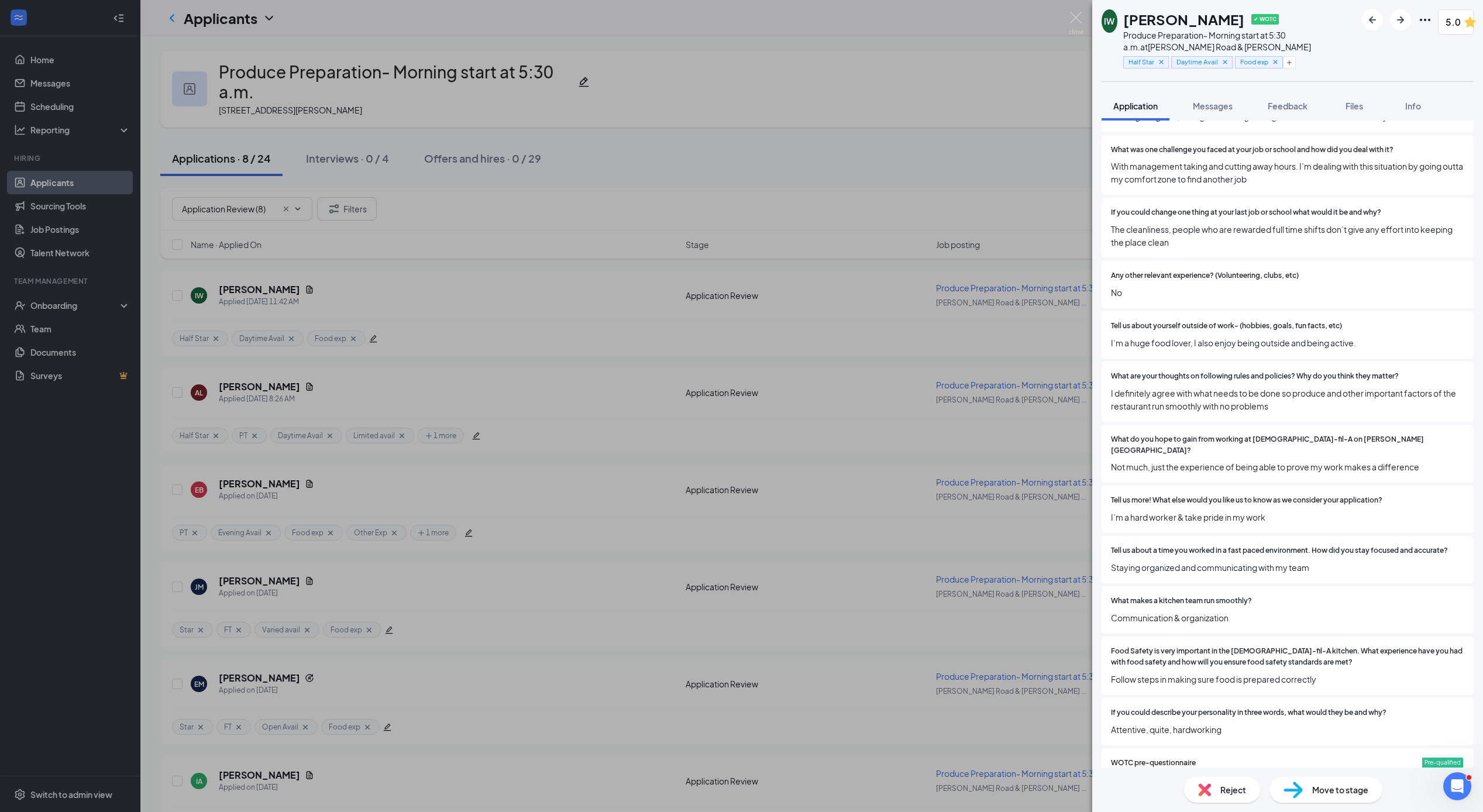
scroll to position [1391, 0]
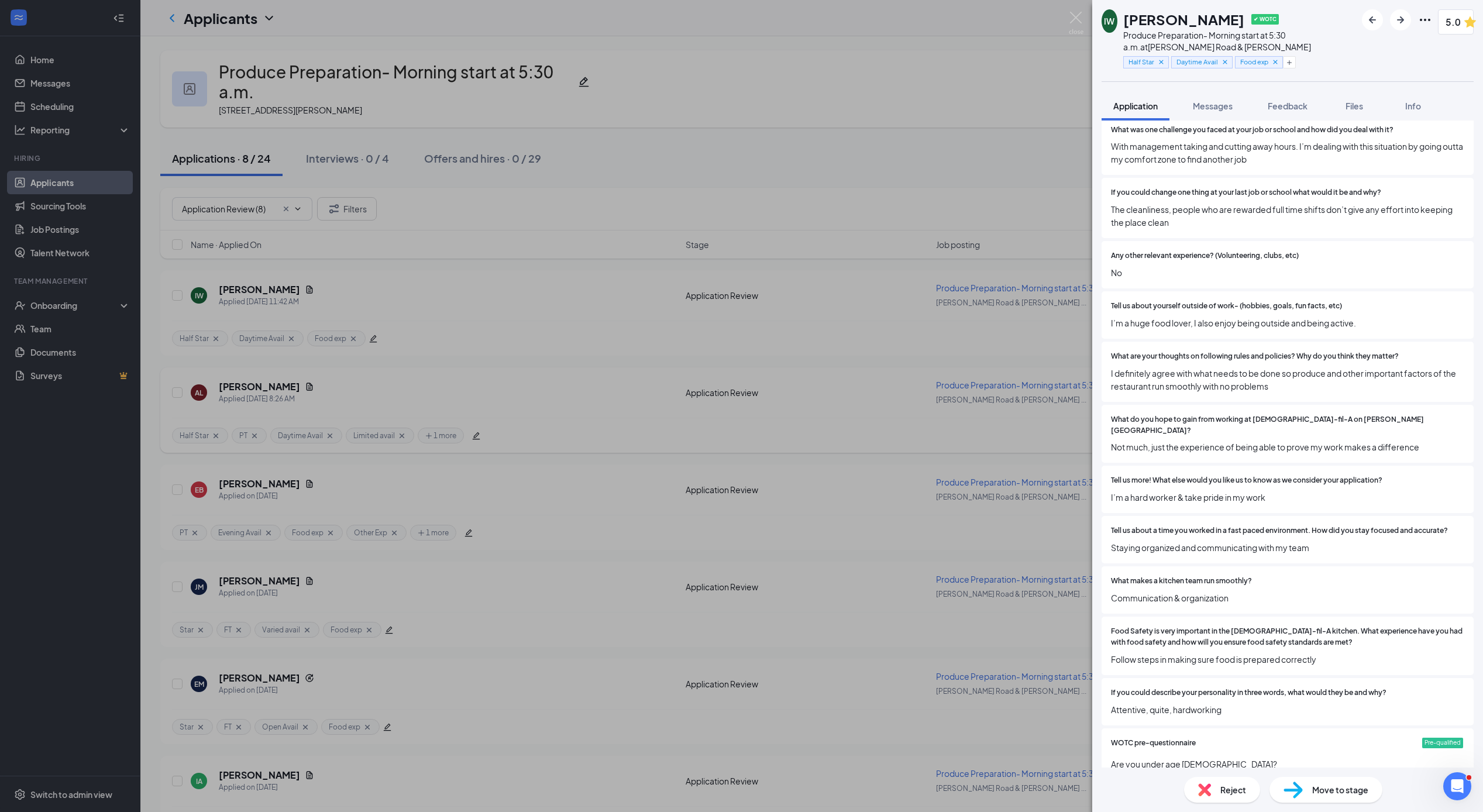
click at [426, 351] on div "IW [PERSON_NAME] ✔ WOTC Produce Preparation- Morning start at 5:30 a.m. at [PER…" at bounding box center [742, 406] width 1483 height 812
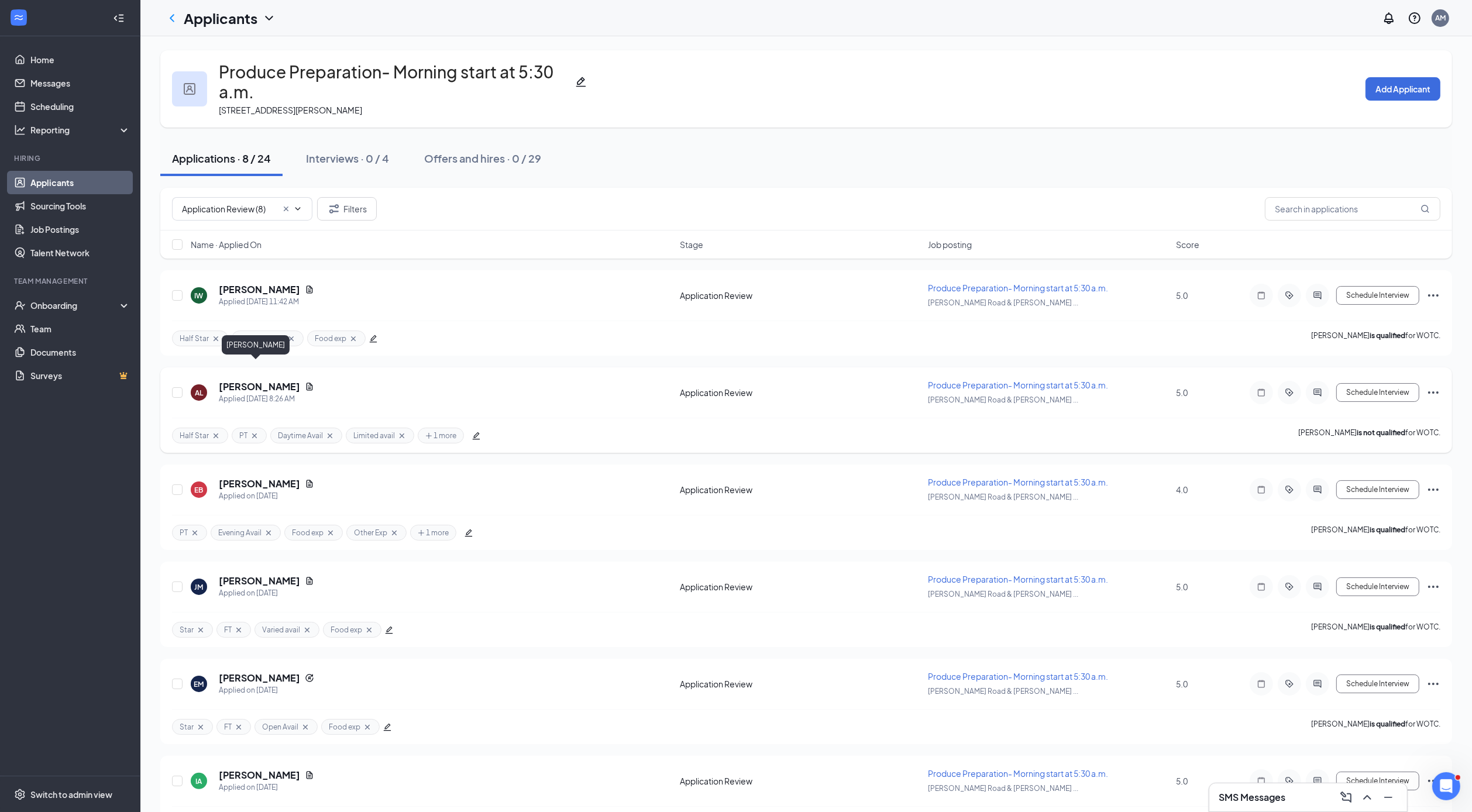
click at [255, 380] on h5 "[PERSON_NAME]" at bounding box center [259, 386] width 81 height 13
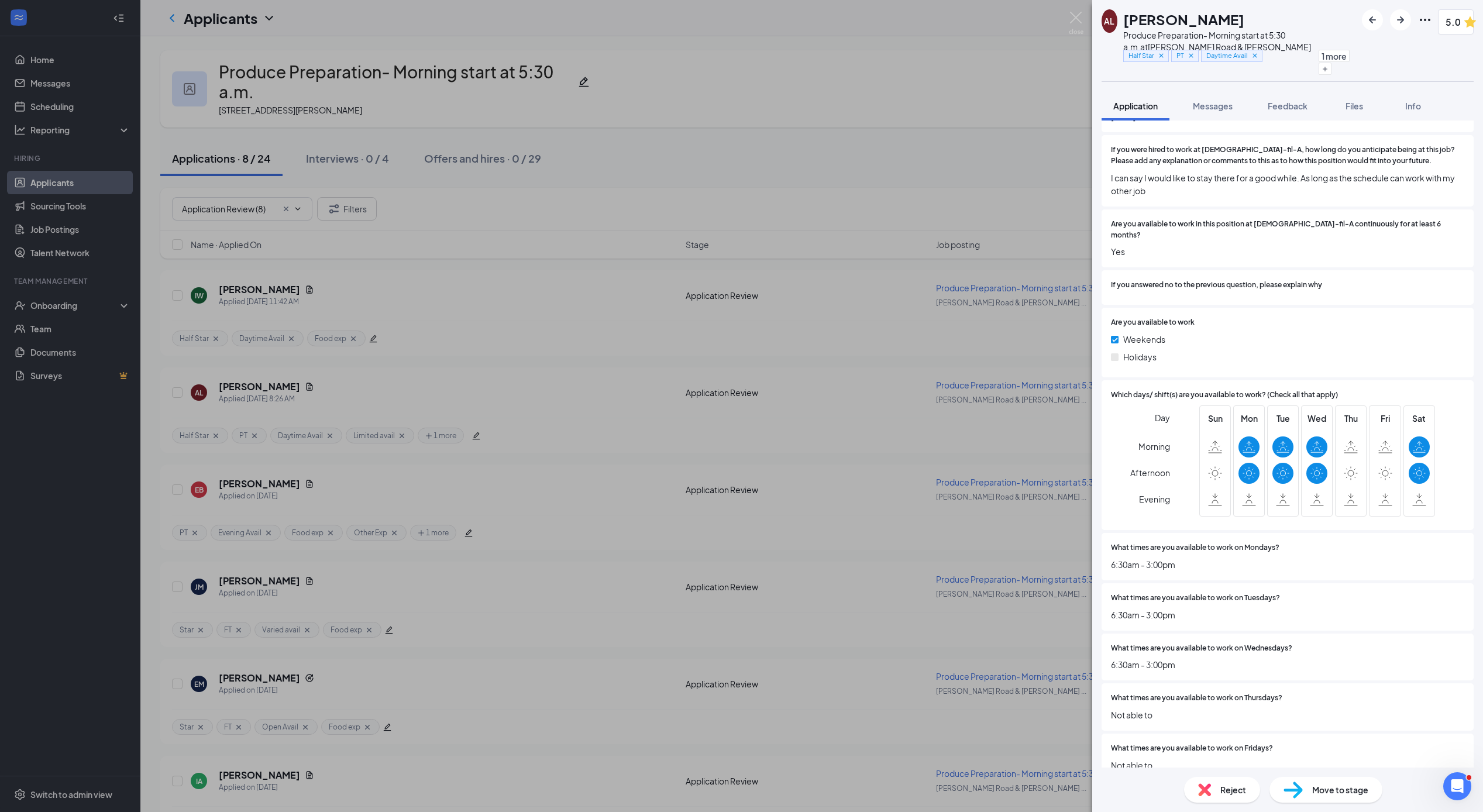
scroll to position [2571, 0]
click at [987, 495] on div "AL [PERSON_NAME] Produce Preparation- Morning start at 5:30 a.m. at [PERSON_NAM…" at bounding box center [742, 406] width 1483 height 812
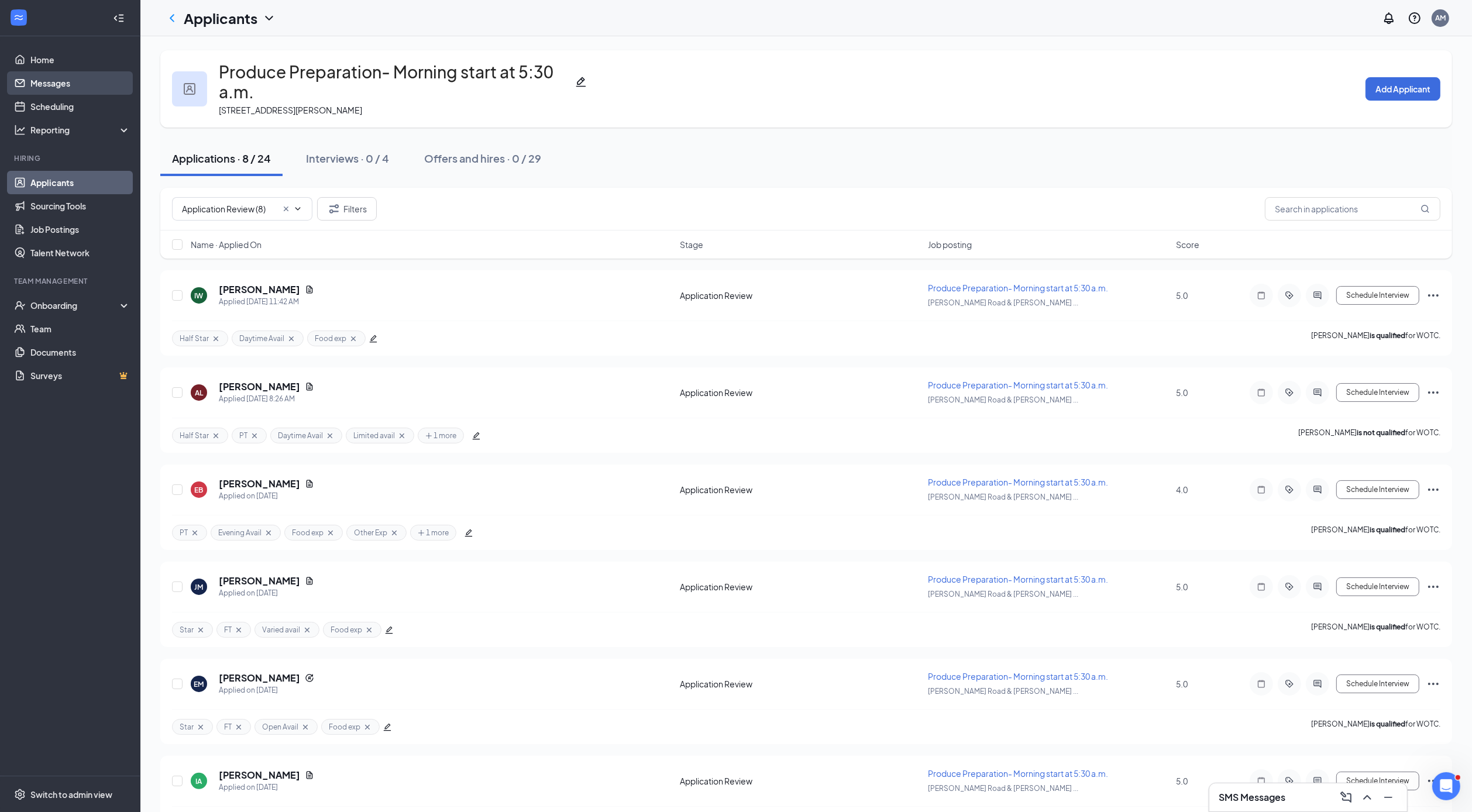
click at [53, 72] on link "Messages" at bounding box center [80, 83] width 100 height 23
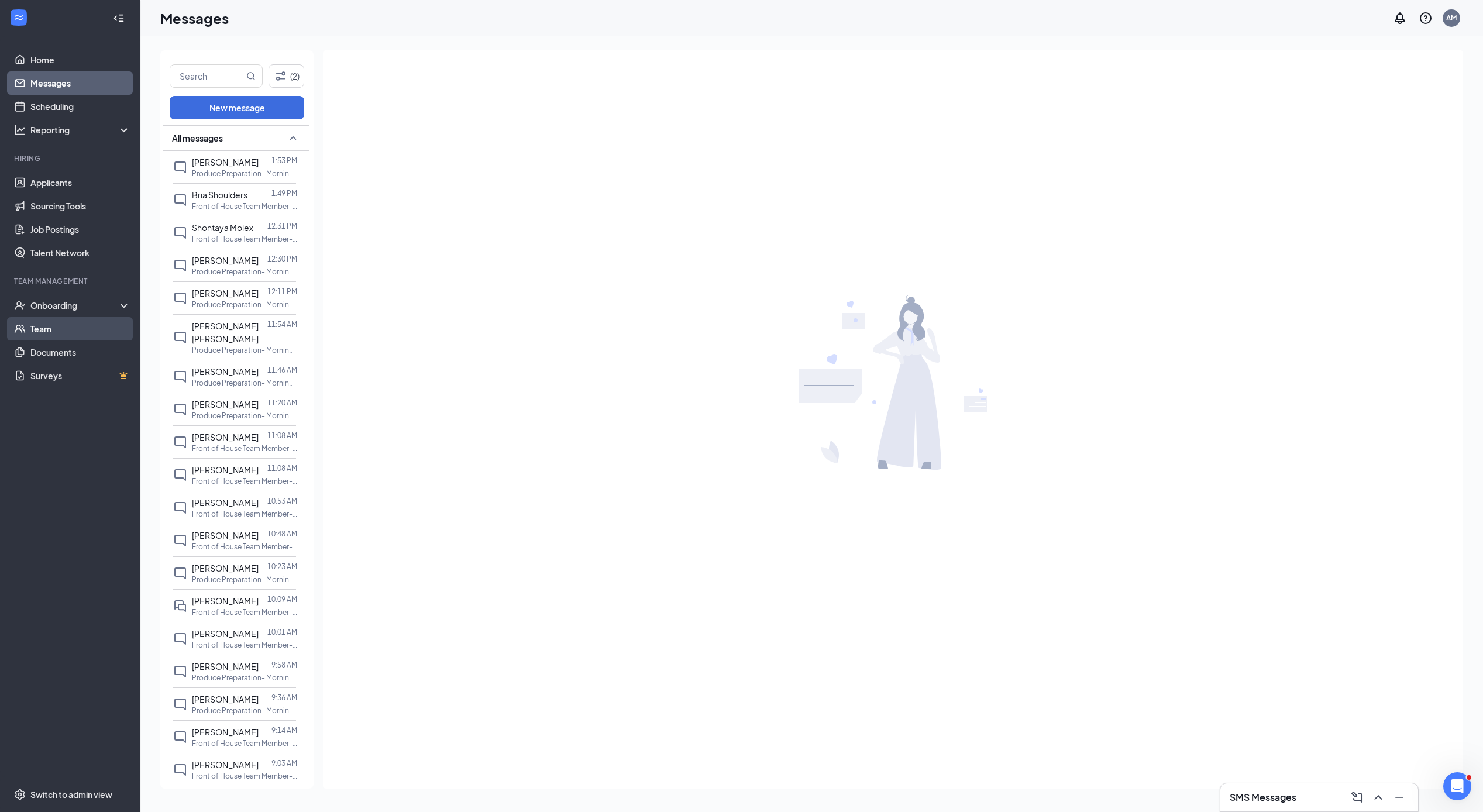
click at [43, 322] on link "Team" at bounding box center [80, 328] width 100 height 23
